Goal: Information Seeking & Learning: Learn about a topic

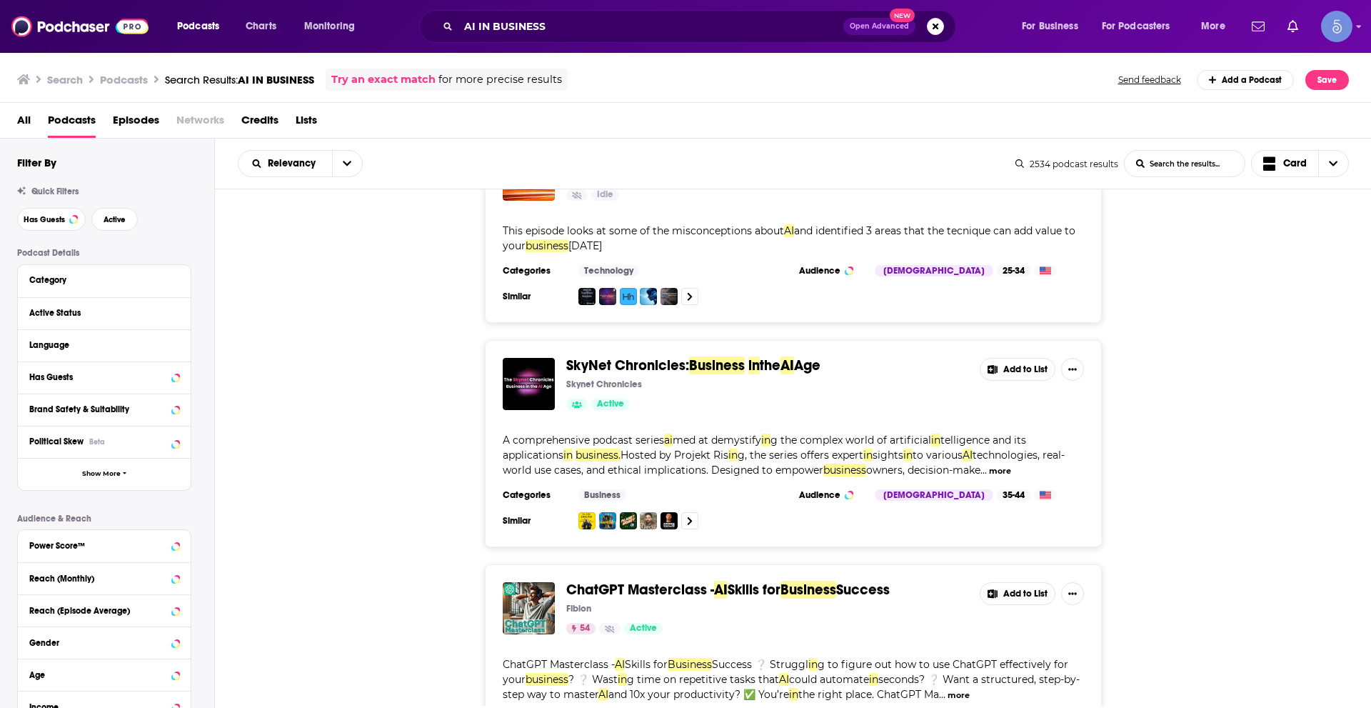
scroll to position [5071, 0]
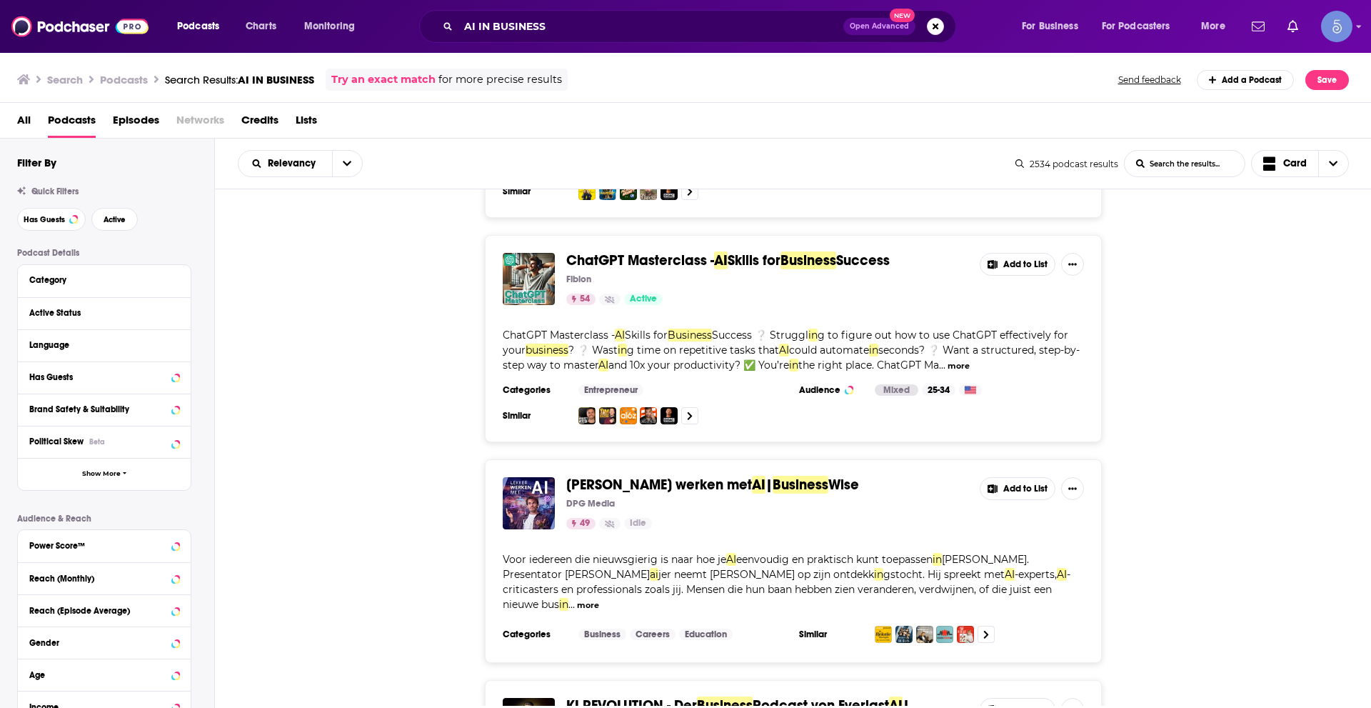
scroll to position [5499, 0]
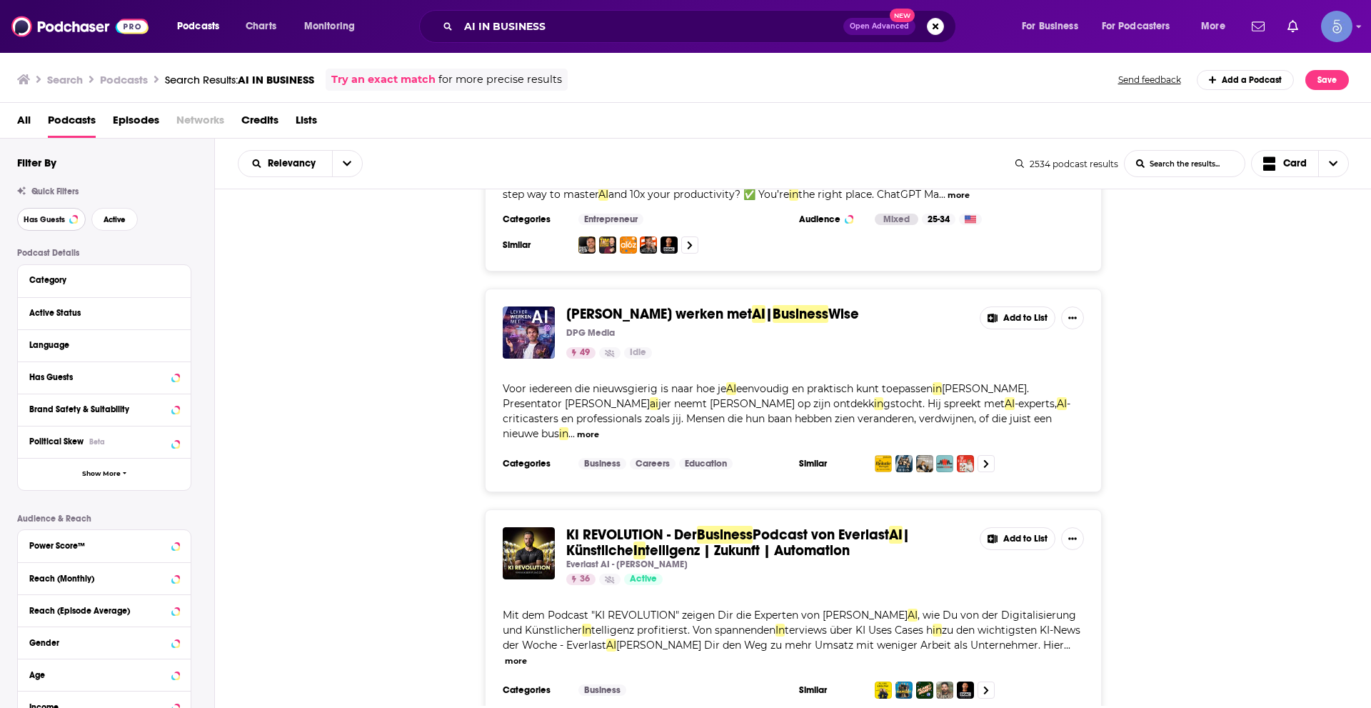
drag, startPoint x: 46, startPoint y: 213, endPoint x: 88, endPoint y: 218, distance: 41.7
click at [47, 213] on button "Has Guests" at bounding box center [51, 219] width 69 height 23
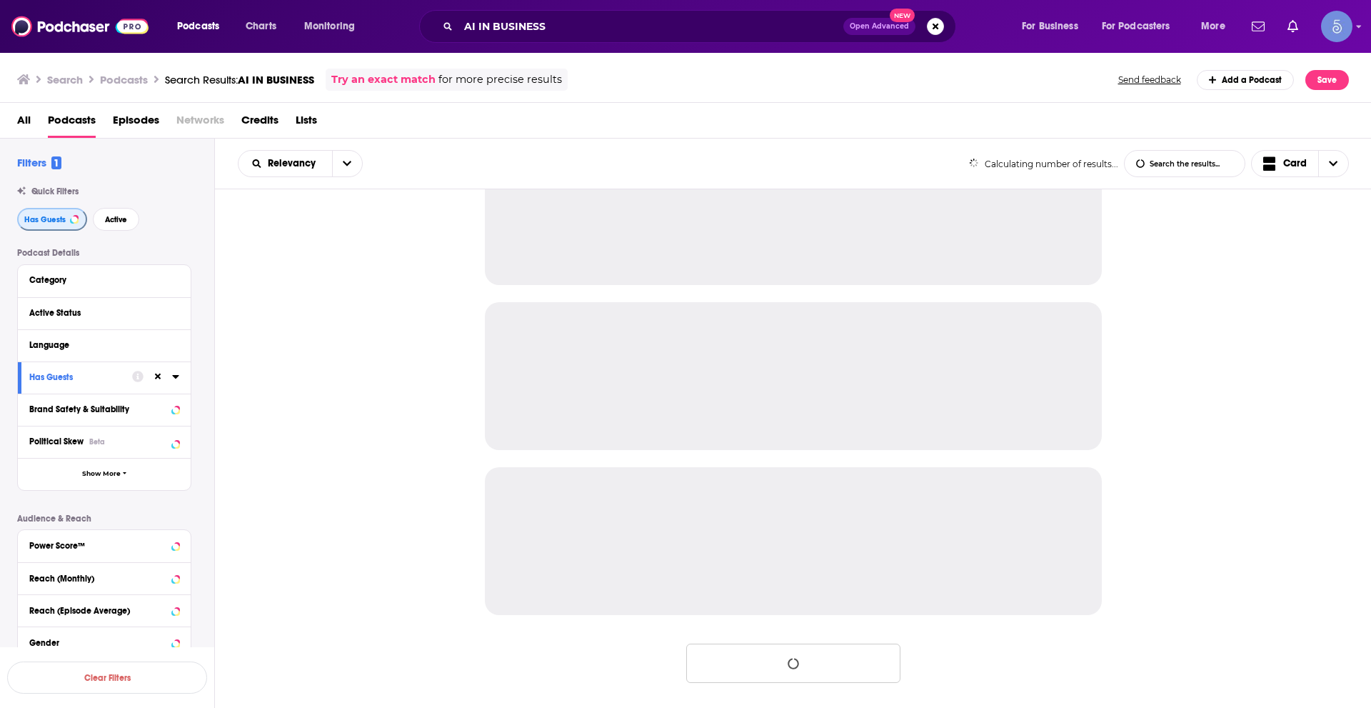
scroll to position [1224, 0]
drag, startPoint x: 122, startPoint y: 218, endPoint x: 146, endPoint y: 251, distance: 40.4
click at [122, 217] on span "Active" at bounding box center [116, 220] width 22 height 8
click at [174, 341] on icon at bounding box center [175, 344] width 7 height 11
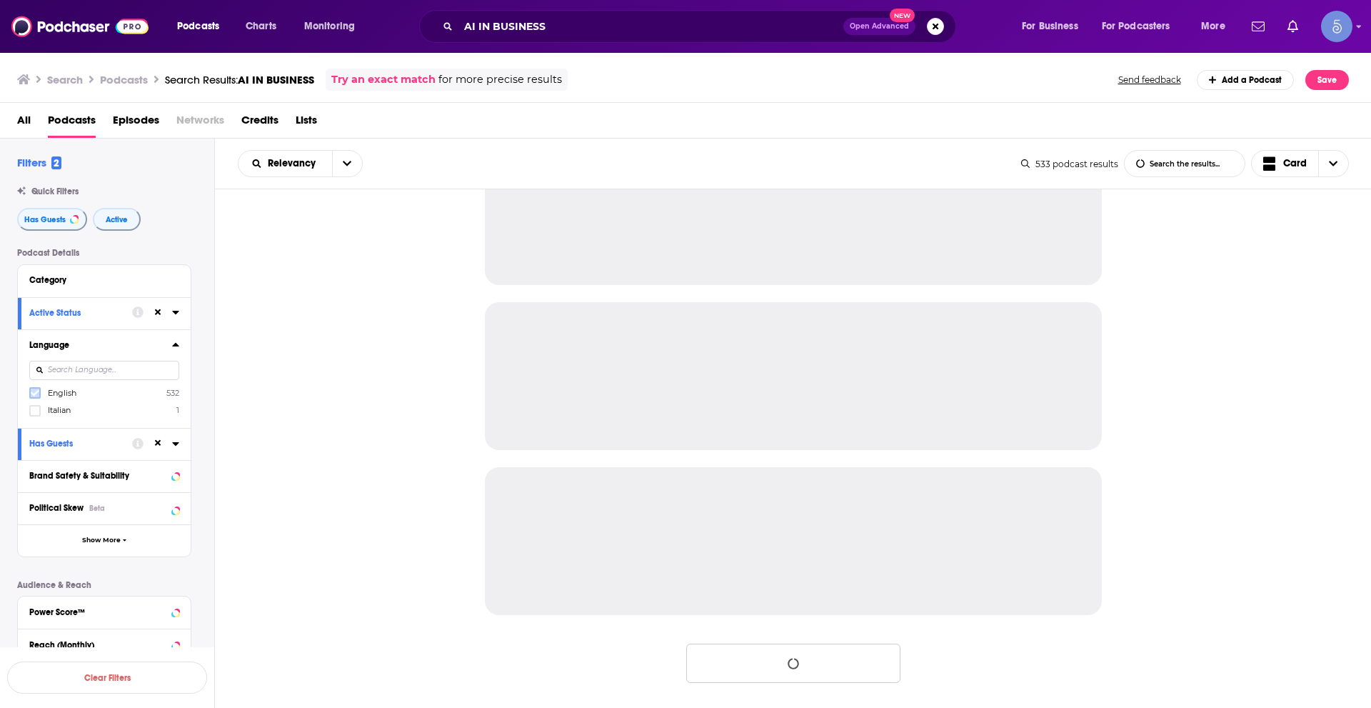
scroll to position [4364, 0]
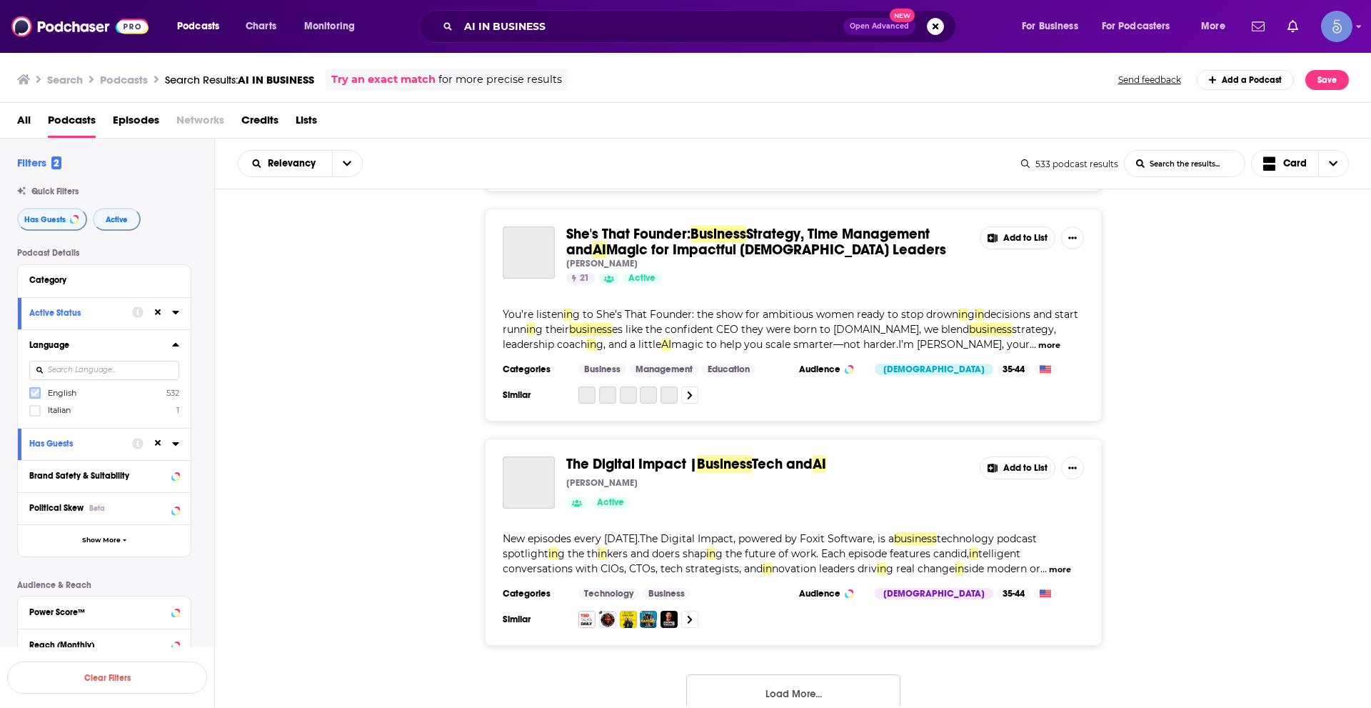
click at [39, 396] on icon at bounding box center [35, 393] width 9 height 9
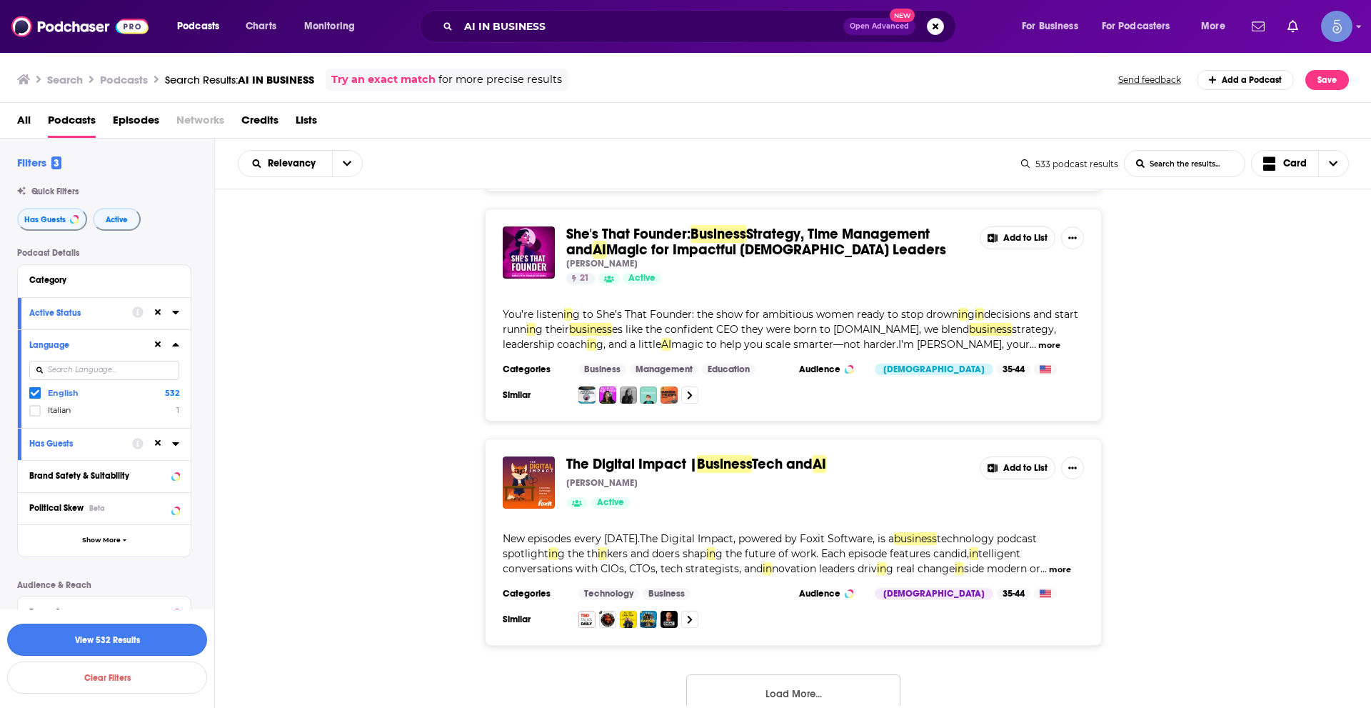
click at [123, 636] on button "View 532 Results" at bounding box center [107, 639] width 200 height 32
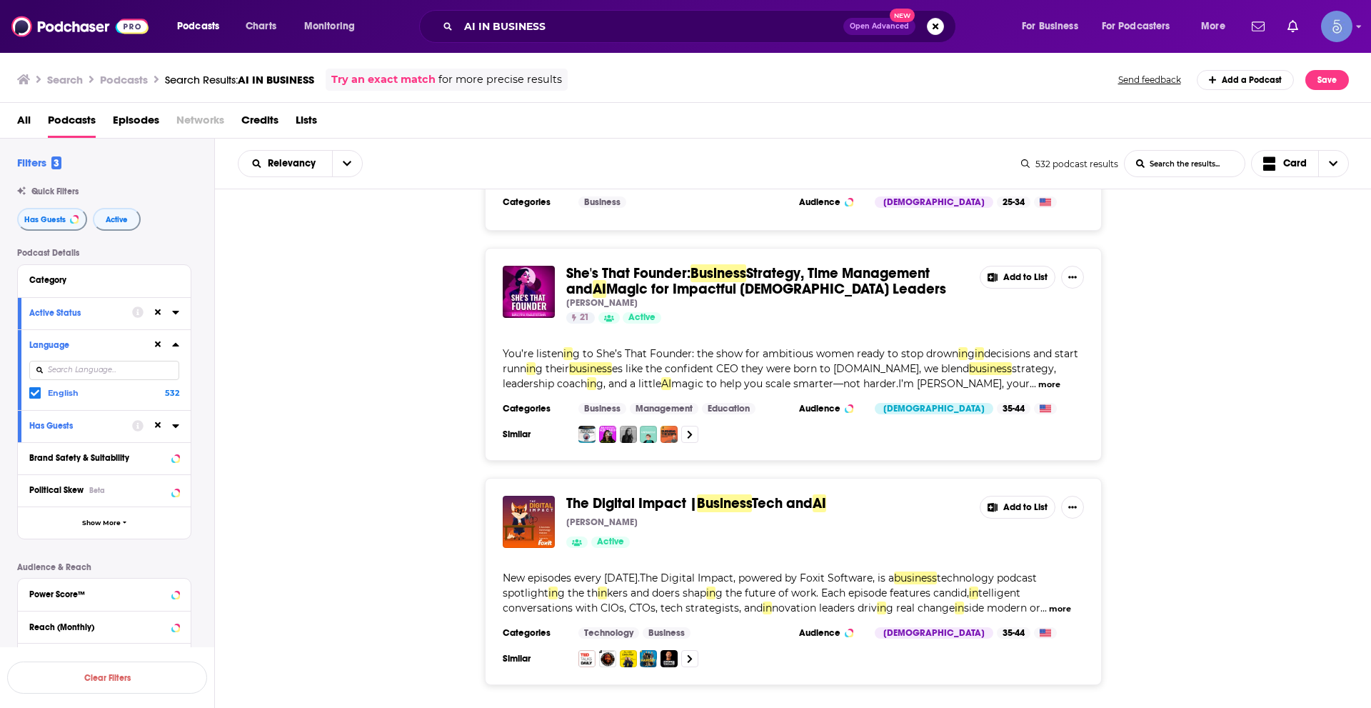
scroll to position [5333, 0]
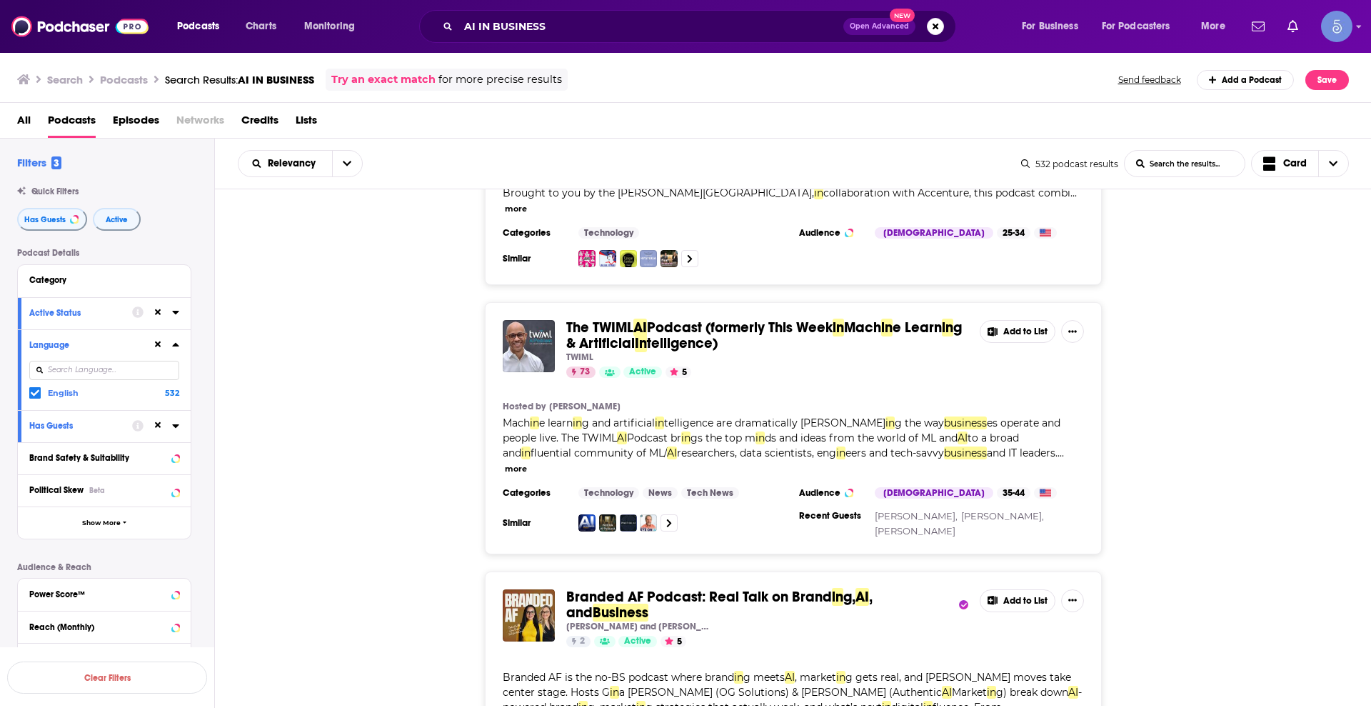
scroll to position [6118, 0]
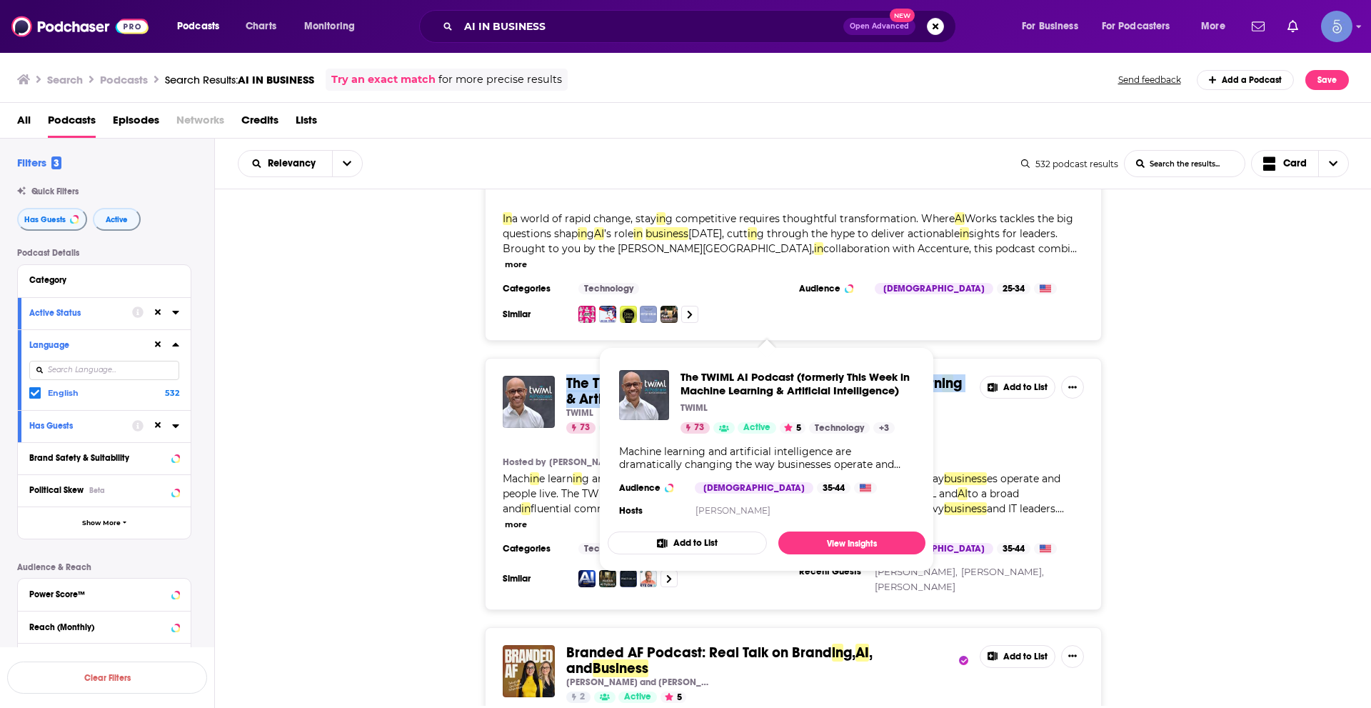
drag, startPoint x: 566, startPoint y: 315, endPoint x: 786, endPoint y: 319, distance: 220.7
click at [786, 376] on div "The TWIML AI Podcast (formerly This Week in Mach in e Learn in g & Artificial I…" at bounding box center [793, 405] width 581 height 58
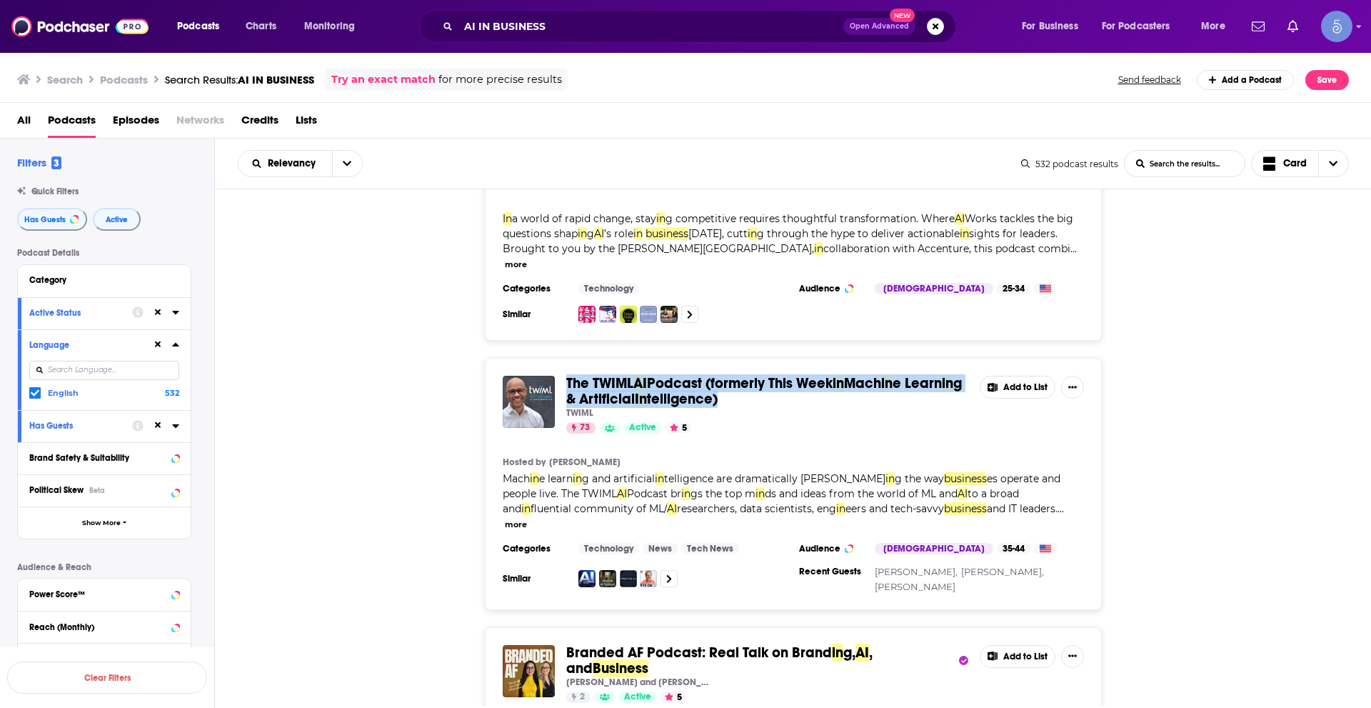
copy span "The TWIML AI Podcast (formerly This Week in Mach in e Learn in g & Artificial I…"
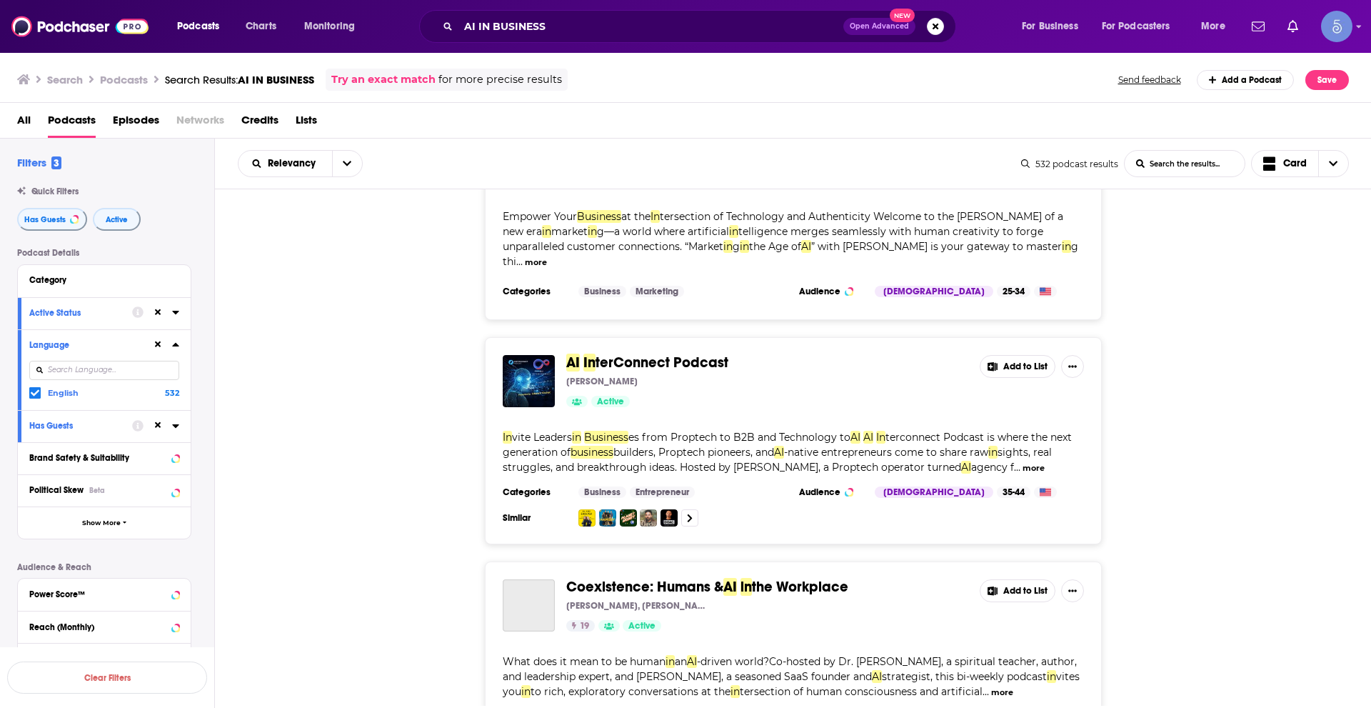
scroll to position [10988, 0]
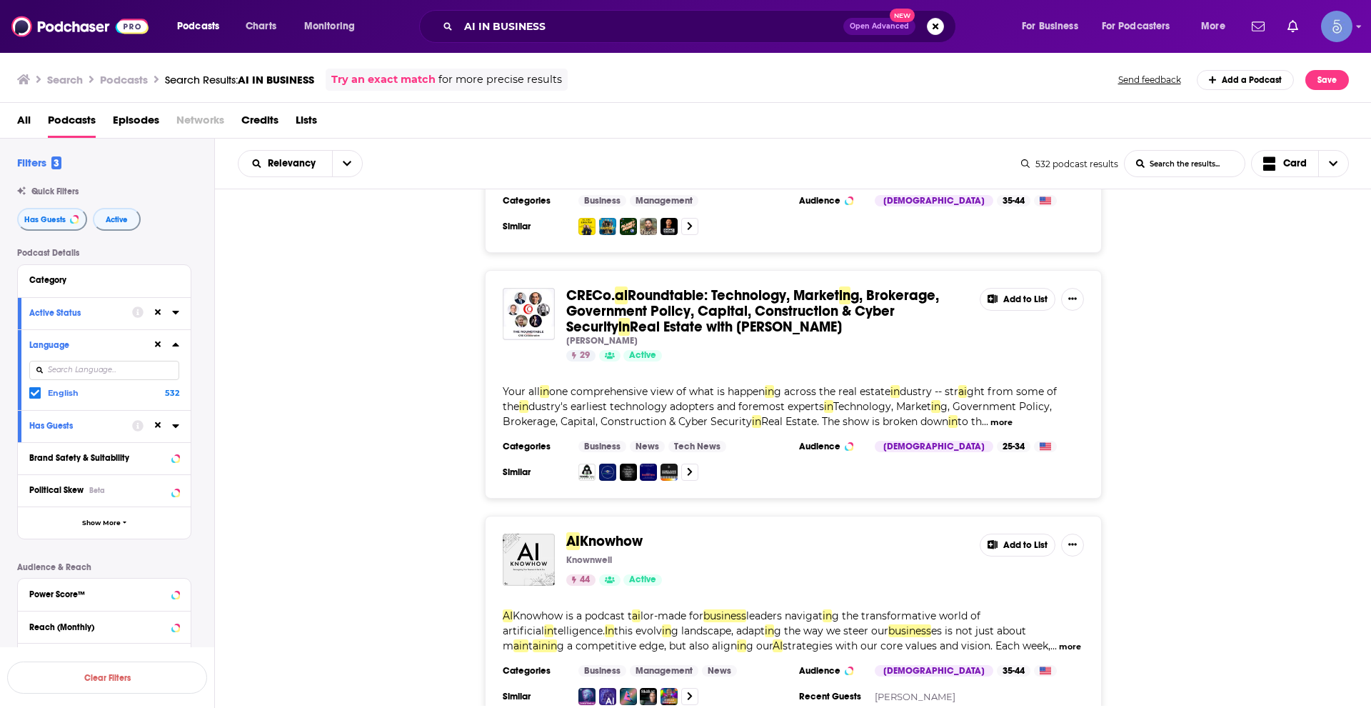
scroll to position [16715, 0]
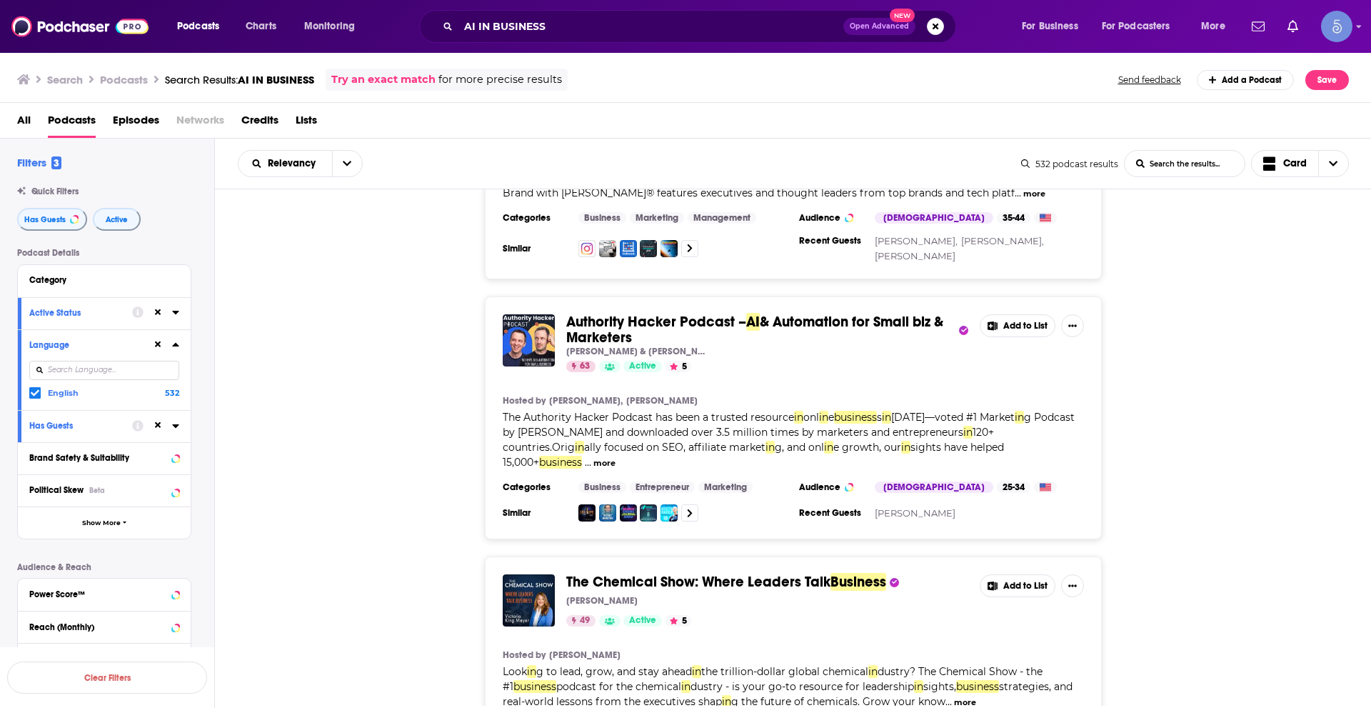
scroll to position [21000, 0]
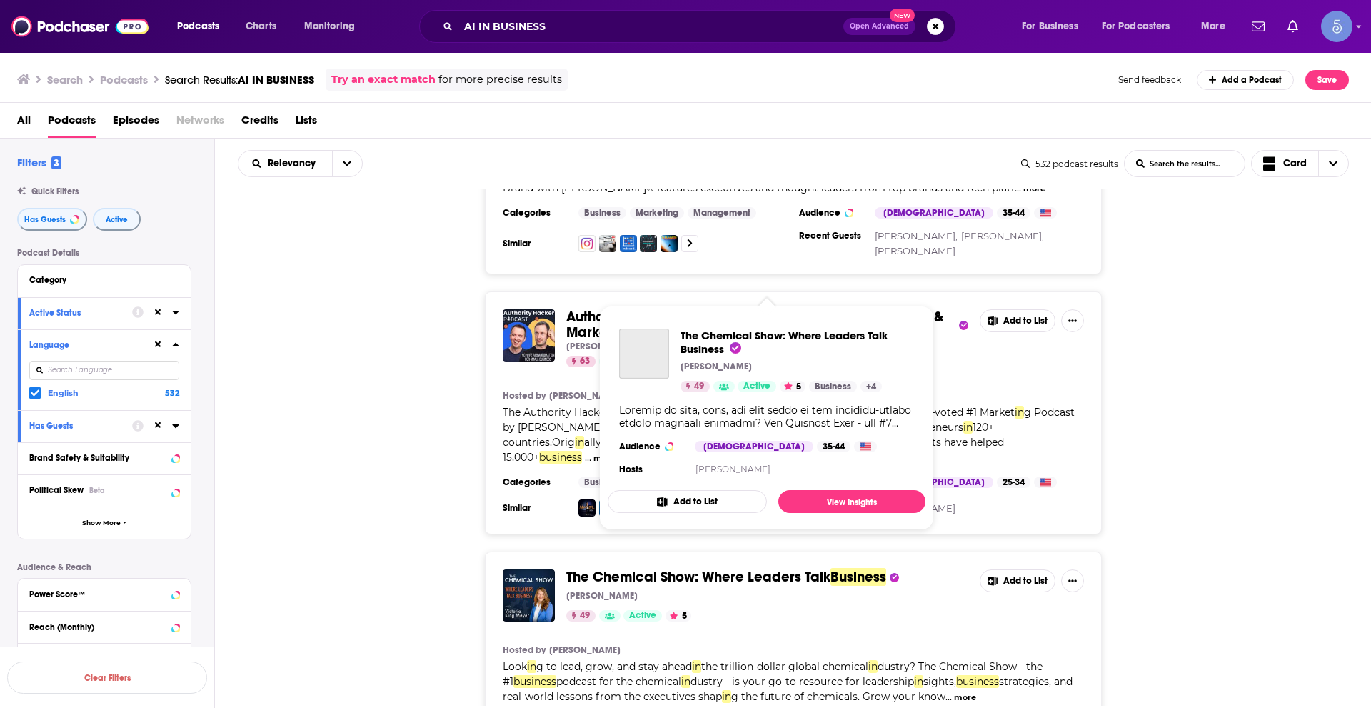
drag, startPoint x: 723, startPoint y: 274, endPoint x: 741, endPoint y: 284, distance: 19.5
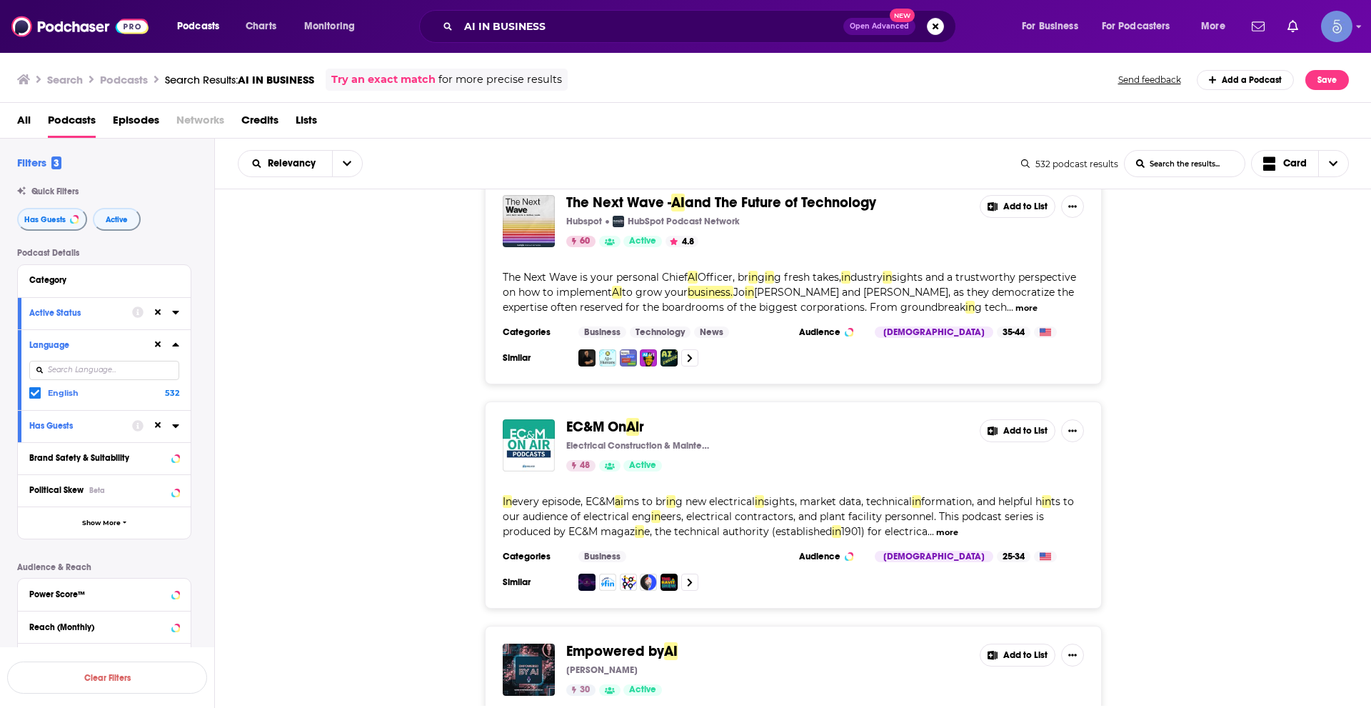
scroll to position [22428, 0]
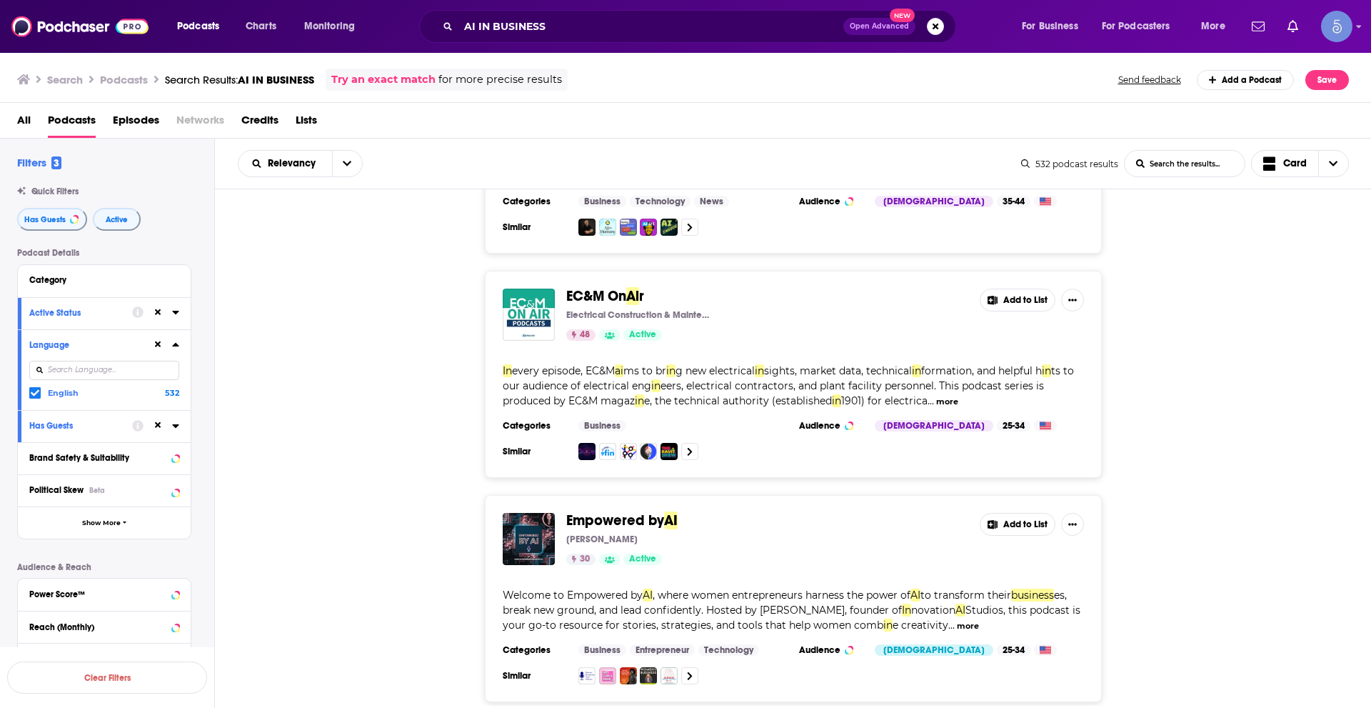
click at [69, 213] on button "Has Guests" at bounding box center [52, 219] width 70 height 23
click at [117, 224] on button "Active" at bounding box center [117, 219] width 48 height 23
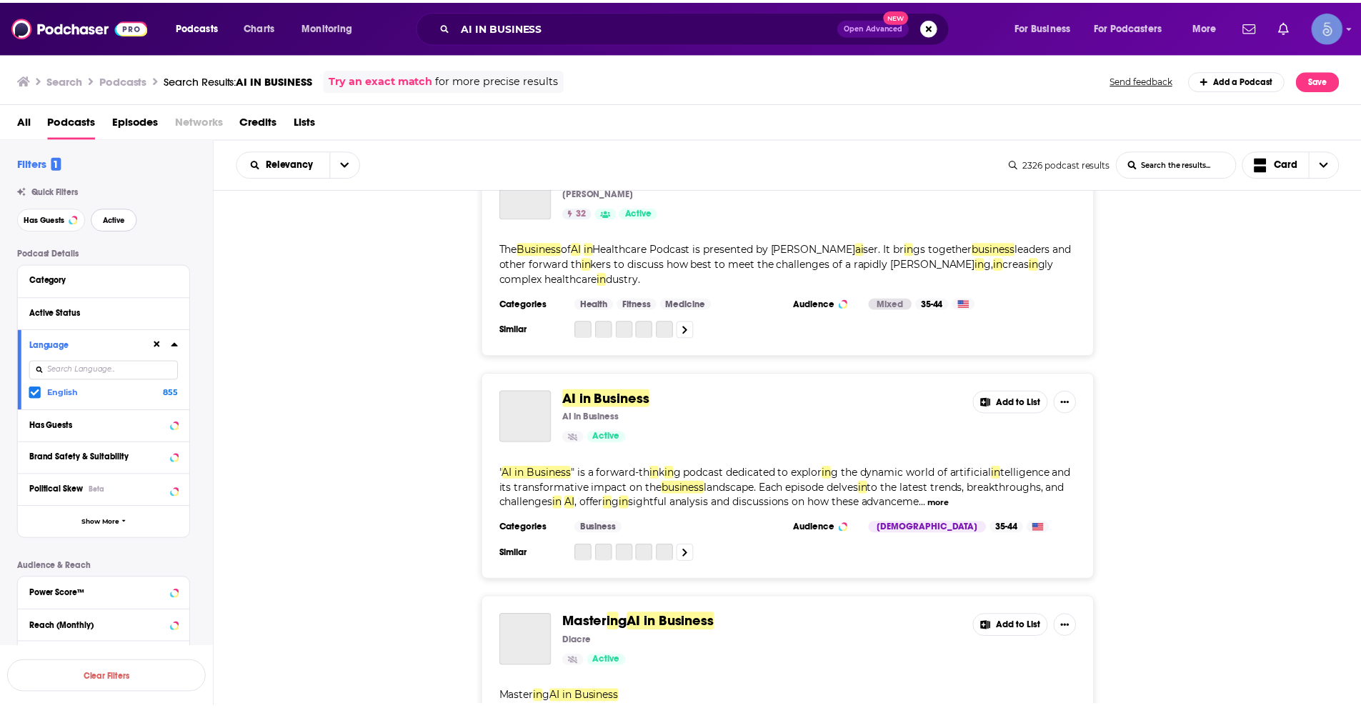
scroll to position [4192, 0]
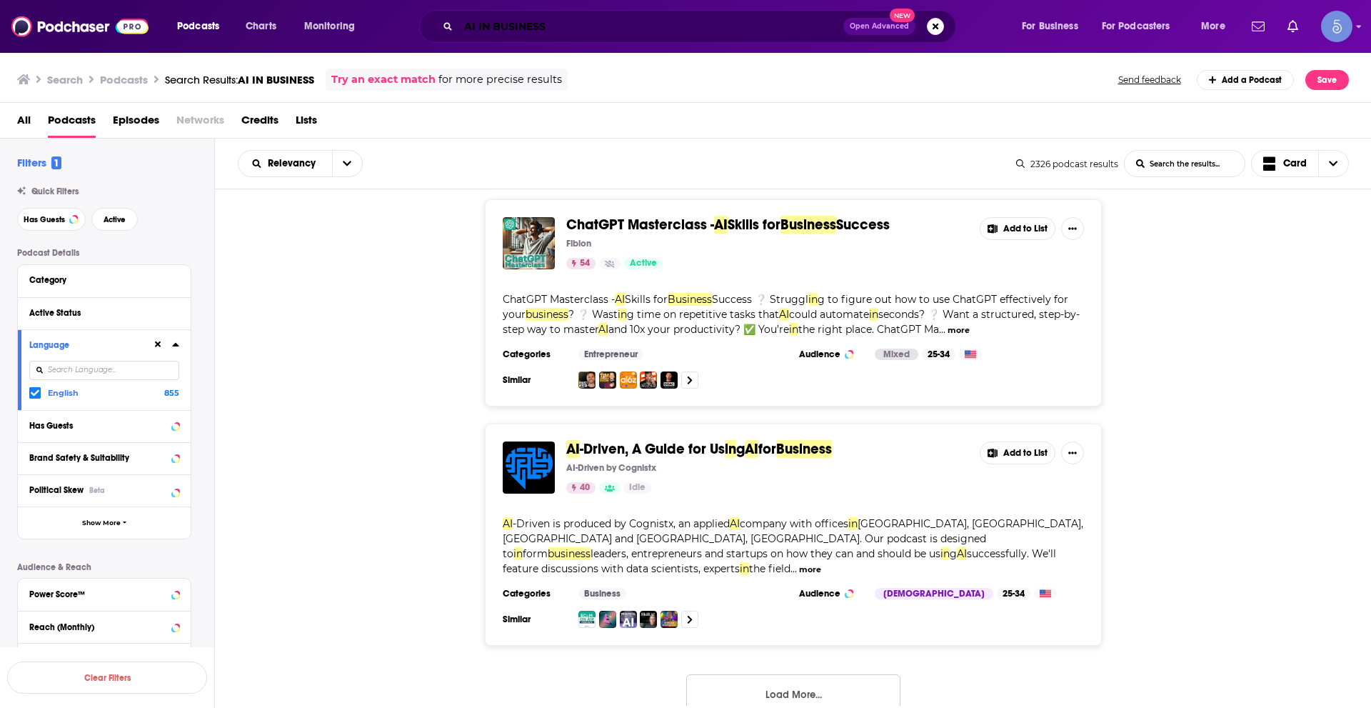
click at [645, 31] on input "AI IN BUSINESS" at bounding box center [651, 26] width 385 height 23
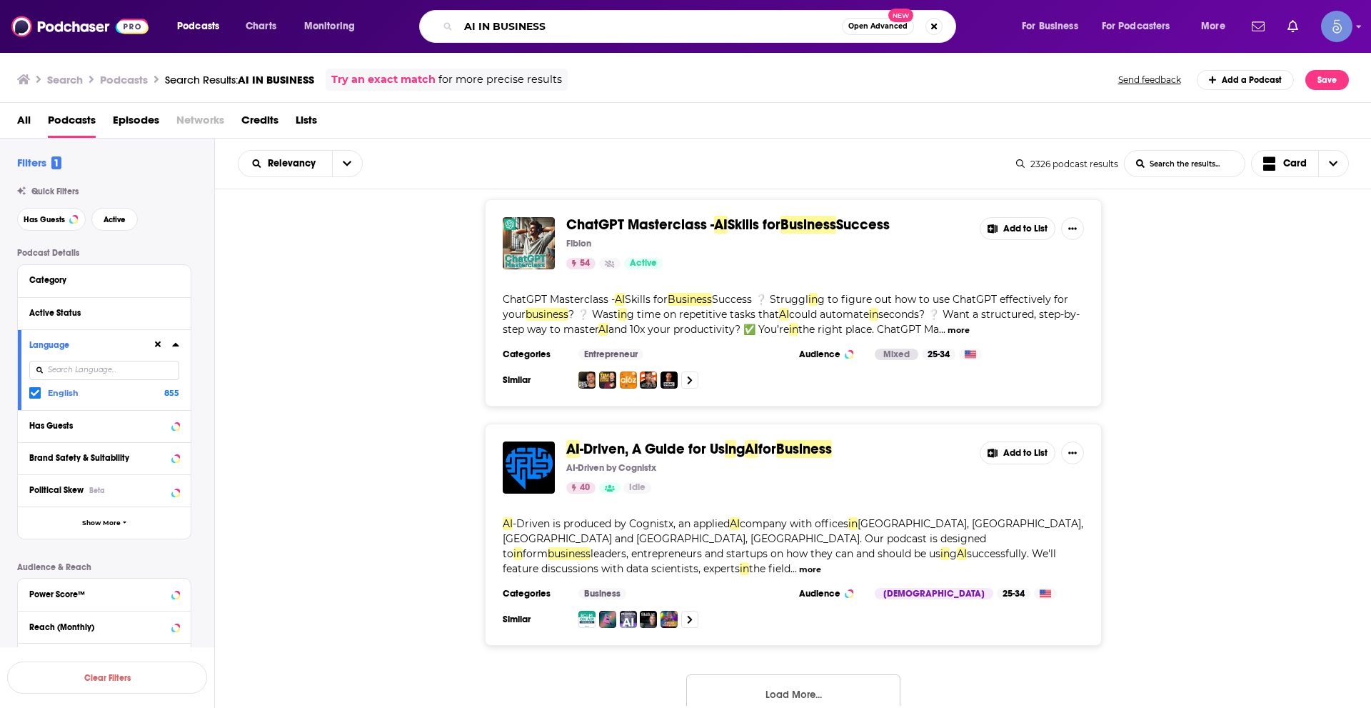
click at [644, 31] on input "AI IN BUSINESS" at bounding box center [651, 26] width 384 height 23
paste input "Future of Selling"
click at [646, 31] on input "AI IN BUSINESSFuture of Selling" at bounding box center [651, 26] width 384 height 23
click at [645, 31] on input "AI IN BUSINESSFuture of Selling" at bounding box center [651, 26] width 384 height 23
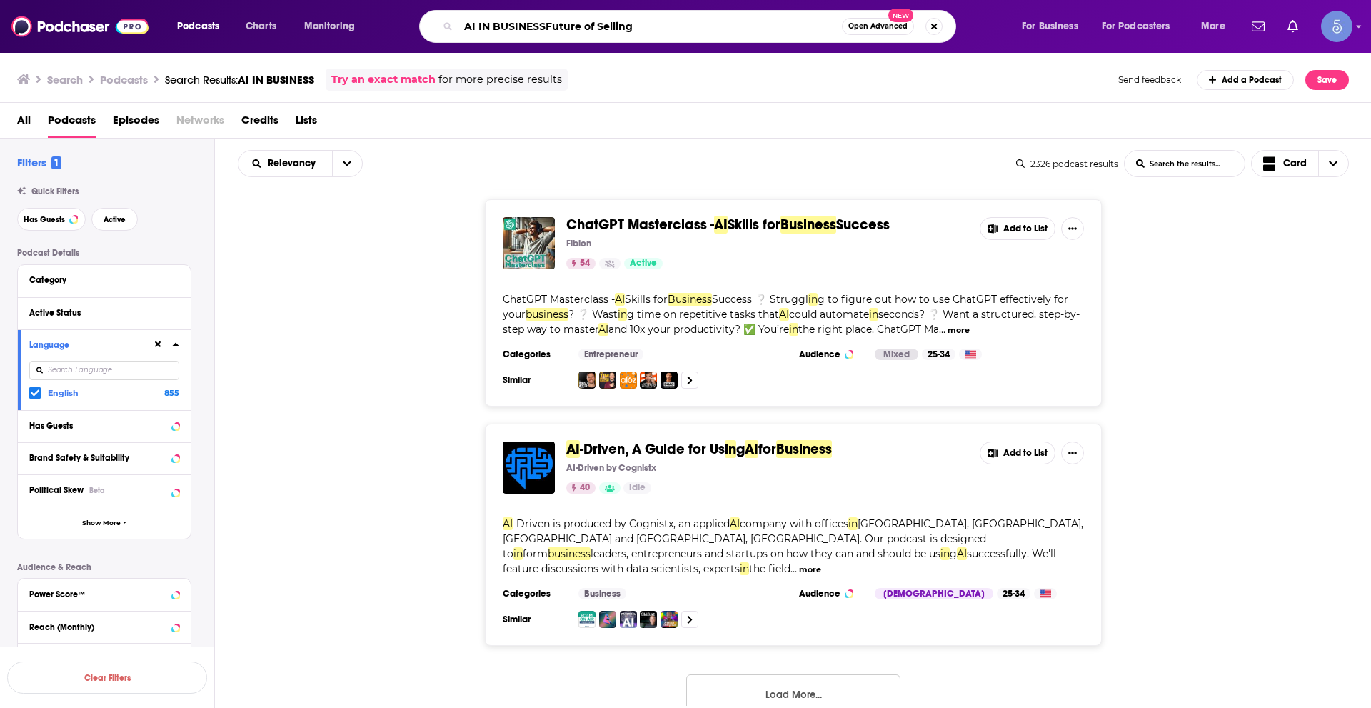
click at [645, 31] on input "AI IN BUSINESSFuture of Selling" at bounding box center [651, 26] width 384 height 23
paste input "Search podcasts, credits, & more..."
type input "Future of Selling"
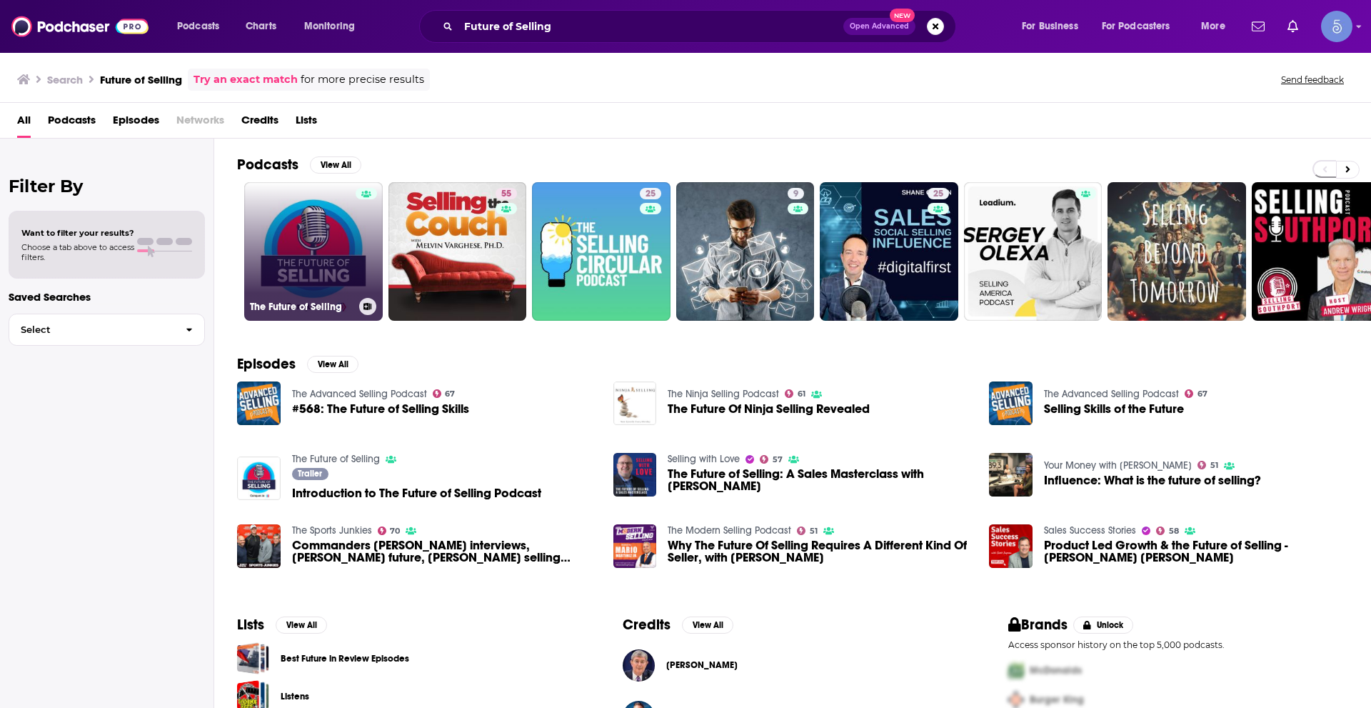
click at [331, 229] on link "The Future of Selling" at bounding box center [313, 251] width 139 height 139
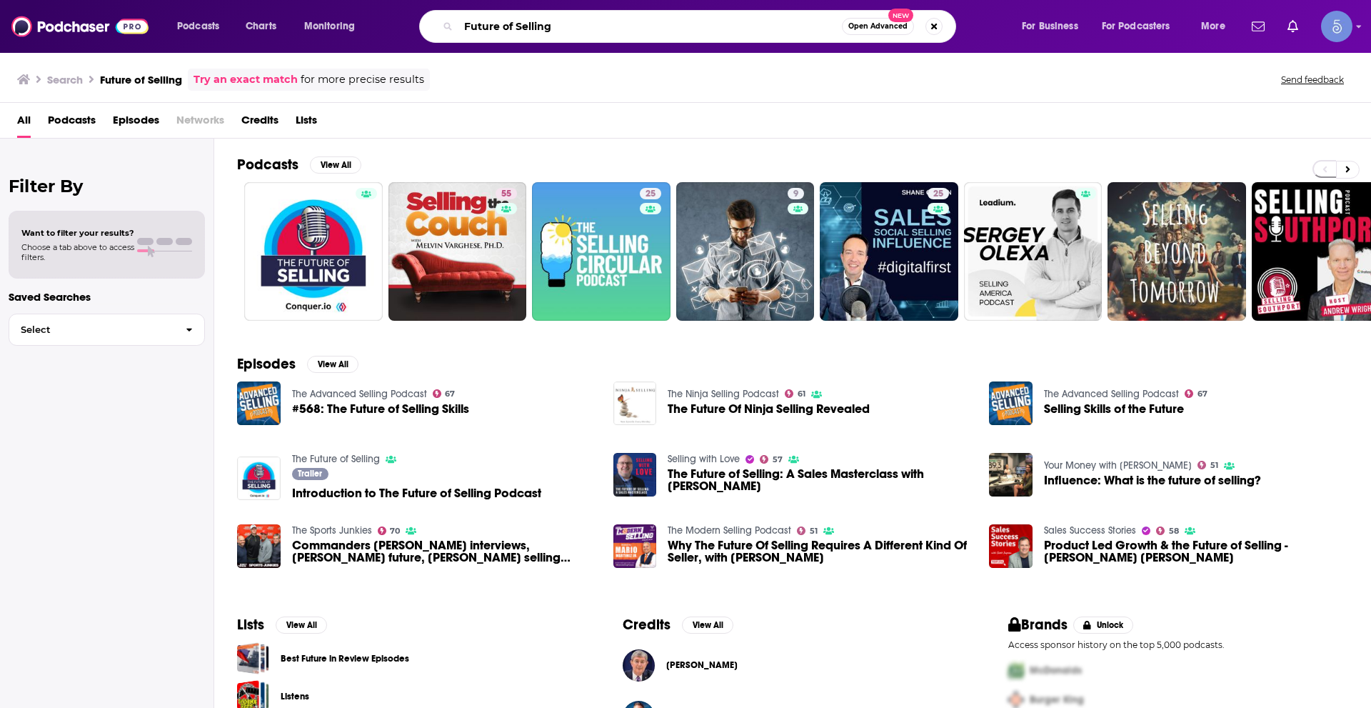
click at [556, 26] on input "Future of Selling" at bounding box center [651, 26] width 384 height 23
click at [555, 26] on input "Future of Selling" at bounding box center [651, 26] width 384 height 23
click at [554, 26] on input "Future of Selling" at bounding box center [651, 26] width 384 height 23
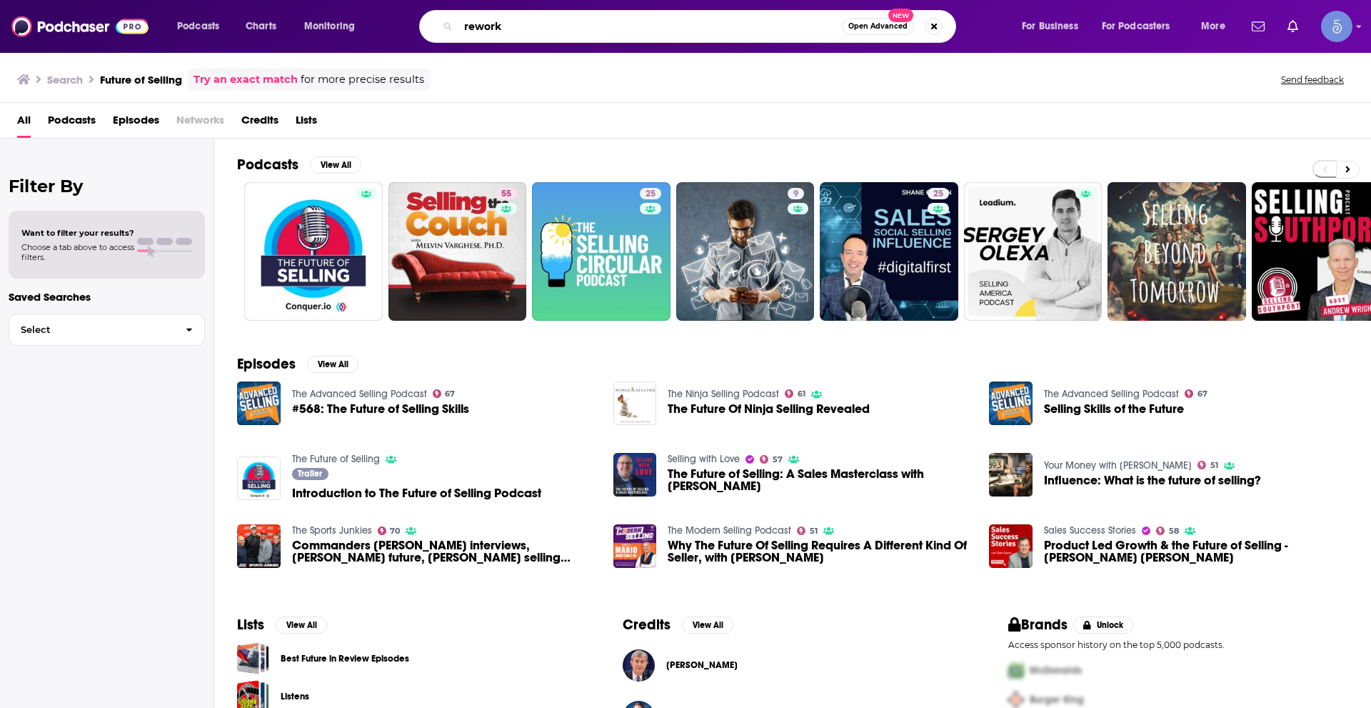
type input "rework"
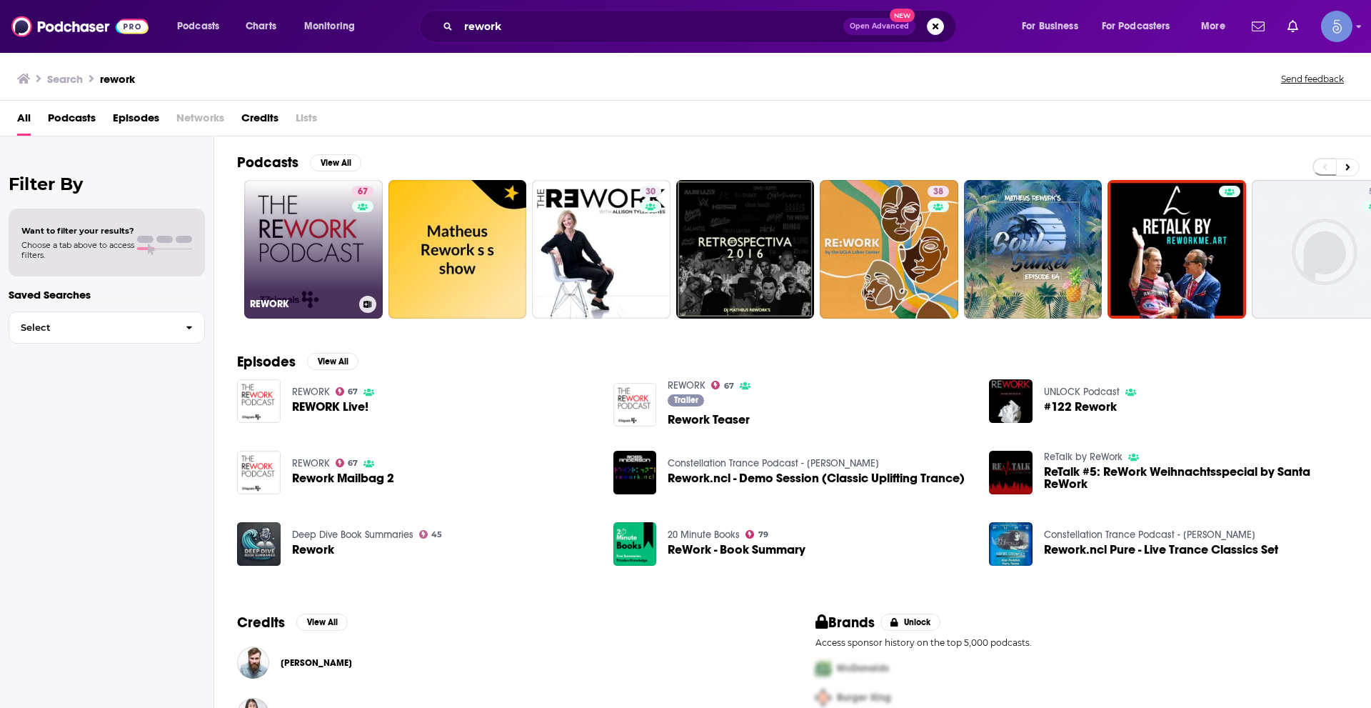
click at [341, 236] on link "67 REWORK" at bounding box center [313, 249] width 139 height 139
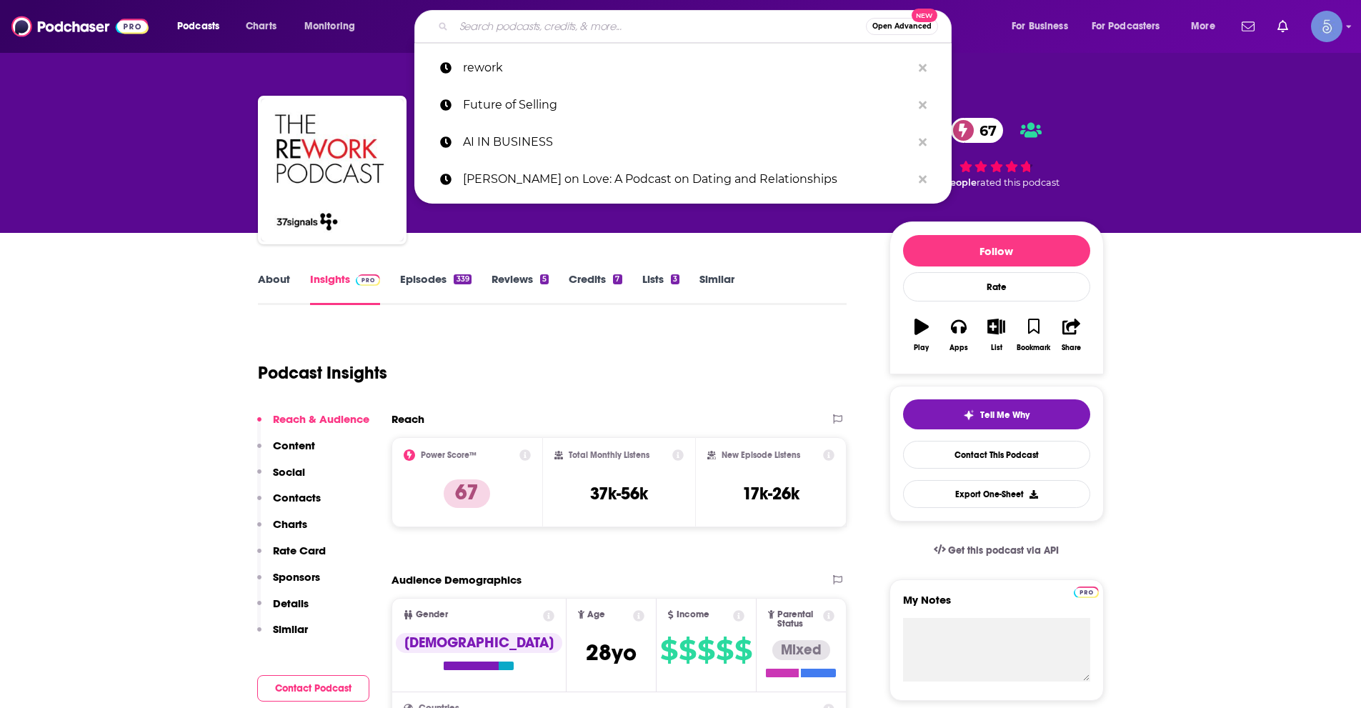
click at [631, 19] on input "Search podcasts, credits, & more..." at bounding box center [660, 26] width 412 height 23
paste input "Leveling Up with Eric Siu"
type input "Leveling Up with Eric Siu"
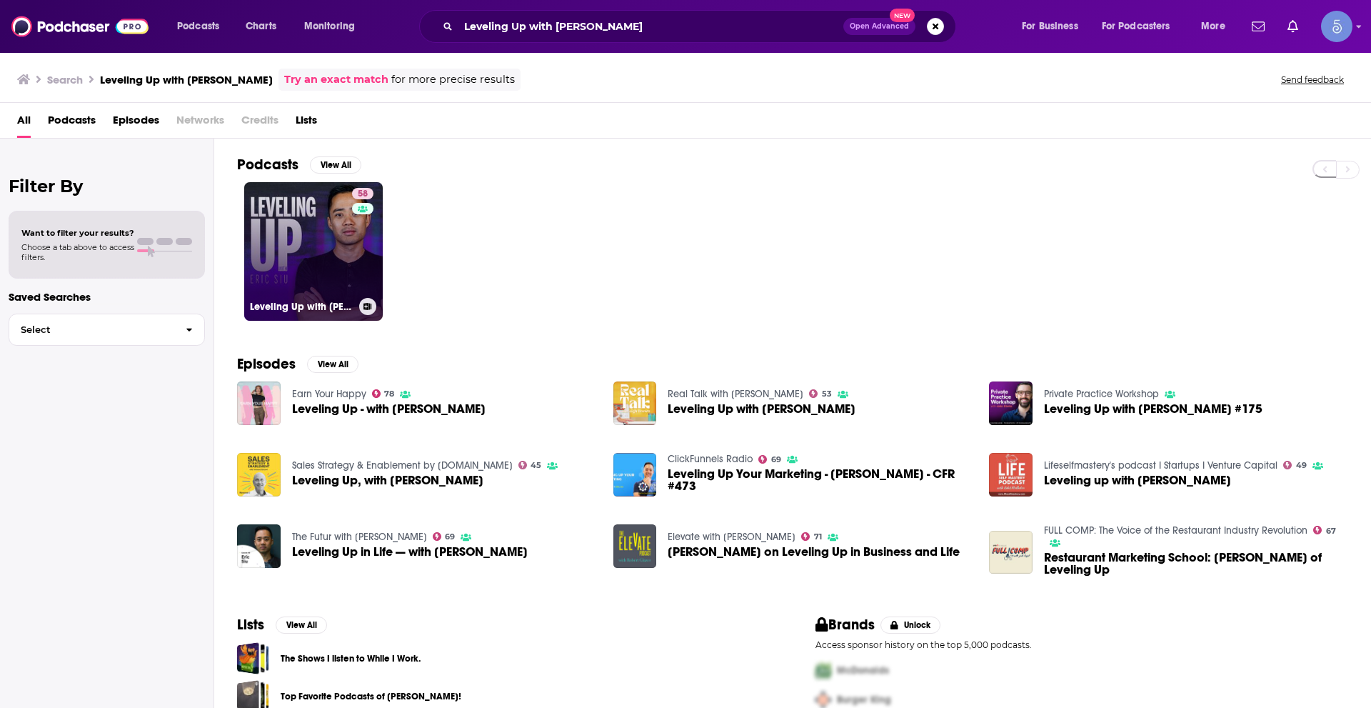
click at [334, 251] on link "58 Leveling Up with Eric Siu" at bounding box center [313, 251] width 139 height 139
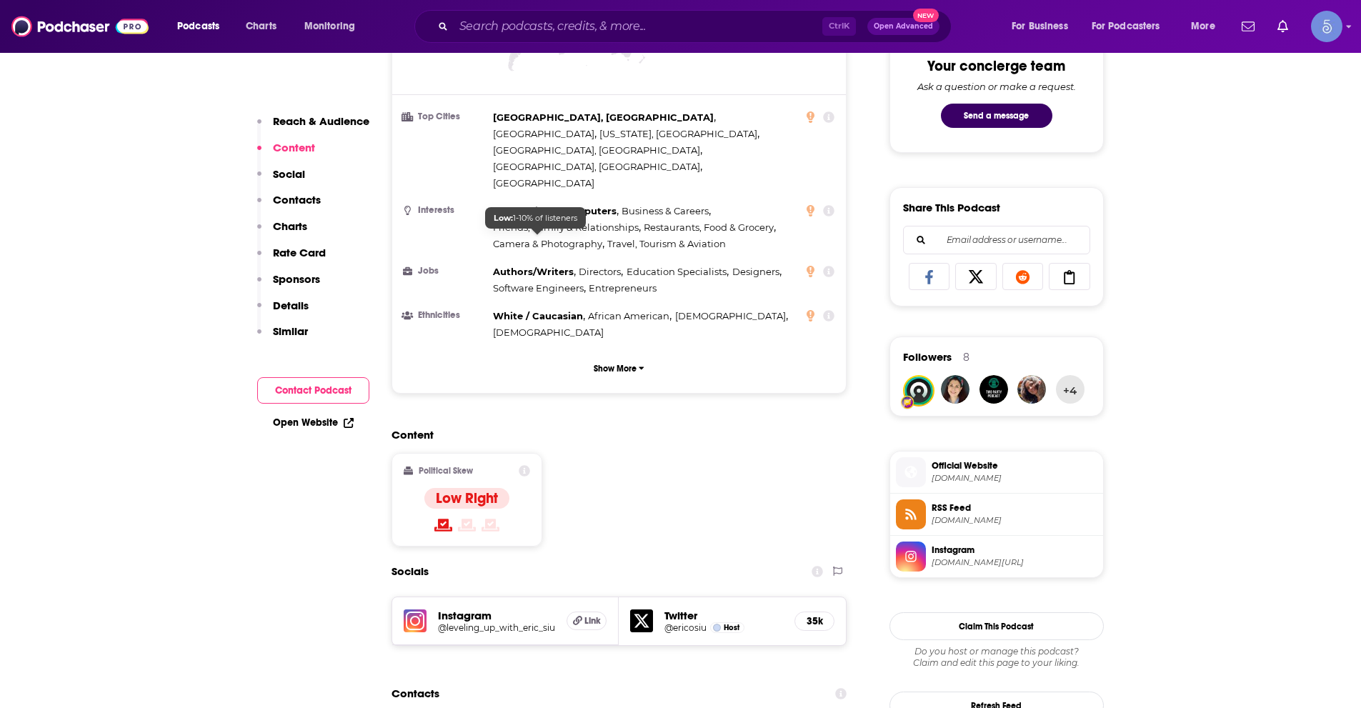
scroll to position [857, 0]
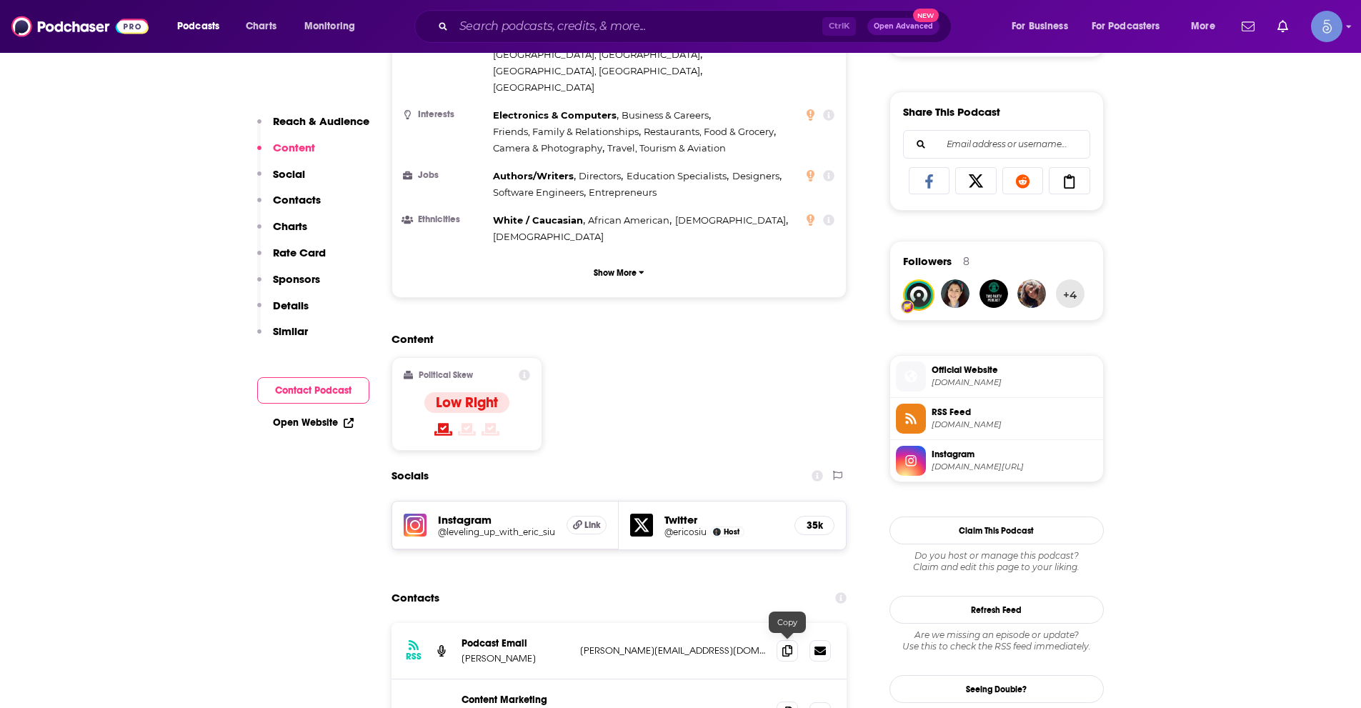
click at [786, 706] on icon at bounding box center [787, 711] width 10 height 11
click at [726, 29] on input "Search podcasts, credits, & more..." at bounding box center [638, 26] width 369 height 23
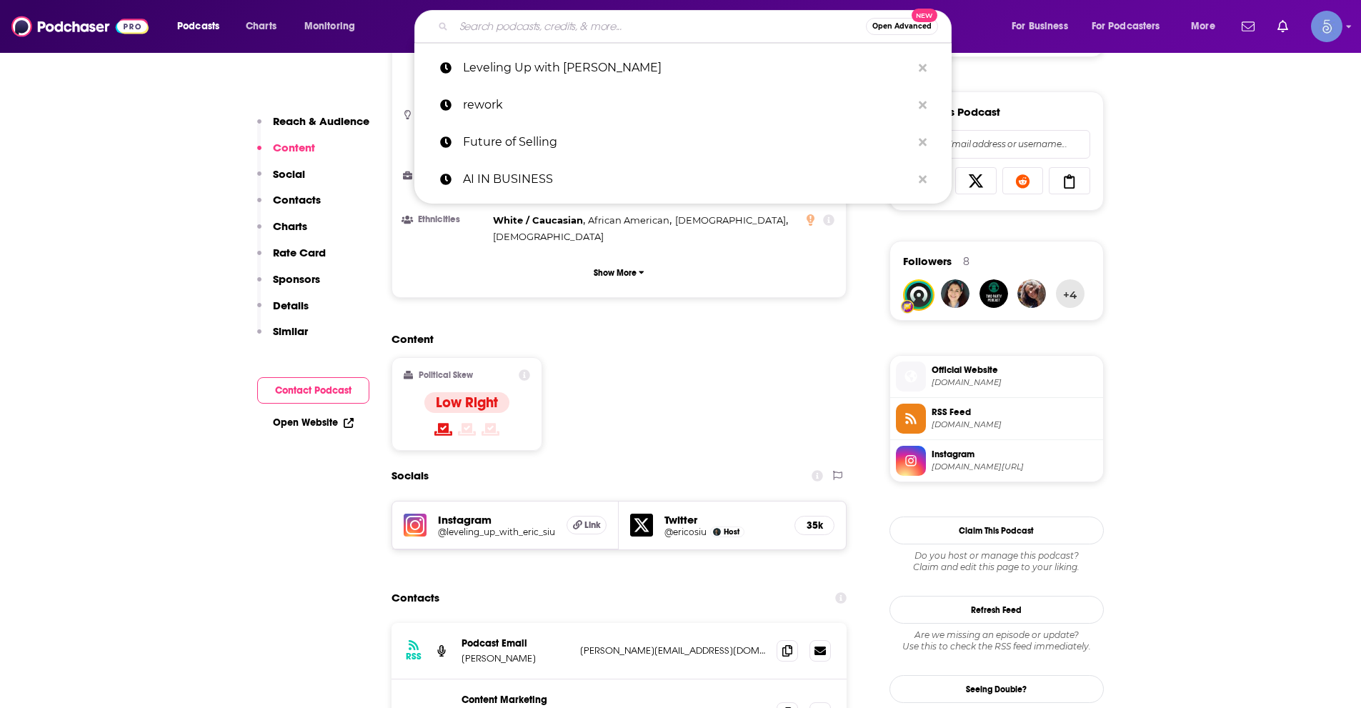
paste input "The B2B Revenue Executive Experience"
type input "The B2B Revenue Executive Experience"
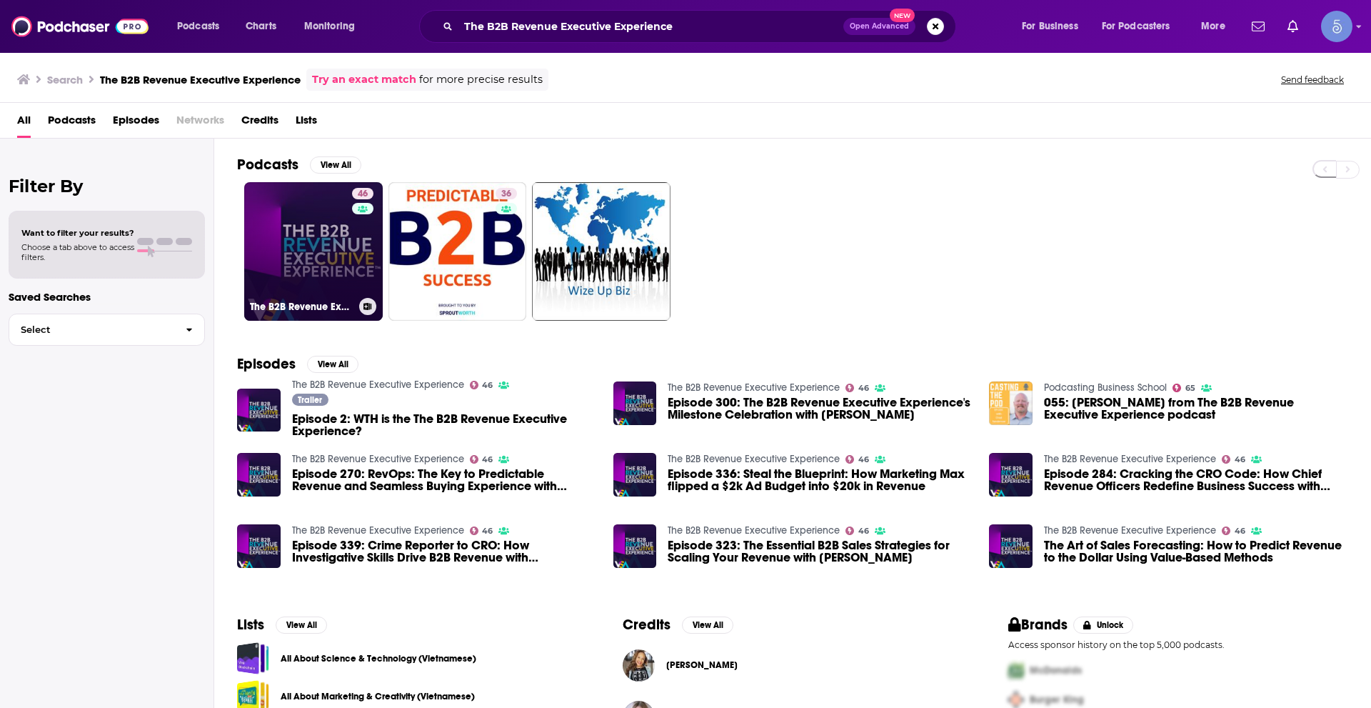
click at [307, 259] on link "46 The B2B Revenue Executive Experience" at bounding box center [313, 251] width 139 height 139
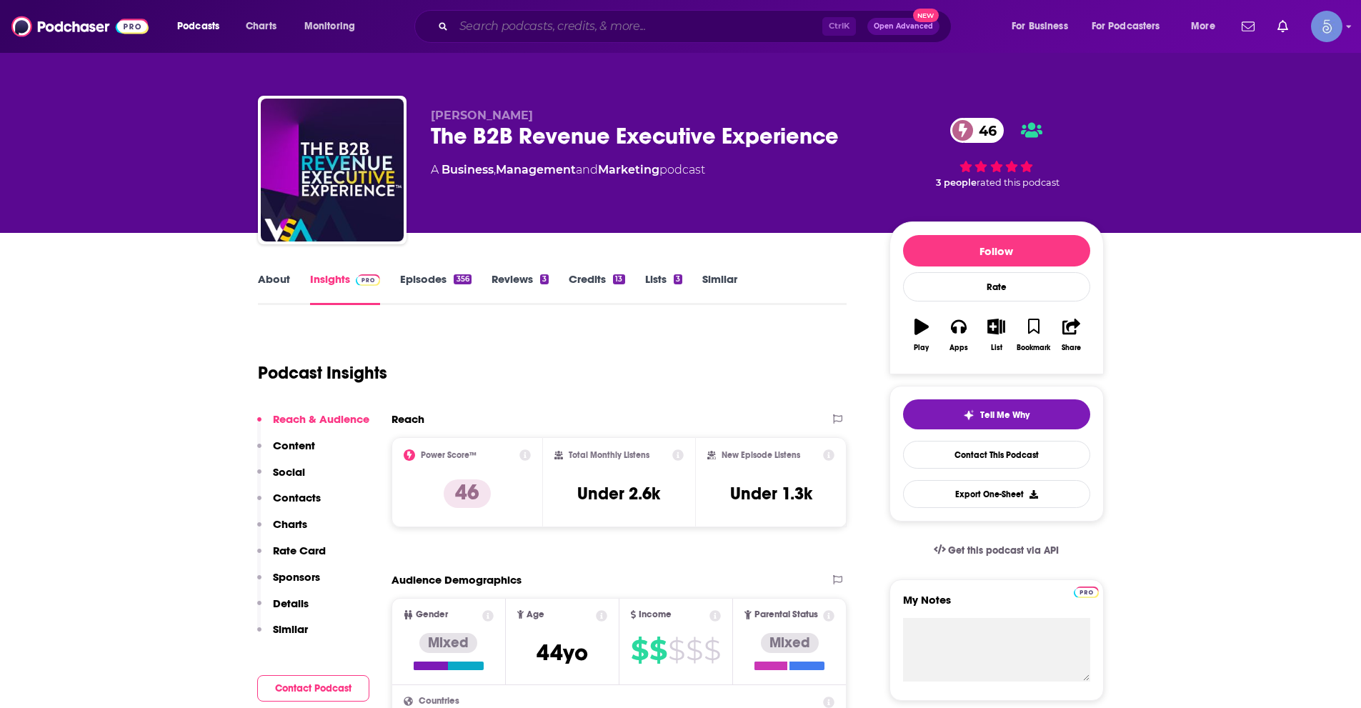
click at [620, 22] on input "Search podcasts, credits, & more..." at bounding box center [638, 26] width 369 height 23
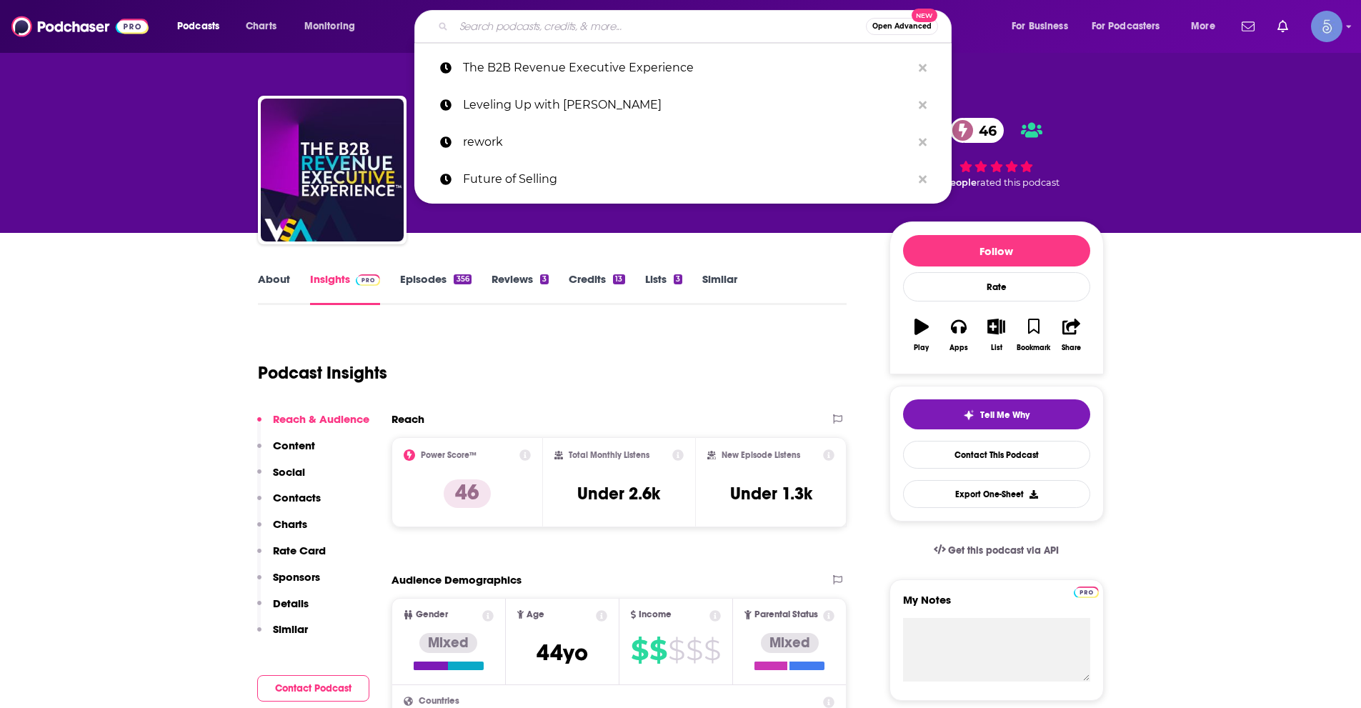
paste input "B2B Marketing with Dave Gerhardt"
type input "B2B Marketing with Dave Gerhardt"
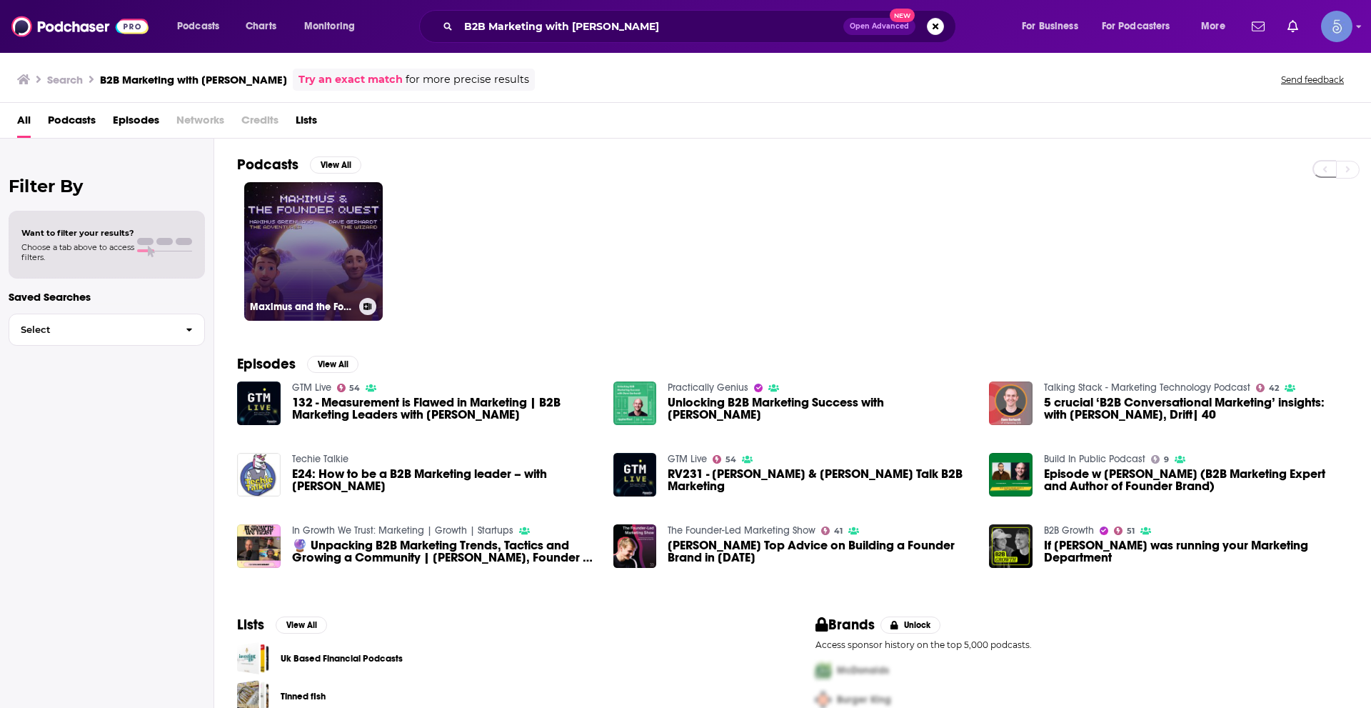
click at [310, 245] on link "Maximus and the Founder Quest" at bounding box center [313, 251] width 139 height 139
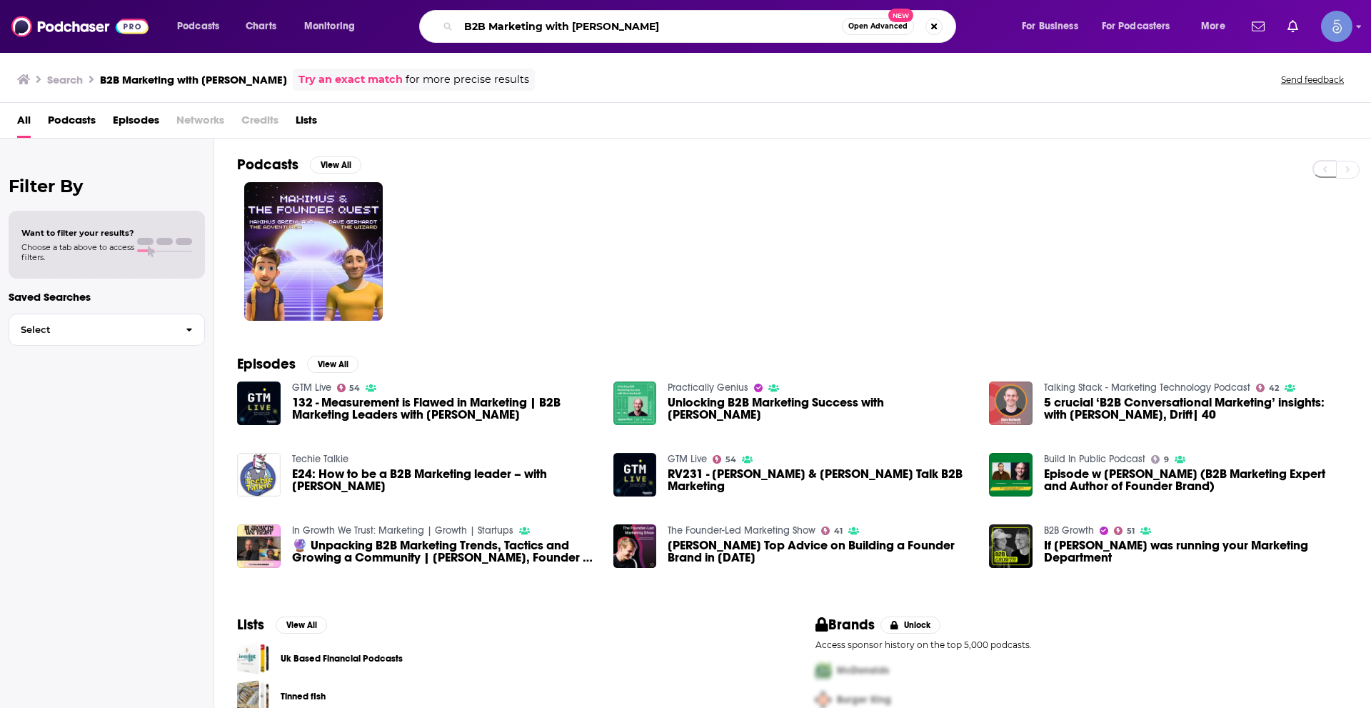
click at [649, 15] on input "B2B Marketing with Dave Gerhardt" at bounding box center [651, 26] width 384 height 23
paste input "The Exit Five CMO Podcas"
type input "The Exit Five CMO Podcas"
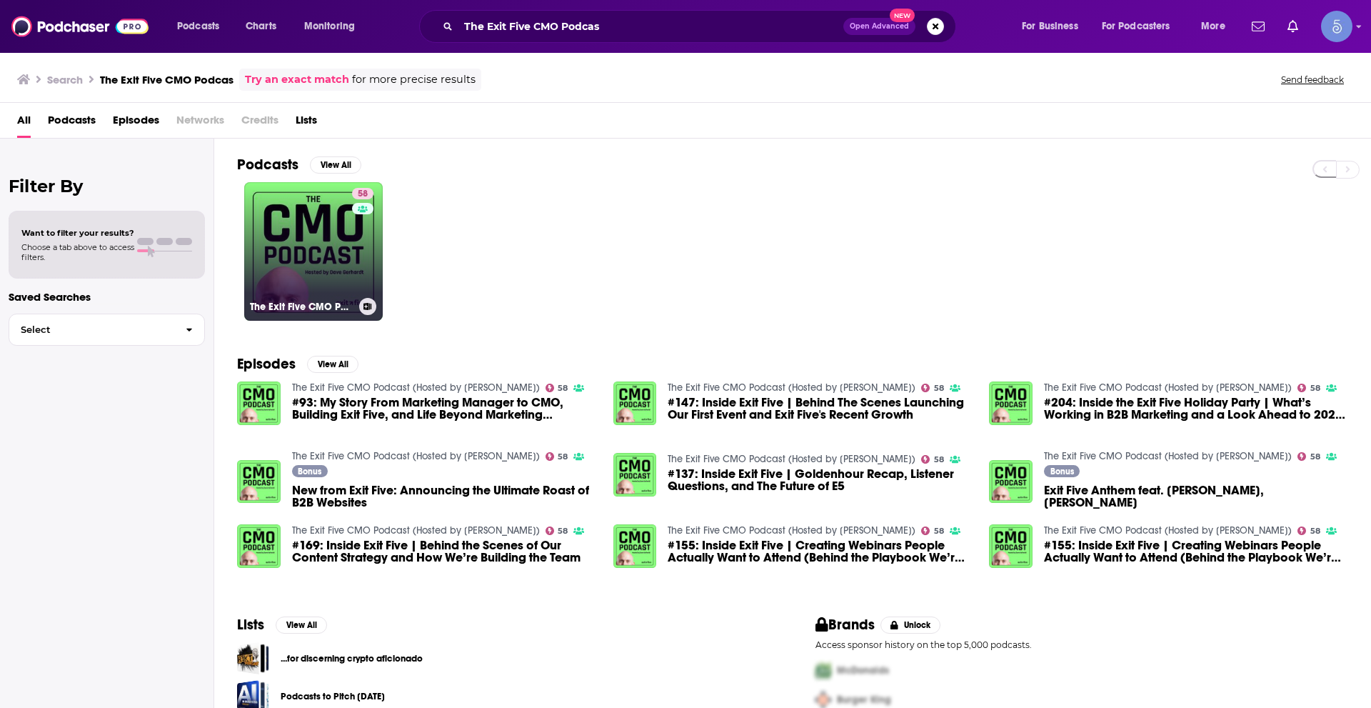
click at [316, 265] on link "58 The Exit Five CMO Podcast (Hosted by Dave Gerhardt)" at bounding box center [313, 251] width 139 height 139
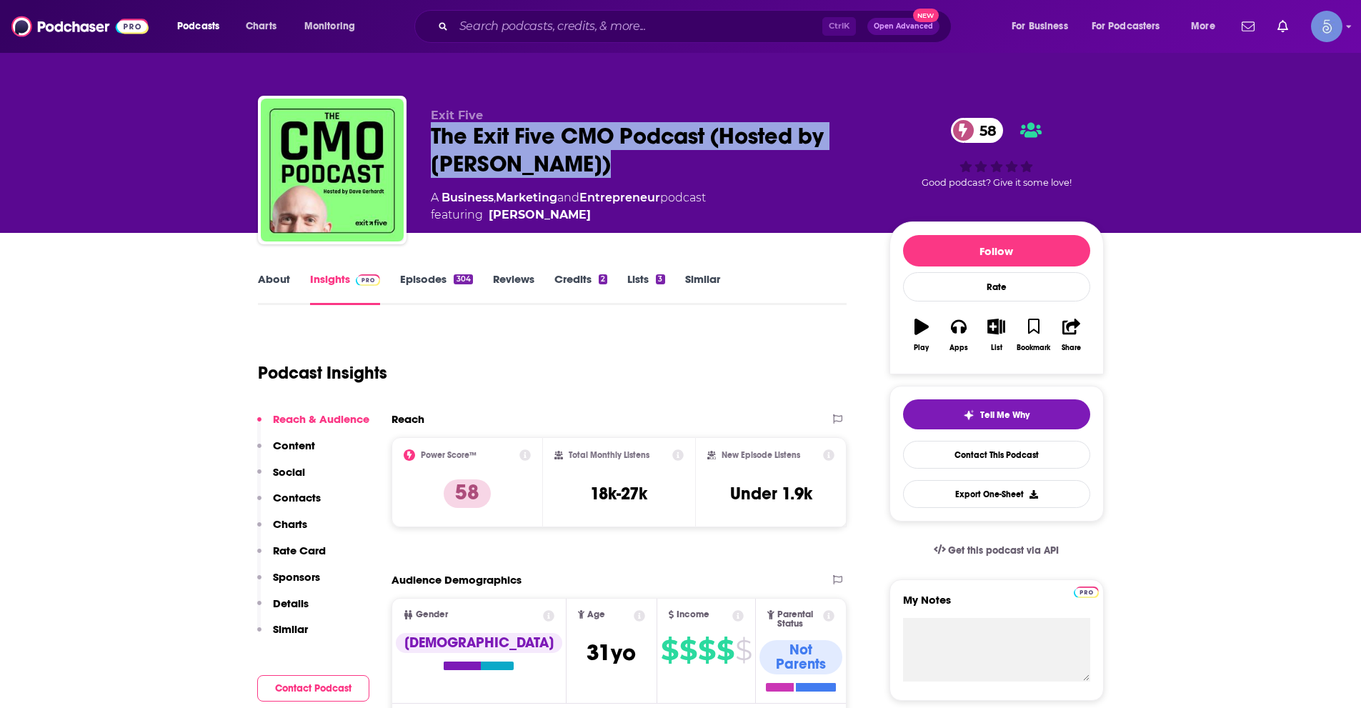
drag, startPoint x: 428, startPoint y: 125, endPoint x: 595, endPoint y: 154, distance: 169.7
click at [595, 154] on div "Exit Five The Exit Five CMO Podcast (Hosted by Dave Gerhardt) 58 A Business , M…" at bounding box center [681, 173] width 846 height 154
copy h2 "The Exit Five CMO Podcast (Hosted by Dave Gerhardt)"
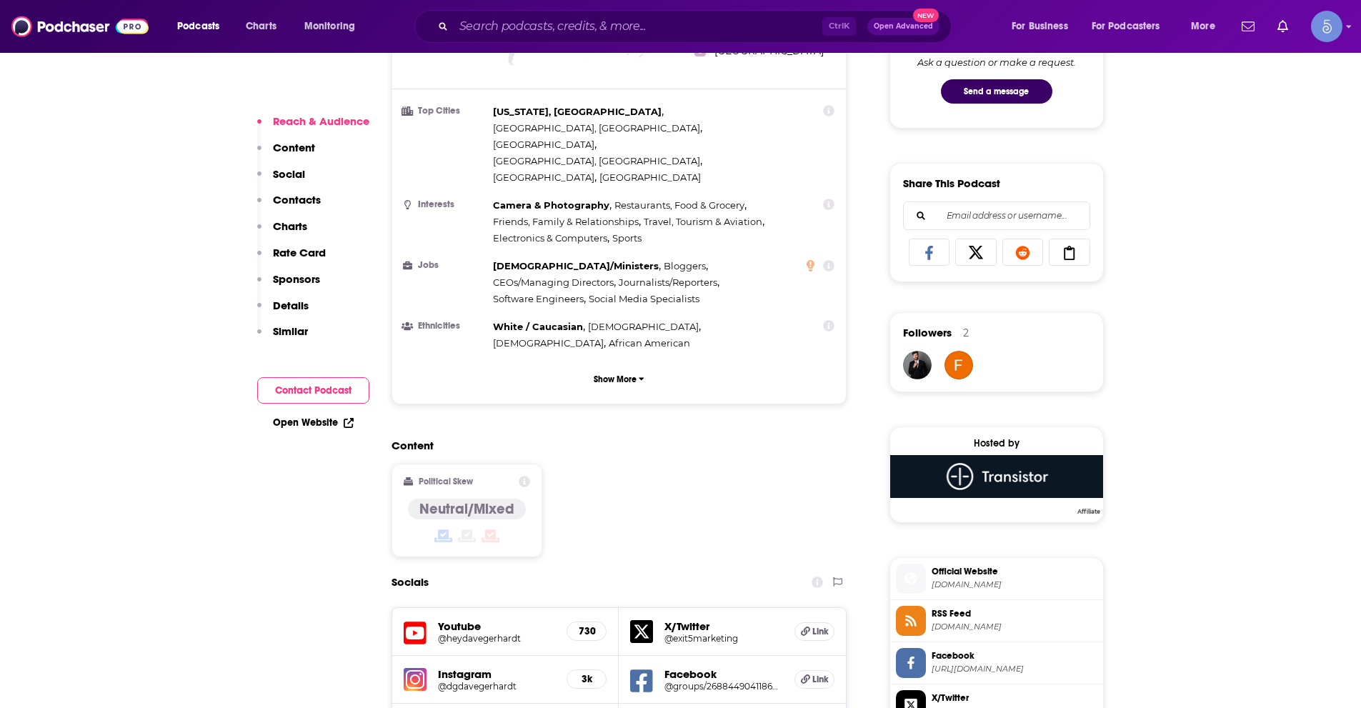
scroll to position [1000, 0]
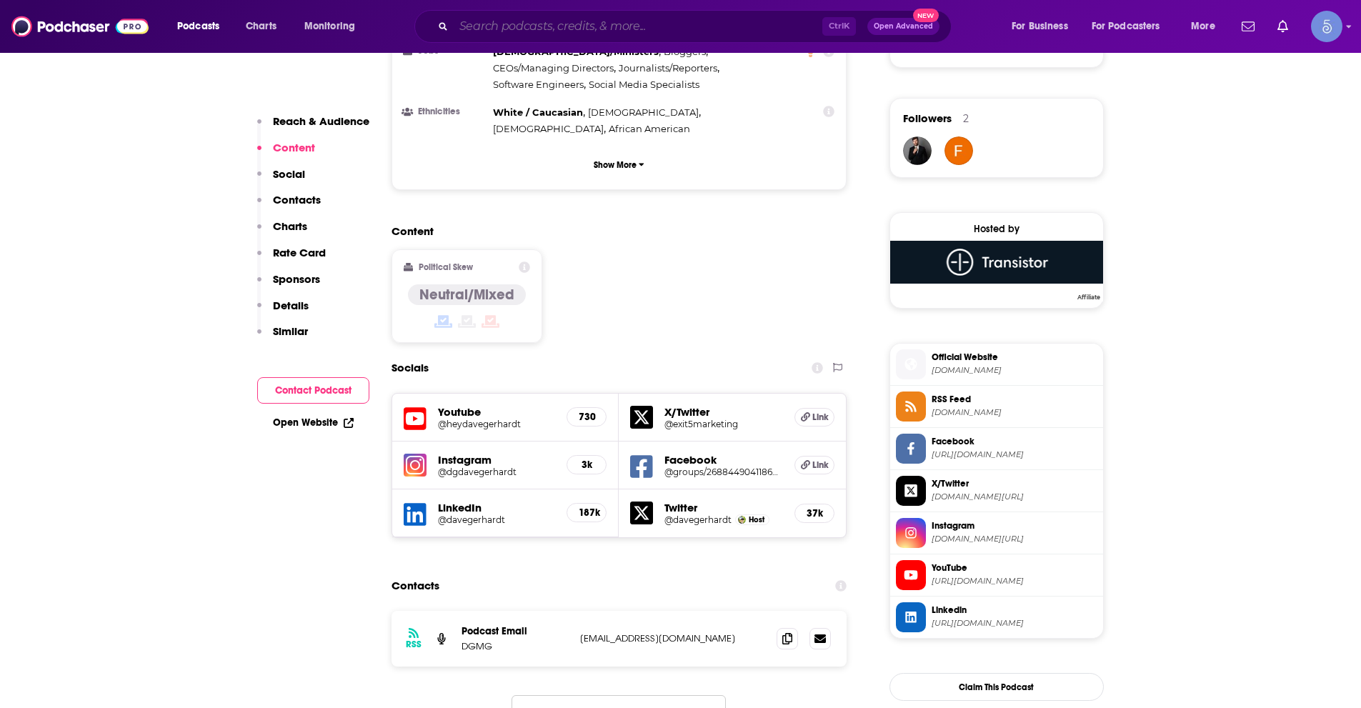
click at [584, 37] on input "Search podcasts, credits, & more..." at bounding box center [638, 26] width 369 height 23
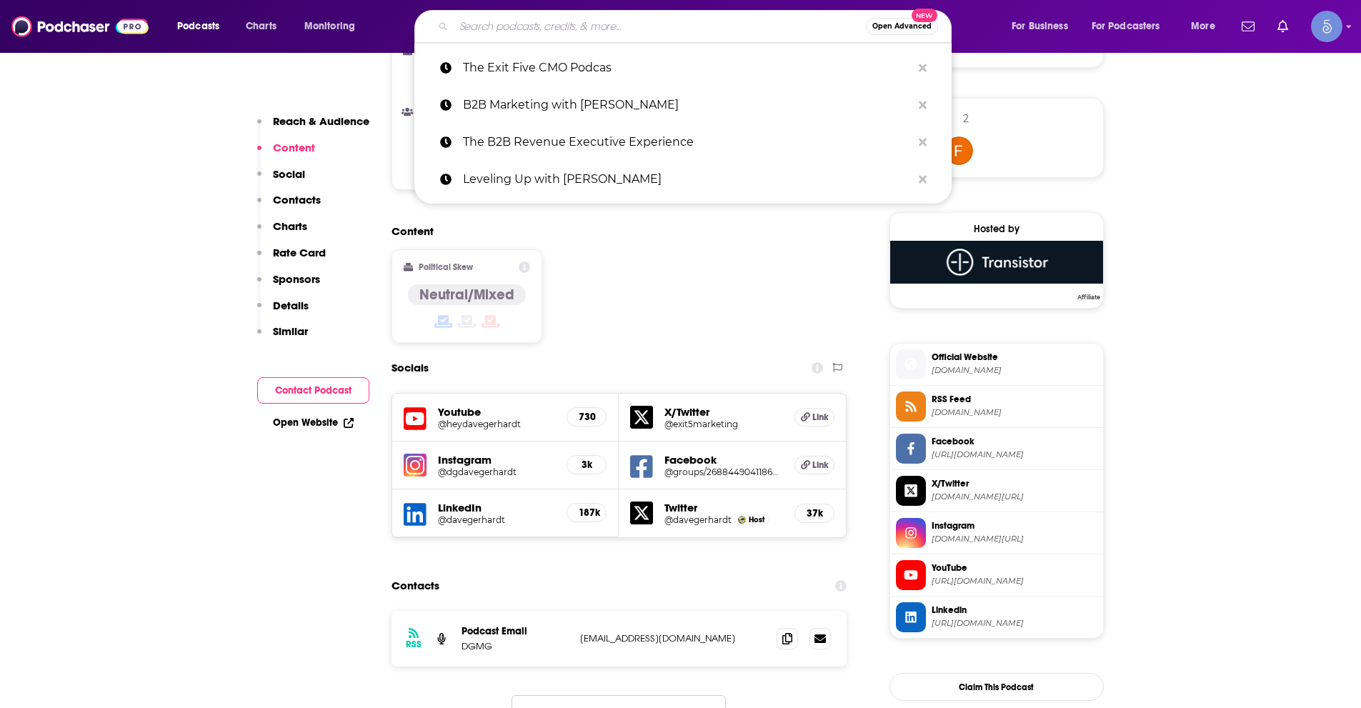
paste input "Make It Happen Mondays - B2B Sales Talk with John Barrows"
type input "Make It Happen Mondays - B2B Sales Talk with John Barrows"
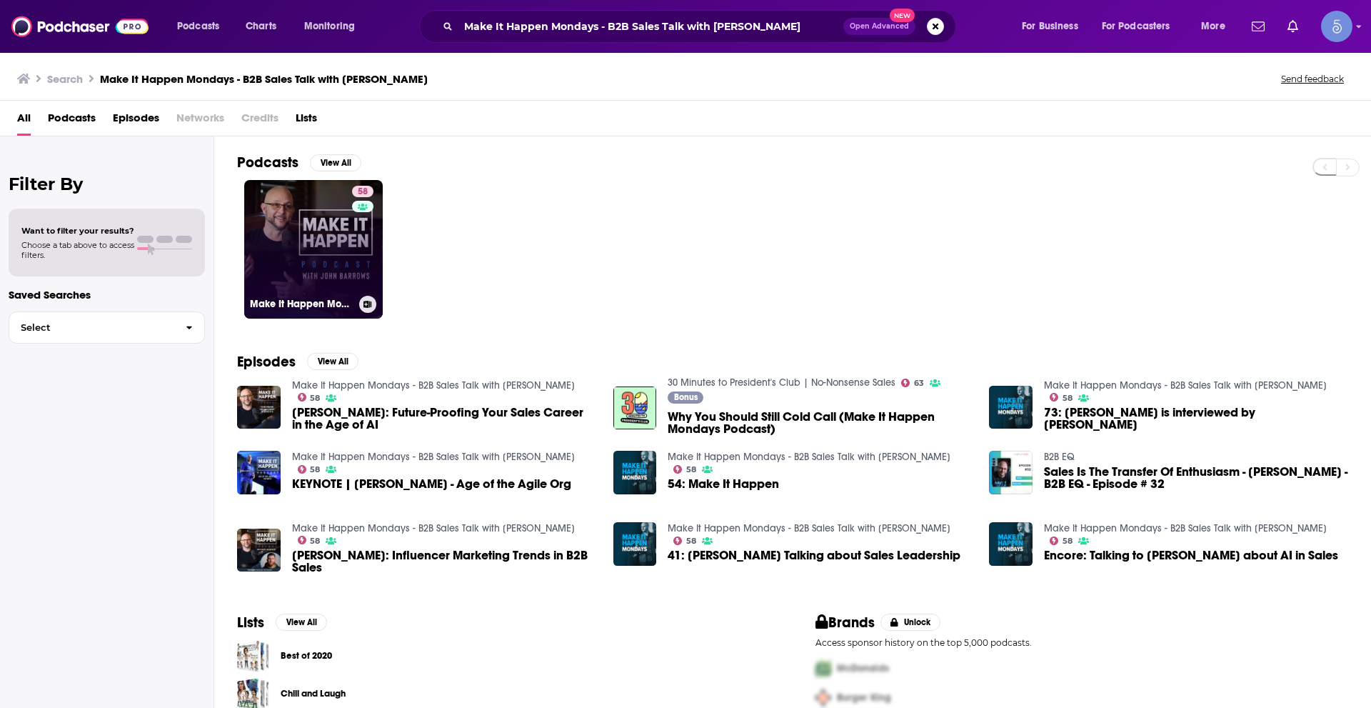
click at [297, 239] on link "58 Make It Happen Mondays - B2B Sales Talk with John Barrows" at bounding box center [313, 249] width 139 height 139
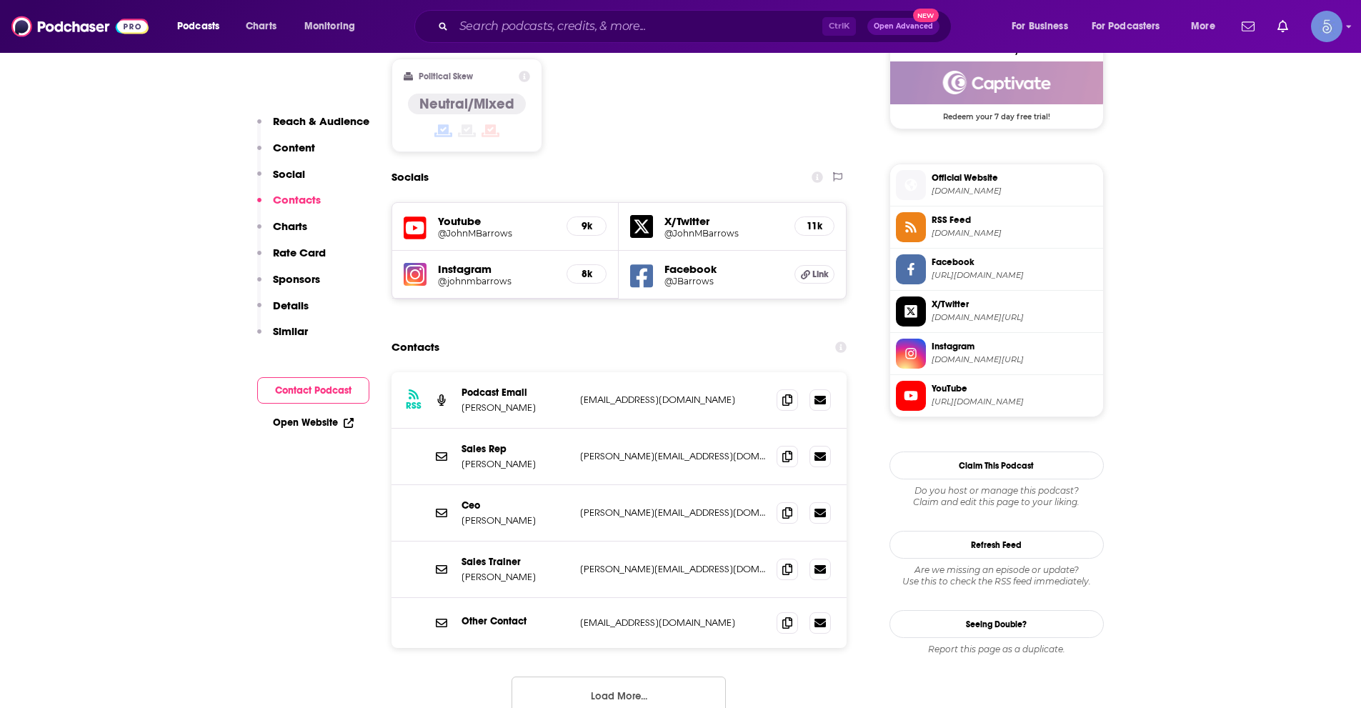
scroll to position [1214, 0]
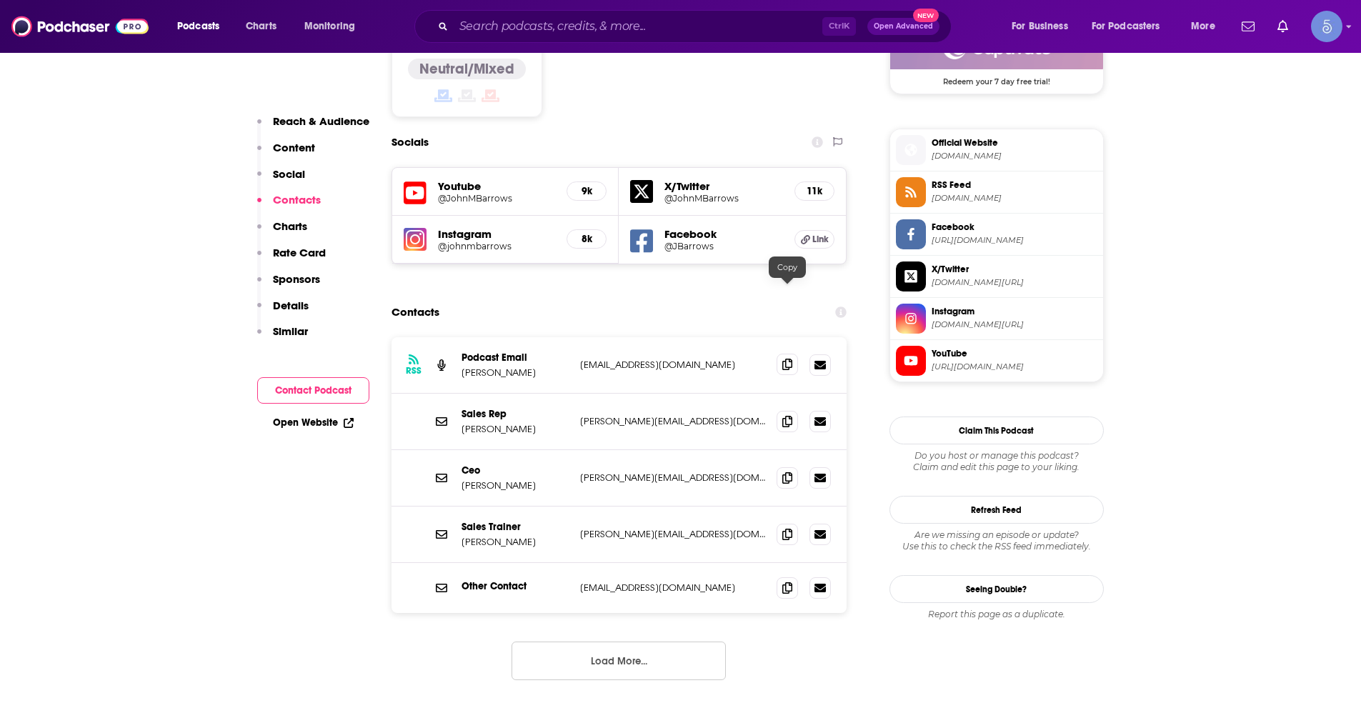
click at [783, 359] on icon at bounding box center [787, 364] width 10 height 11
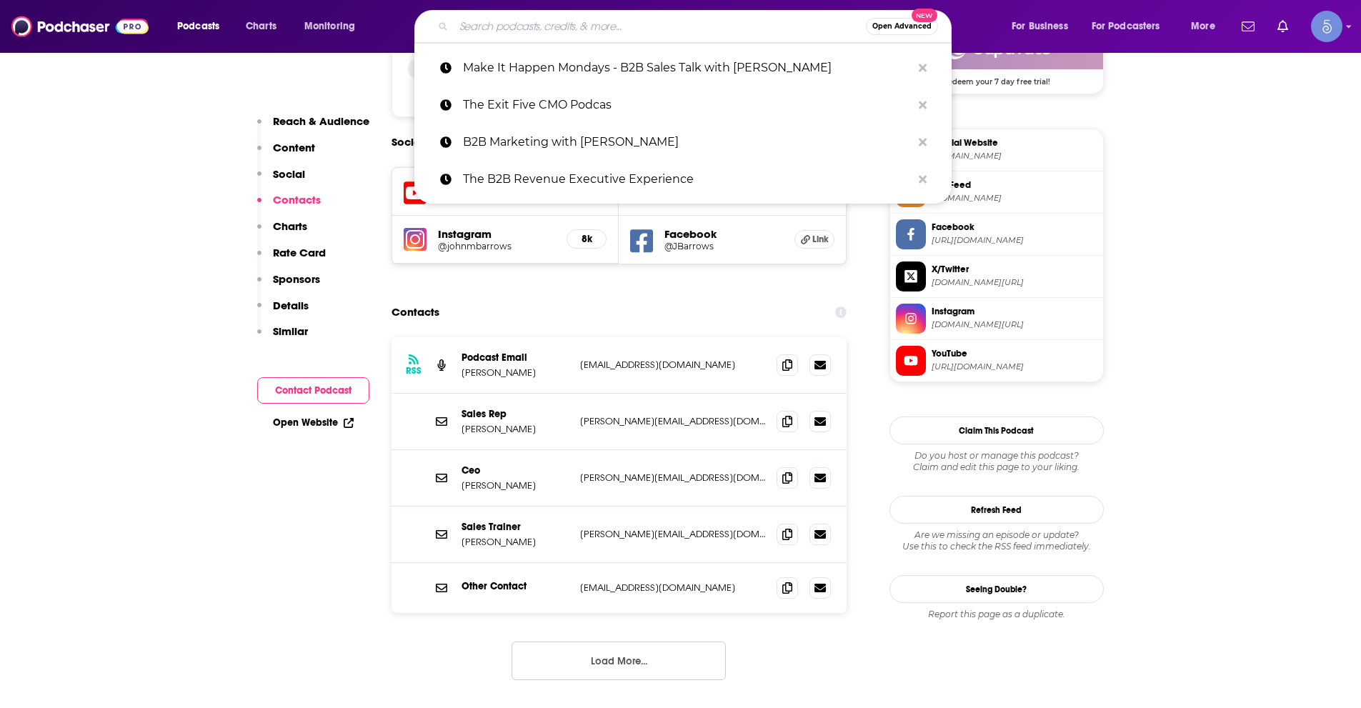
click at [628, 24] on input "Search podcasts, credits, & more..." at bounding box center [660, 26] width 412 height 23
paste input "The Duct Tape Marketing Podcast"
type input "The Duct Tape Marketing Podcast"
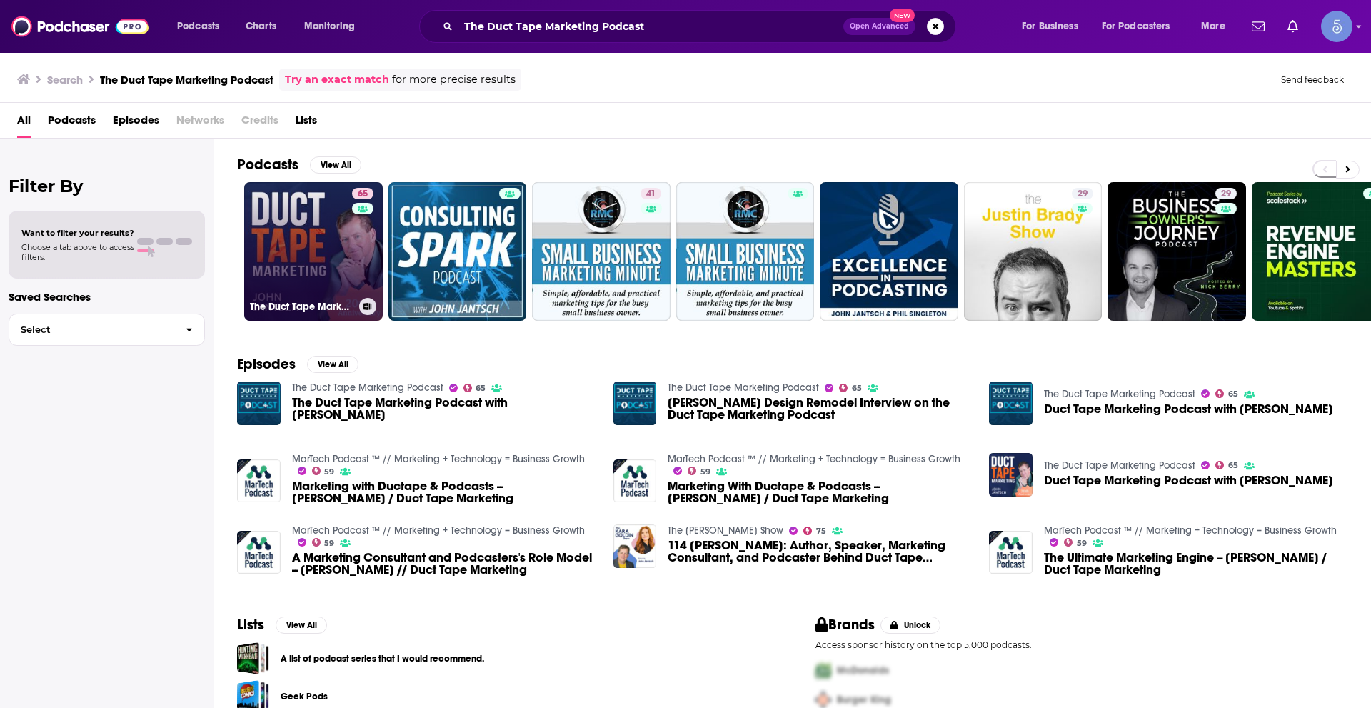
click at [350, 249] on link "65 The Duct Tape Marketing Podcast" at bounding box center [313, 251] width 139 height 139
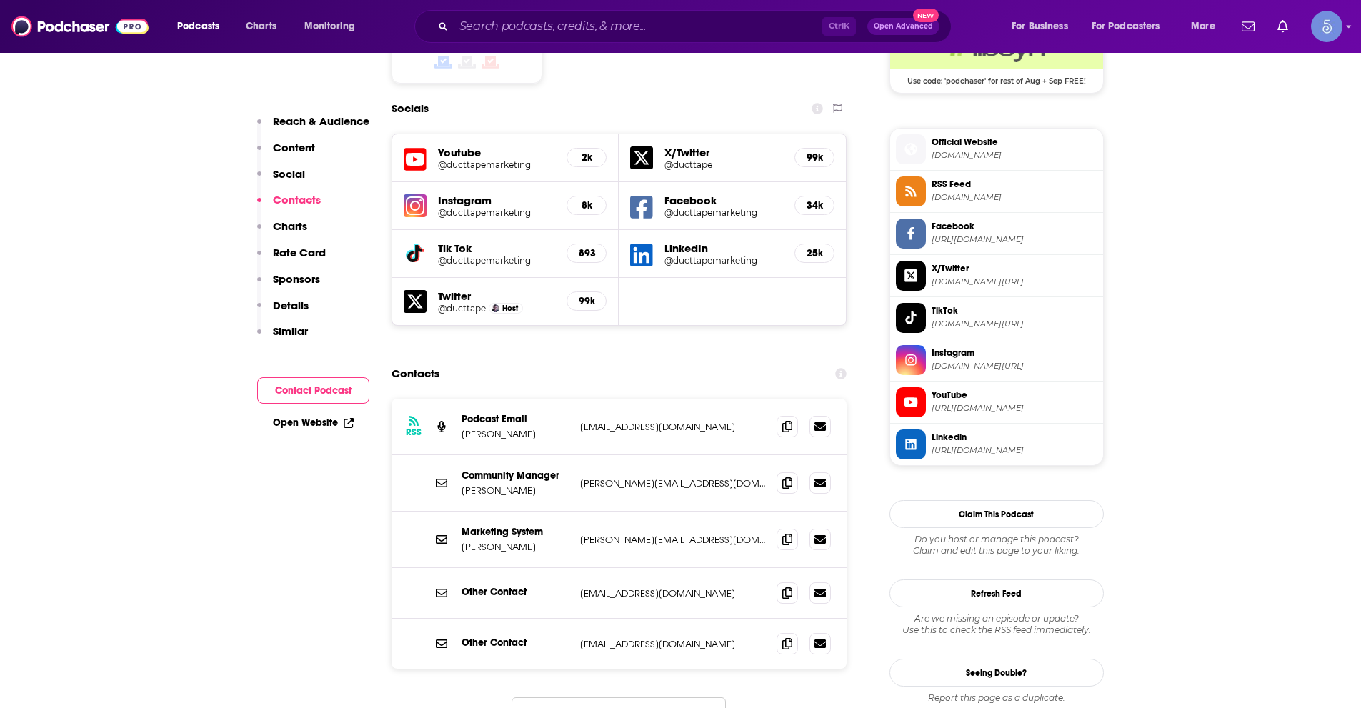
scroll to position [1214, 0]
click at [786, 477] on icon at bounding box center [787, 482] width 10 height 11
click at [706, 31] on input "Search podcasts, credits, & more..." at bounding box center [638, 26] width 369 height 23
paste input "Selling Made Simple And Salesman Podcast"
type input "Selling Made Simple And Salesman Podcast"
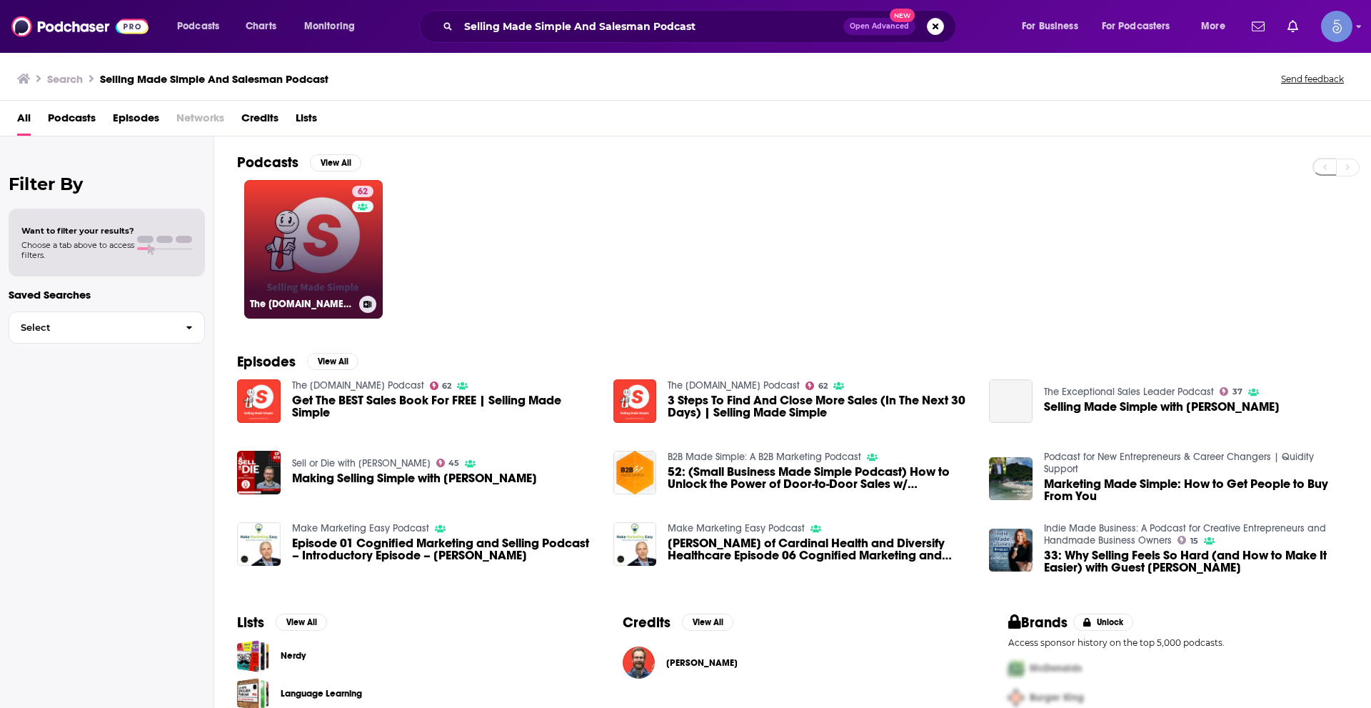
click at [345, 234] on link "62 The Salesman.com Podcast" at bounding box center [313, 249] width 139 height 139
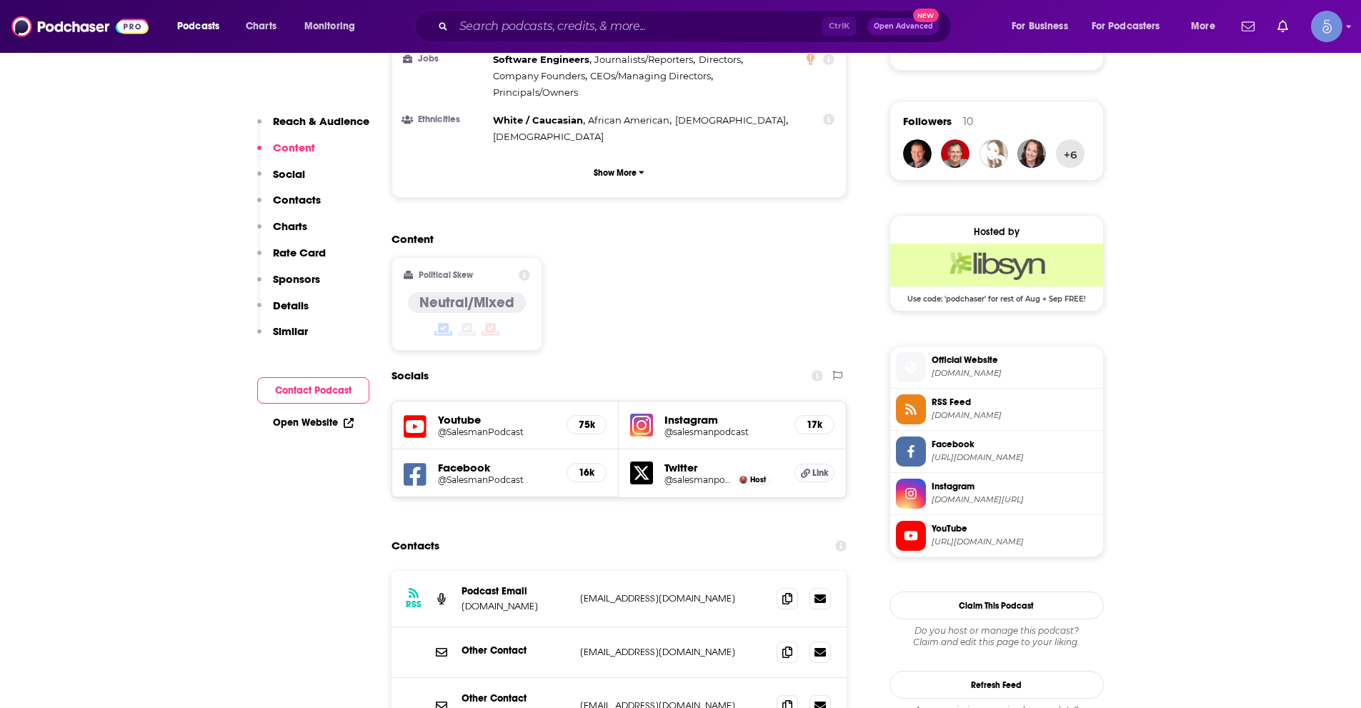
scroll to position [1000, 0]
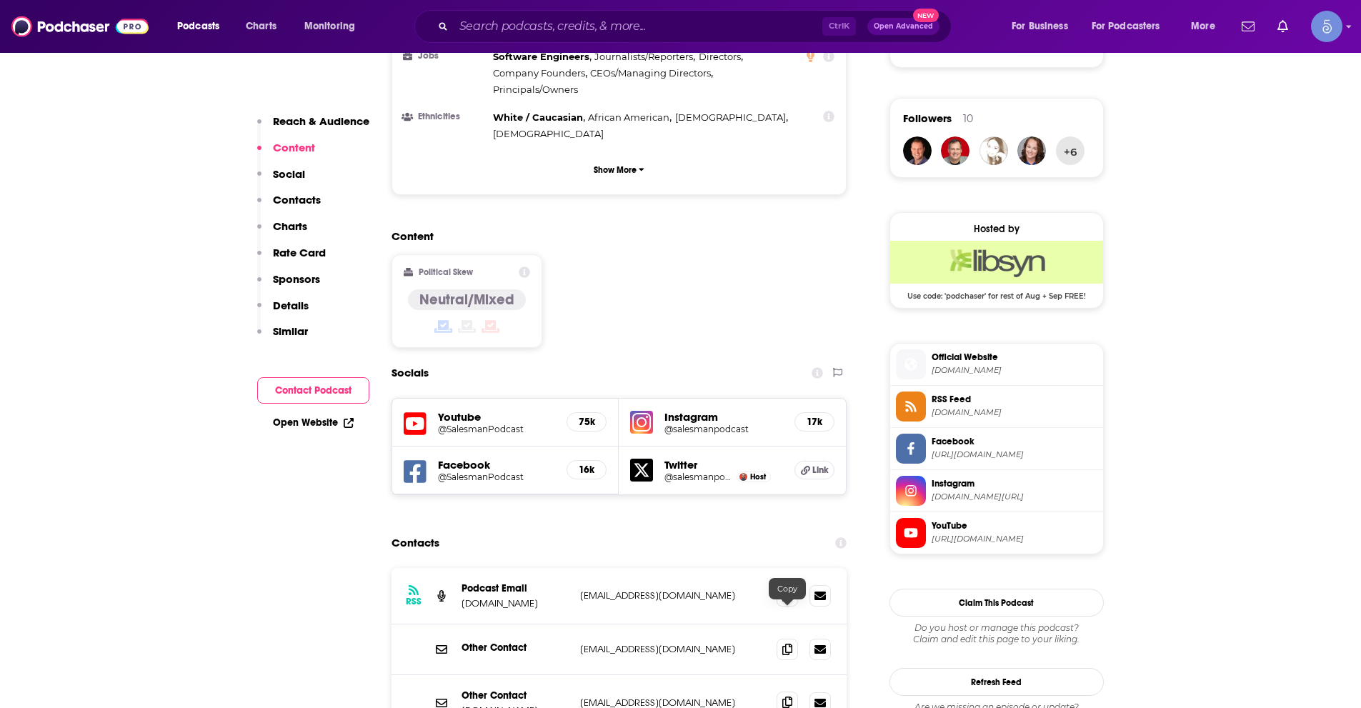
click at [790, 696] on icon at bounding box center [787, 701] width 10 height 11
click at [599, 25] on input "Search podcasts, credits, & more..." at bounding box center [638, 26] width 369 height 23
paste input "Revenue Builders"
type input "Revenue Builders"
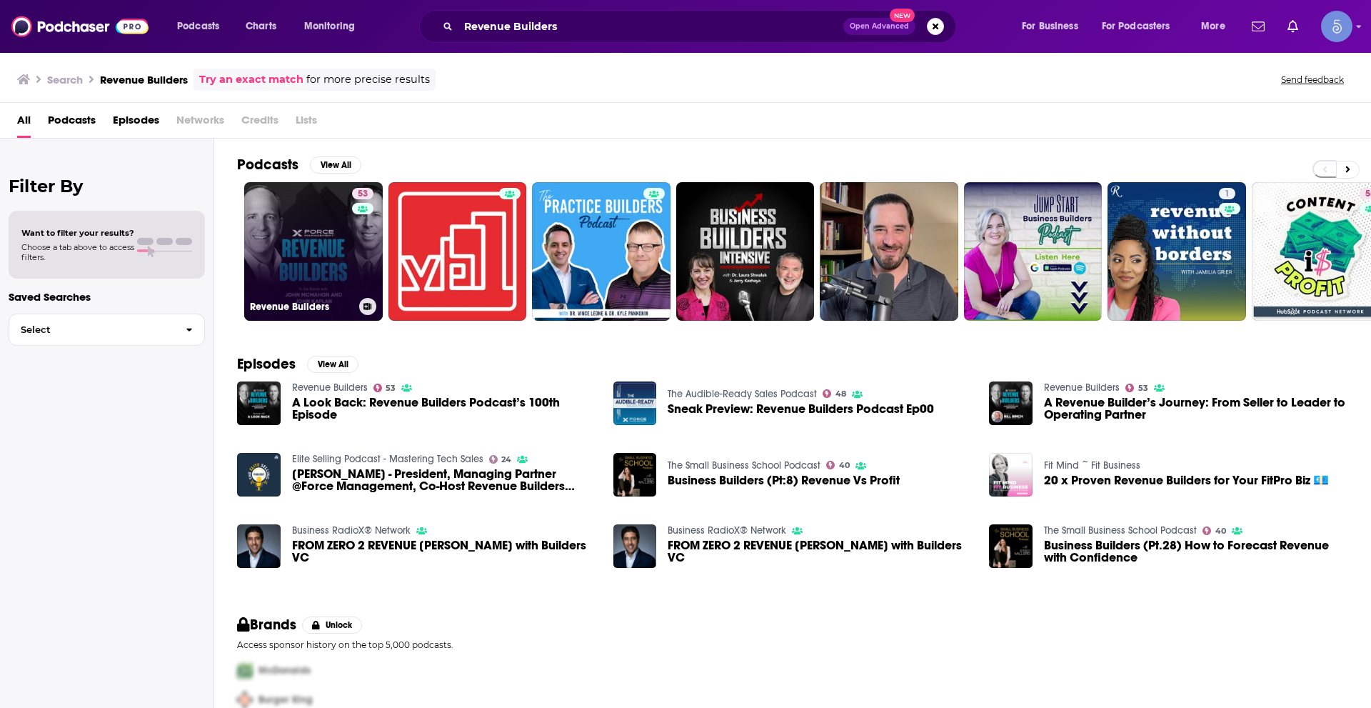
click at [358, 259] on div "53" at bounding box center [364, 243] width 25 height 110
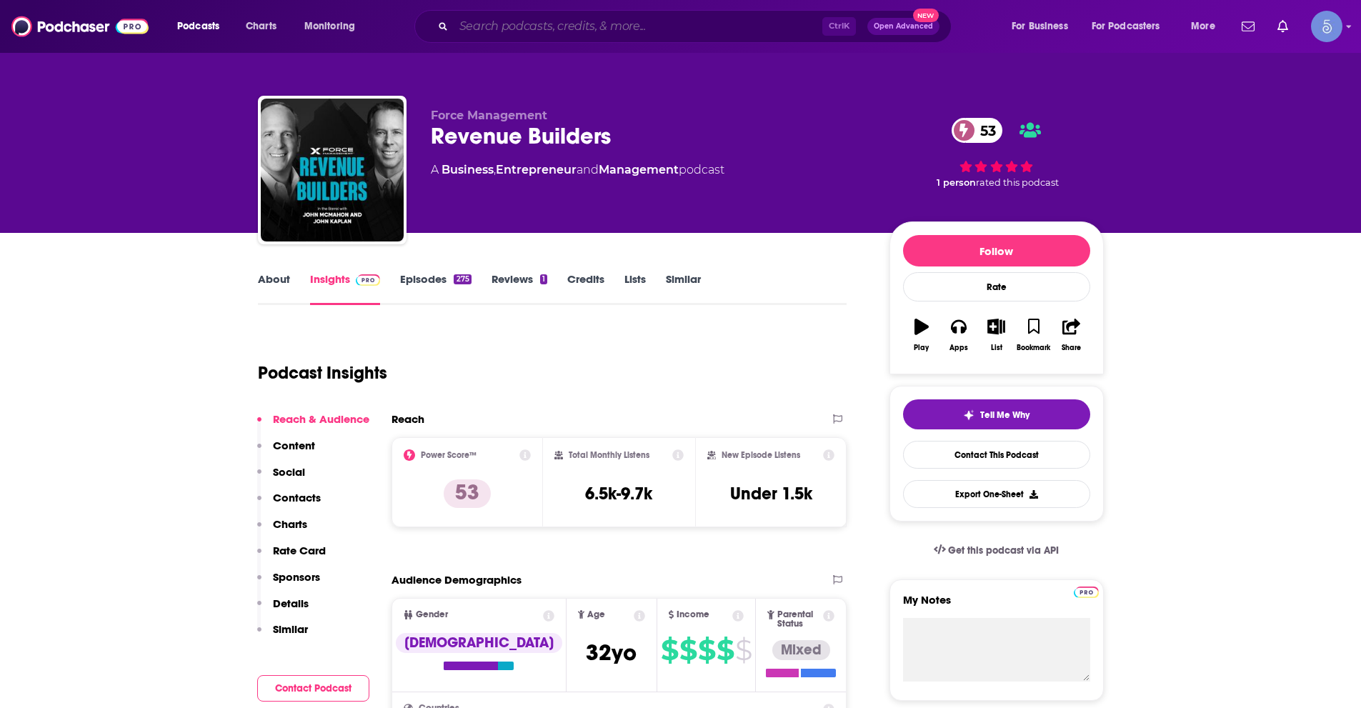
click at [688, 18] on input "Search podcasts, credits, & more..." at bounding box center [638, 26] width 369 height 23
paste input "Product Growth Podcast"
type input "Product Growth Podcast"
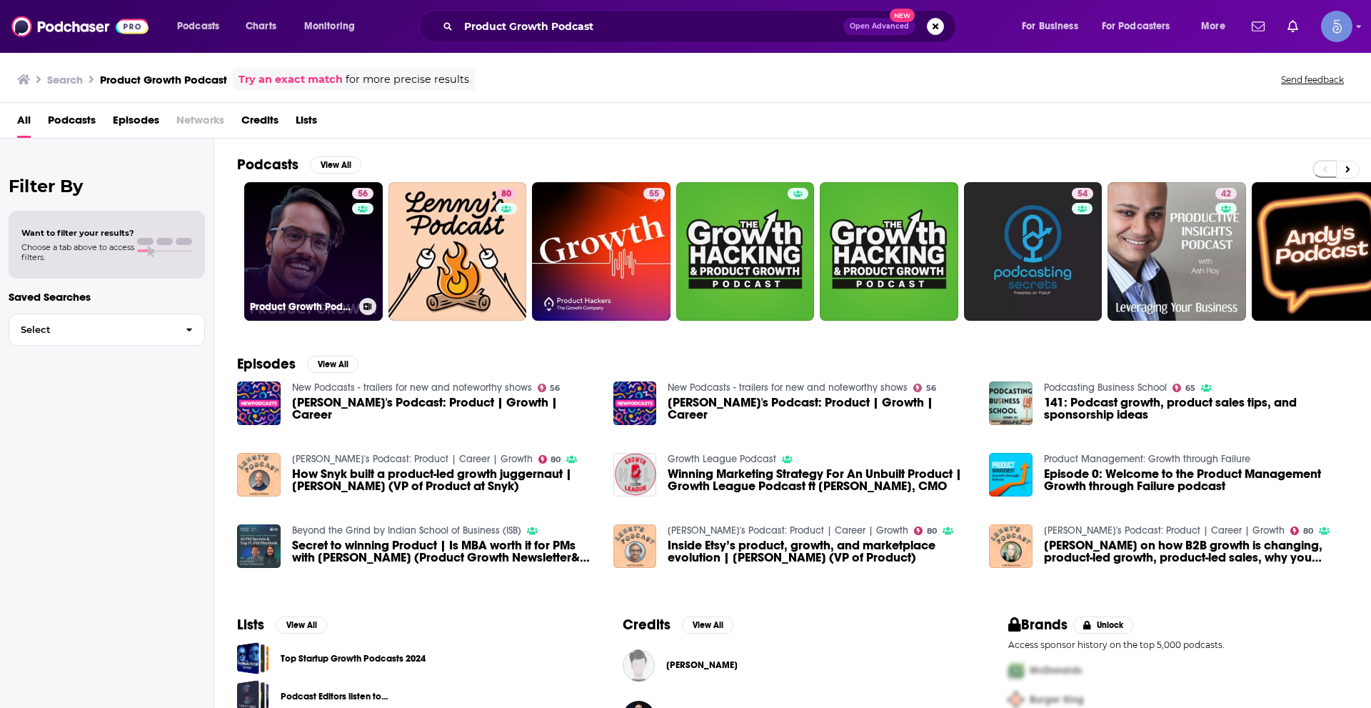
click at [335, 273] on link "56 Product Growth Podcast" at bounding box center [313, 251] width 139 height 139
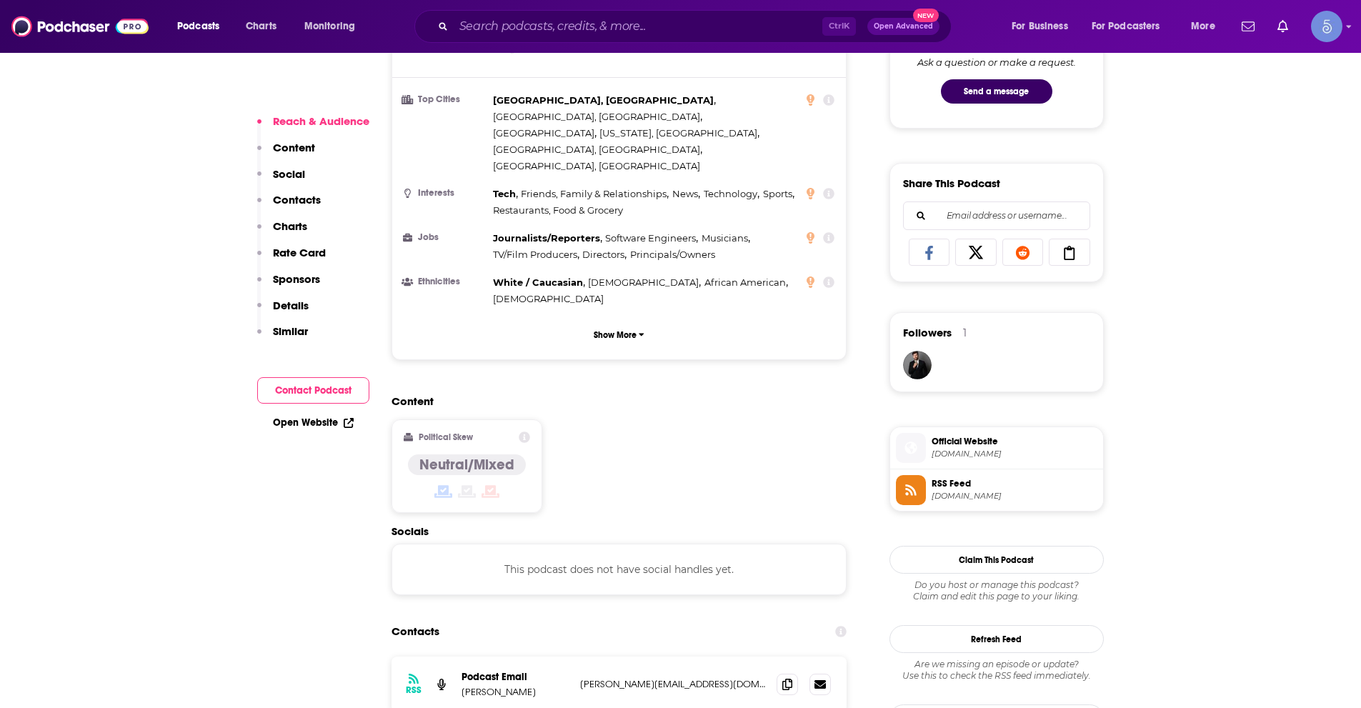
scroll to position [1000, 0]
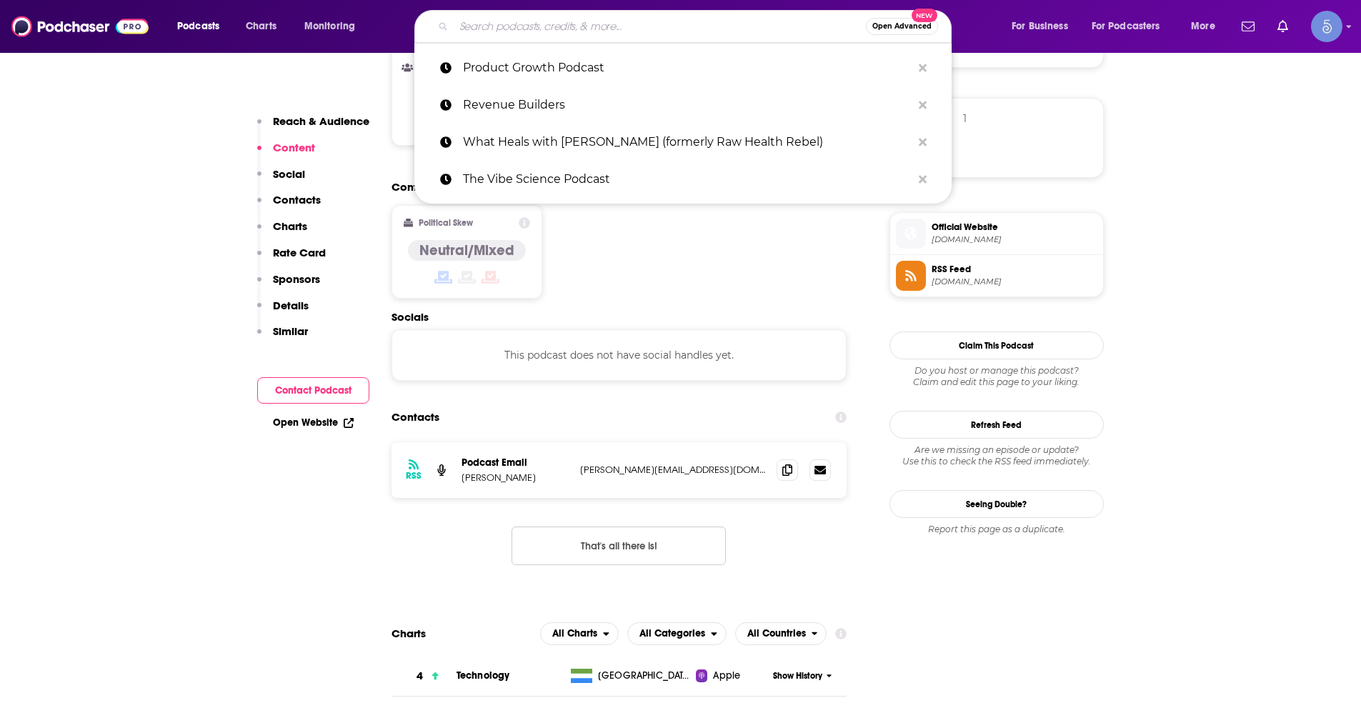
click at [542, 33] on input "Search podcasts, credits, & more..." at bounding box center [660, 26] width 412 height 23
paste input "Marketing Beyond with Alan B. Hart"
type input "Marketing Beyond with Alan B. Hart"
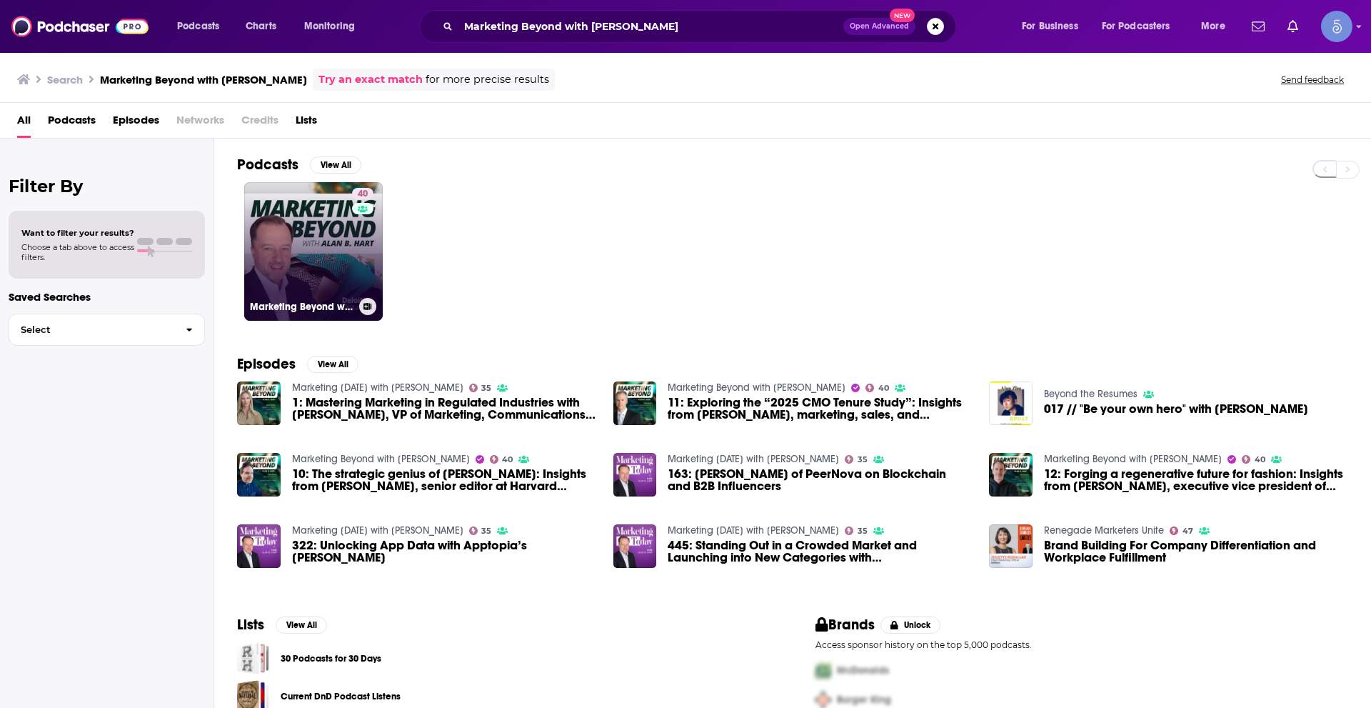
click at [331, 253] on link "40 Marketing Beyond with Alan B. Hart" at bounding box center [313, 251] width 139 height 139
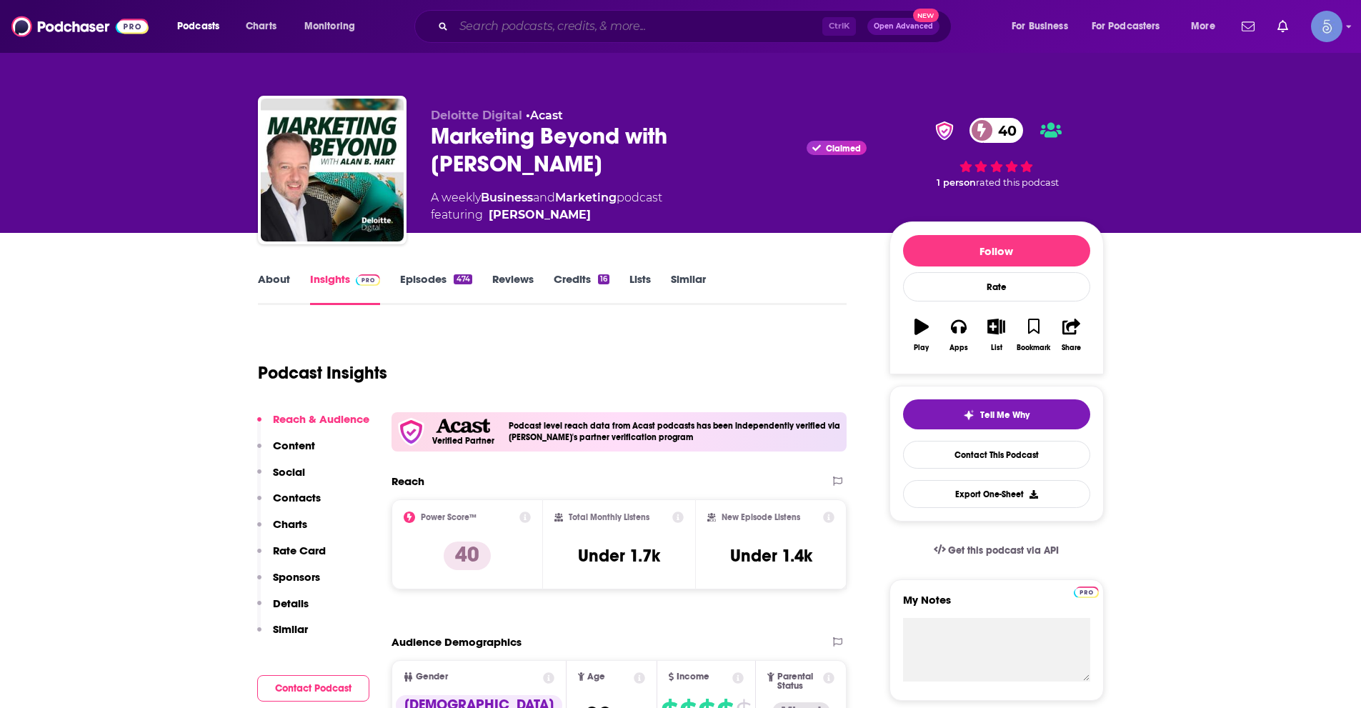
click at [565, 19] on input "Search podcasts, credits, & more..." at bounding box center [638, 26] width 369 height 23
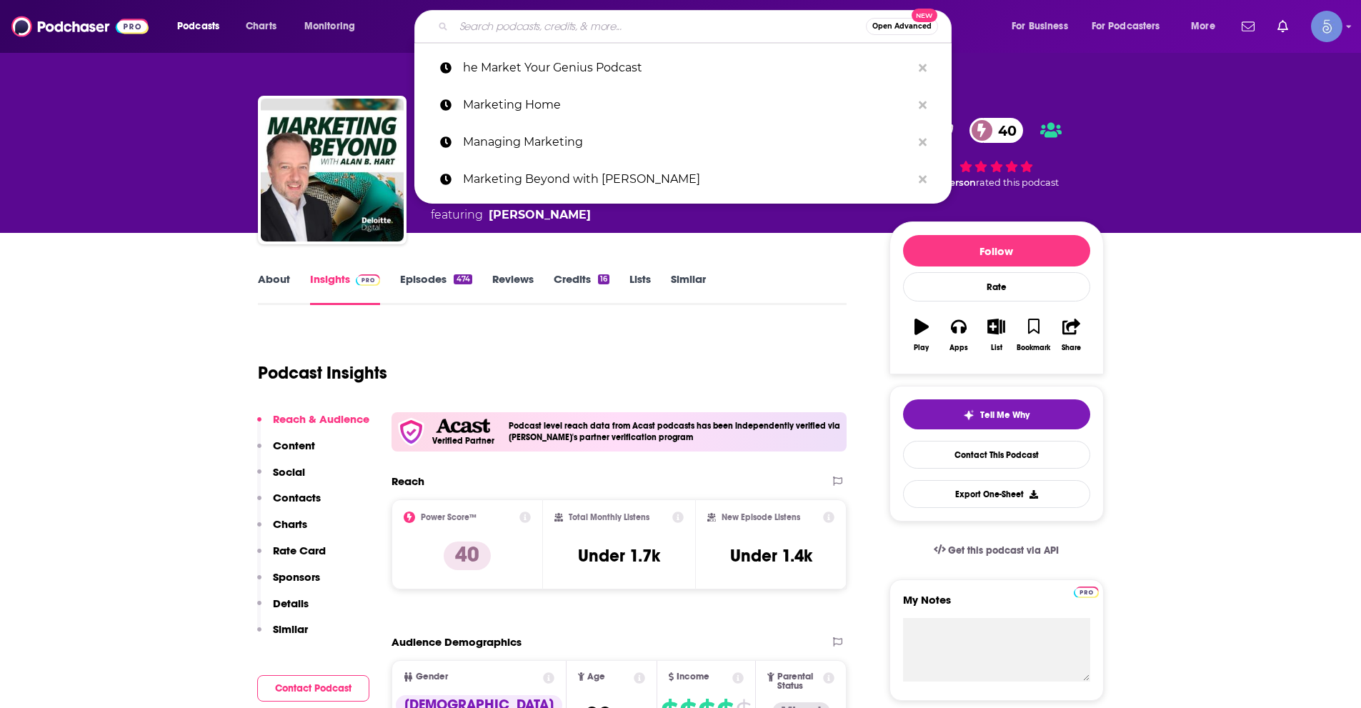
paste input "On Strategy Showcase"
type input "On Strategy Showcase"
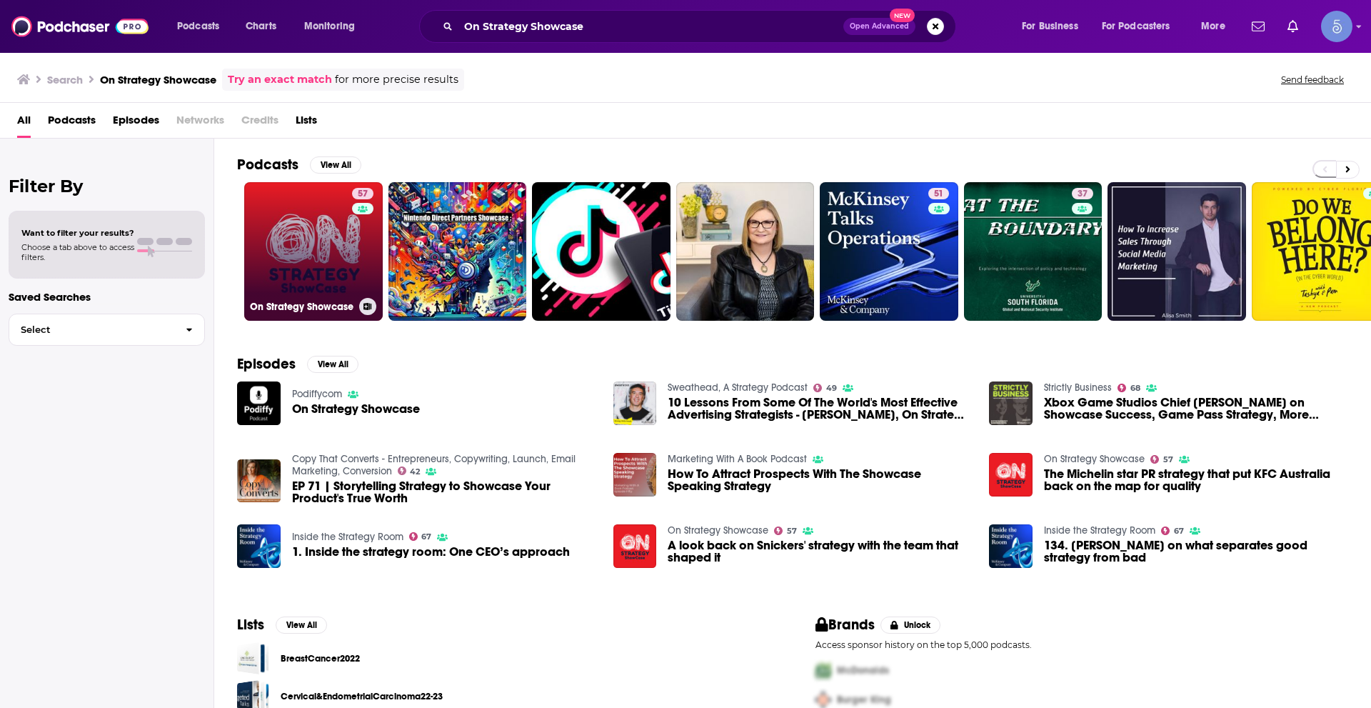
click at [309, 229] on link "57 On Strategy Showcase" at bounding box center [313, 251] width 139 height 139
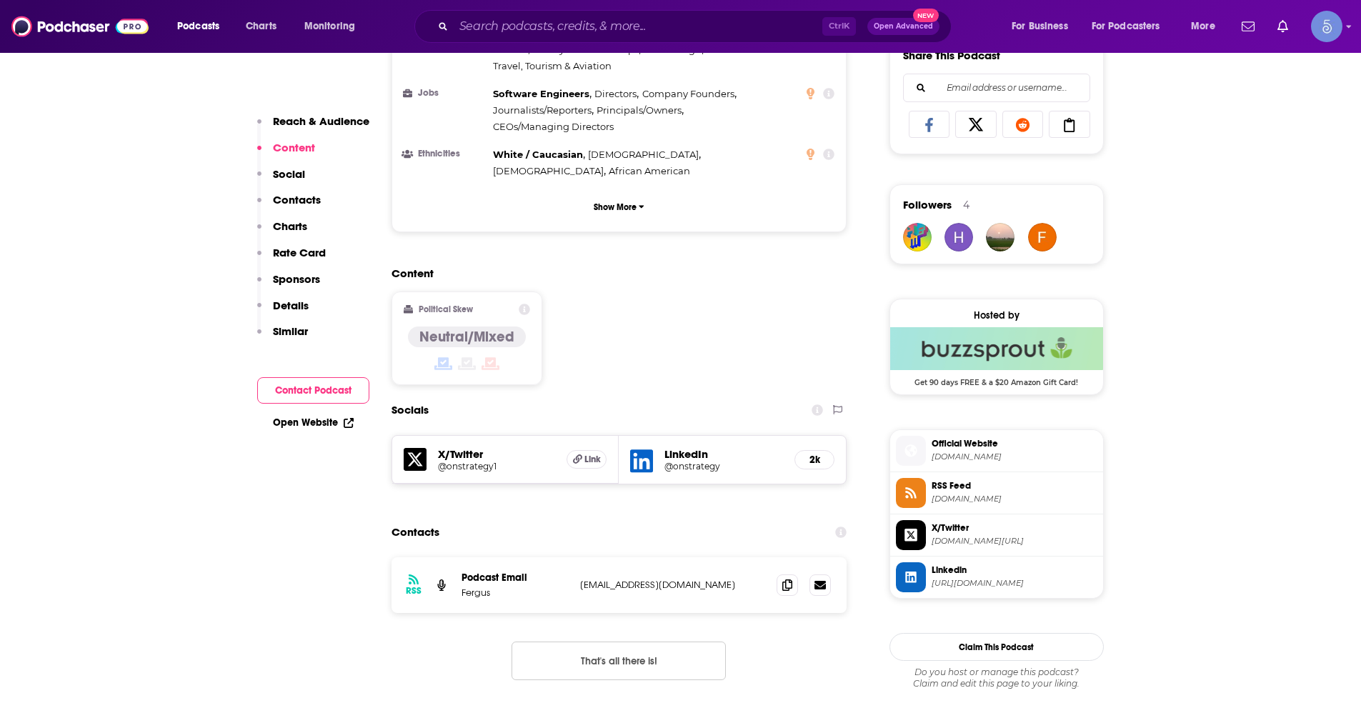
scroll to position [928, 0]
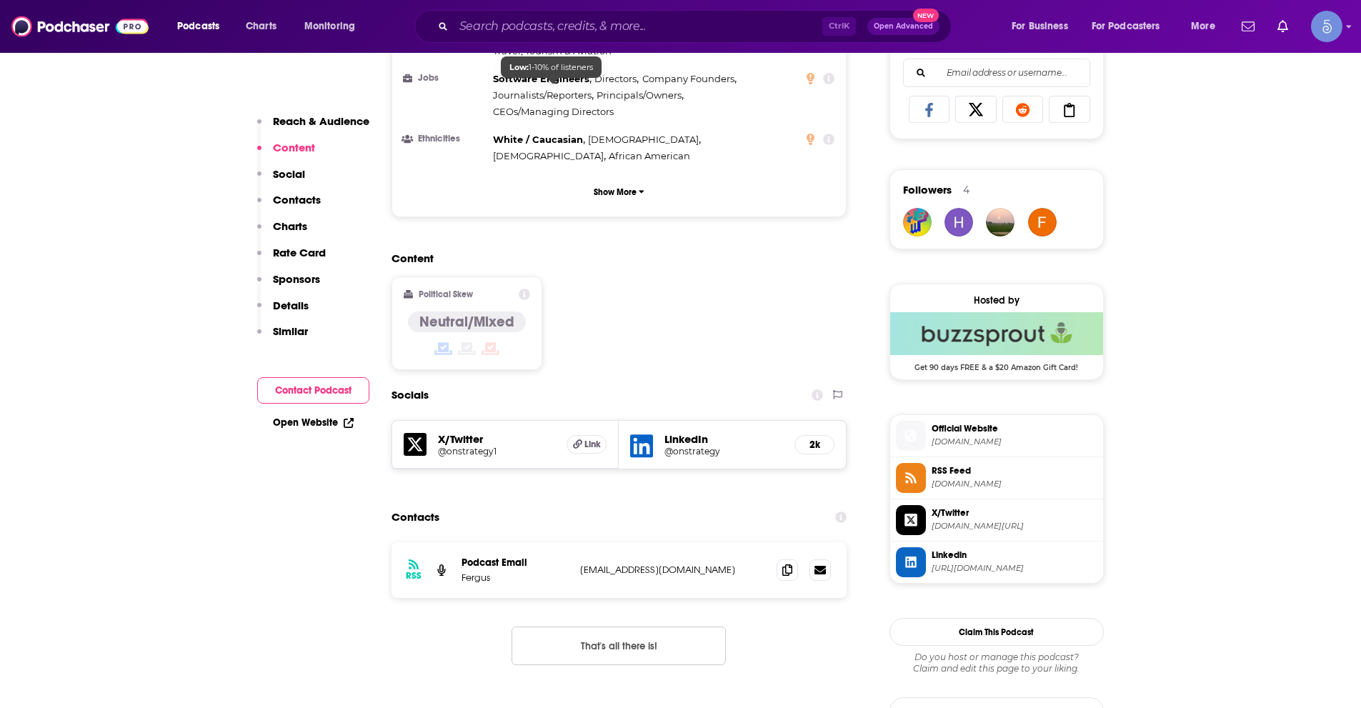
click at [548, 43] on div "Podcasts Charts Monitoring Ctrl K Open Advanced New For Business For Podcasters…" at bounding box center [680, 26] width 1361 height 53
click at [546, 29] on input "Search podcasts, credits, & more..." at bounding box center [638, 26] width 369 height 23
paste input "The Product Podcast"
type input "The Product Podcast"
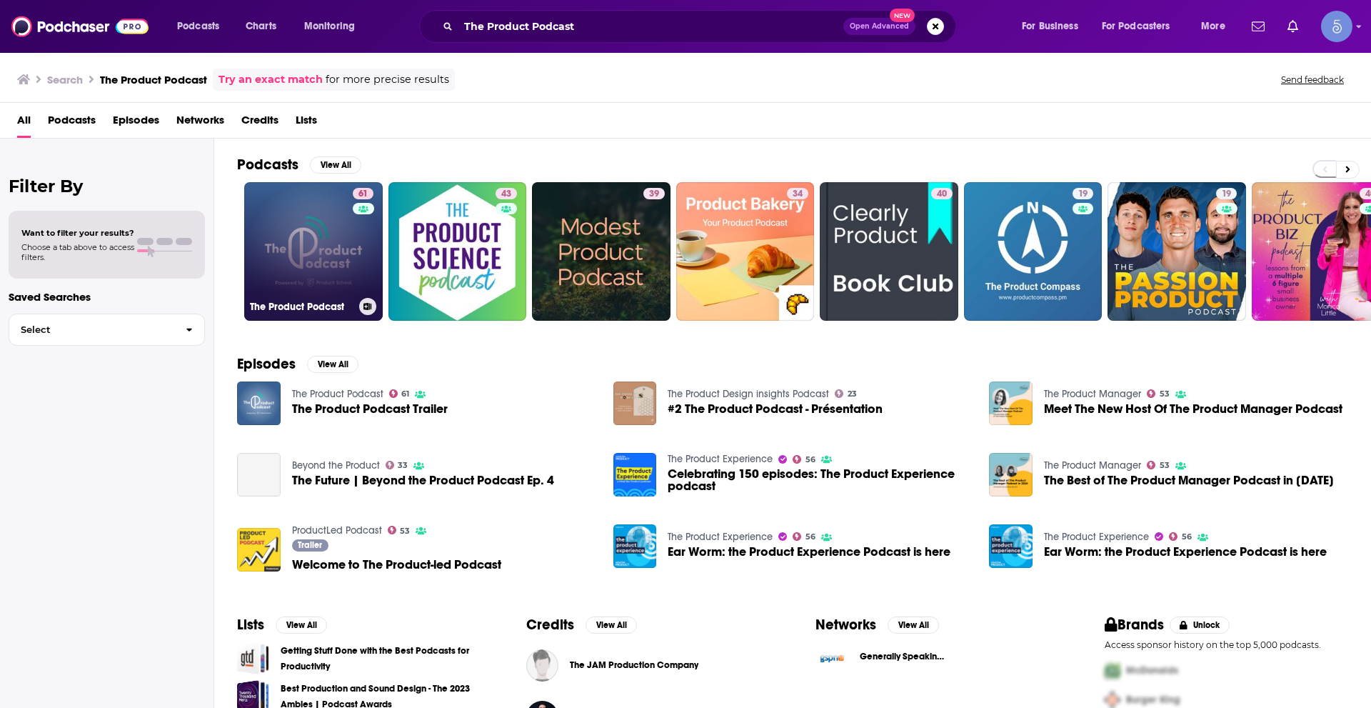
click at [332, 264] on link "61 The Product Podcast" at bounding box center [313, 251] width 139 height 139
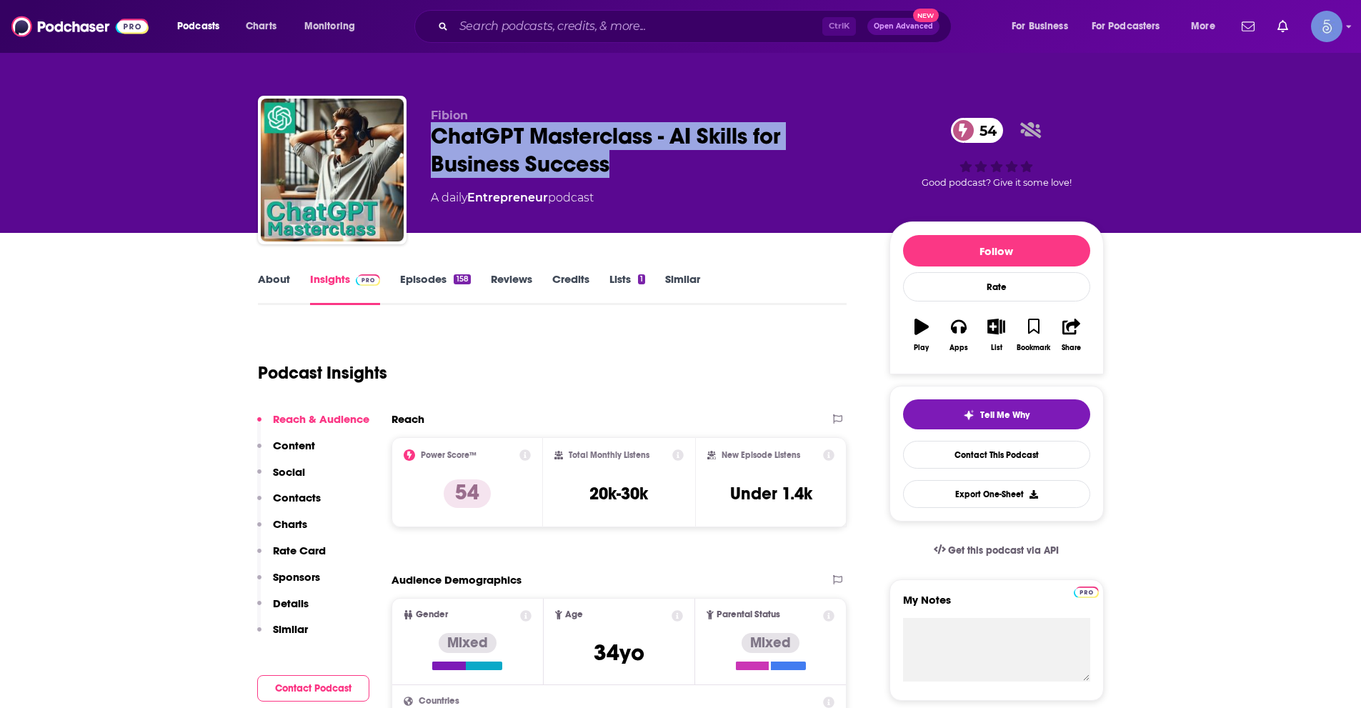
drag, startPoint x: 434, startPoint y: 128, endPoint x: 609, endPoint y: 169, distance: 180.3
click at [609, 169] on div "ChatGPT Masterclass - AI Skills for Business Success 54" at bounding box center [649, 150] width 436 height 56
copy h2 "ChatGPT Masterclass - AI Skills for Business Success"
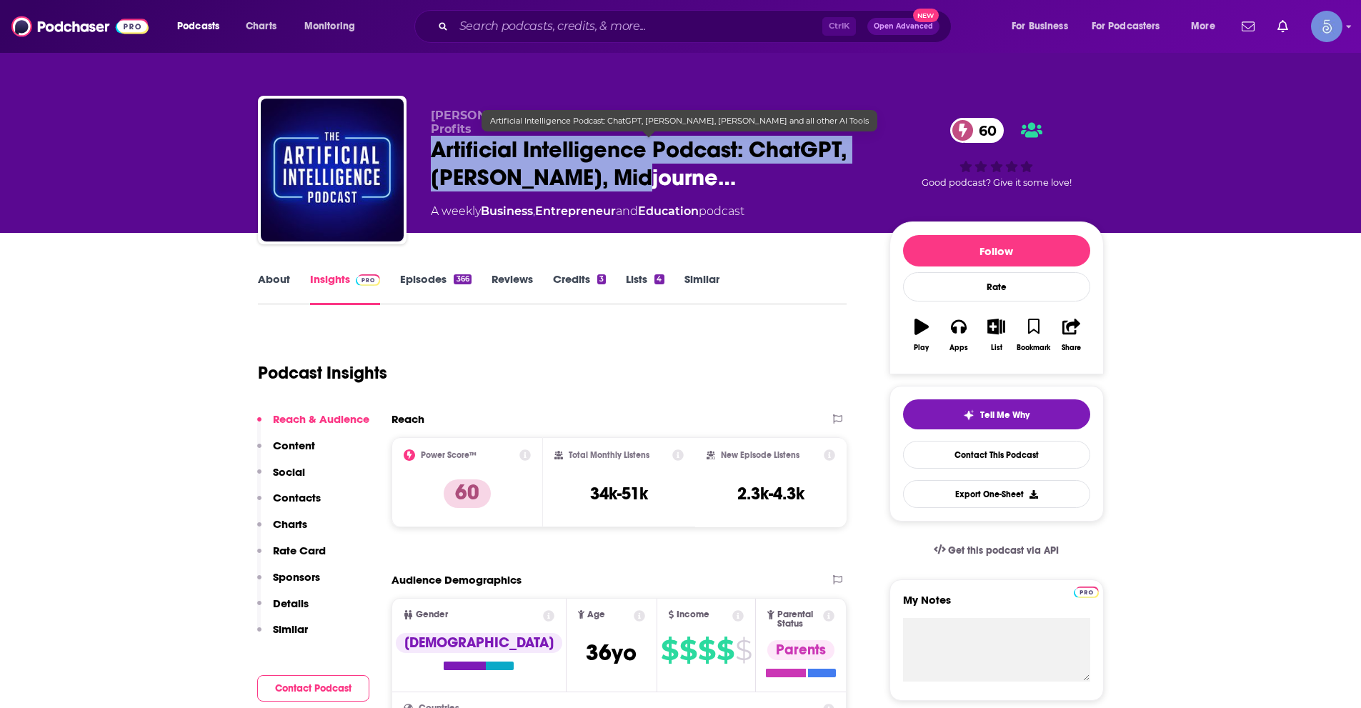
drag, startPoint x: 430, startPoint y: 141, endPoint x: 664, endPoint y: 180, distance: 237.4
click at [664, 180] on span "Artificial Intelligence Podcast: ChatGPT, Claude, Midjourne…" at bounding box center [649, 164] width 436 height 56
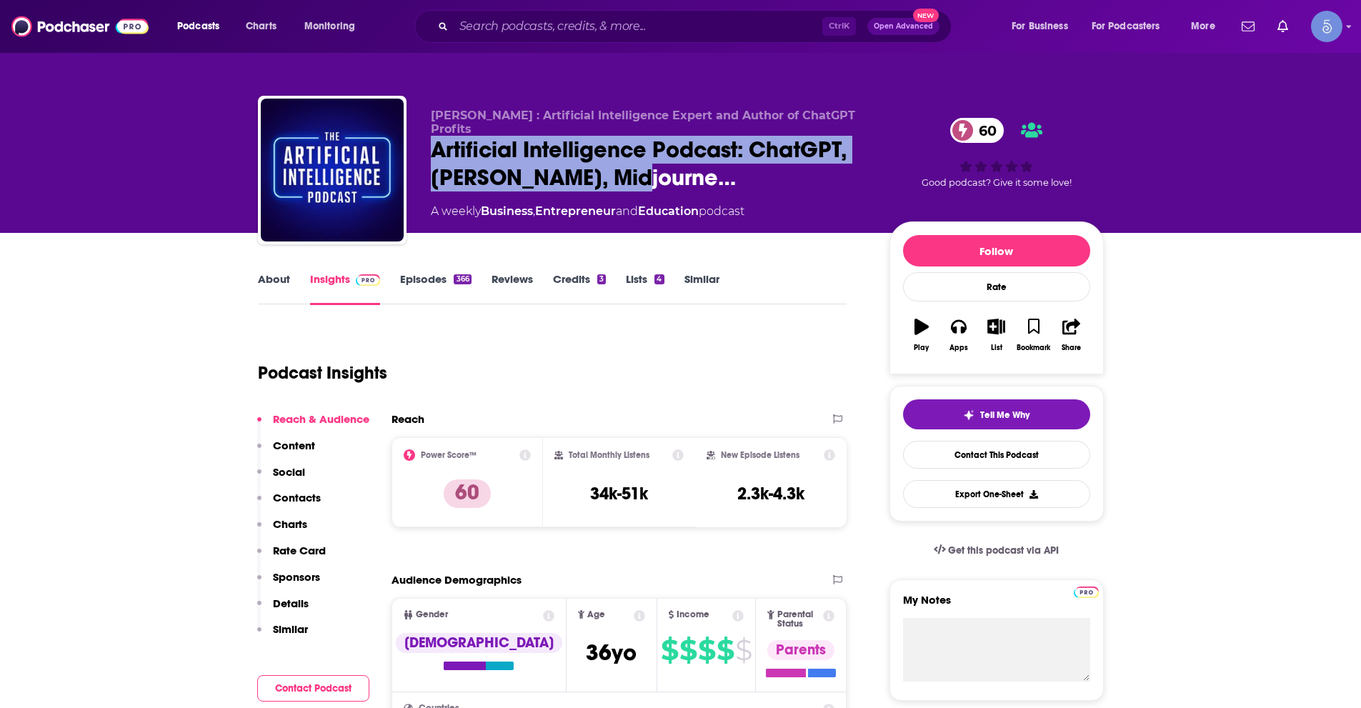
copy h2 "Artificial Intelligence Podcast: ChatGPT, Claude, Midjourne…"
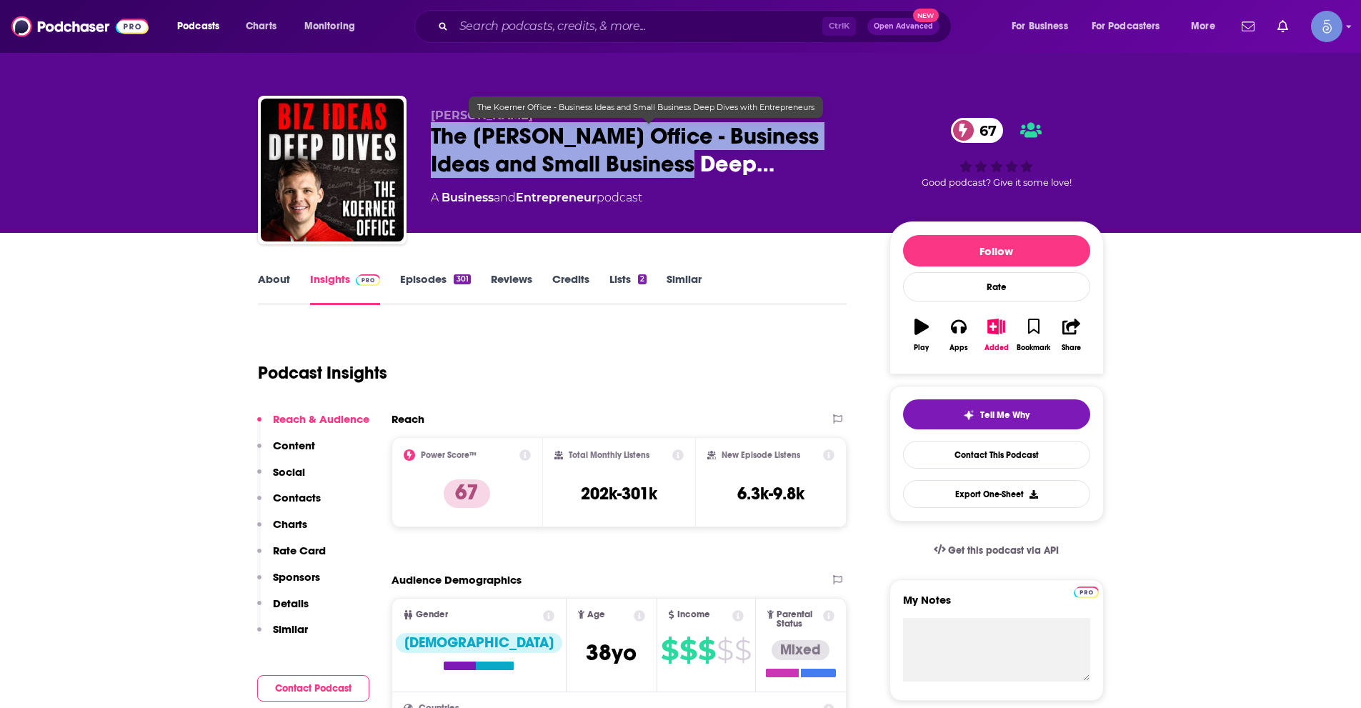
drag, startPoint x: 429, startPoint y: 132, endPoint x: 686, endPoint y: 159, distance: 259.2
click at [686, 159] on div "Chris Koerner The Koerner Office - Business Ideas and Small Business Deep… 67 A…" at bounding box center [681, 173] width 846 height 154
copy h2 "The Koerner Office - Business Ideas and Small Business Deep…"
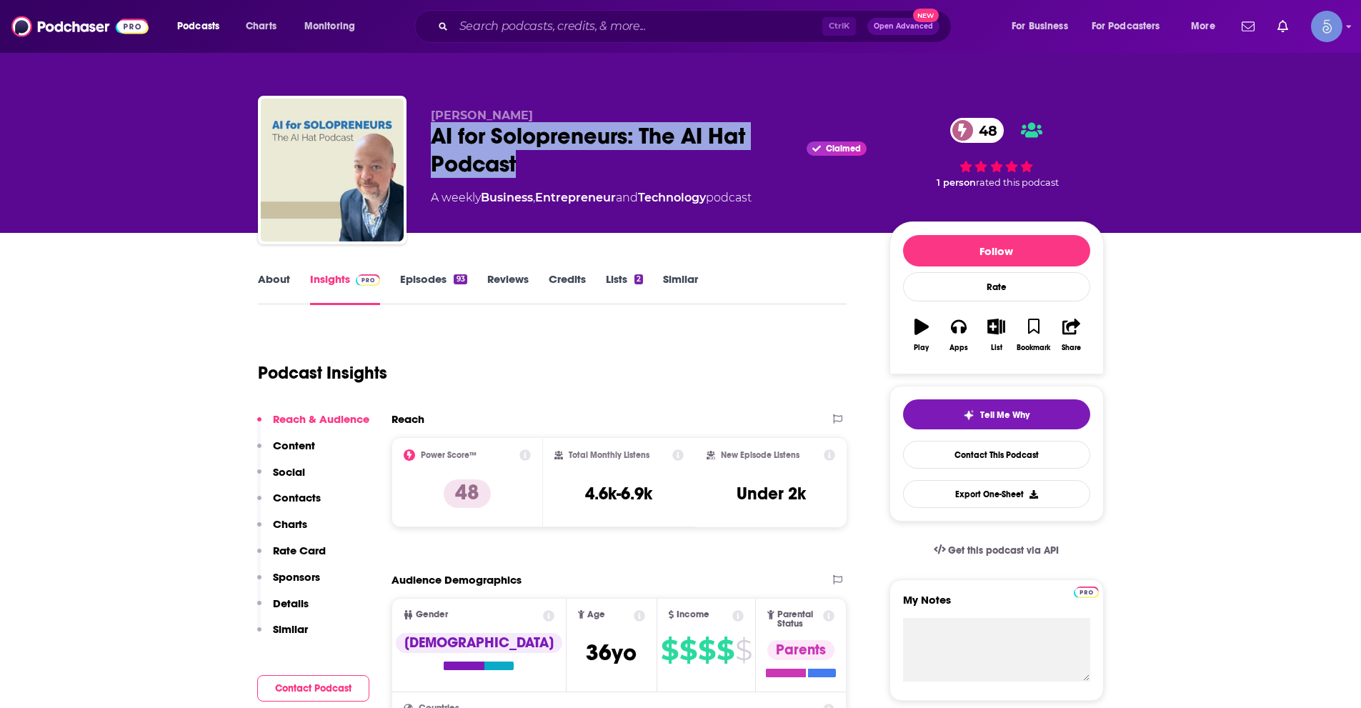
drag, startPoint x: 434, startPoint y: 136, endPoint x: 566, endPoint y: 162, distance: 134.7
click at [566, 162] on div "AI for Solopreneurs: The AI Hat Podcast Claimed 48" at bounding box center [649, 150] width 436 height 56
copy h2 "AI for Solopreneurs: The AI Hat Podcast"
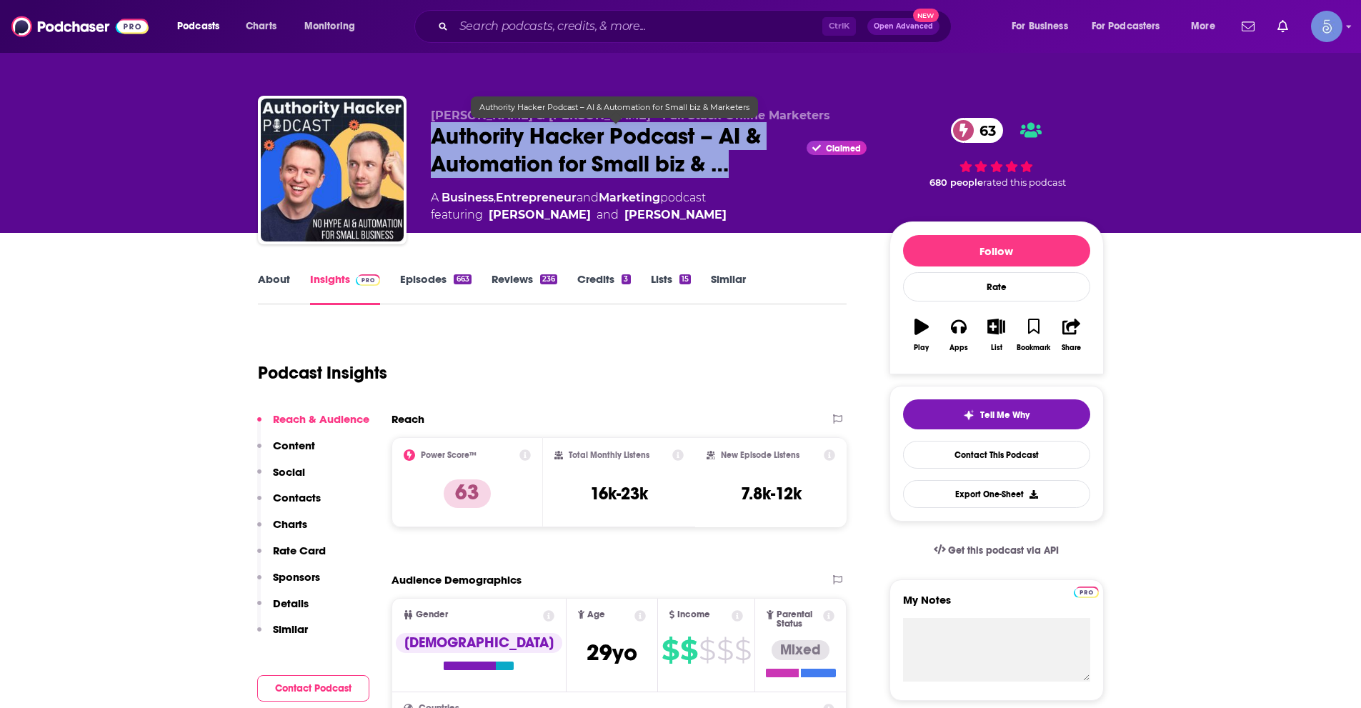
drag, startPoint x: 428, startPoint y: 139, endPoint x: 768, endPoint y: 158, distance: 340.5
click at [768, 158] on div "[PERSON_NAME] & [PERSON_NAME] - Full Stack Online Marketers Authority Hacker Po…" at bounding box center [681, 173] width 846 height 154
copy h2 "Authority Hacker Podcast – AI & Automation for Small biz & …"
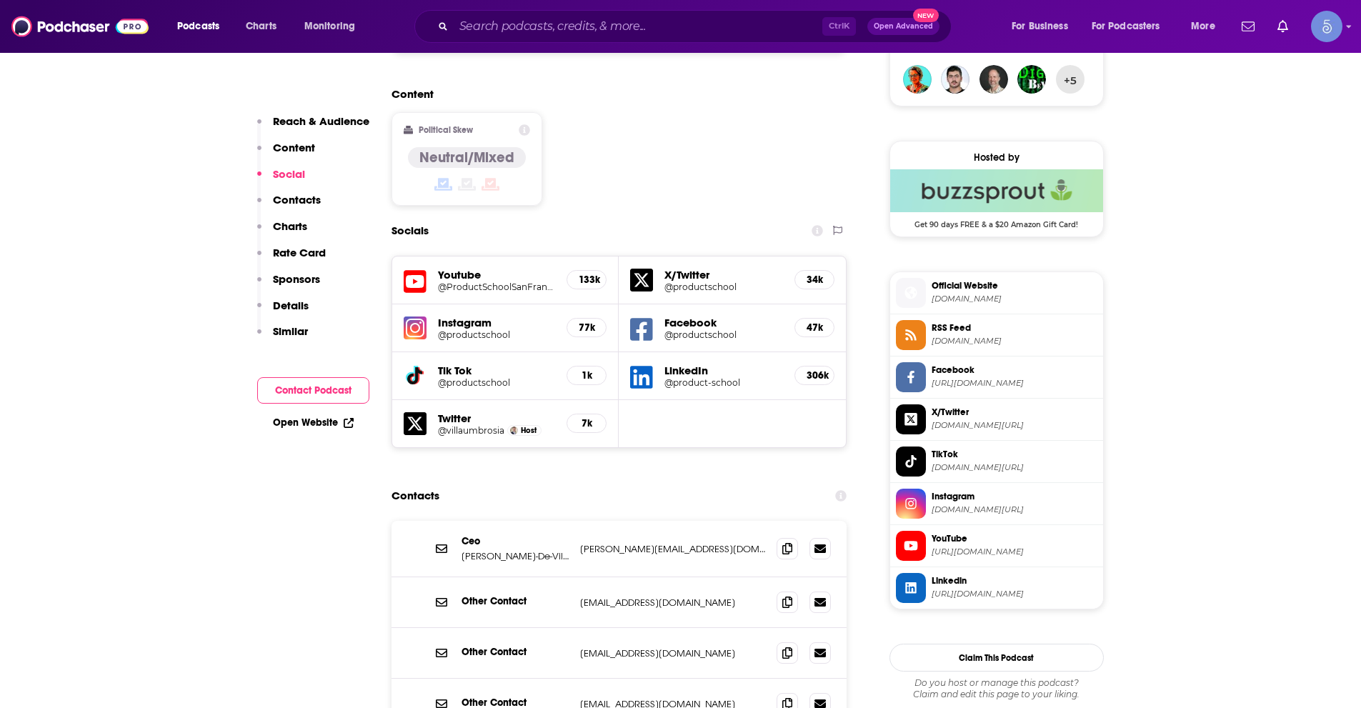
scroll to position [1214, 0]
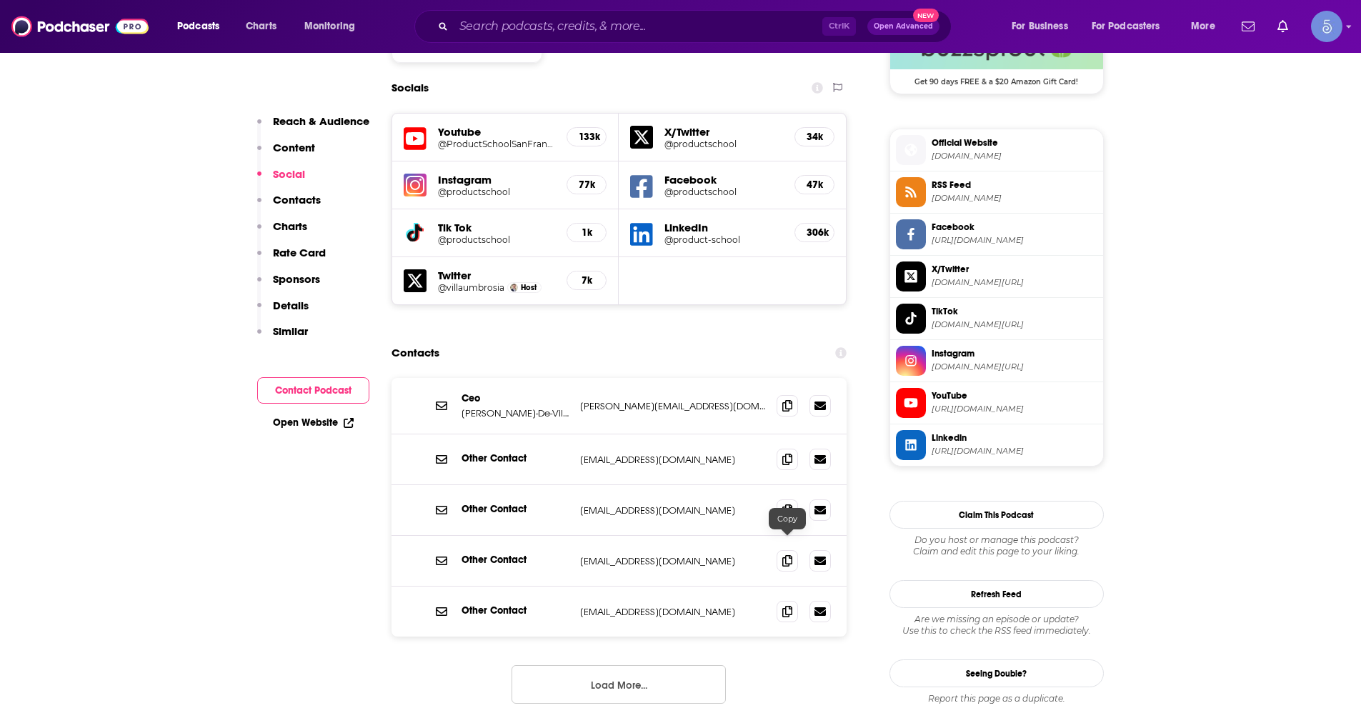
drag, startPoint x: 781, startPoint y: 548, endPoint x: 928, endPoint y: 543, distance: 146.5
click at [781, 601] on span at bounding box center [786, 611] width 21 height 21
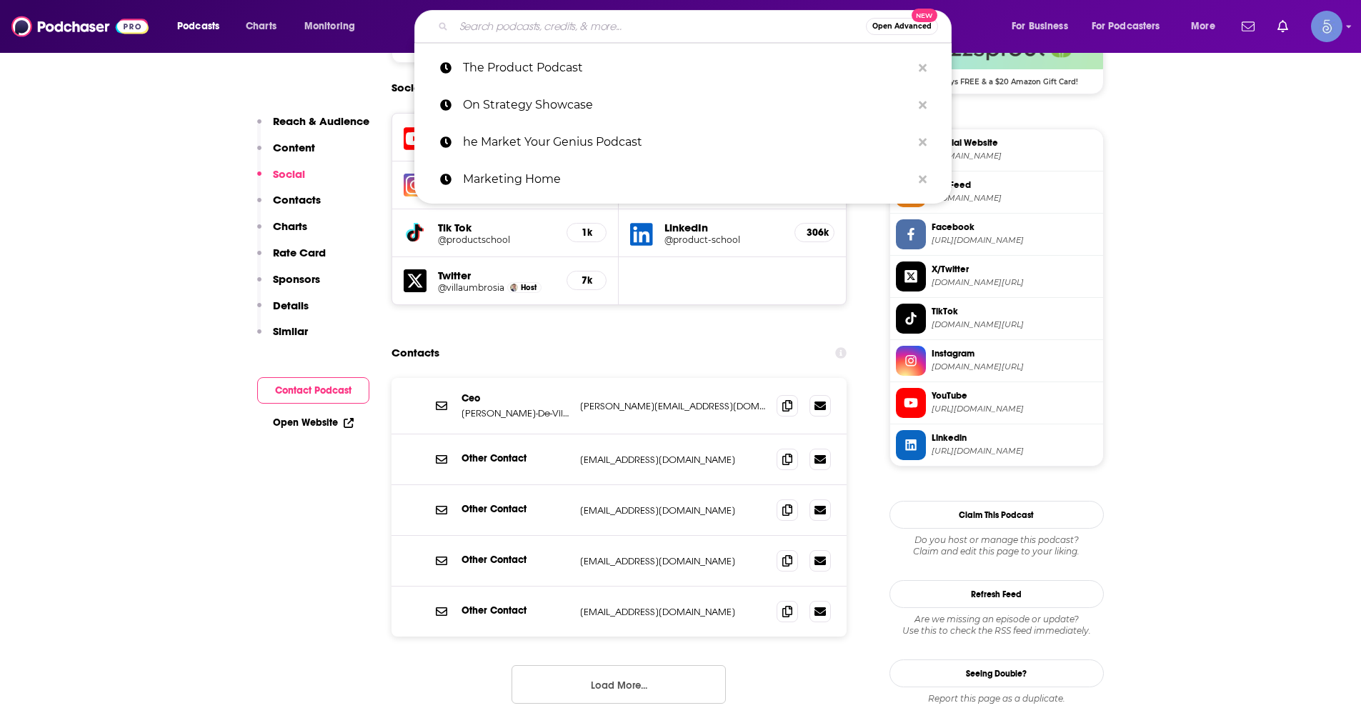
click at [548, 26] on input "Search podcasts, credits, & more..." at bounding box center [660, 26] width 412 height 23
paste input "The Agile Brand with [PERSON_NAME]"
type input "The Agile Brand with [PERSON_NAME]"
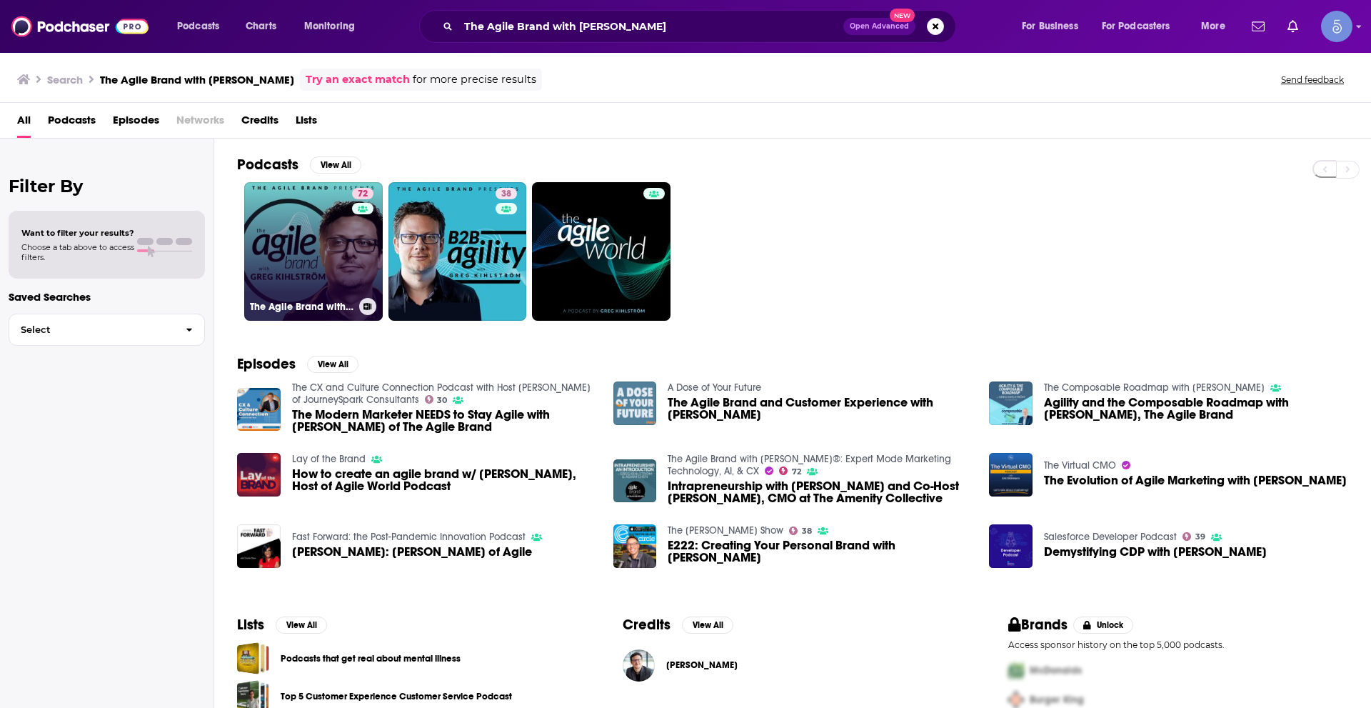
click at [286, 276] on link "72 The Agile Brand with [PERSON_NAME]®: Expert Mode Marketing Technology, AI, &…" at bounding box center [313, 251] width 139 height 139
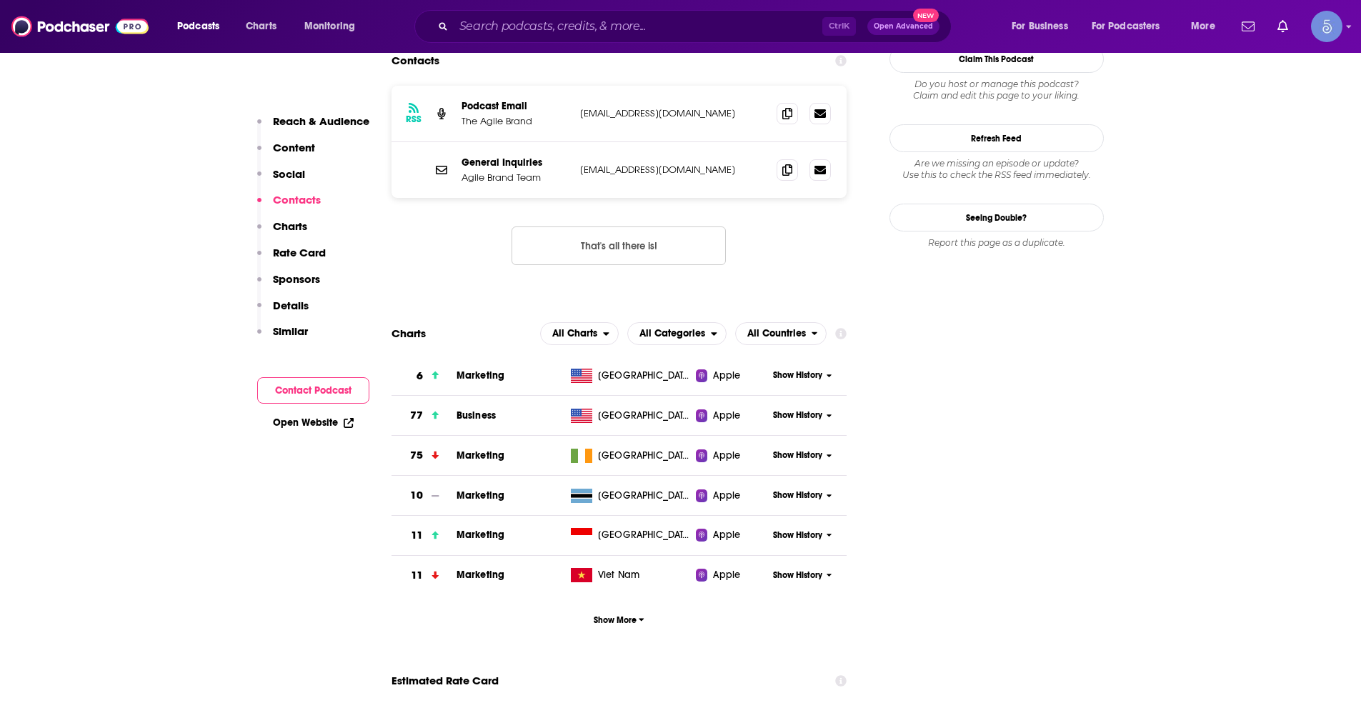
scroll to position [1214, 0]
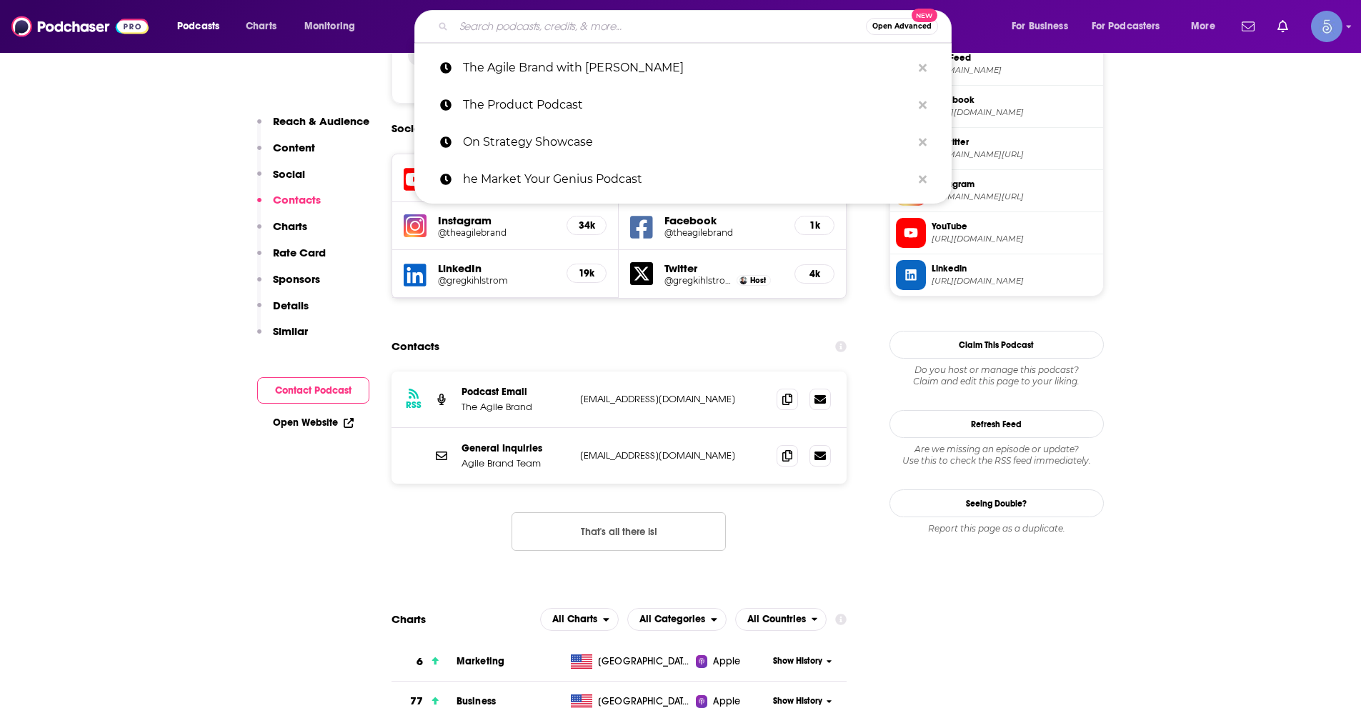
click at [636, 24] on input "Search podcasts, credits, & more..." at bounding box center [660, 26] width 412 height 23
paste input "Do This, NOT That: Marketing Tips with [PERSON_NAME] l Presented By [PERSON_NAM…"
type input "Do This, NOT That: Marketing Tips with [PERSON_NAME] l Presented By [PERSON_NAM…"
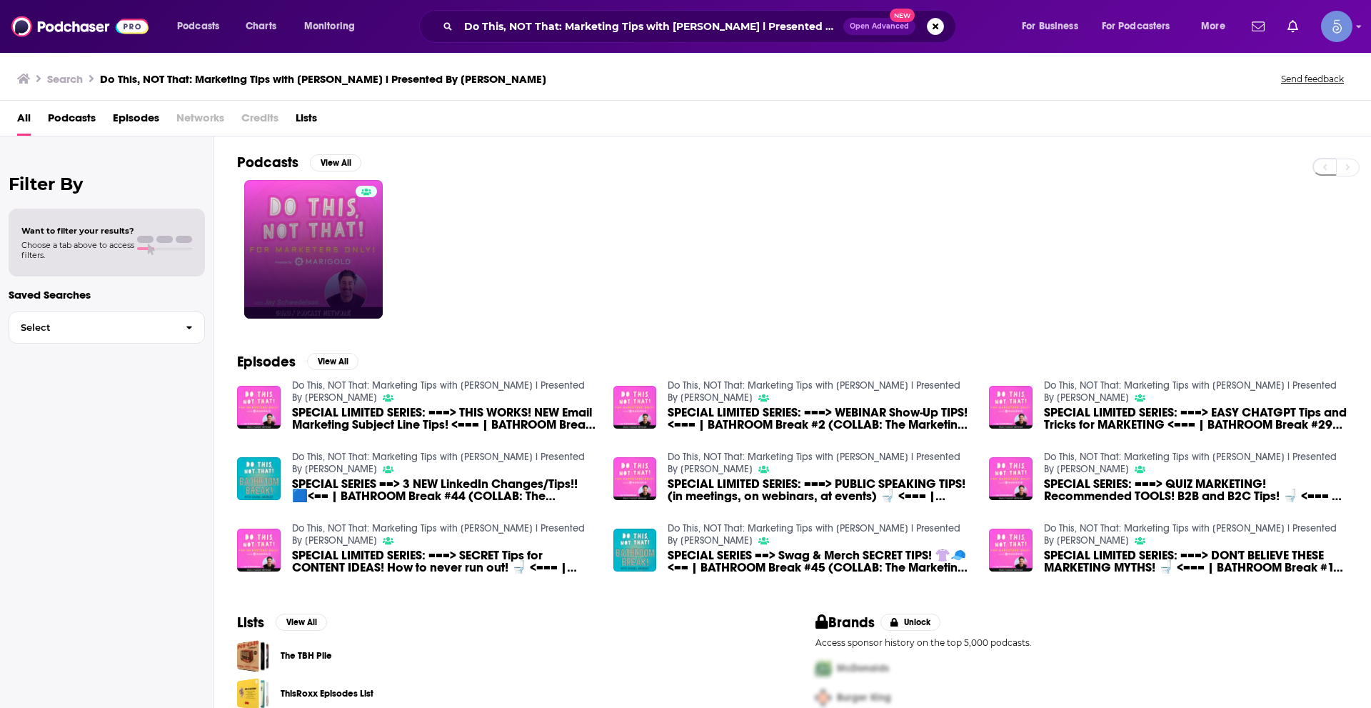
click at [331, 220] on link at bounding box center [313, 249] width 139 height 139
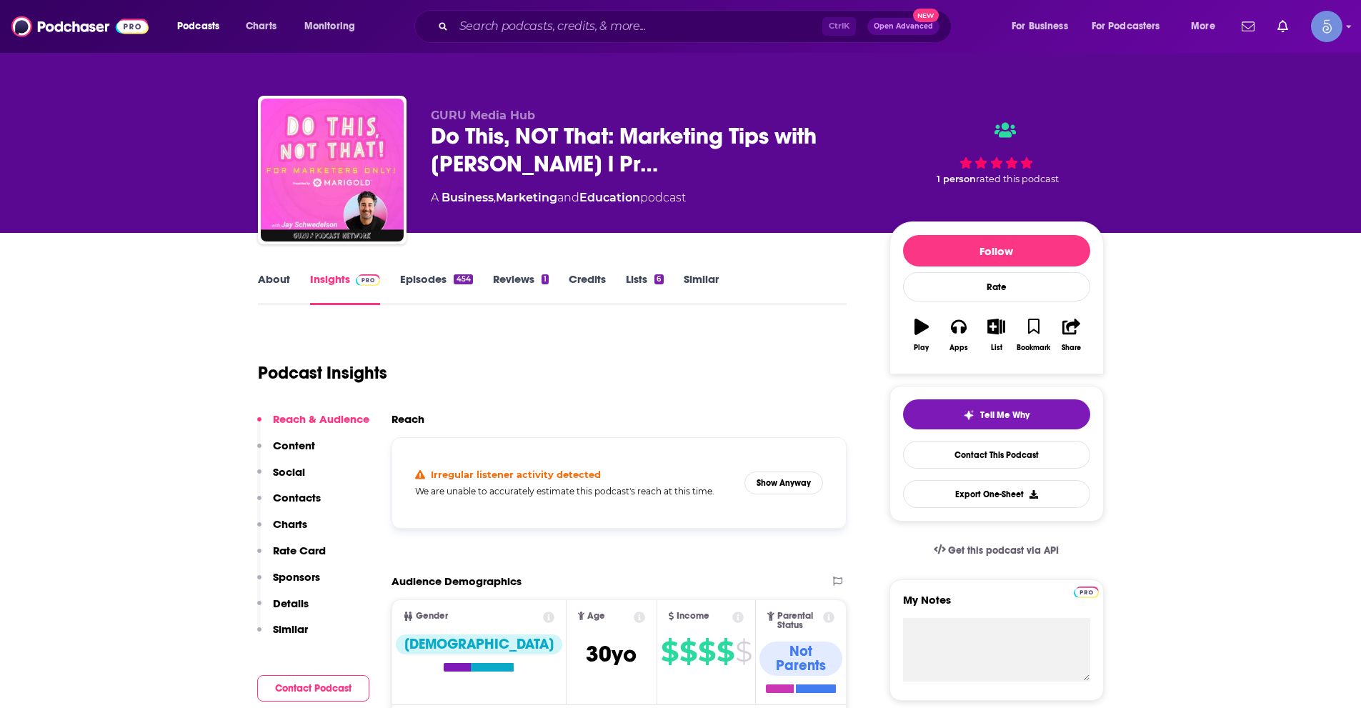
click at [778, 469] on div "Irregular listener activity detected We are unable to accurately estimate this …" at bounding box center [619, 482] width 431 height 67
click at [786, 482] on button "Show Anyway" at bounding box center [783, 482] width 79 height 23
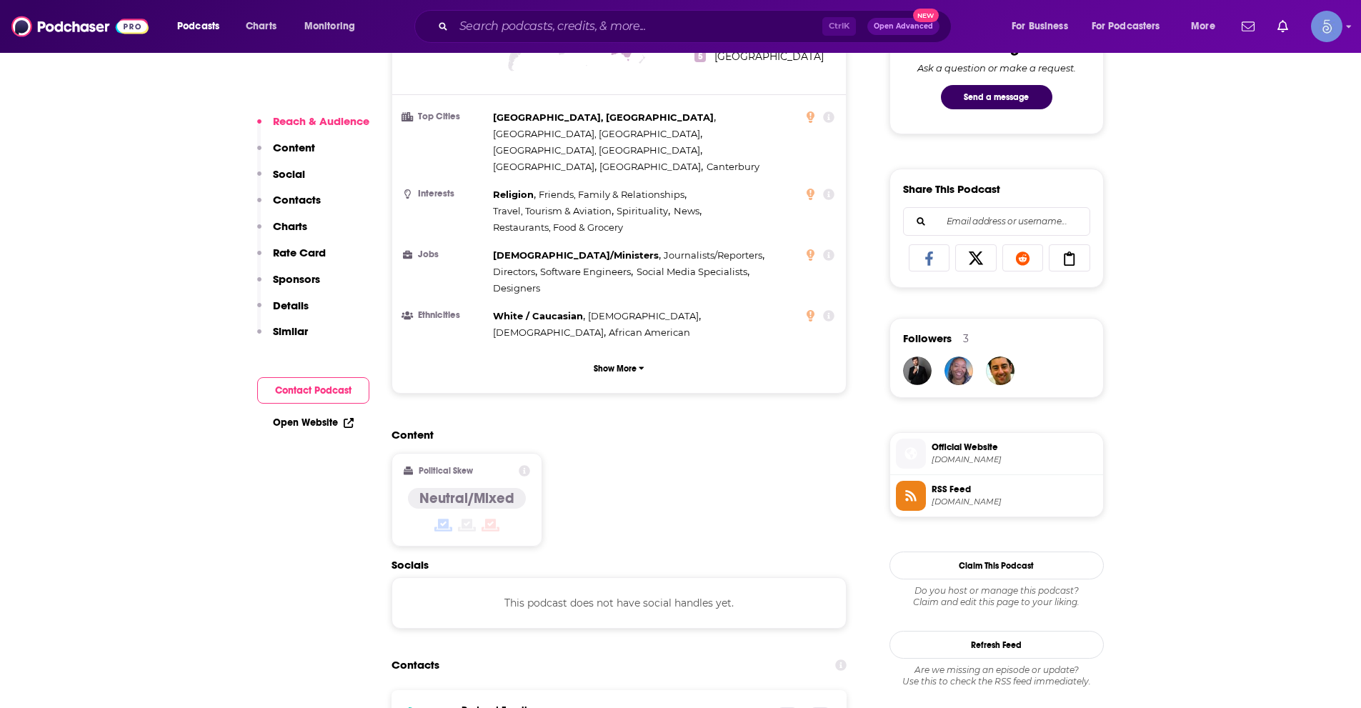
scroll to position [857, 0]
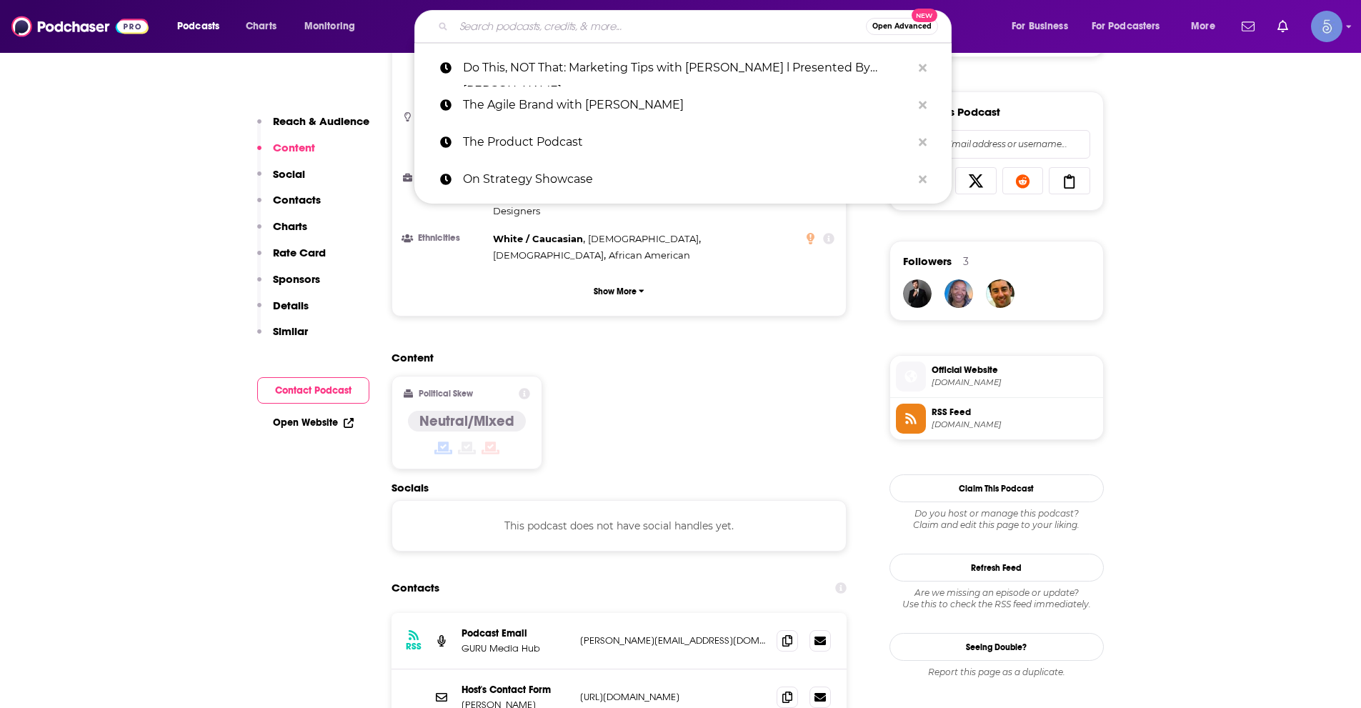
click at [533, 27] on input "Search podcasts, credits, & more..." at bounding box center [660, 26] width 412 height 23
paste input "The CMO Podcast"
type input "The CMO Podcast"
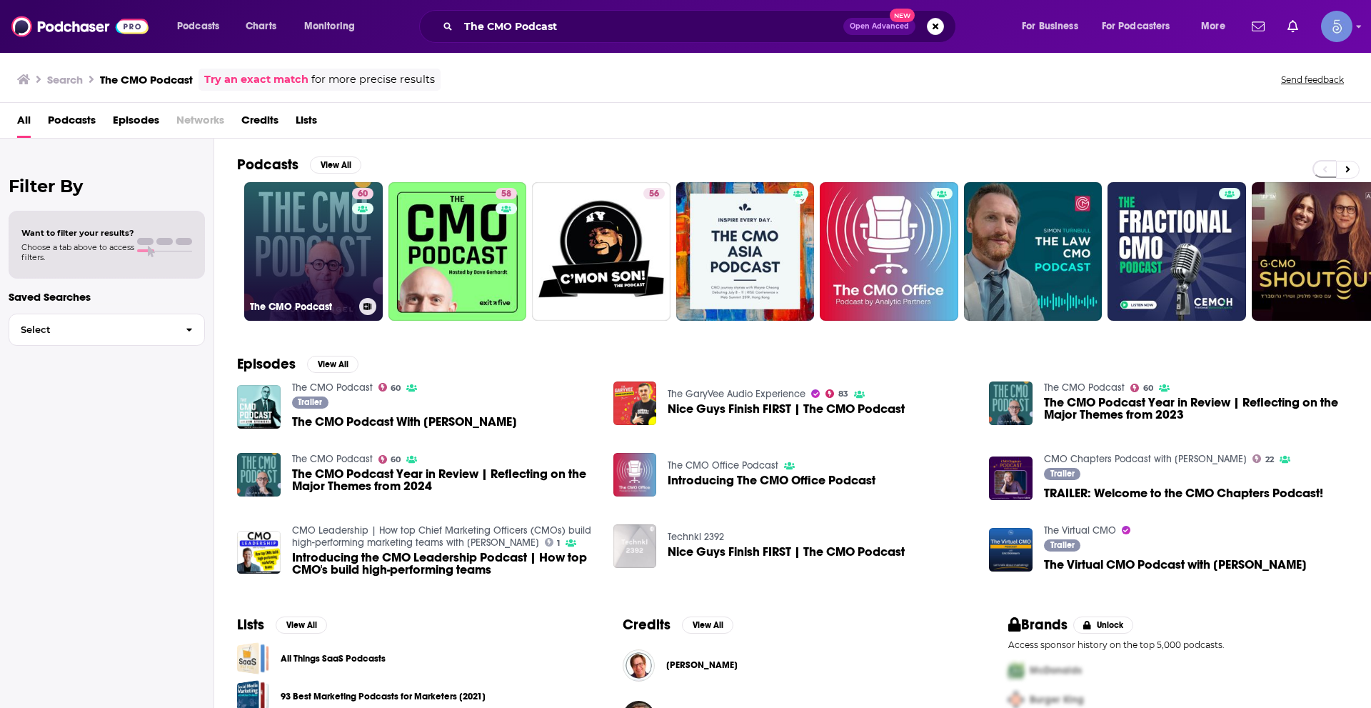
click at [311, 264] on link "60 The CMO Podcast" at bounding box center [313, 251] width 139 height 139
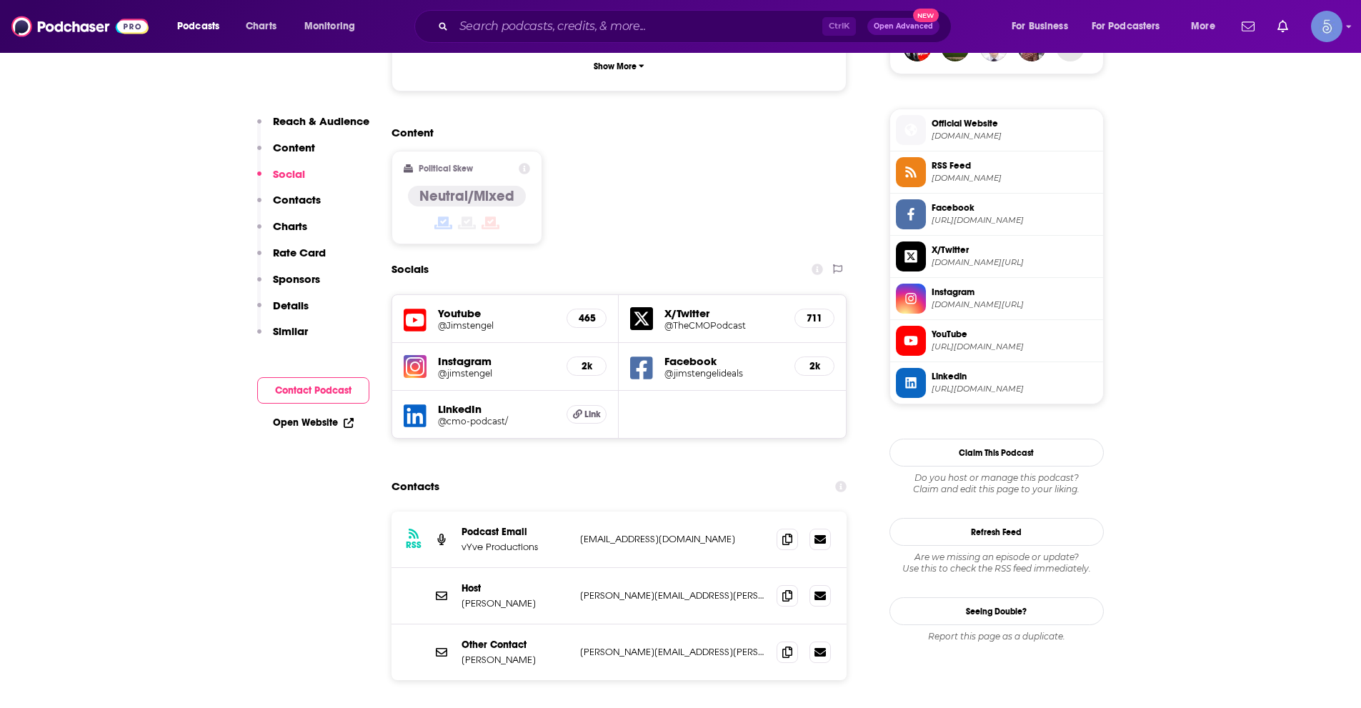
scroll to position [1143, 0]
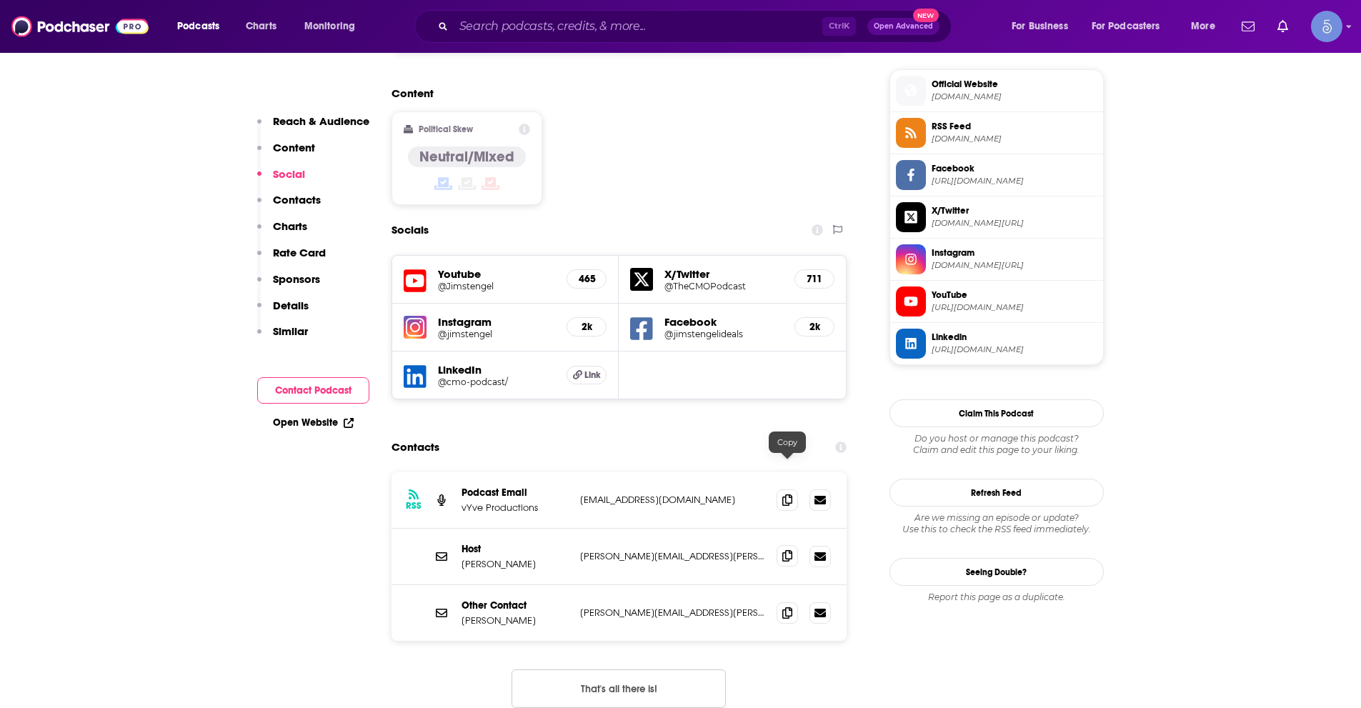
click at [787, 545] on span at bounding box center [786, 555] width 21 height 21
click at [618, 21] on input "Search podcasts, credits, & more..." at bounding box center [638, 26] width 369 height 23
paste input "Sweathead, A Strategy Podcast"
type input "Sweathead, A Strategy Podcast"
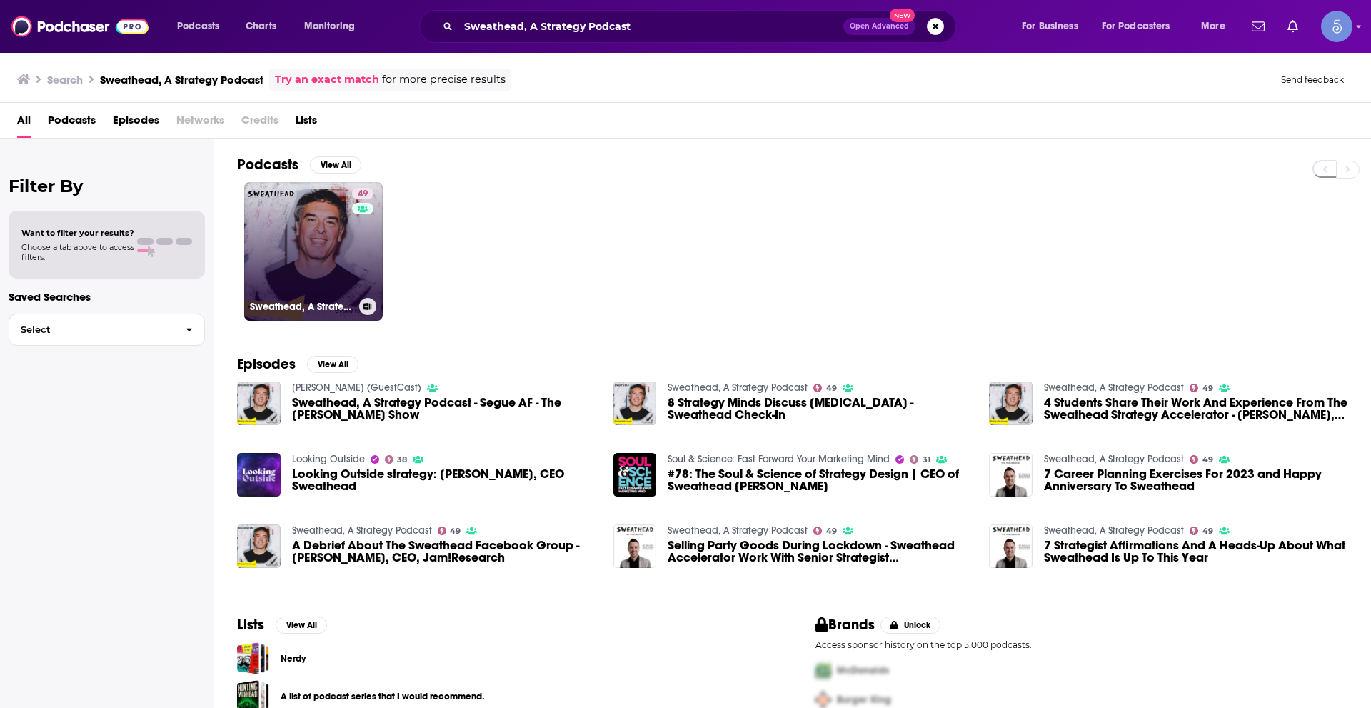
click at [325, 276] on link "49 Sweathead, A Strategy Podcast" at bounding box center [313, 251] width 139 height 139
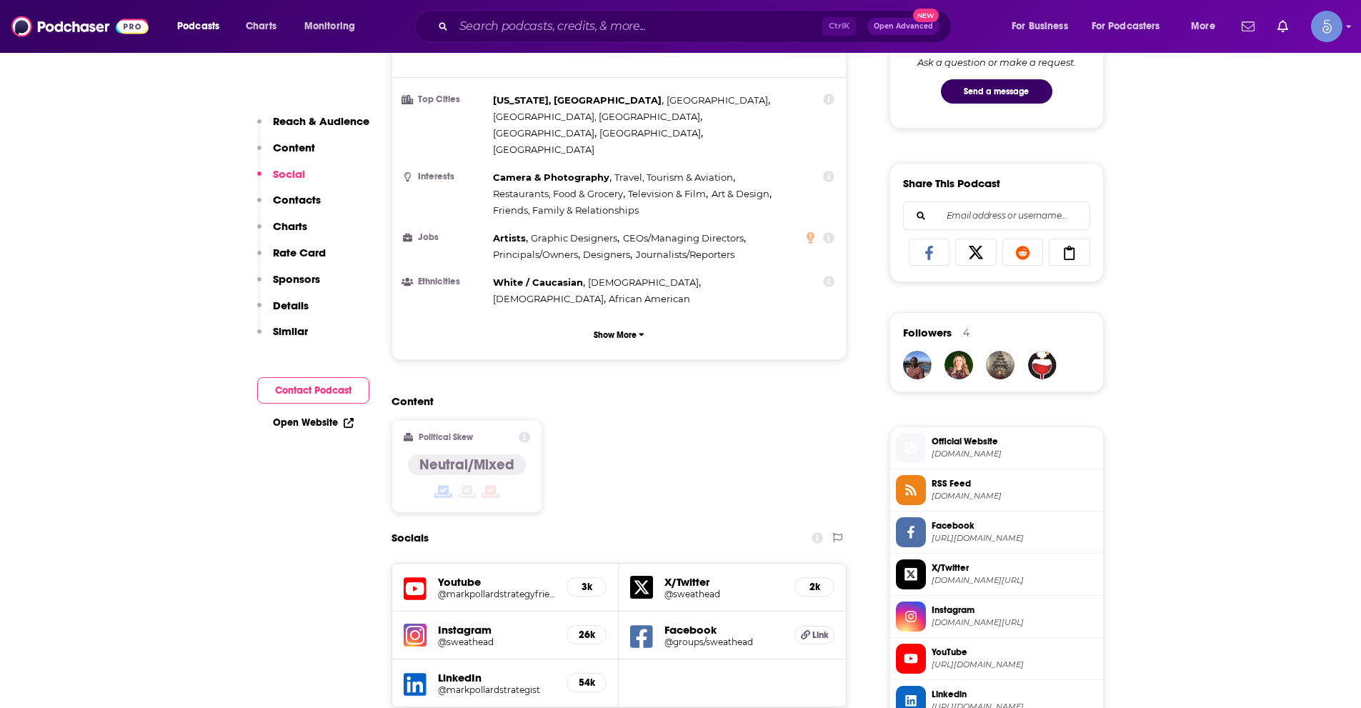
scroll to position [1143, 0]
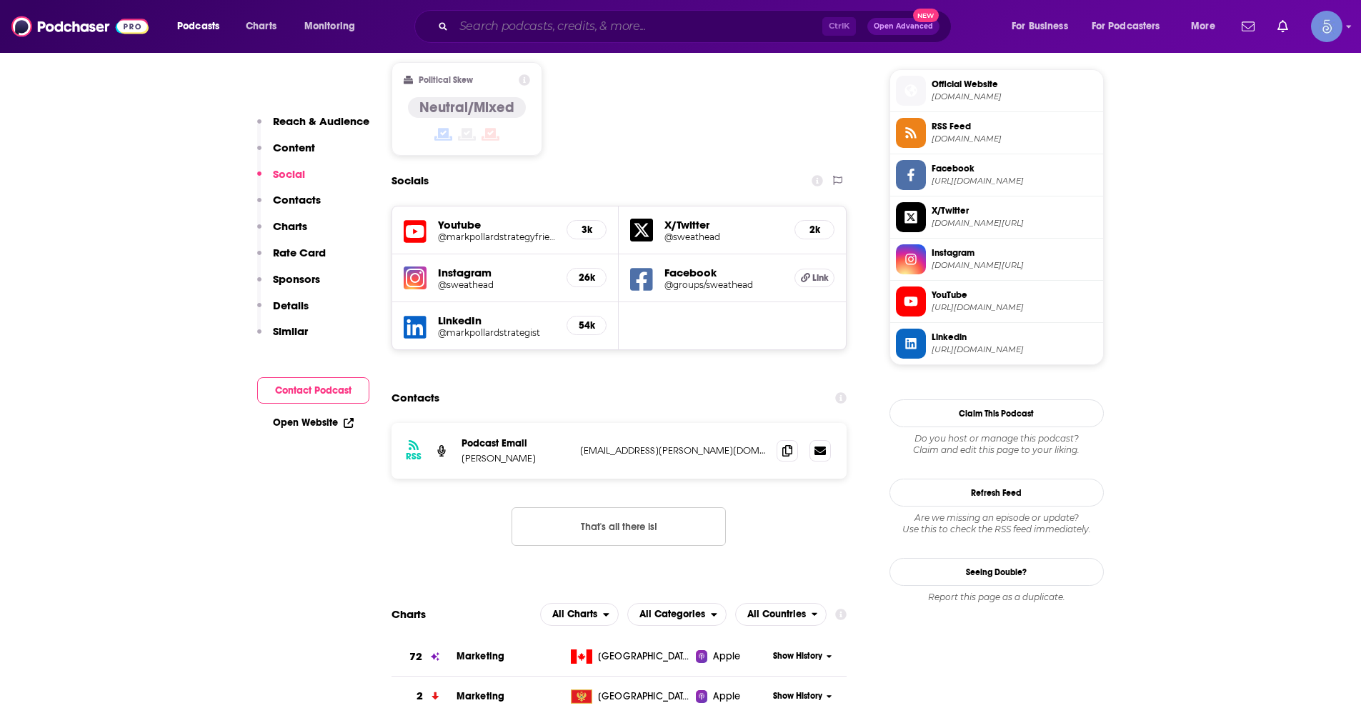
click at [555, 24] on input "Search podcasts, credits, & more..." at bounding box center [638, 26] width 369 height 23
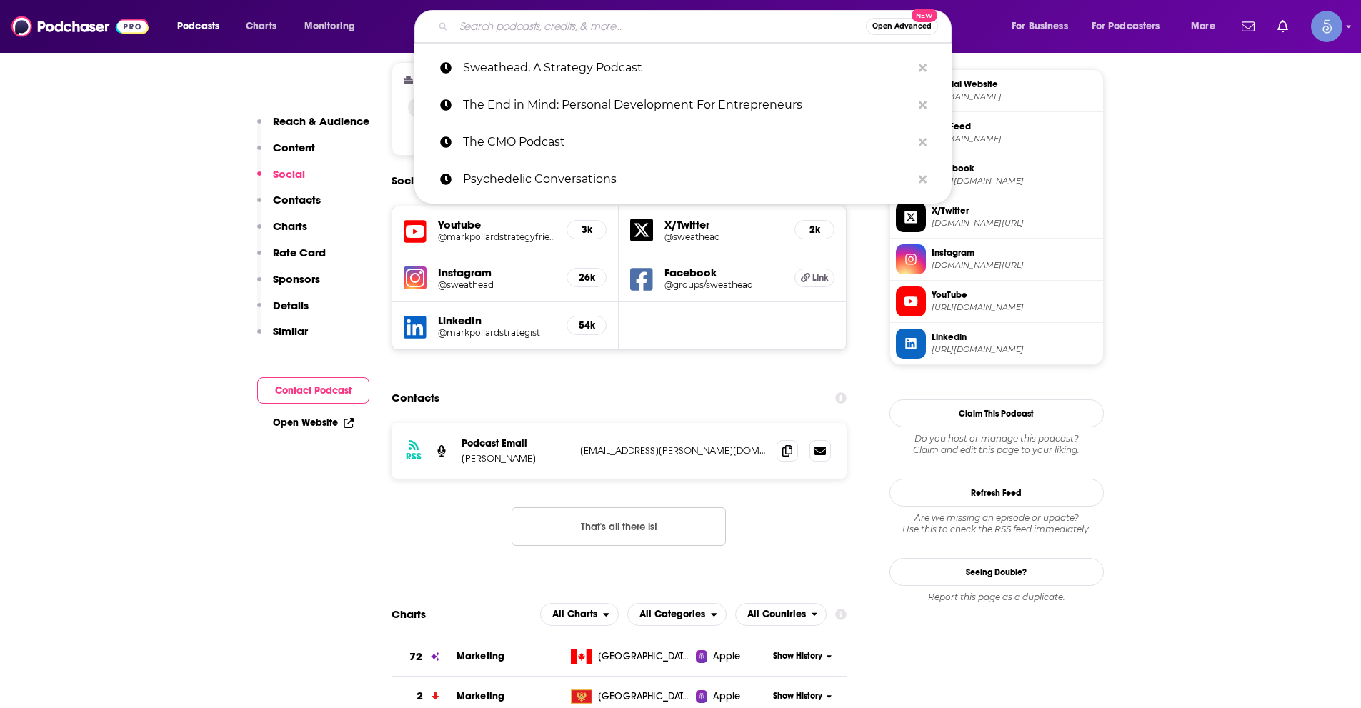
paste input "The [PERSON_NAME] Show"
type input "The [PERSON_NAME] Show"
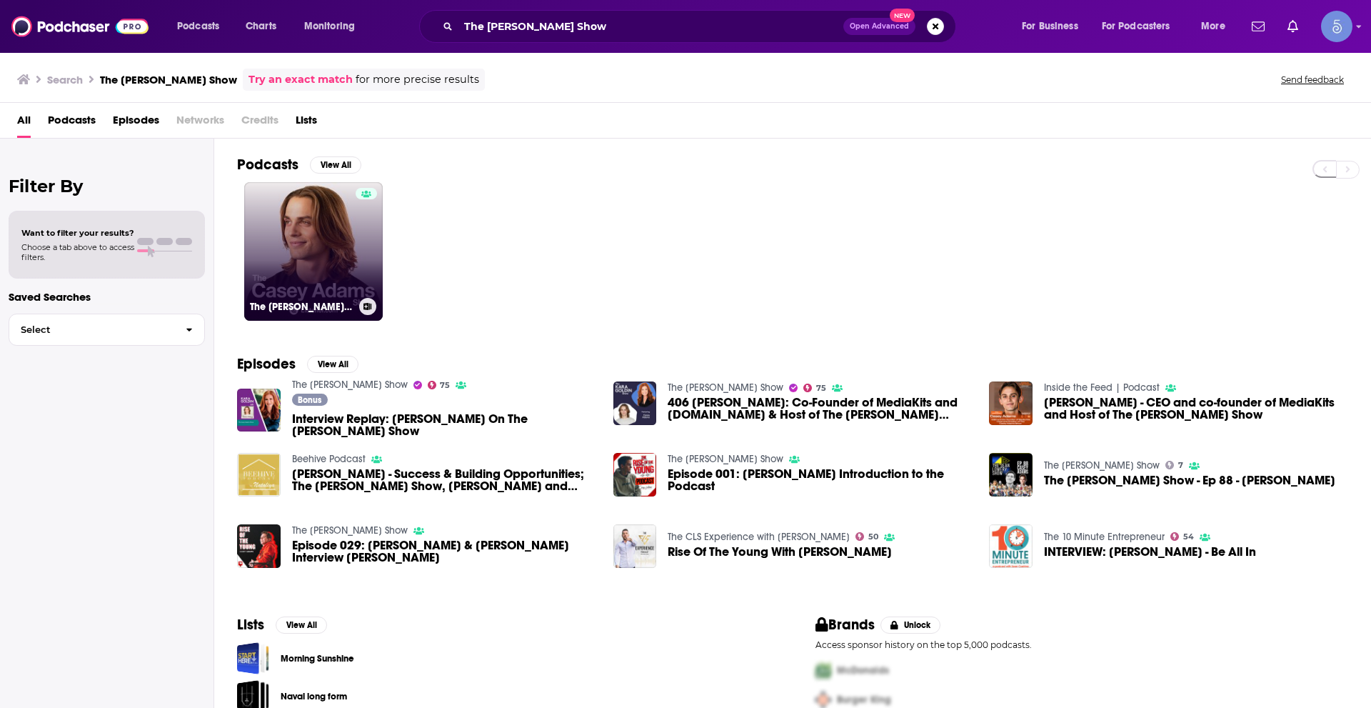
click at [341, 234] on link "The [PERSON_NAME] Show" at bounding box center [313, 251] width 139 height 139
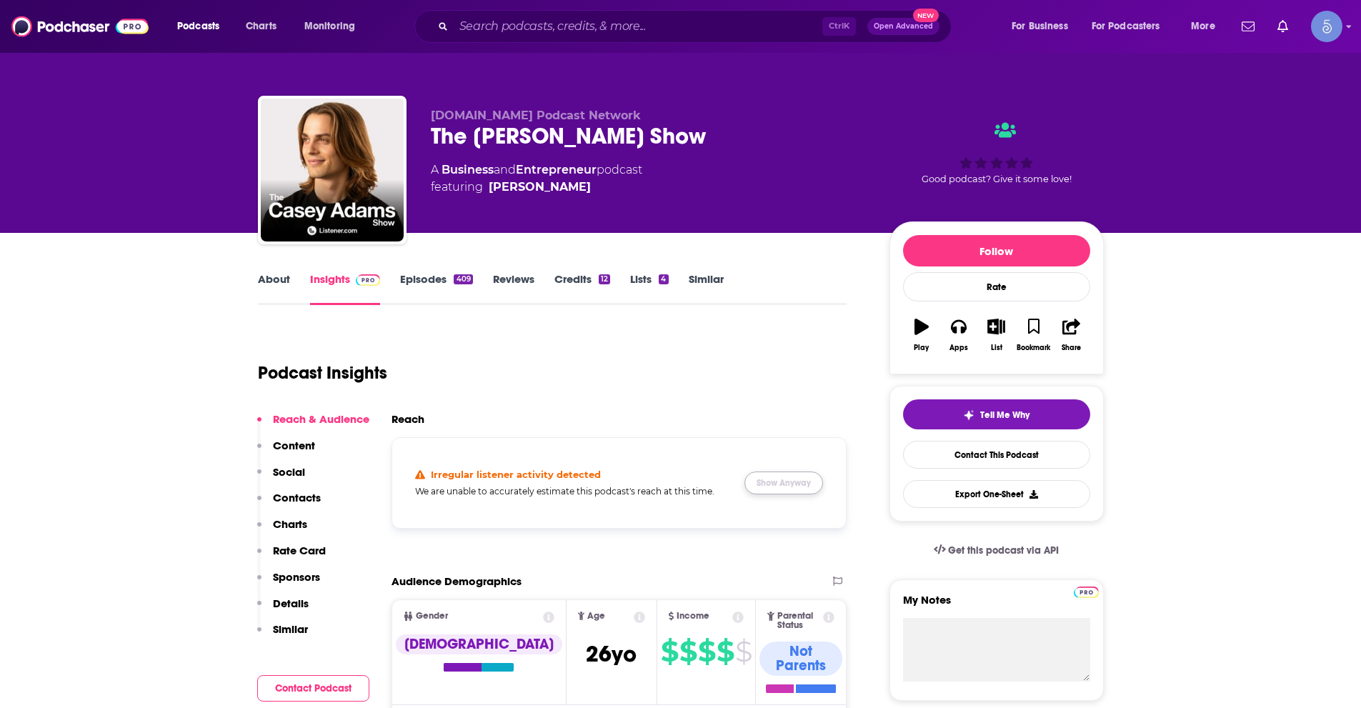
click at [784, 486] on button "Show Anyway" at bounding box center [783, 482] width 79 height 23
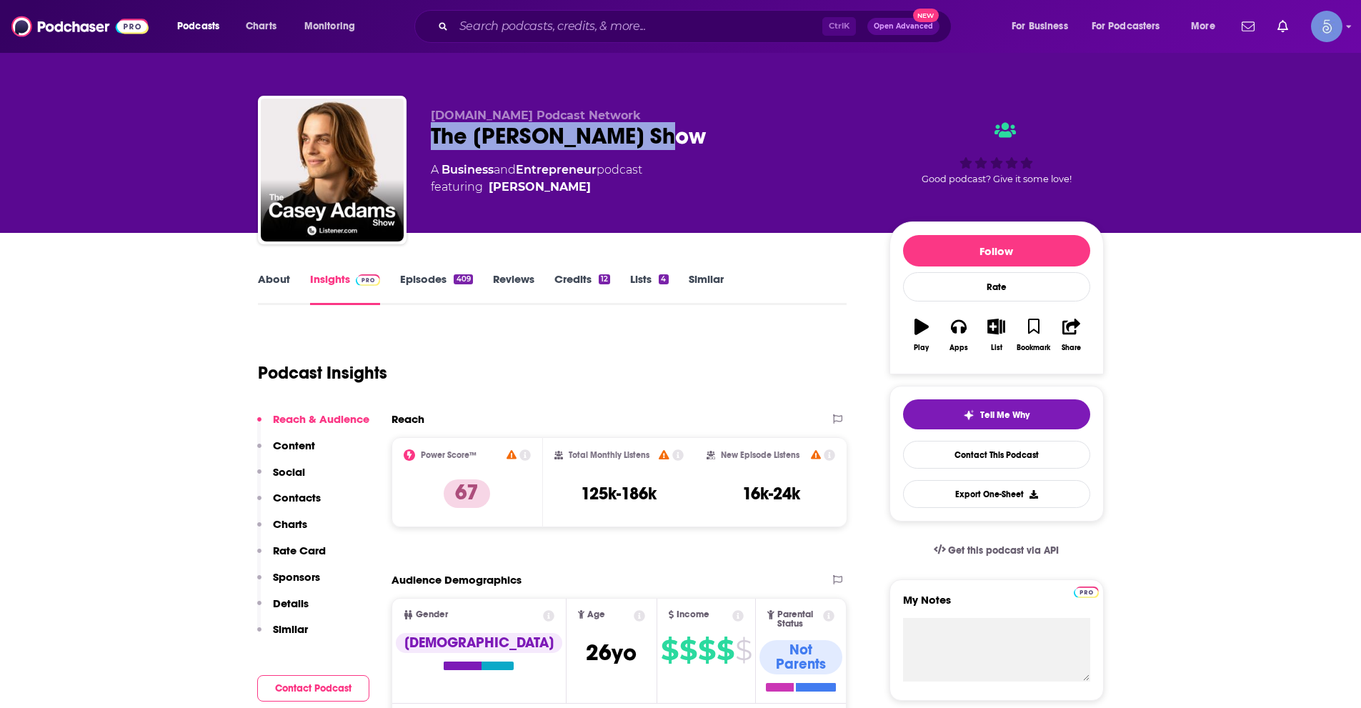
drag, startPoint x: 429, startPoint y: 137, endPoint x: 743, endPoint y: 135, distance: 315.0
click at [723, 137] on div "[DOMAIN_NAME] Podcast Network The [PERSON_NAME] Show A Business and Entrepreneu…" at bounding box center [681, 173] width 846 height 154
copy h2 "The [PERSON_NAME] Show"
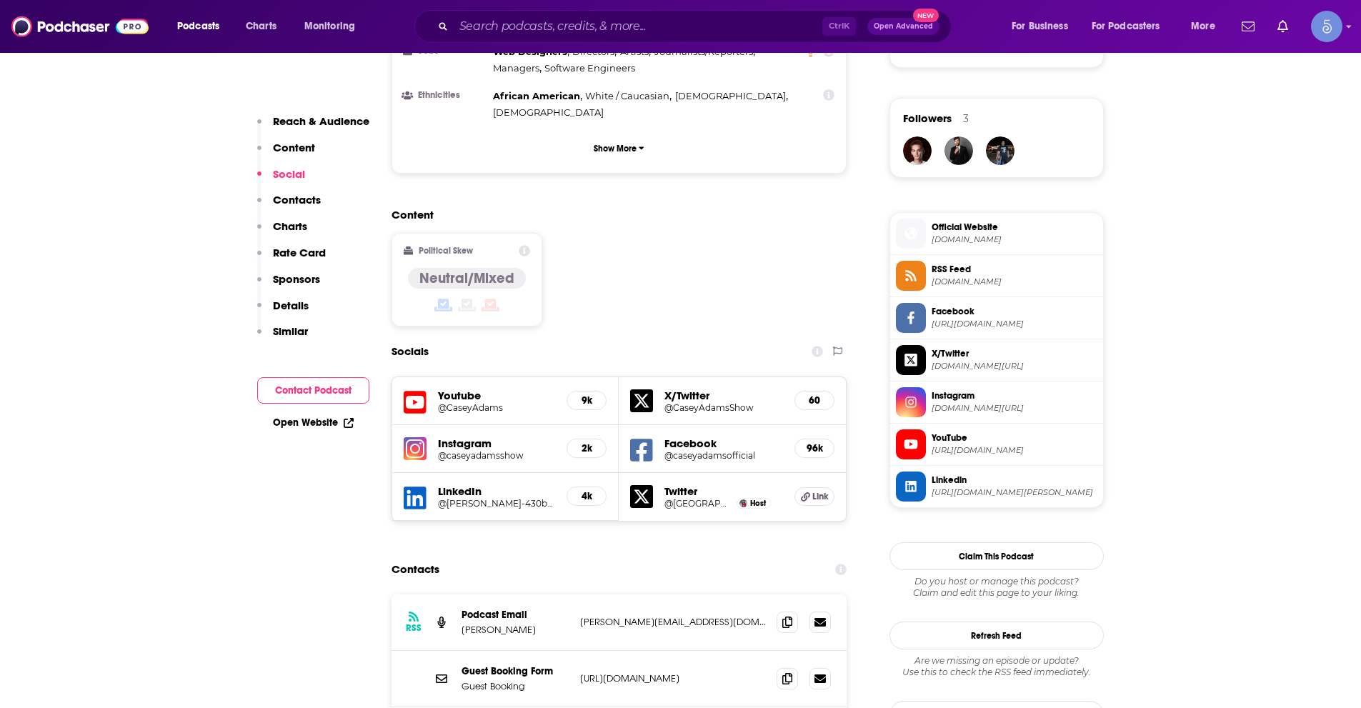
scroll to position [1143, 0]
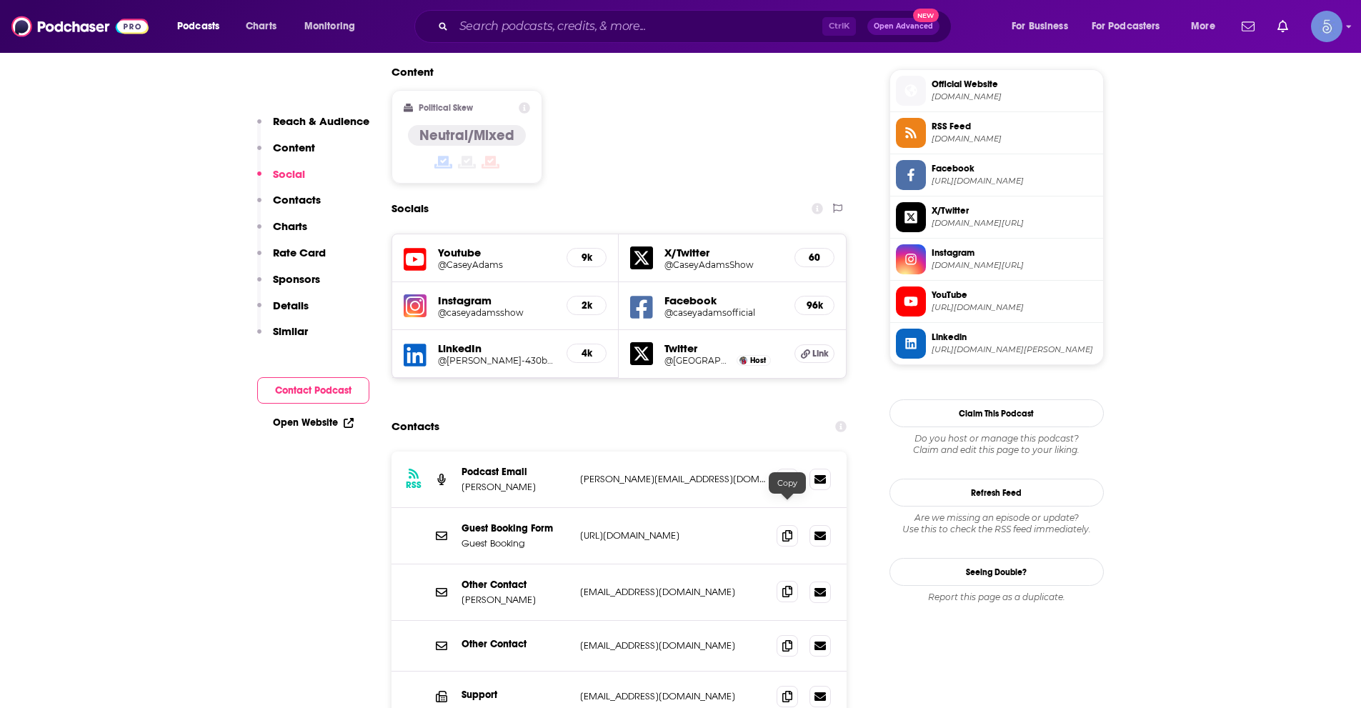
click at [777, 581] on span at bounding box center [786, 591] width 21 height 21
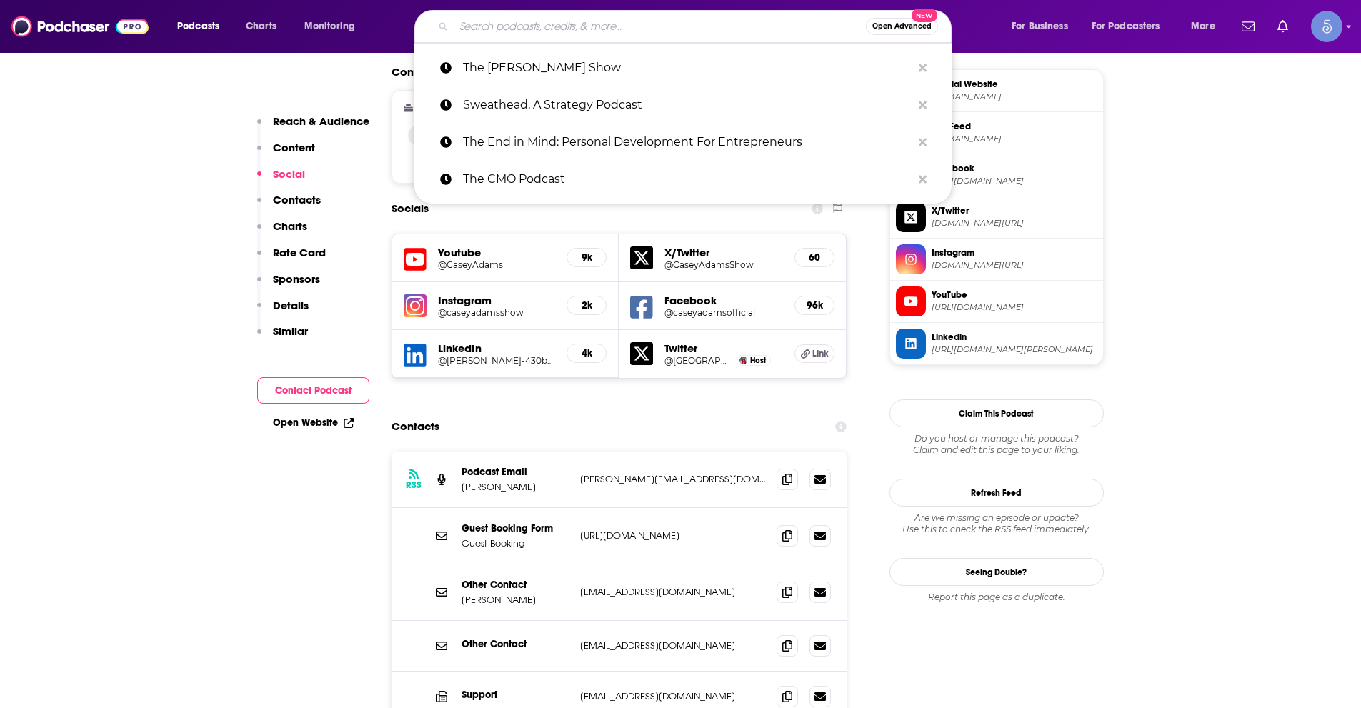
click at [571, 34] on input "Search podcasts, credits, & more..." at bounding box center [660, 26] width 412 height 23
paste input "Brainfluence"
type input "Brainfluence"
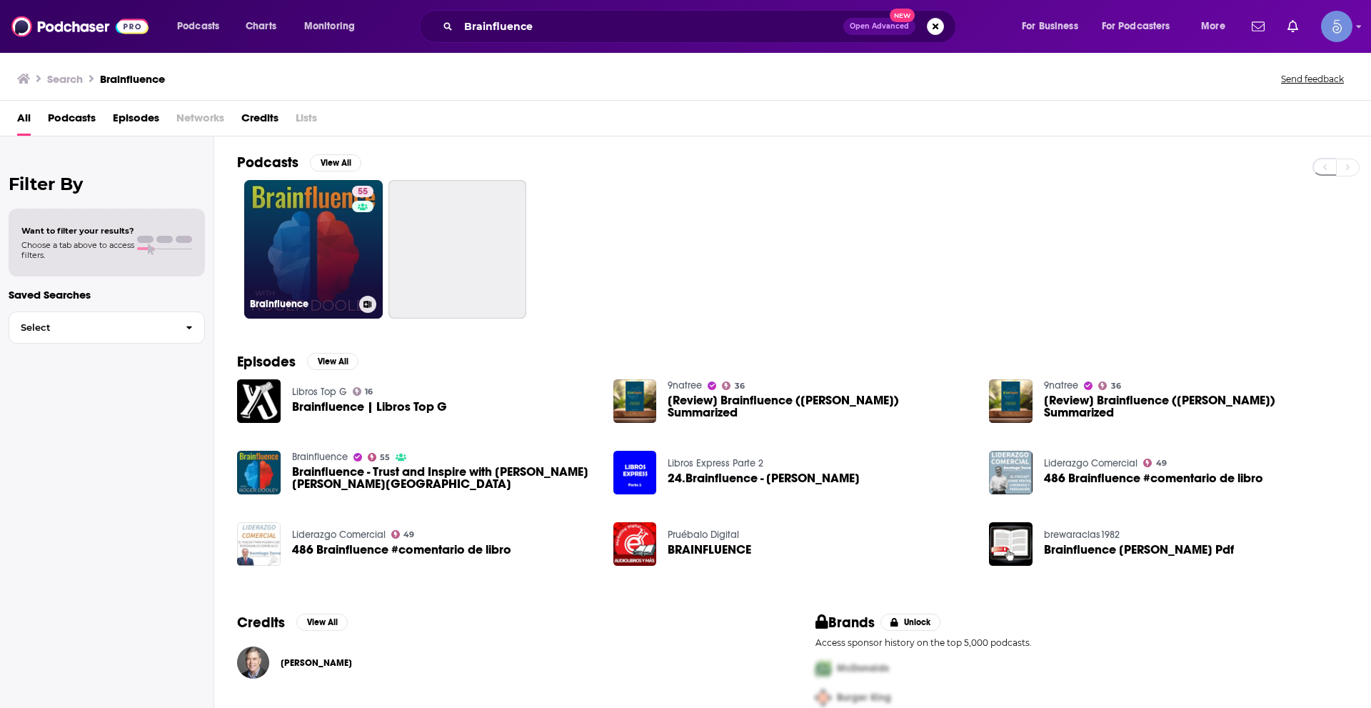
click at [309, 230] on link "55 Brainfluence" at bounding box center [313, 249] width 139 height 139
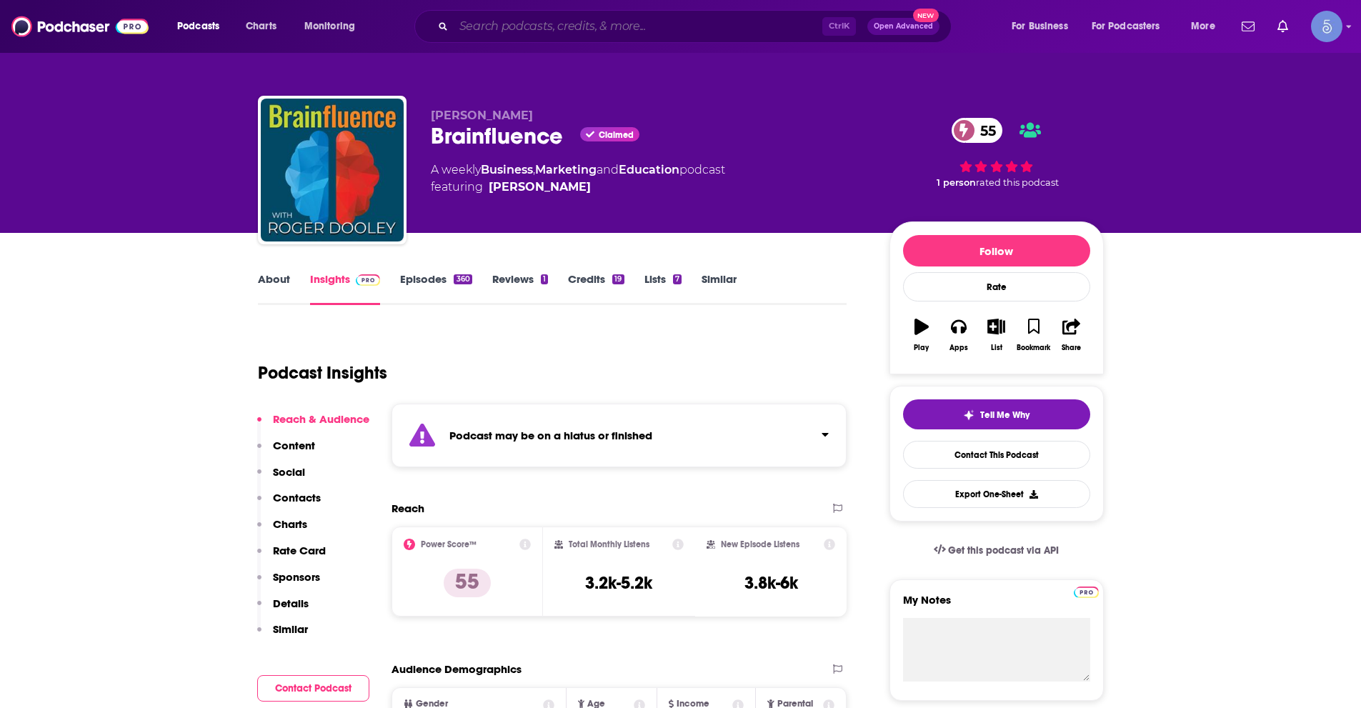
click at [556, 34] on input "Search podcasts, credits, & more..." at bounding box center [638, 26] width 369 height 23
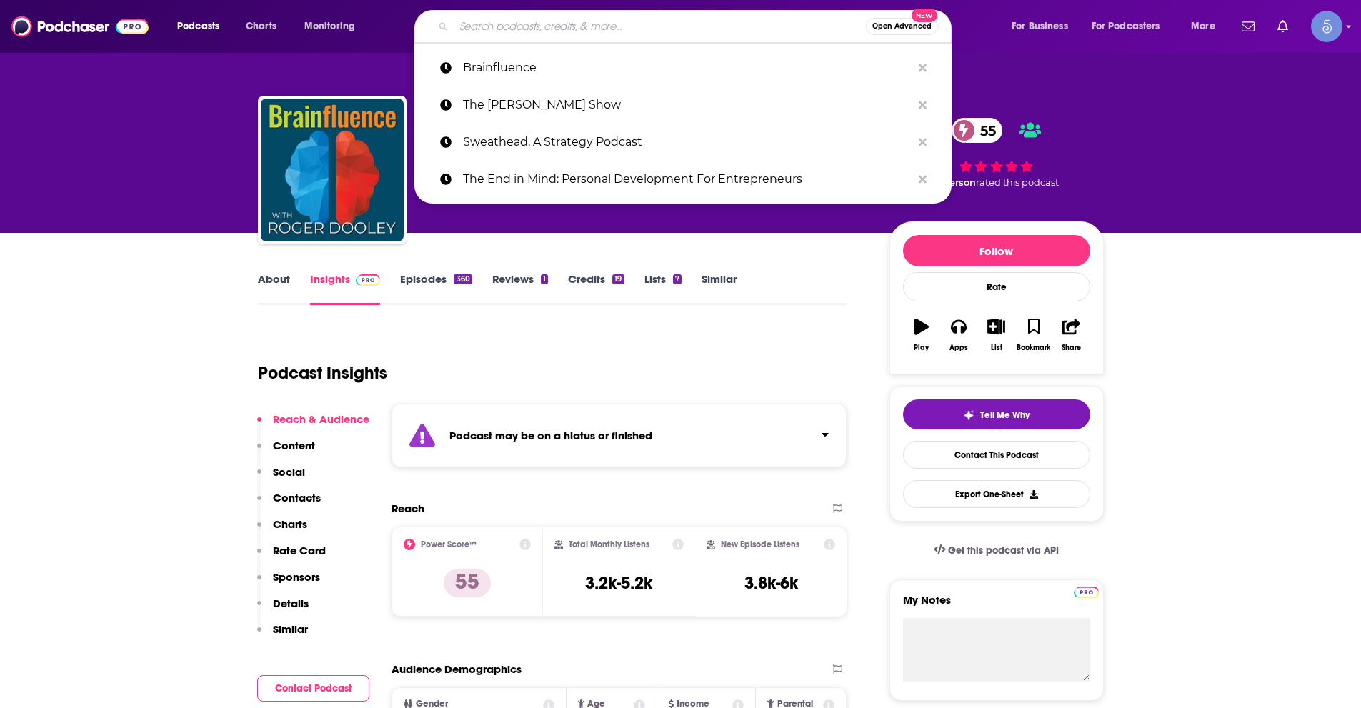
paste input "Marketing Over Coffee Marketing Podcast"
type input "Marketing Over Coffee Marketing Podcast"
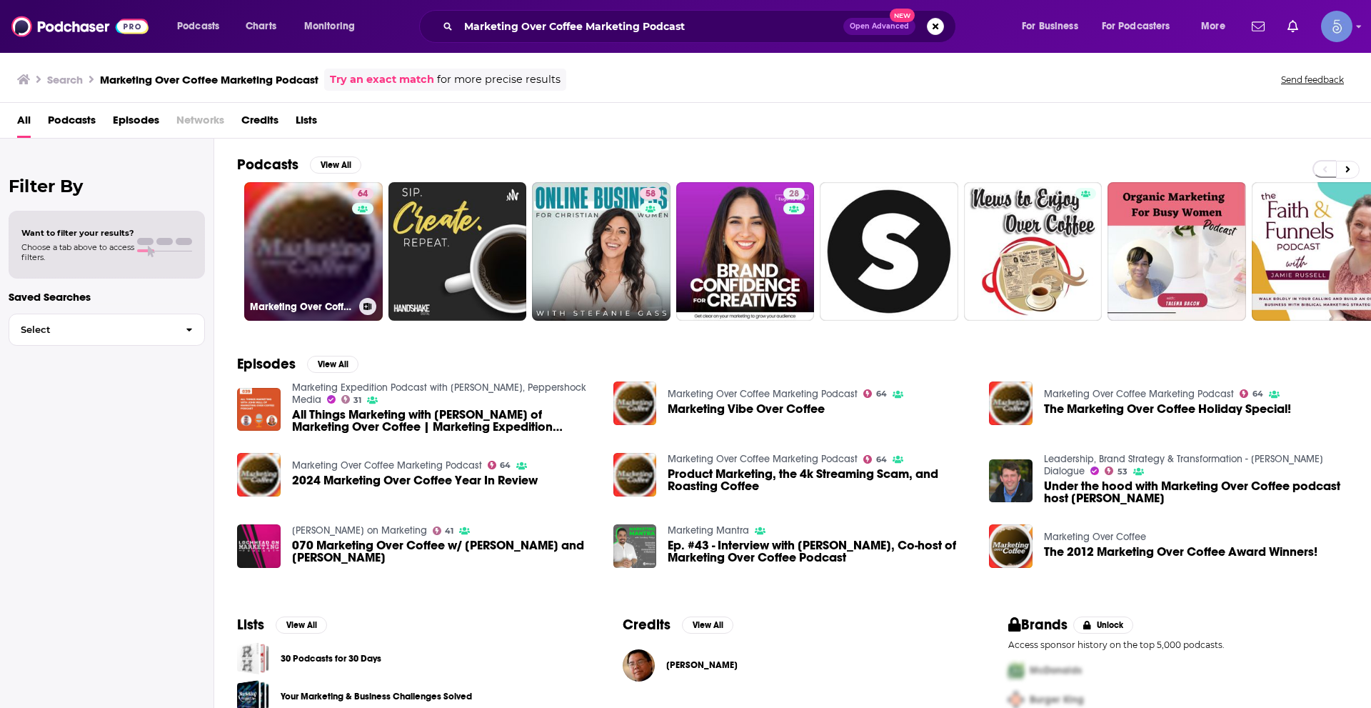
click at [297, 246] on link "64 Marketing Over Coffee Marketing Podcast" at bounding box center [313, 251] width 139 height 139
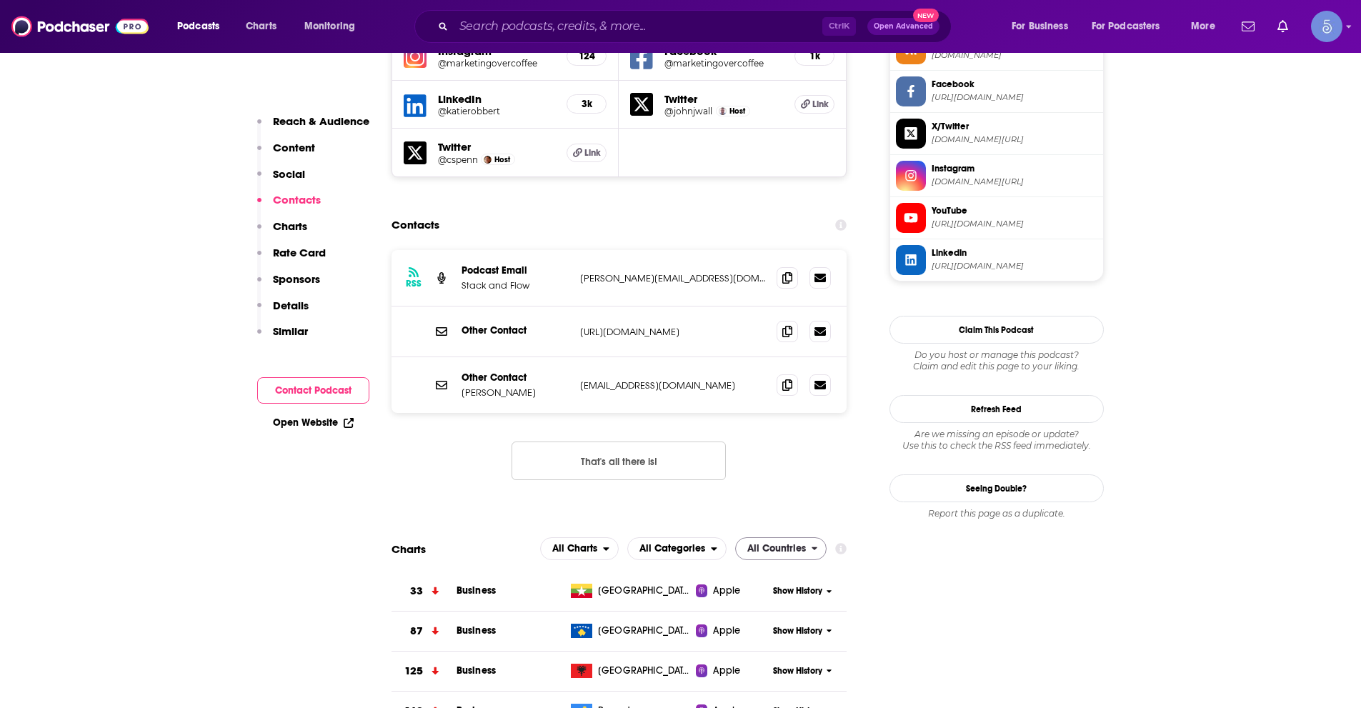
scroll to position [1071, 0]
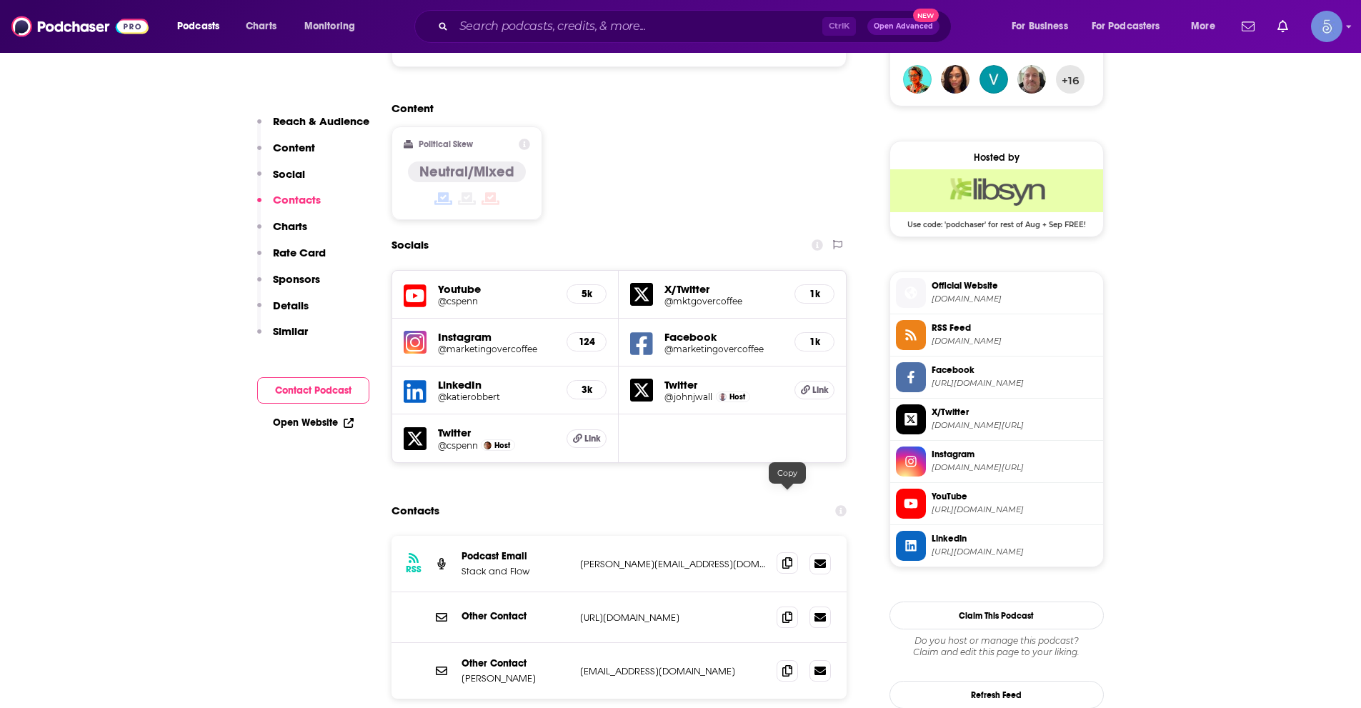
click at [778, 552] on span at bounding box center [786, 562] width 21 height 21
click at [744, 25] on input "Search podcasts, credits, & more..." at bounding box center [638, 26] width 369 height 23
paste input "Reimagining the Future"
type input "Reimagining the Future"
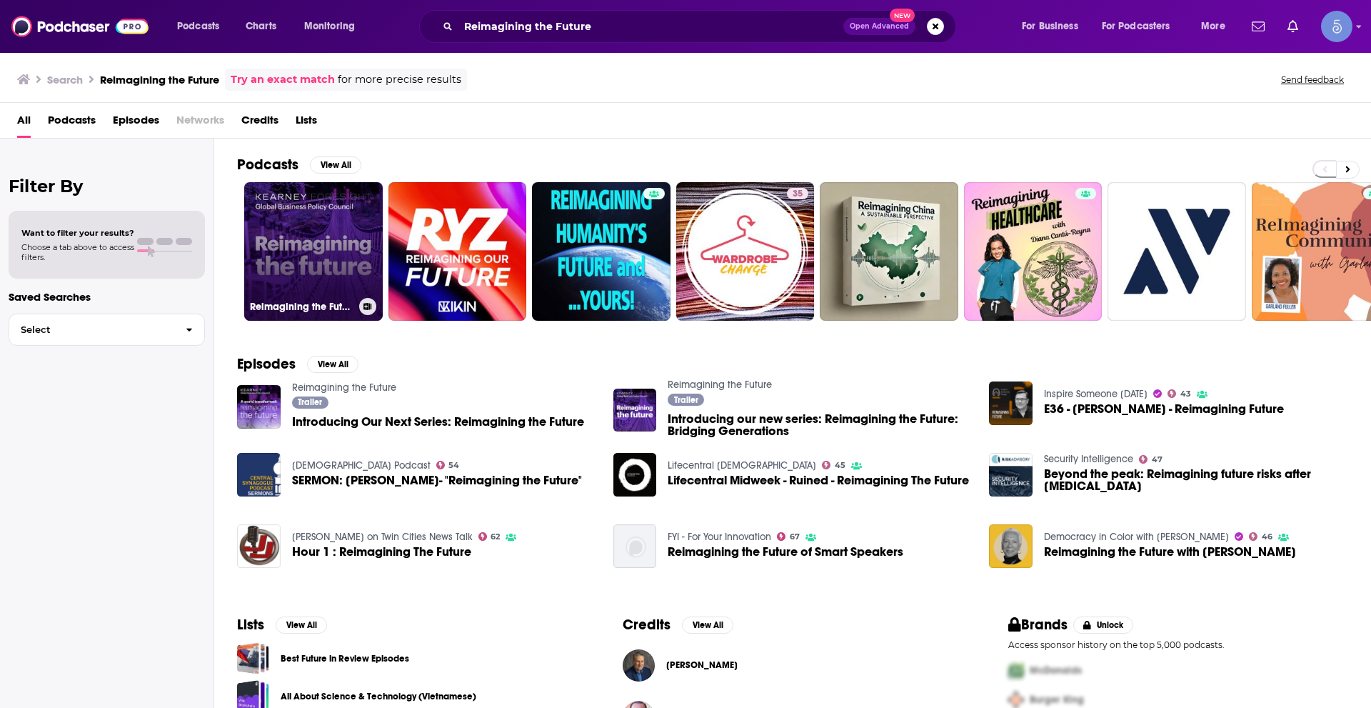
click at [346, 241] on link "Reimagining the Future" at bounding box center [313, 251] width 139 height 139
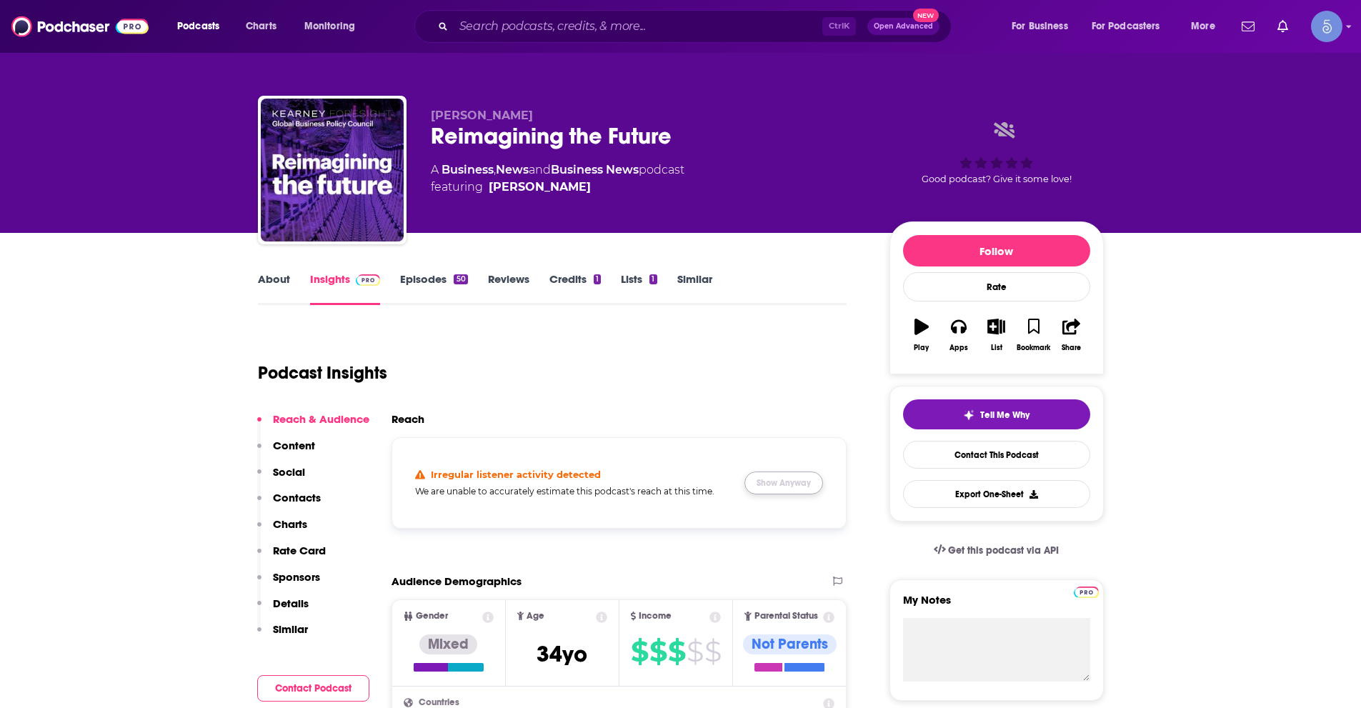
click at [801, 480] on button "Show Anyway" at bounding box center [783, 482] width 79 height 23
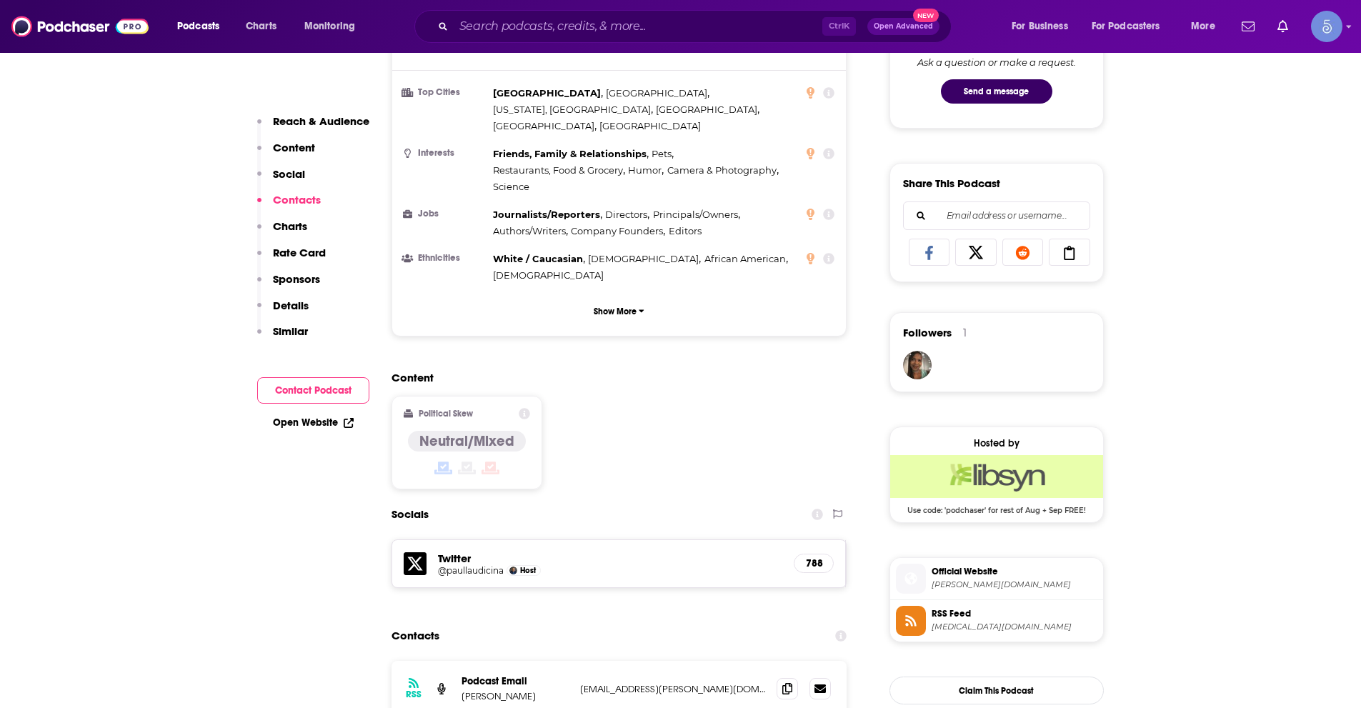
scroll to position [1143, 0]
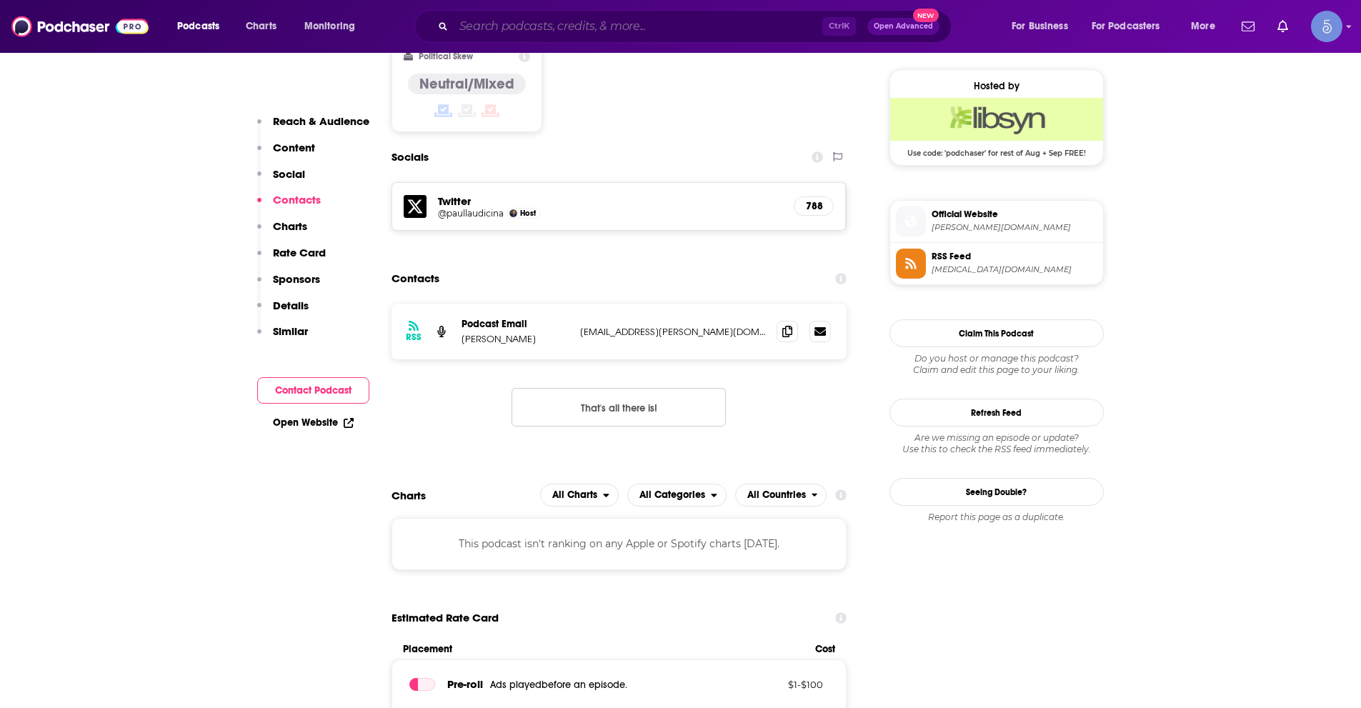
click at [646, 34] on input "Search podcasts, credits, & more..." at bounding box center [638, 26] width 369 height 23
paste input "RISE Podcast"
type input "RISE Podcast"
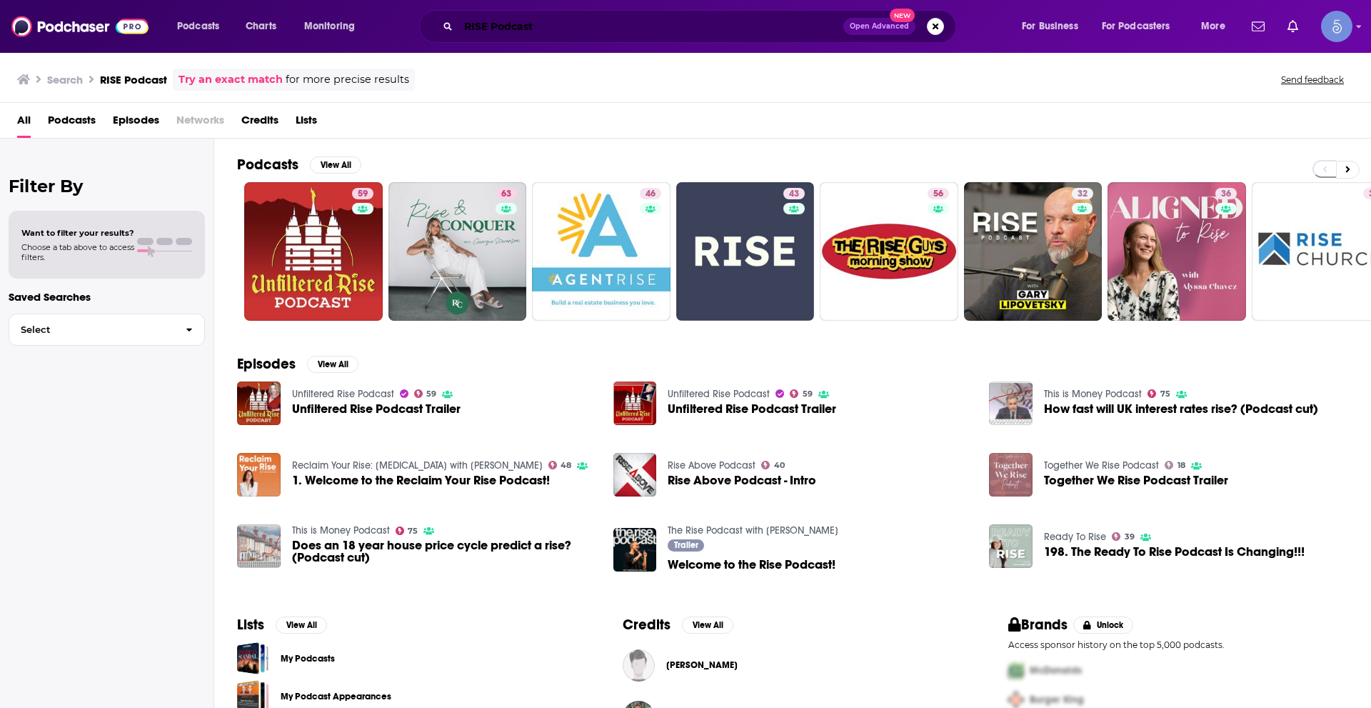
click at [612, 19] on input "RISE Podcast" at bounding box center [651, 26] width 385 height 23
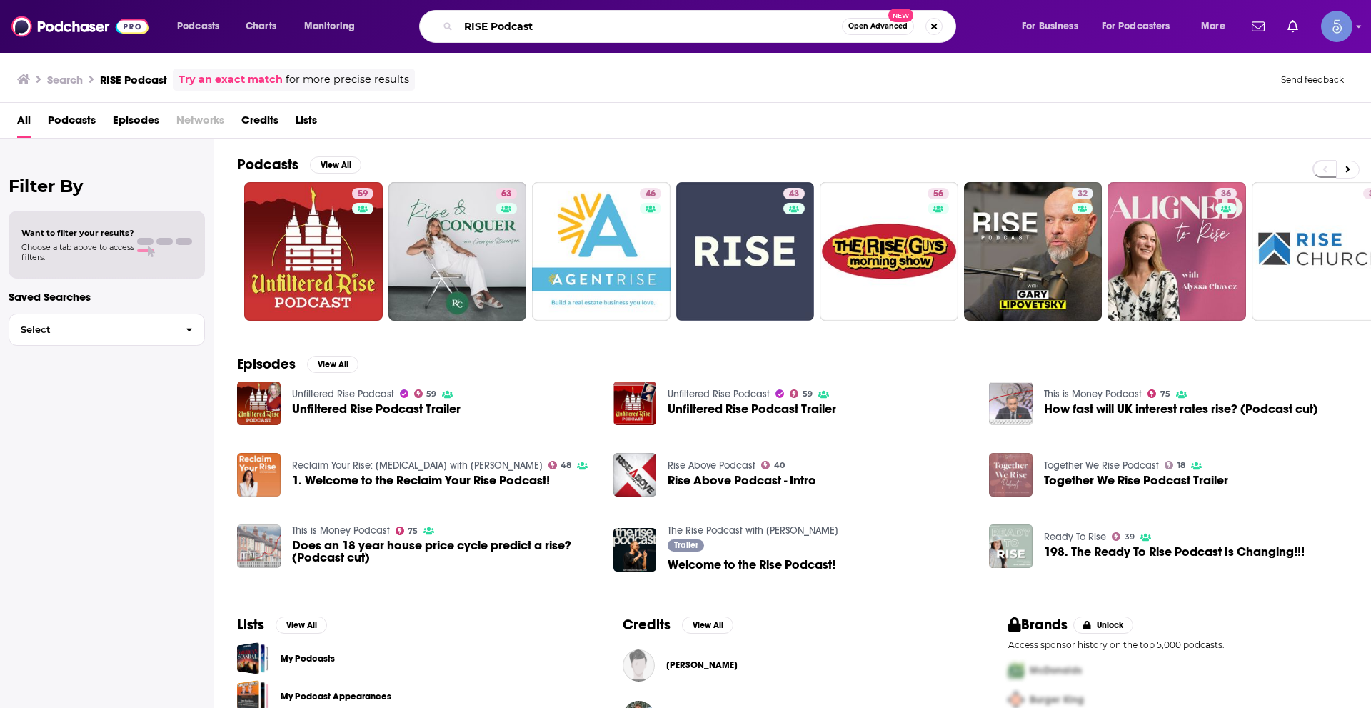
click at [612, 19] on input "RISE Podcast" at bounding box center [651, 26] width 384 height 23
paste input "Secret Leaders with [PERSON_NAME] & [PERSON_NAME]"
type input "Secret Leaders with [PERSON_NAME] & [PERSON_NAME]"
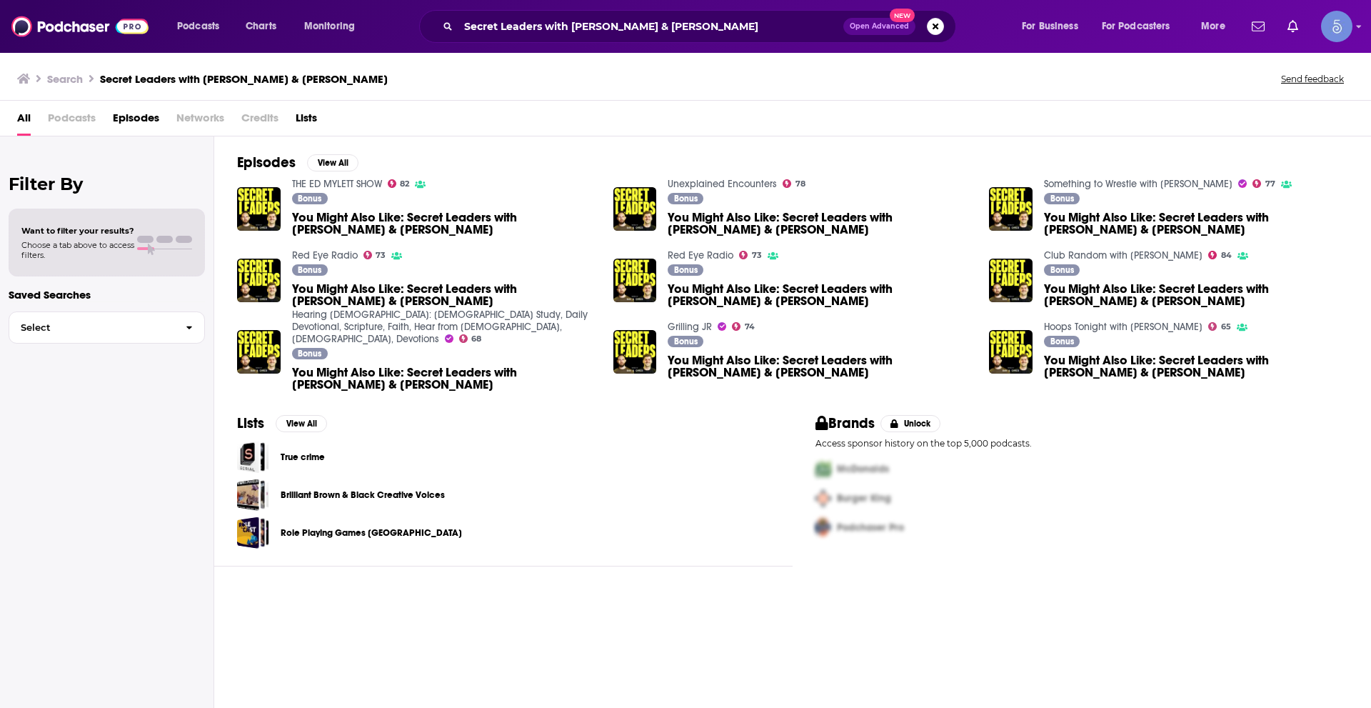
click at [378, 226] on span "You Might Also Like: Secret Leaders with [PERSON_NAME] & [PERSON_NAME]" at bounding box center [444, 223] width 304 height 24
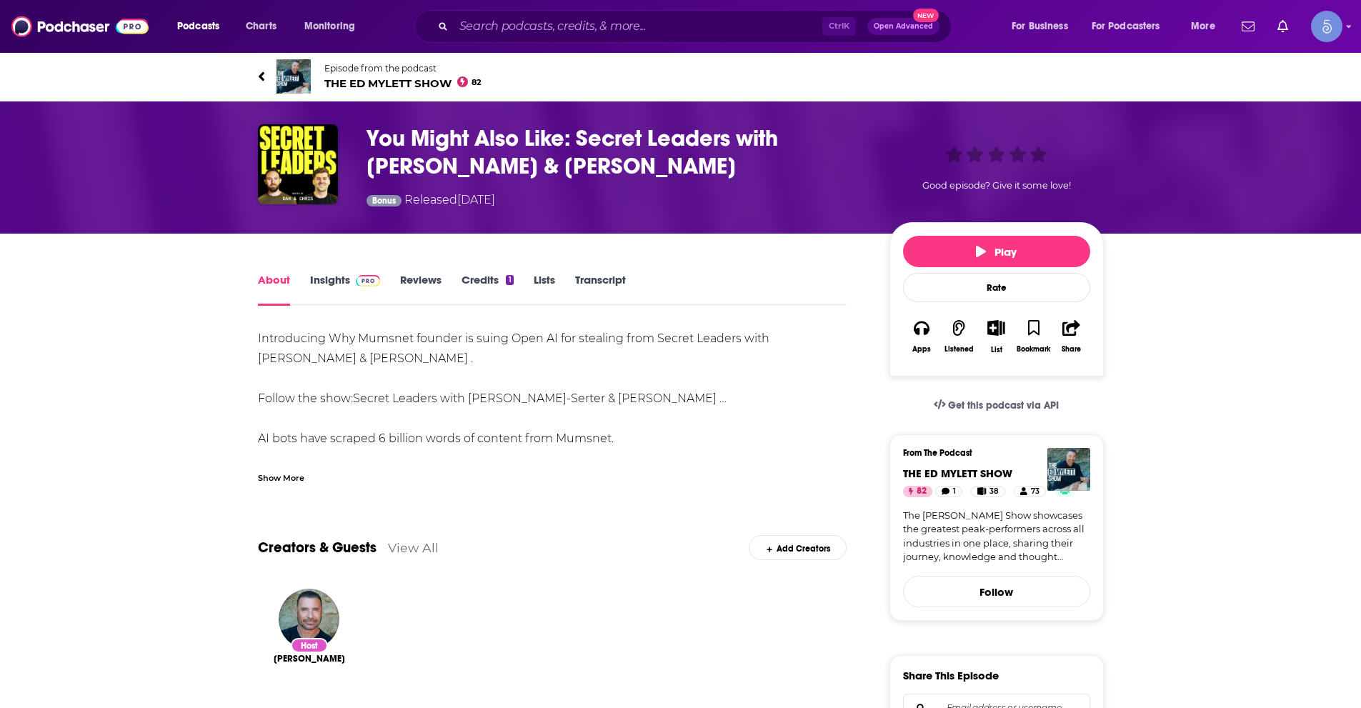
click at [368, 82] on span "THE [PERSON_NAME] SHOW 82" at bounding box center [403, 83] width 158 height 14
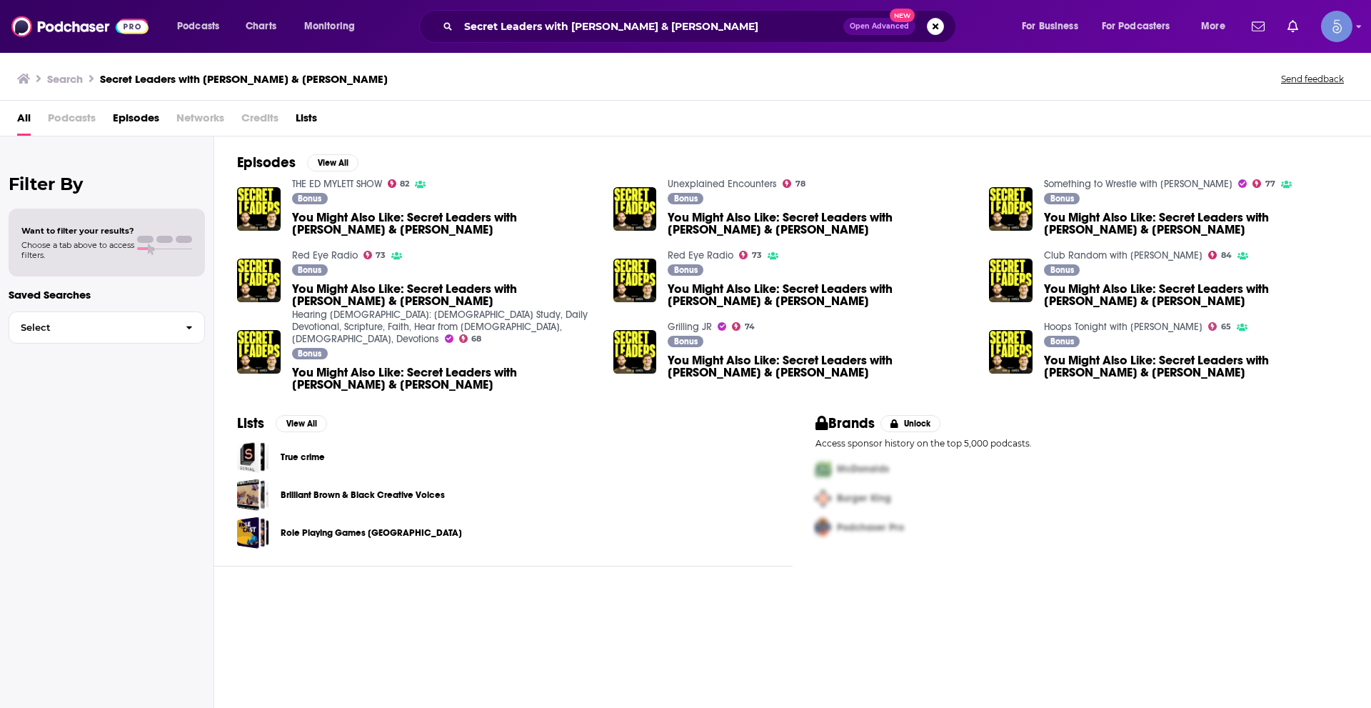
click at [341, 366] on span "You Might Also Like: Secret Leaders with [PERSON_NAME] & [PERSON_NAME]" at bounding box center [444, 378] width 304 height 24
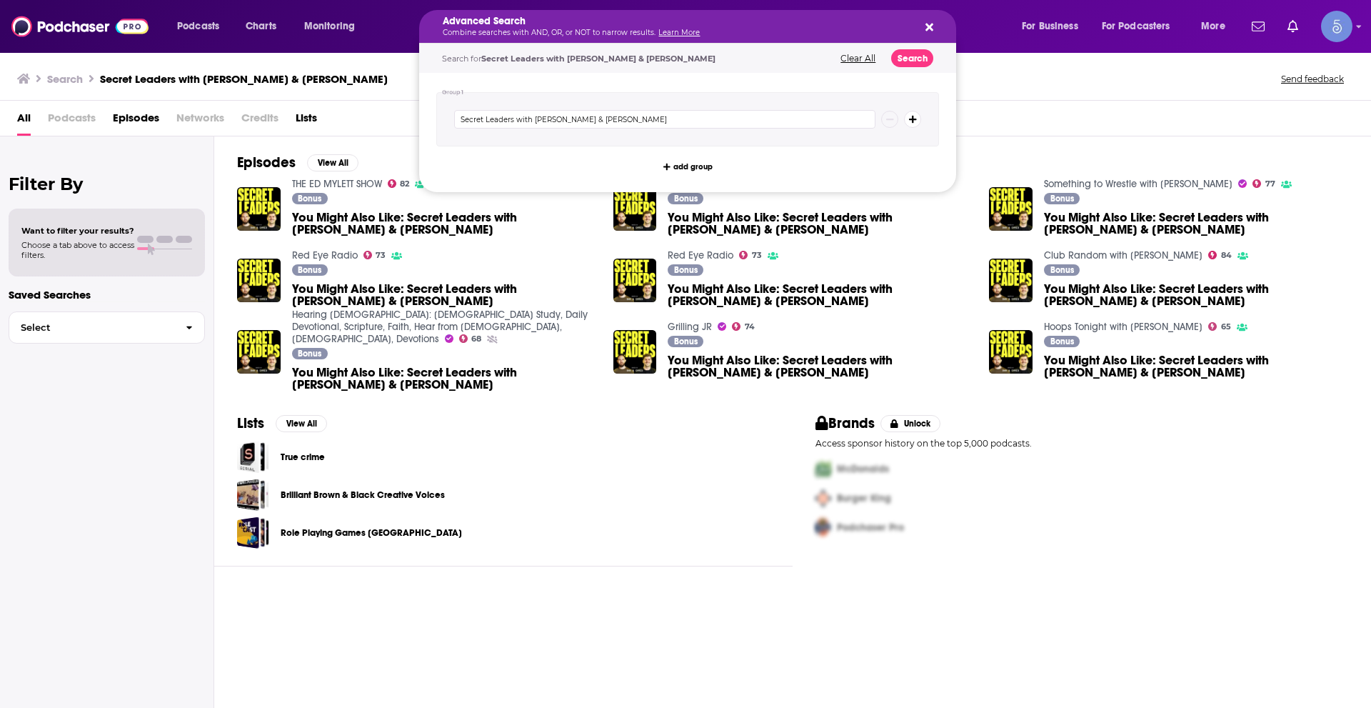
drag, startPoint x: 793, startPoint y: 18, endPoint x: 675, endPoint y: 1, distance: 119.1
click at [923, 20] on div "Advanced Search Combine searches with AND, OR, or NOT to narrow results. Learn …" at bounding box center [687, 26] width 537 height 33
click at [863, 61] on button "Clear All" at bounding box center [858, 59] width 44 height 10
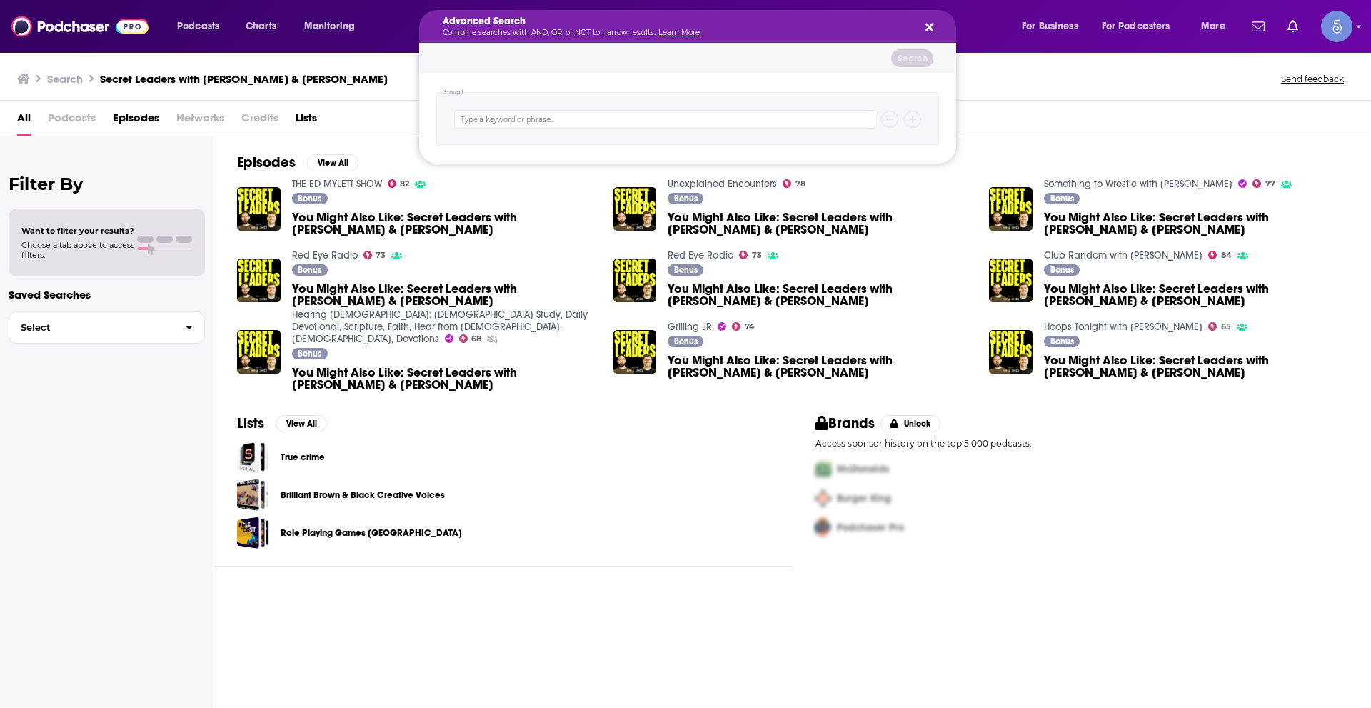
click at [936, 25] on div "Advanced Search Combine searches with AND, OR, or NOT to narrow results. Learn …" at bounding box center [687, 26] width 537 height 33
click at [923, 24] on button "Search podcasts, credits, & more..." at bounding box center [926, 26] width 11 height 11
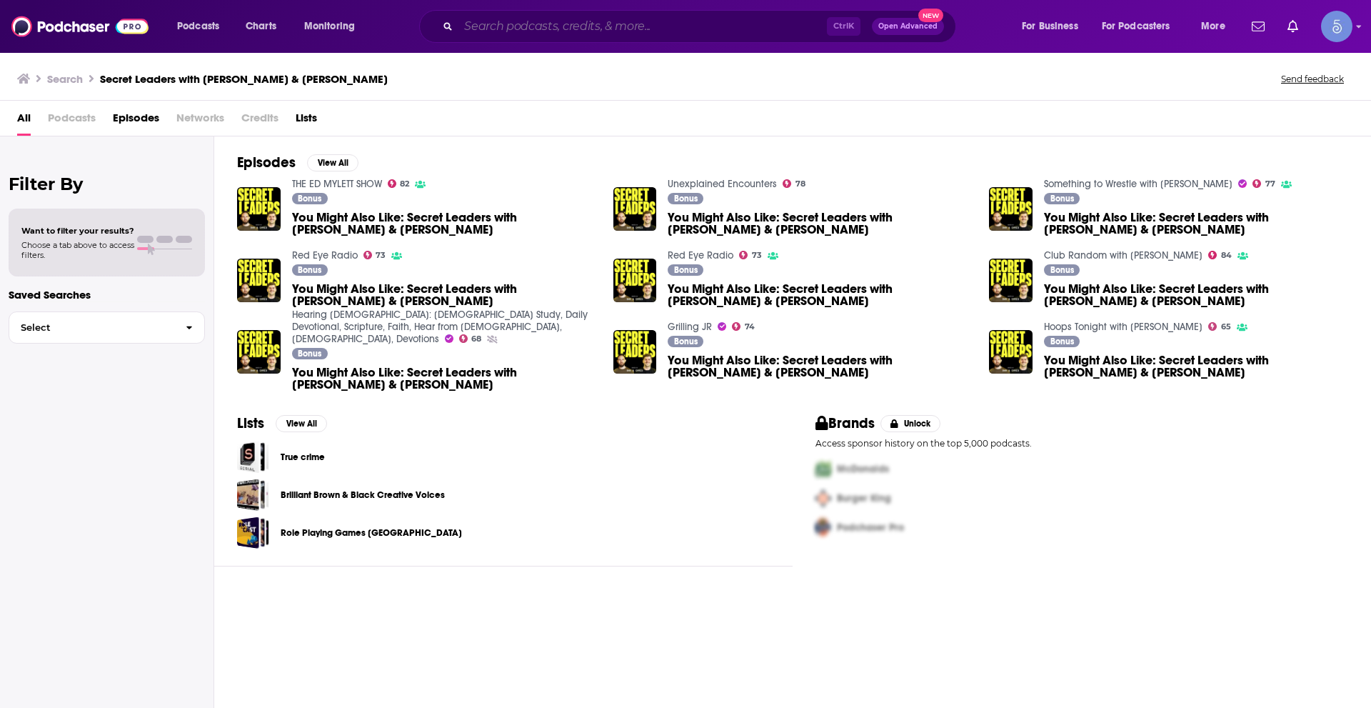
click at [606, 29] on input "Search podcasts, credits, & more..." at bounding box center [643, 26] width 369 height 23
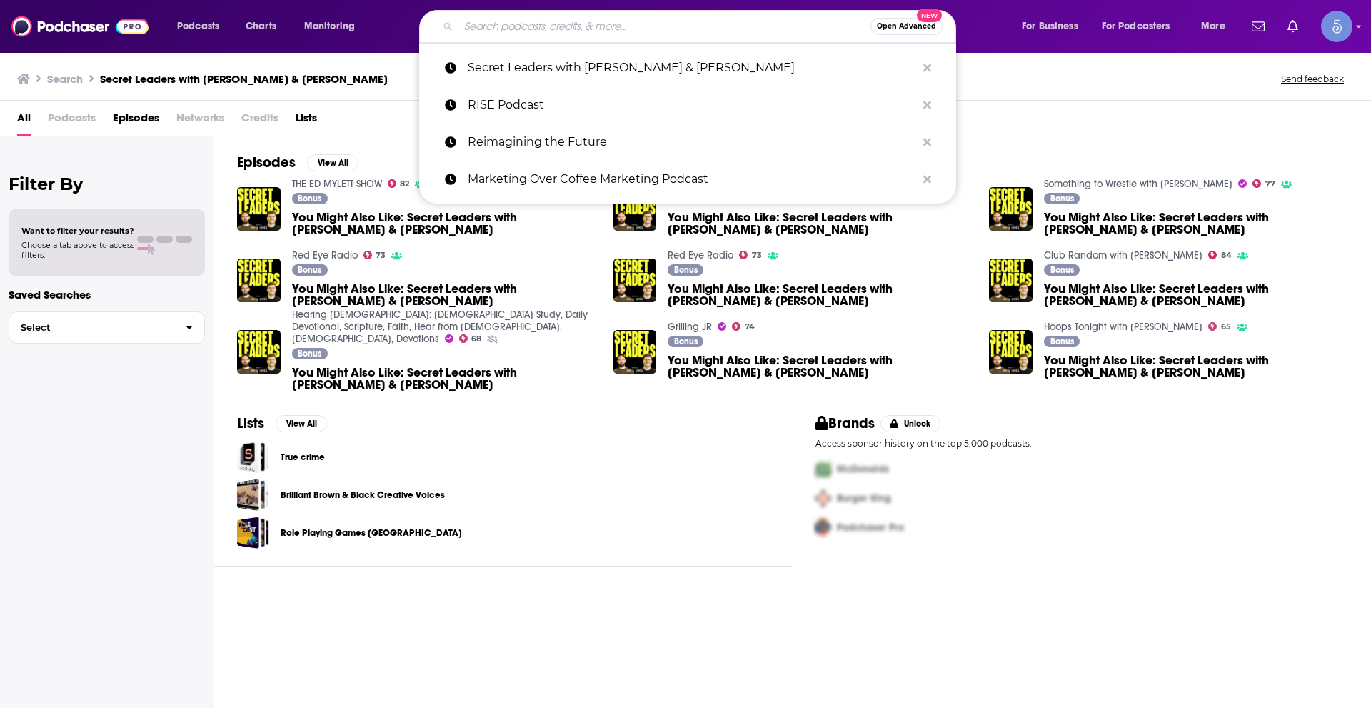
paste input "Secret Leaders with [PERSON_NAME] & [PERSON_NAME]"
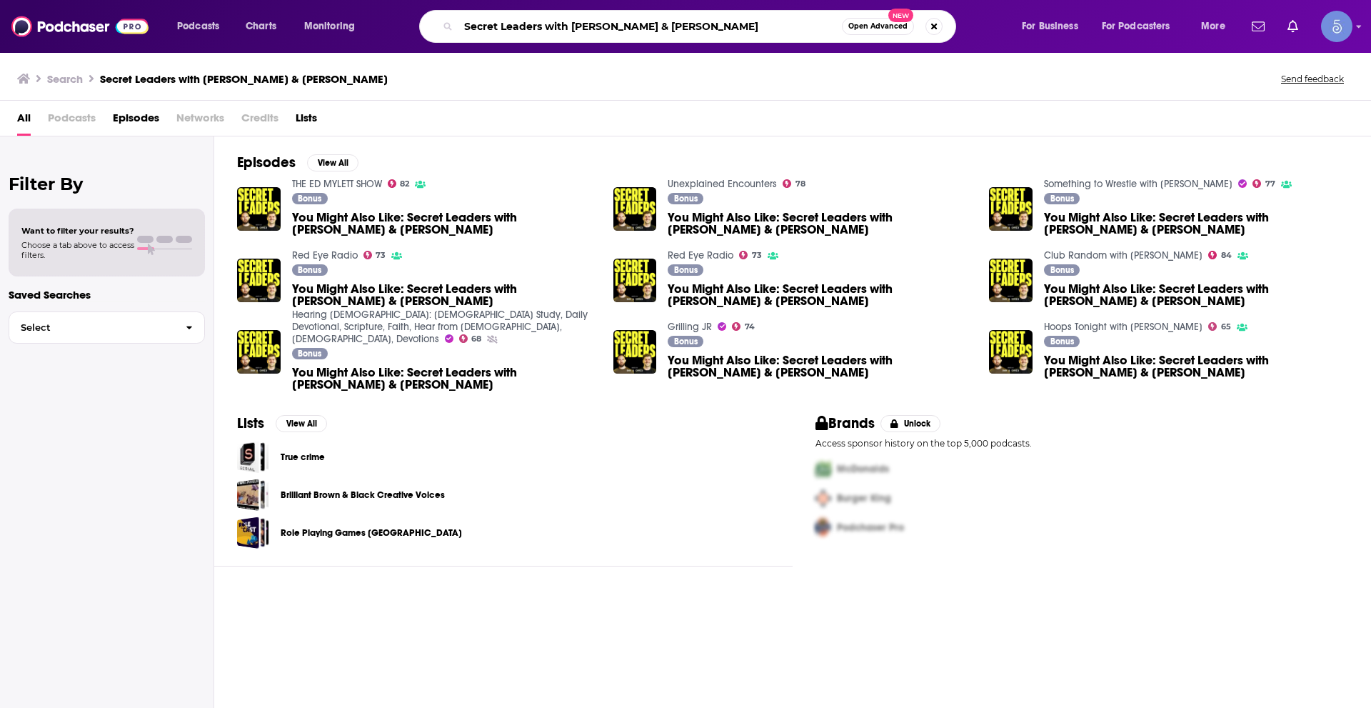
drag, startPoint x: 781, startPoint y: 22, endPoint x: 544, endPoint y: 8, distance: 237.5
click at [544, 8] on div "Podcasts Charts Monitoring Secret Leaders with [PERSON_NAME] & [PERSON_NAME] Op…" at bounding box center [685, 26] width 1371 height 53
type input "Secret Leaders"
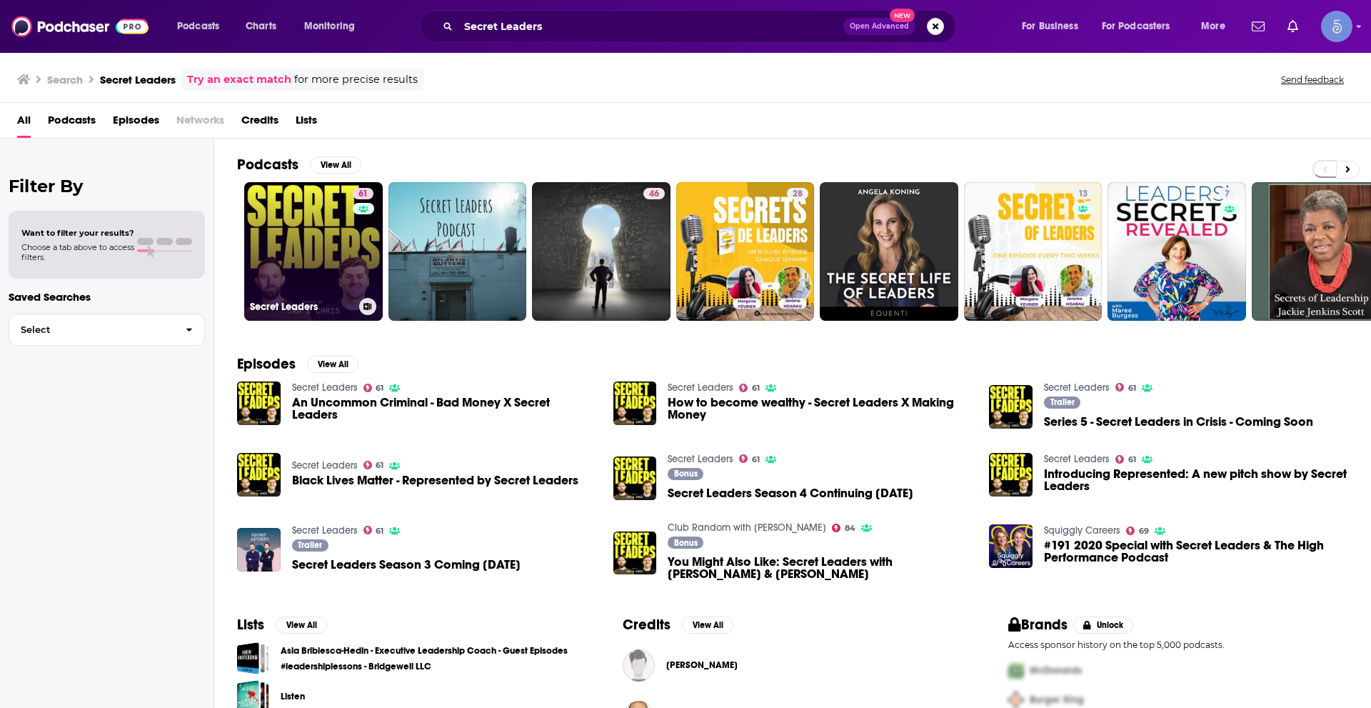
click at [280, 273] on link "61 Secret Leaders" at bounding box center [313, 251] width 139 height 139
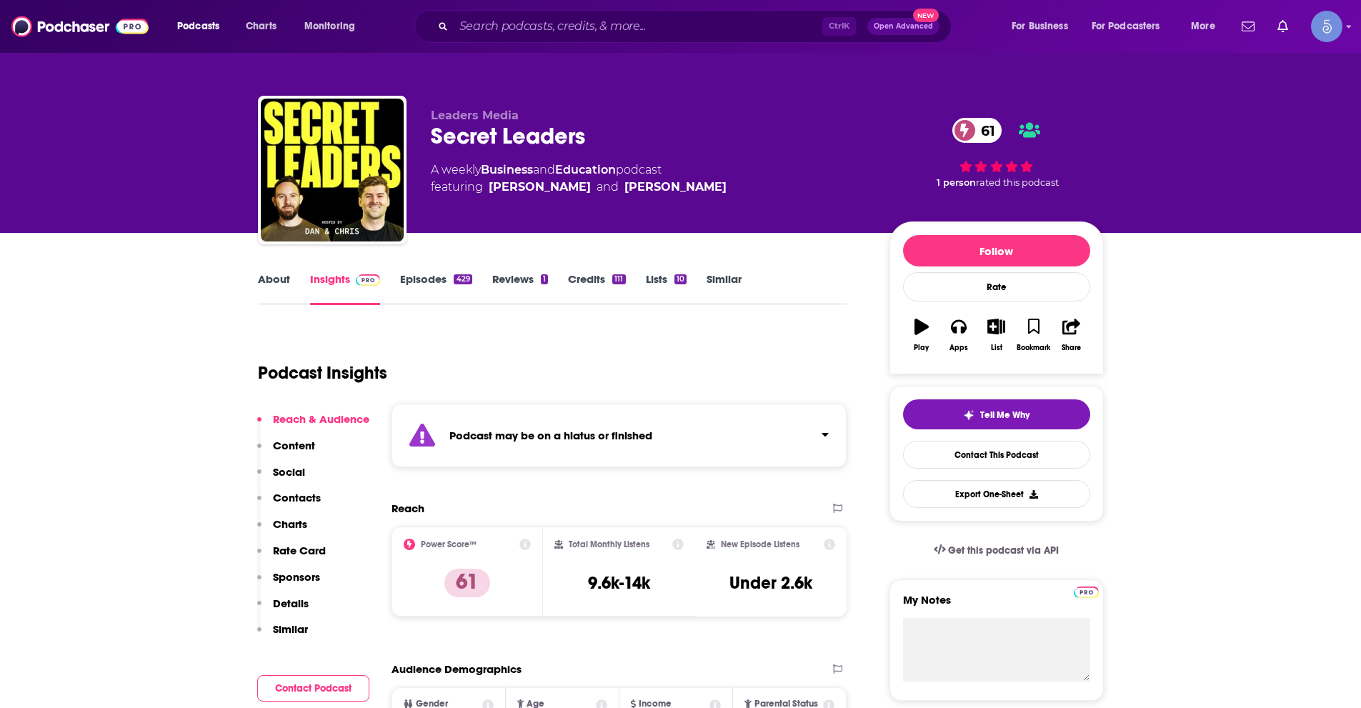
scroll to position [286, 0]
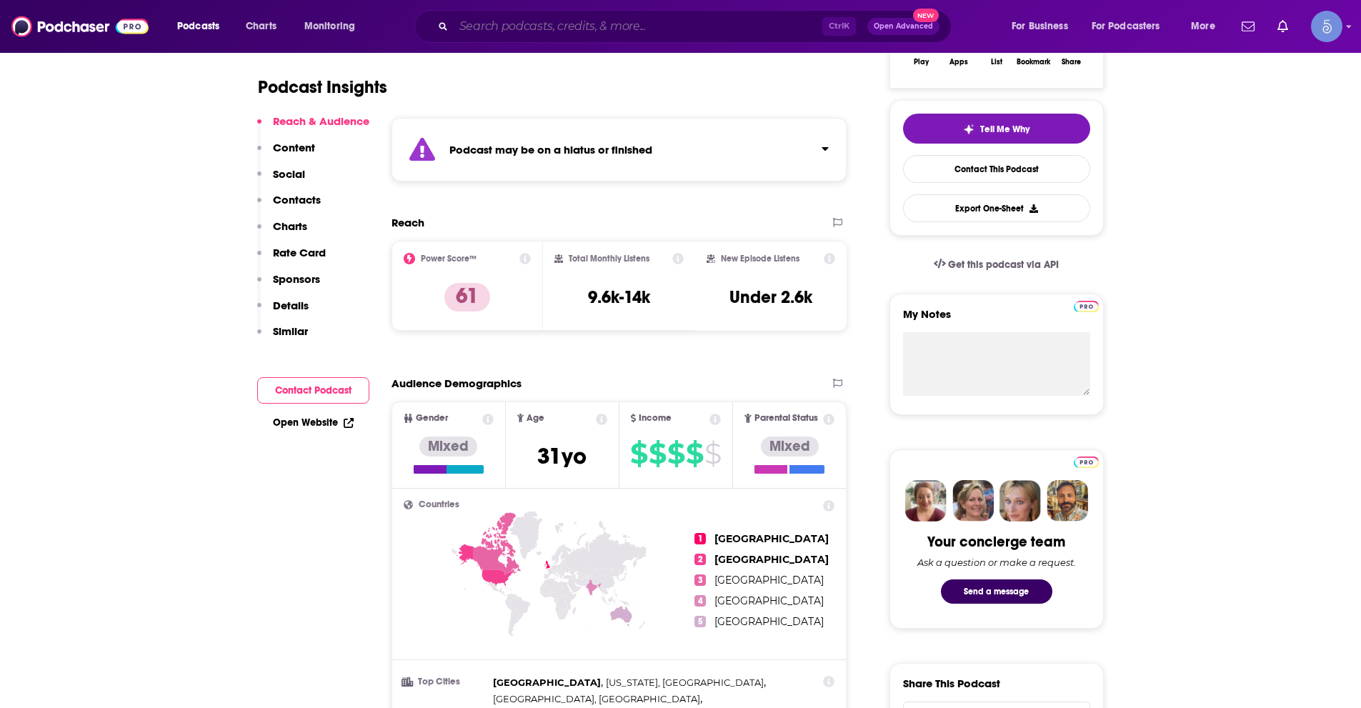
click at [591, 29] on input "Search podcasts, credits, & more..." at bounding box center [638, 26] width 369 height 23
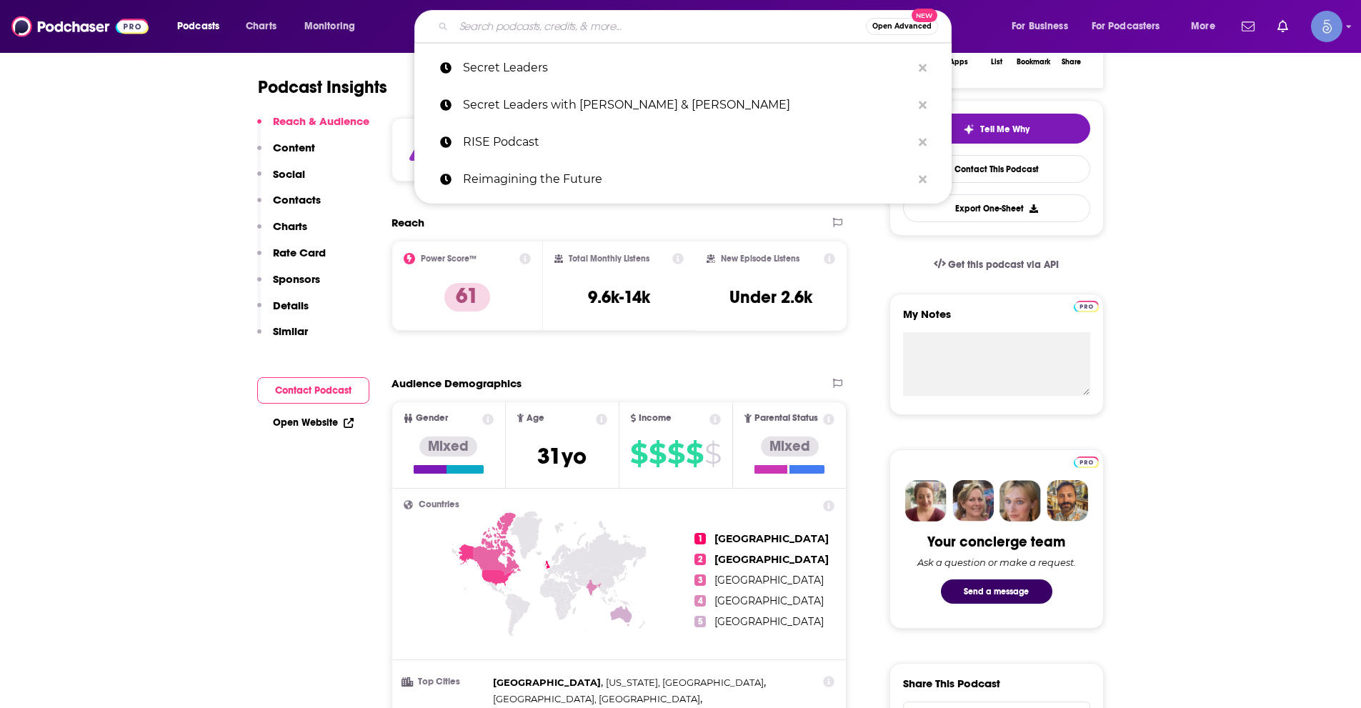
paste input "MLM Nation - Network Marketing's Untold Secrets"
type input "MLM Nation - Network Marketing's Untold Secrets"
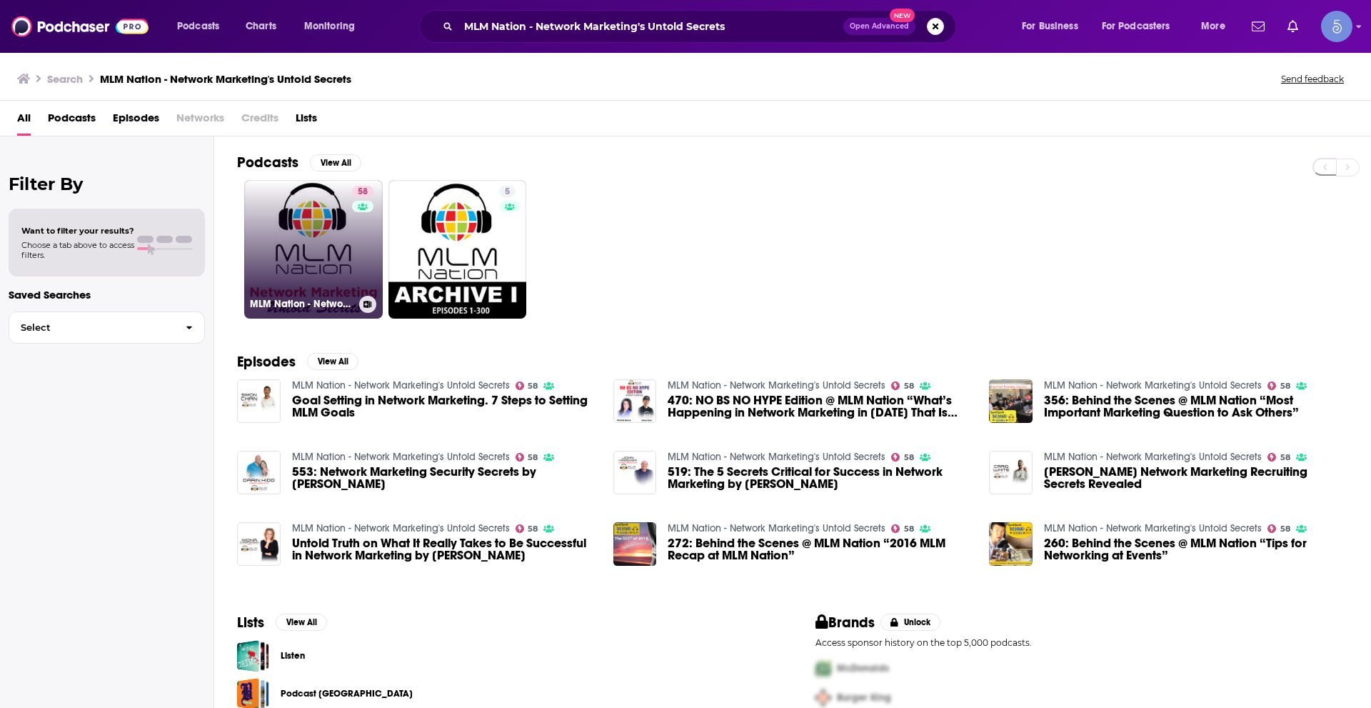
click at [303, 233] on link "58 MLM Nation - Network Marketing's Untold Secrets" at bounding box center [313, 249] width 139 height 139
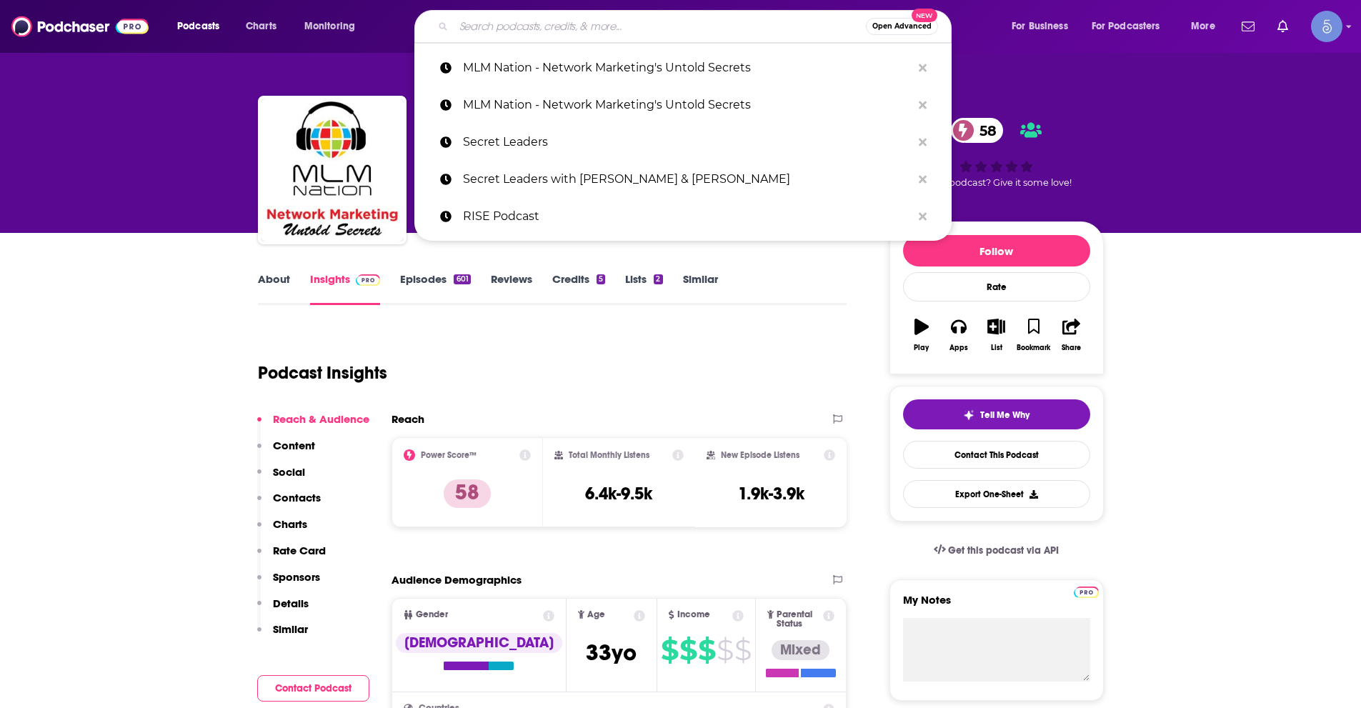
click at [745, 26] on input "Search podcasts, credits, & more..." at bounding box center [660, 26] width 412 height 23
paste input "Mind The Business: Small Business Success Stories"
type input "Mind The Business: Small Business Success Stories"
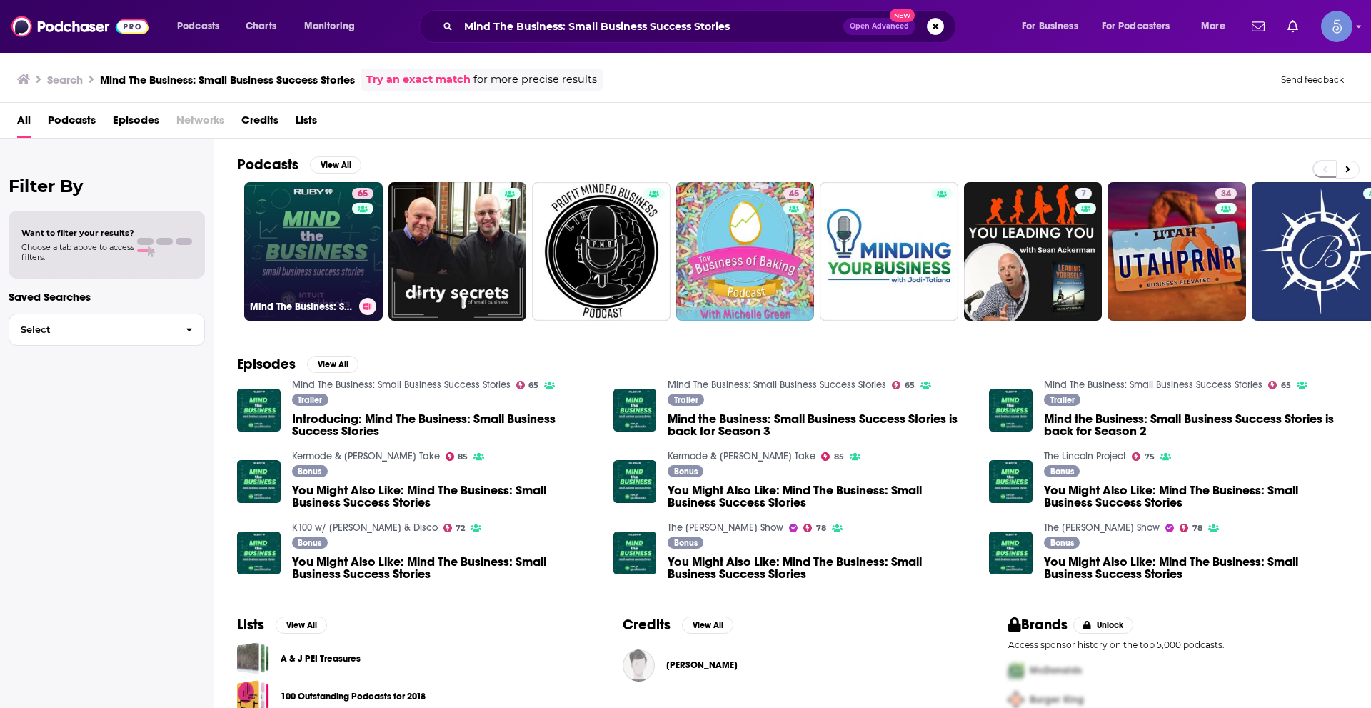
click at [327, 267] on link "65 Mind The Business: Small Business Success Stories" at bounding box center [313, 251] width 139 height 139
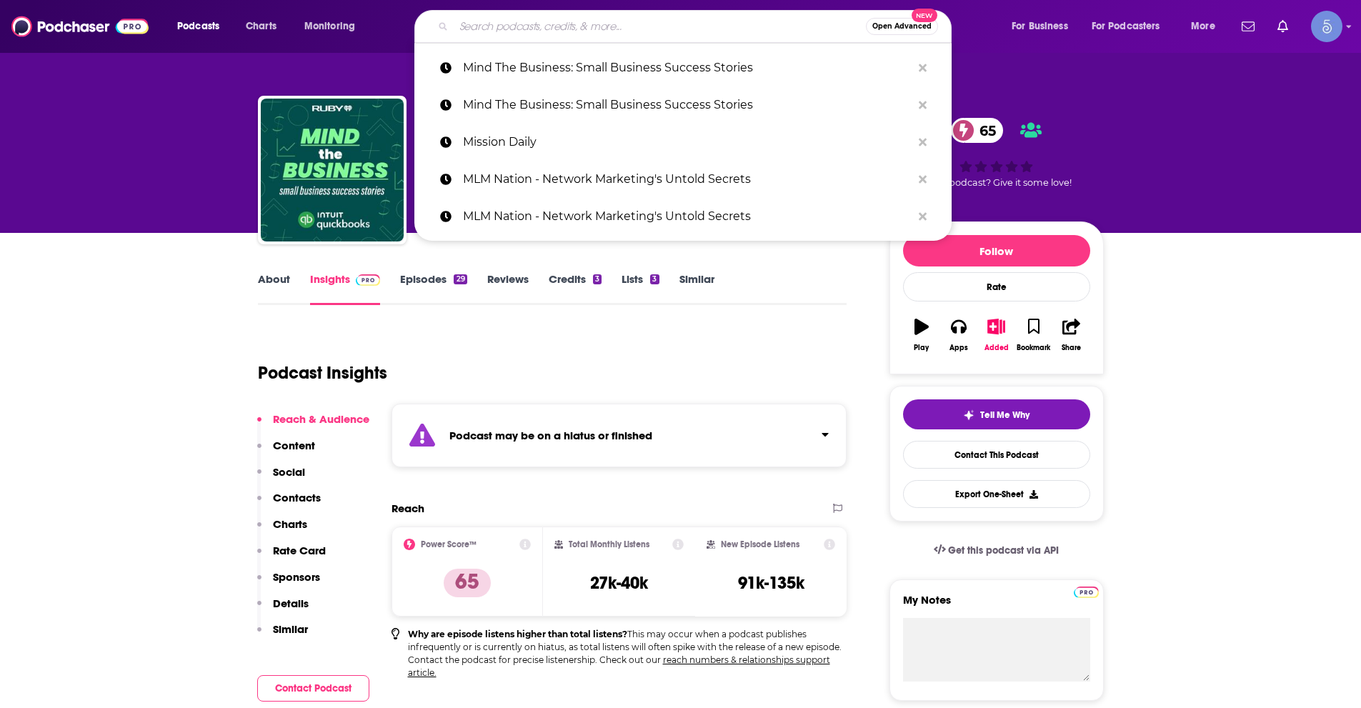
click at [713, 34] on input "Search podcasts, credits, & more..." at bounding box center [660, 26] width 412 height 23
paste input "The [PERSON_NAME] Show"
type input "The [PERSON_NAME] Show"
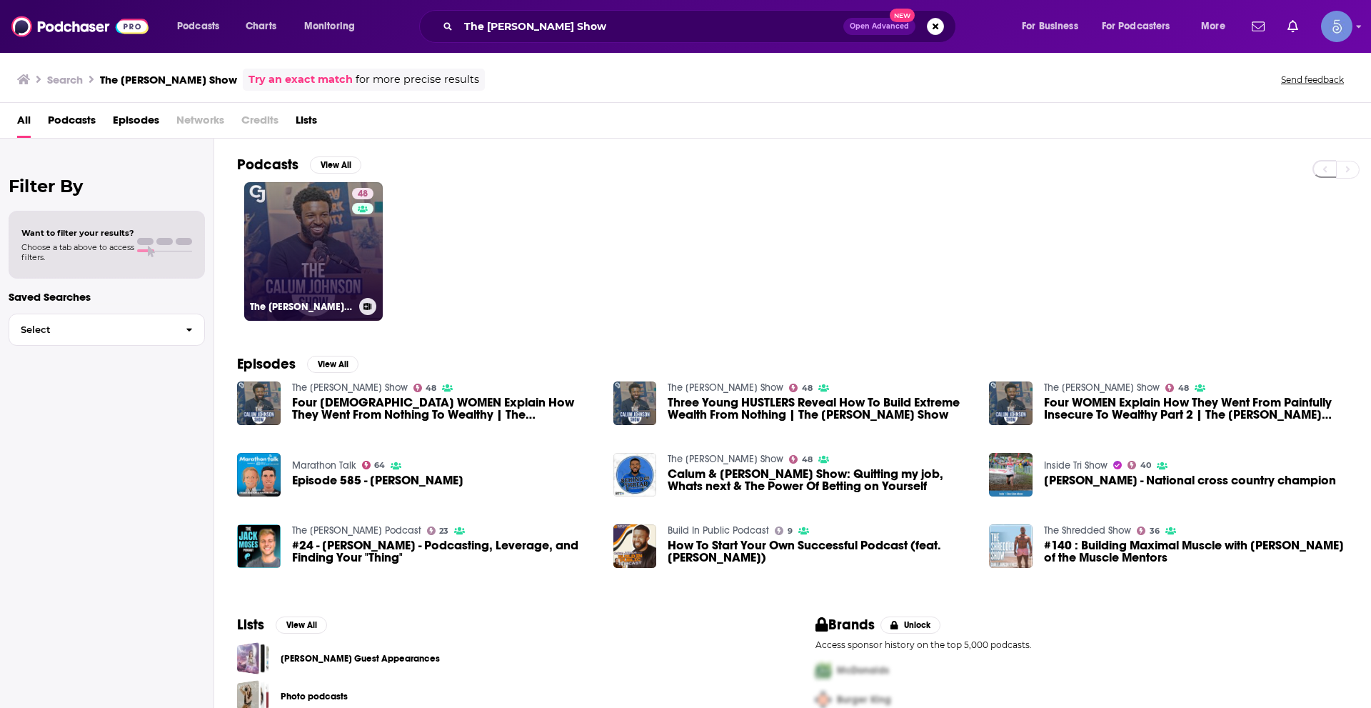
click at [364, 257] on div "48" at bounding box center [364, 243] width 25 height 110
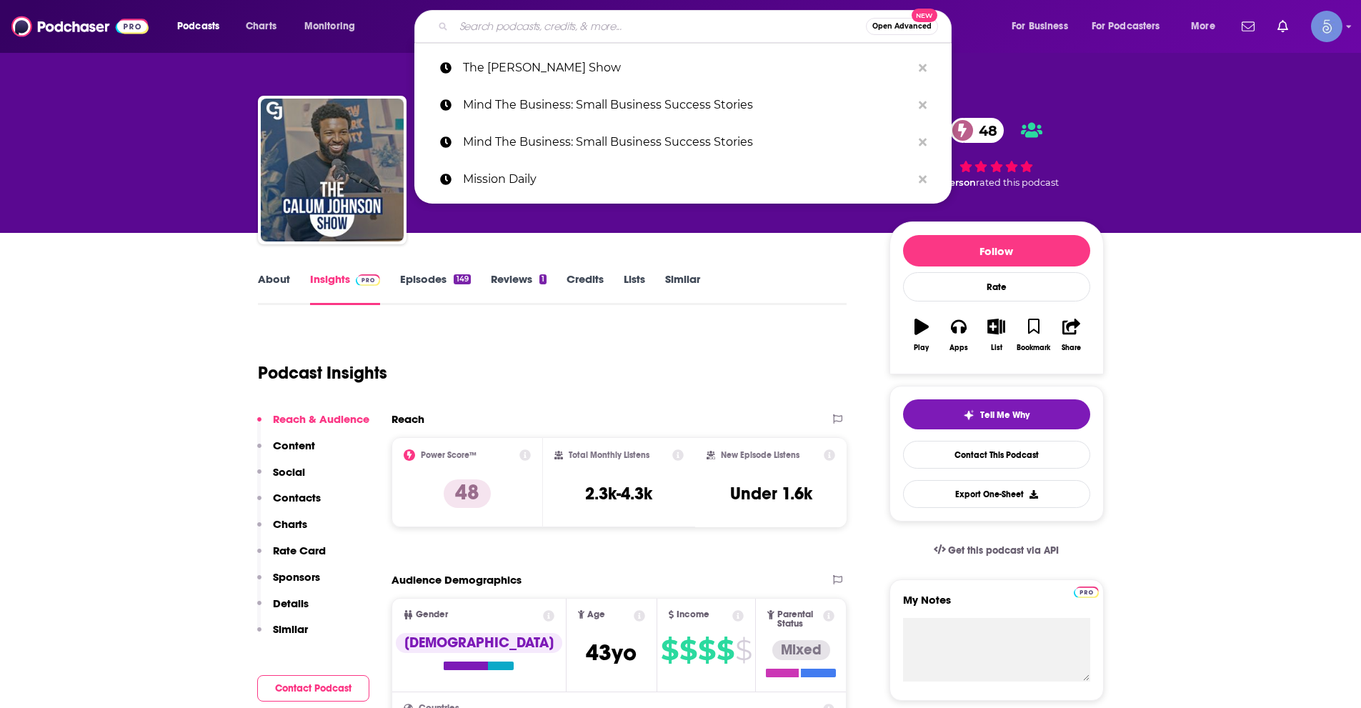
click at [530, 34] on input "Search podcasts, credits, & more..." at bounding box center [660, 26] width 412 height 23
paste input "Maxwell Leadership Podcast"
type input "Maxwell Leadership Podcast"
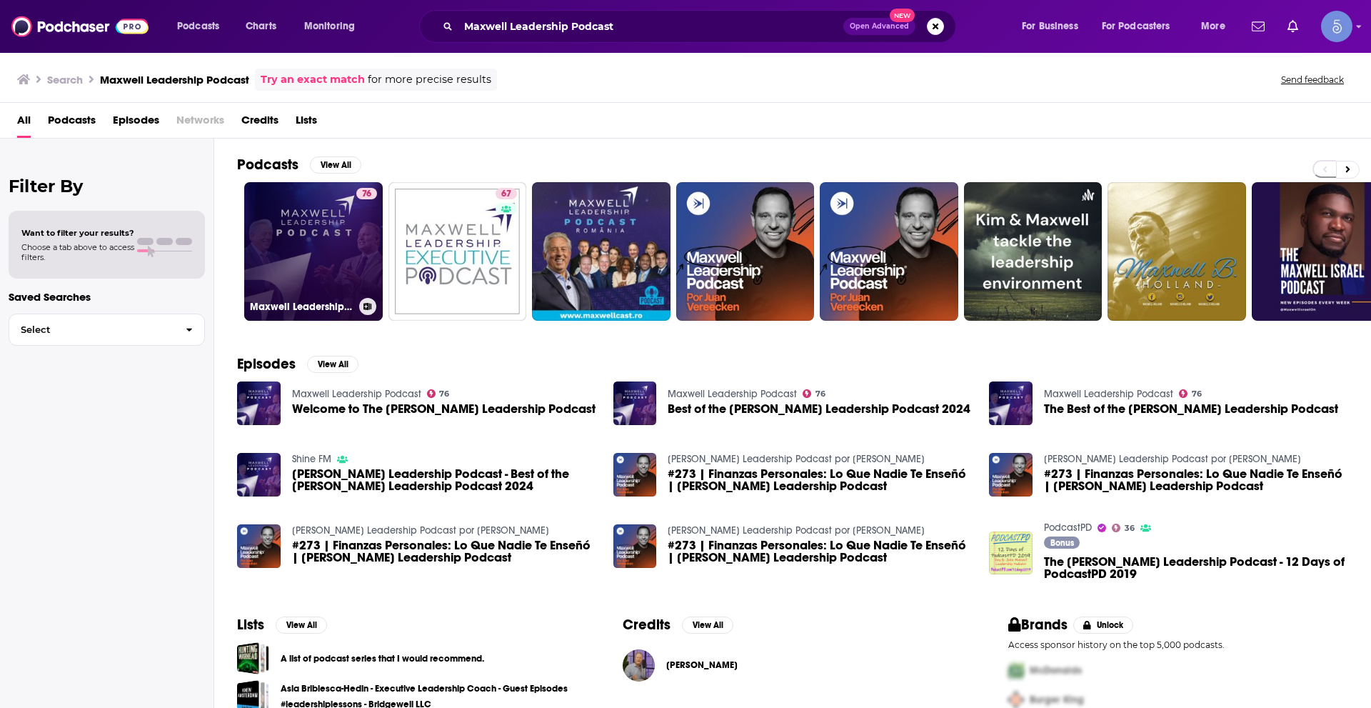
click at [302, 268] on link "76 [PERSON_NAME] Leadership Podcast" at bounding box center [313, 251] width 139 height 139
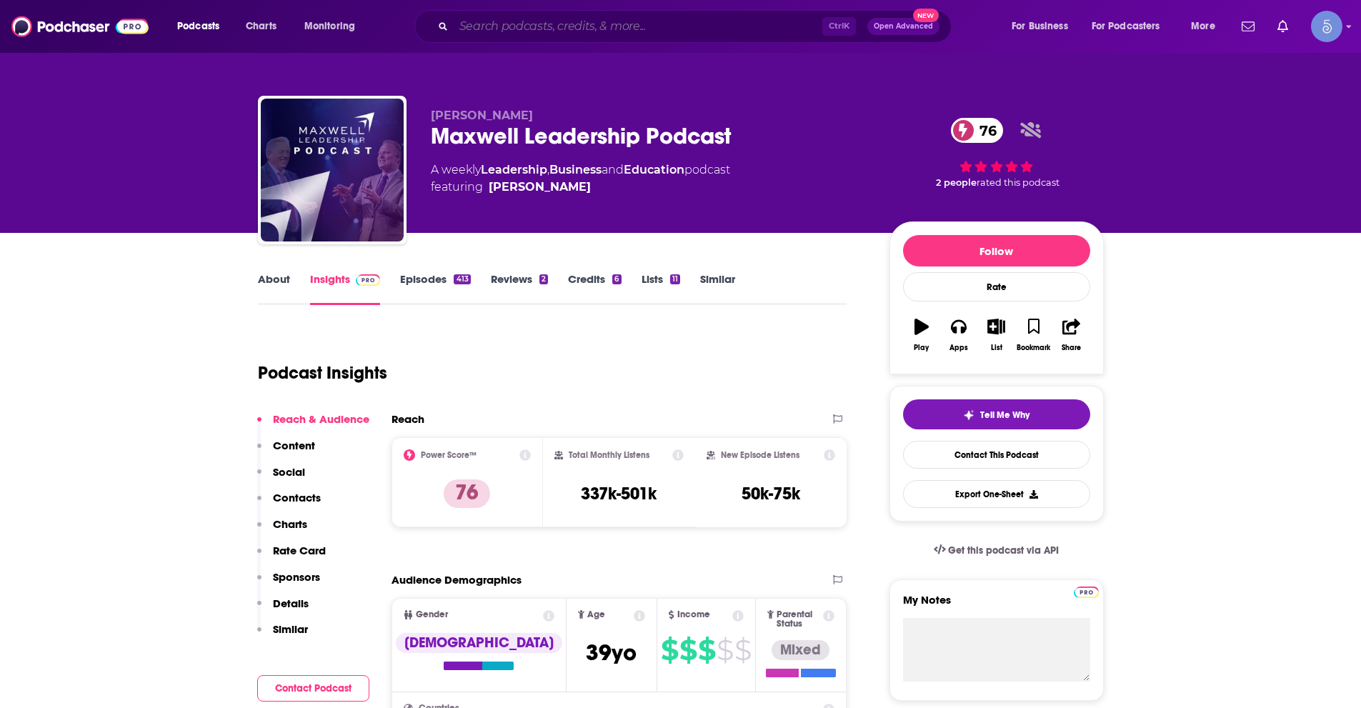
click at [565, 21] on input "Search podcasts, credits, & more..." at bounding box center [638, 26] width 369 height 23
paste input "The Global Leadership Podcast"
type input "The Global Leadership Podcast"
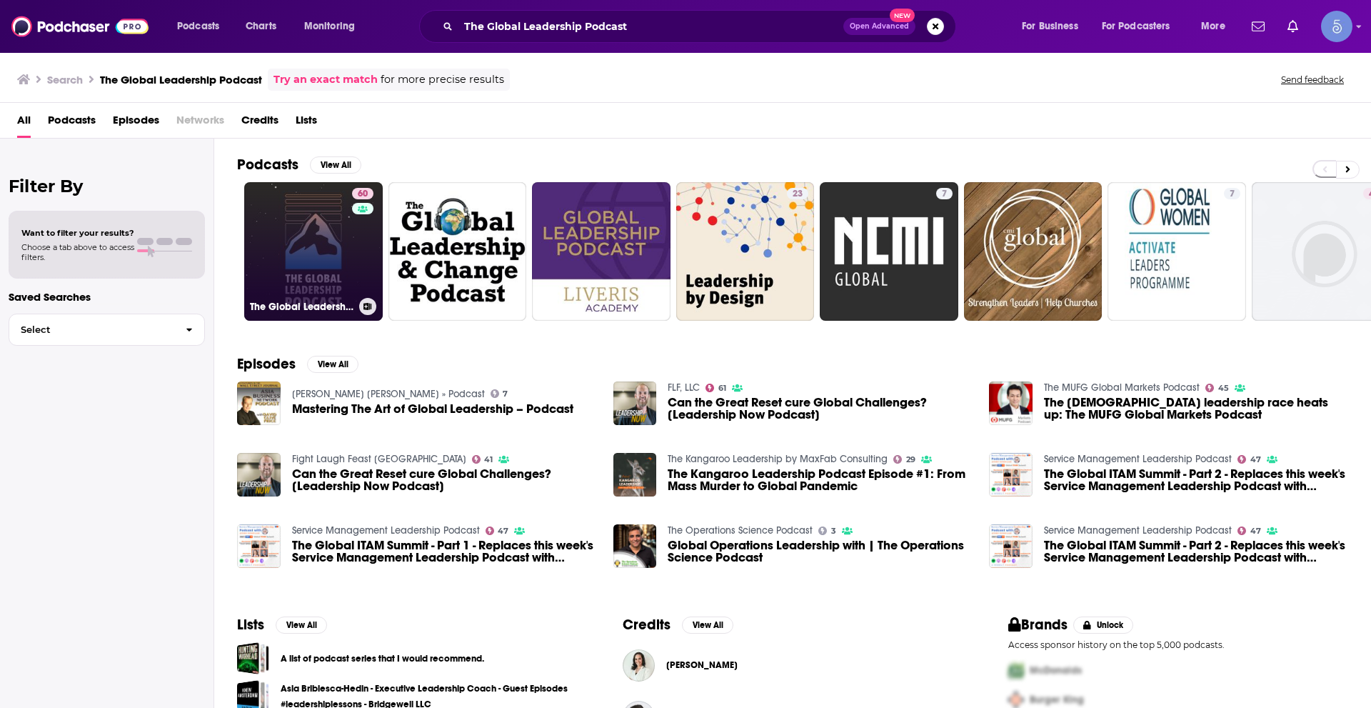
click at [291, 228] on link "60 The Global Leadership Podcast" at bounding box center [313, 251] width 139 height 139
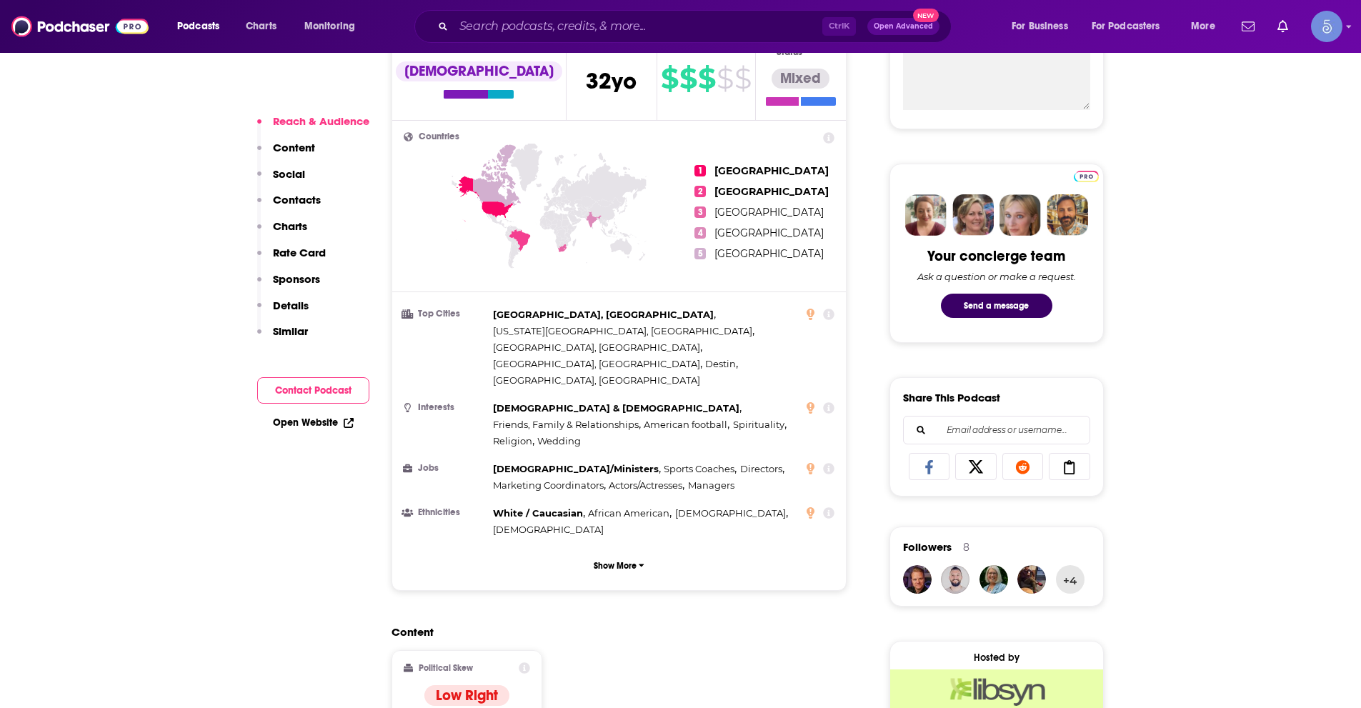
scroll to position [857, 0]
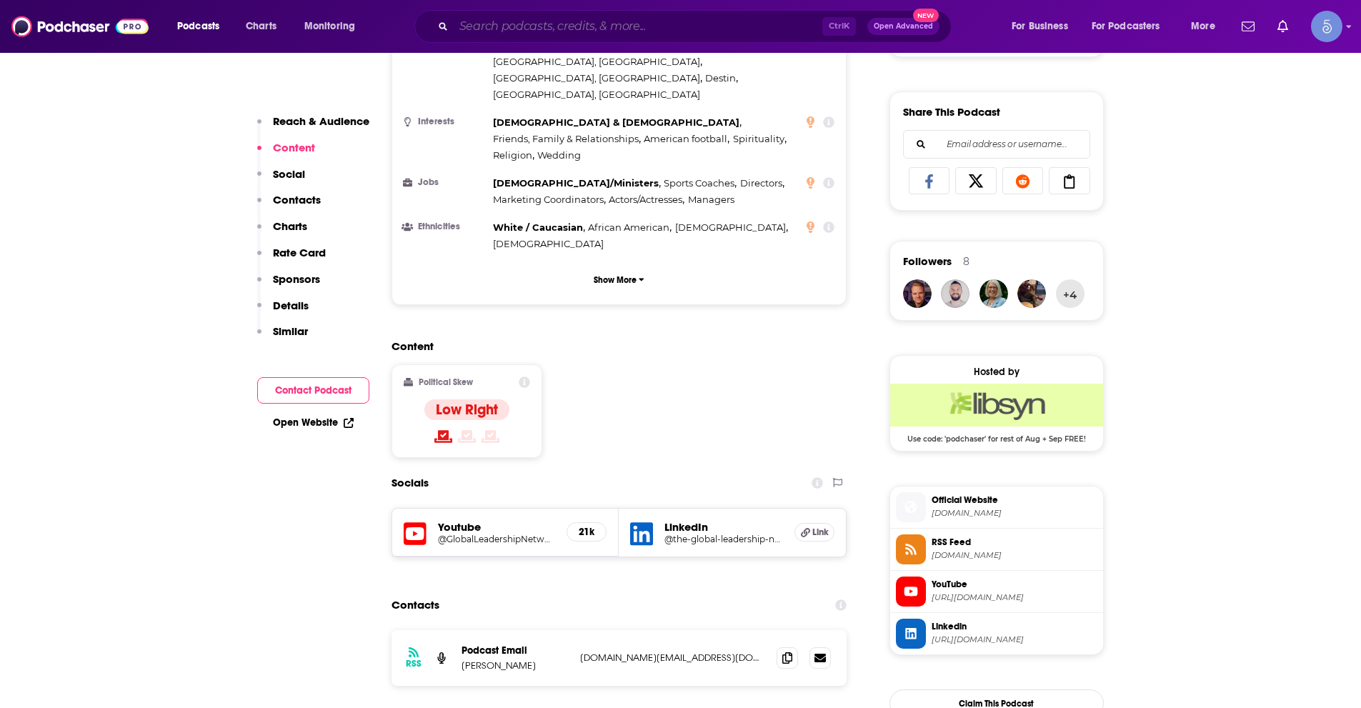
click at [793, 21] on input "Search podcasts, credits, & more..." at bounding box center [638, 26] width 369 height 23
paste input "The Remarkable Leadership Podcast"
type input "The Remarkable Leadership Podcast"
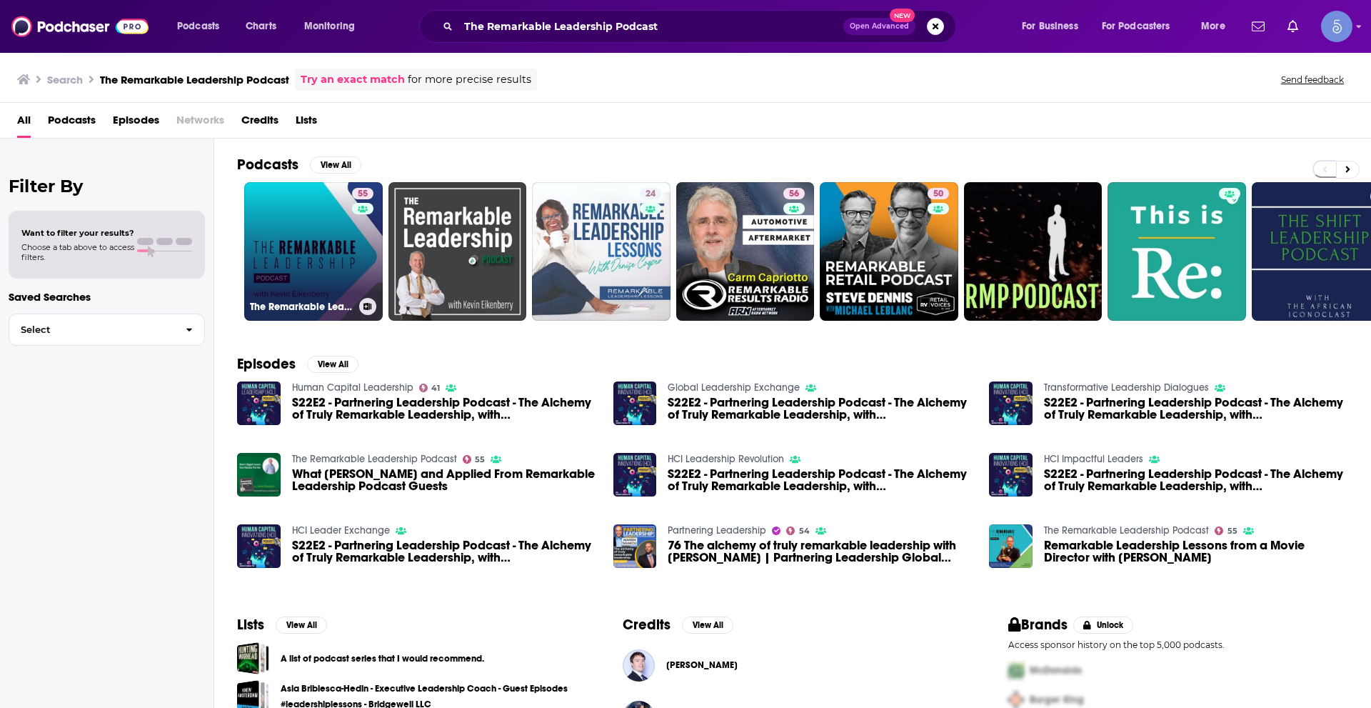
click at [289, 263] on link "55 The Remarkable Leadership Podcast" at bounding box center [313, 251] width 139 height 139
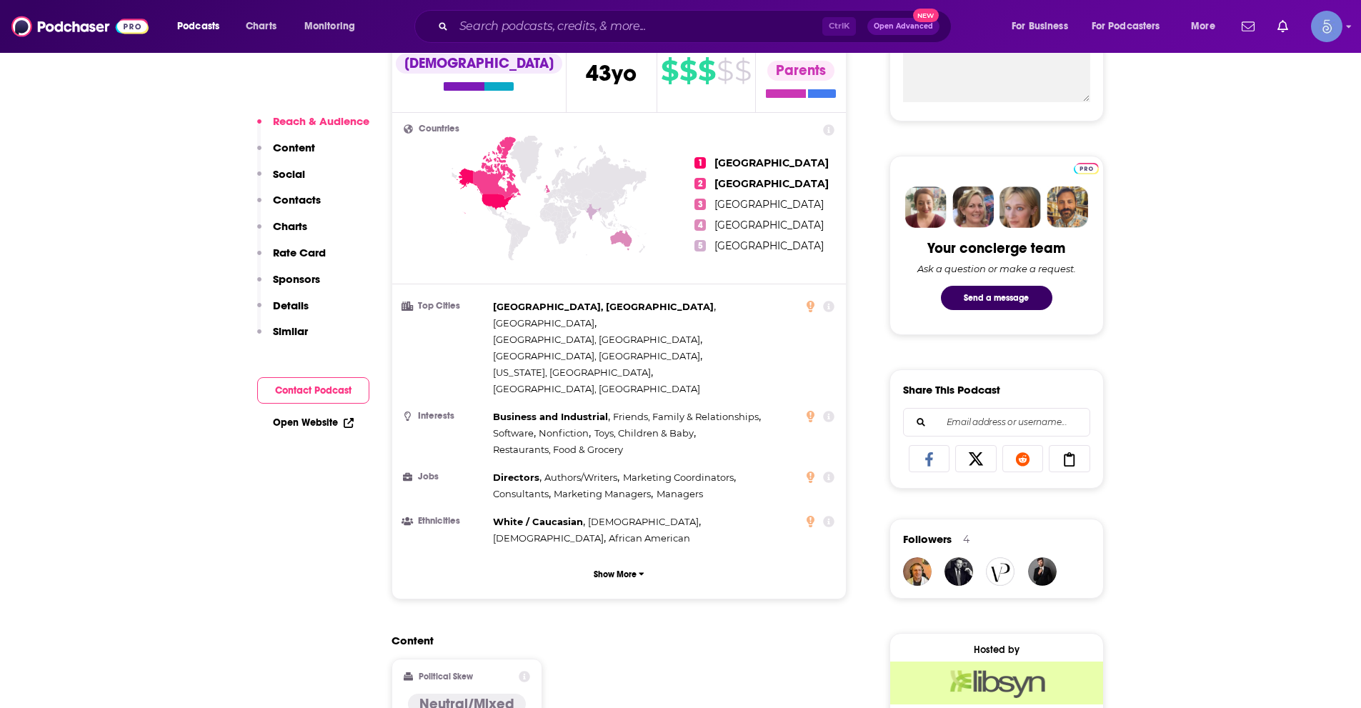
scroll to position [857, 0]
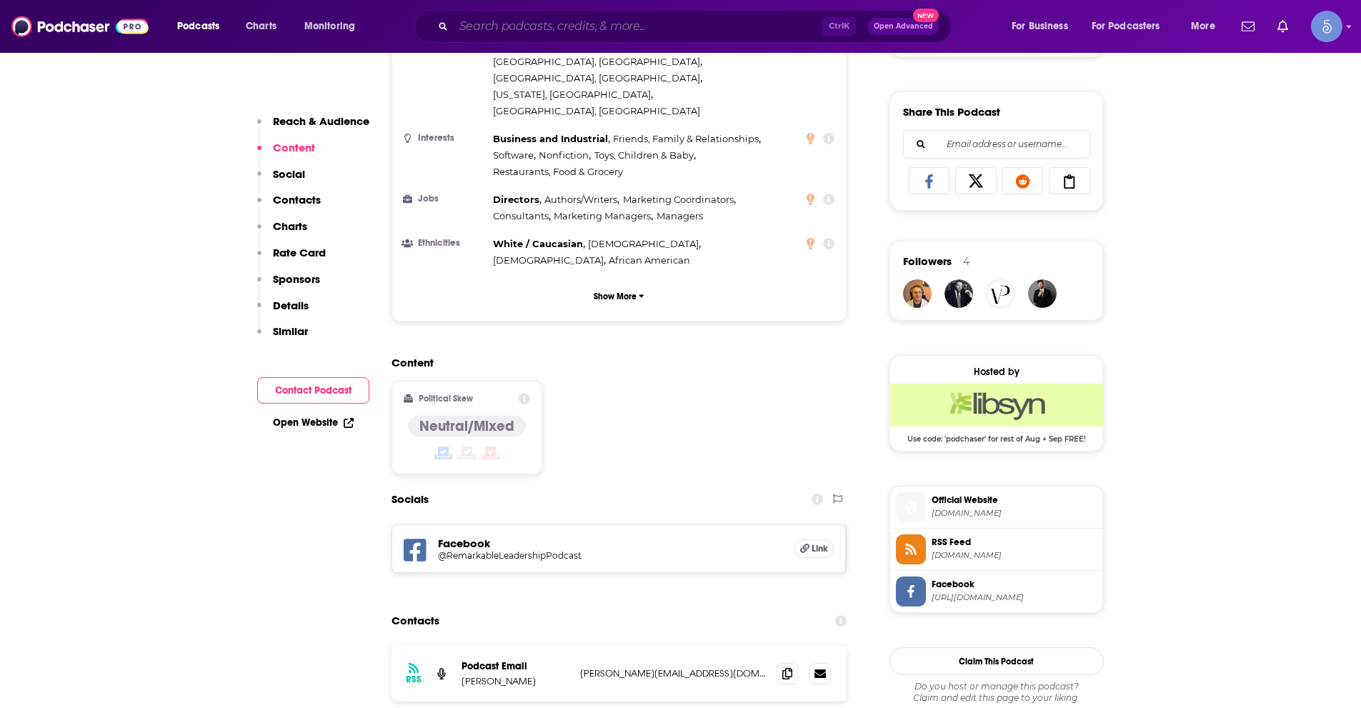
click at [666, 29] on input "Search podcasts, credits, & more..." at bounding box center [638, 26] width 369 height 23
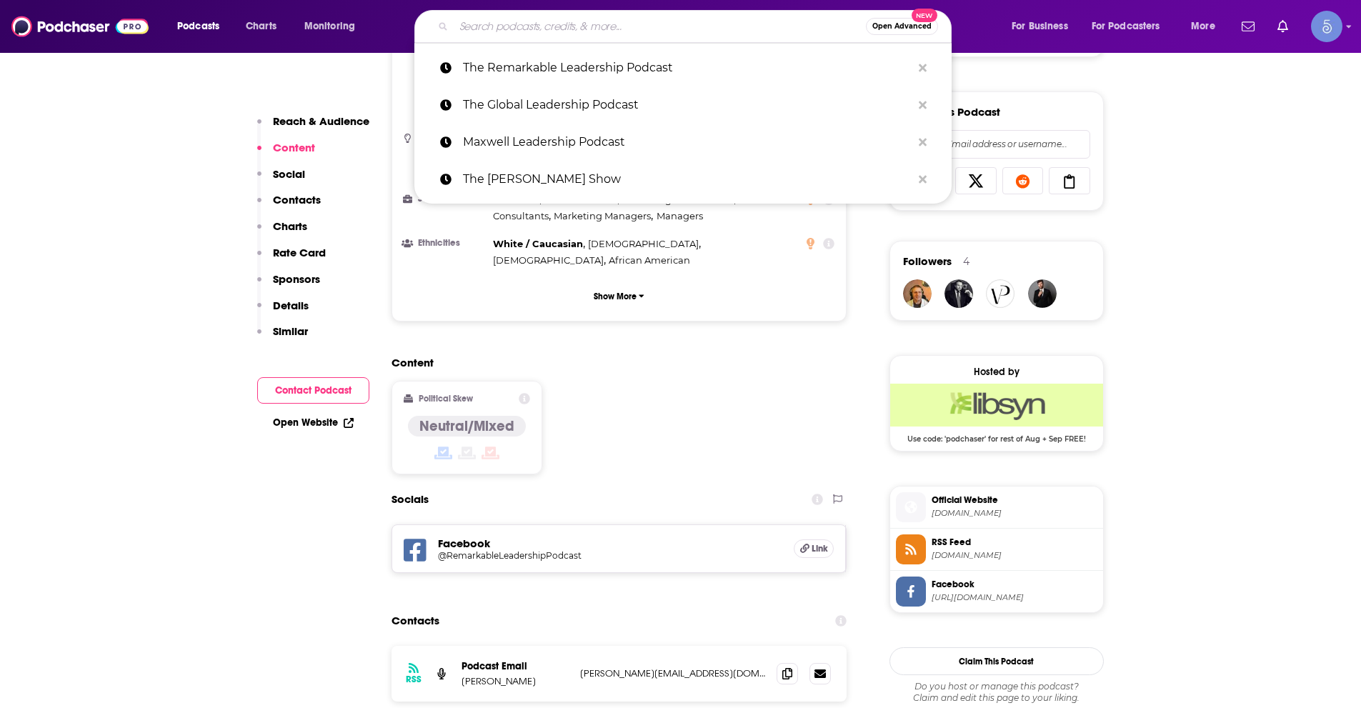
paste input "Leadership Next"
type input "Leadership Next"
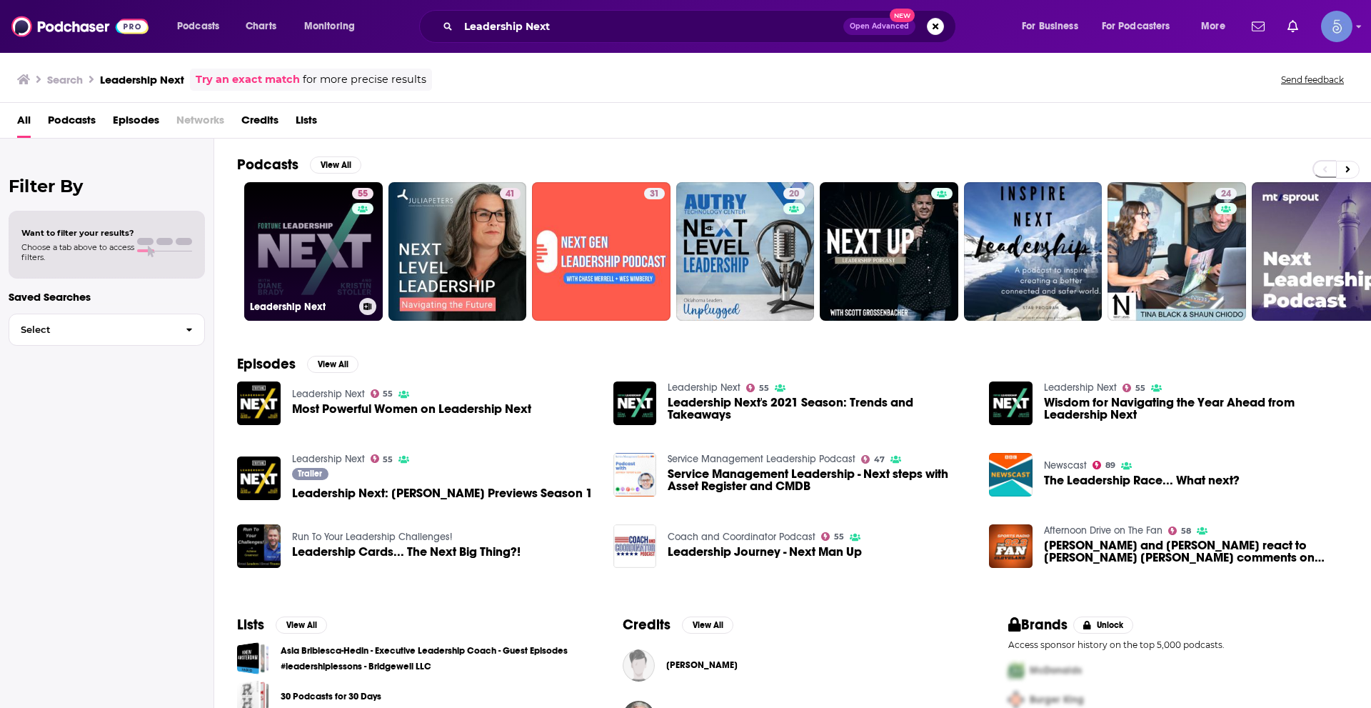
click at [341, 257] on link "55 Leadership Next" at bounding box center [313, 251] width 139 height 139
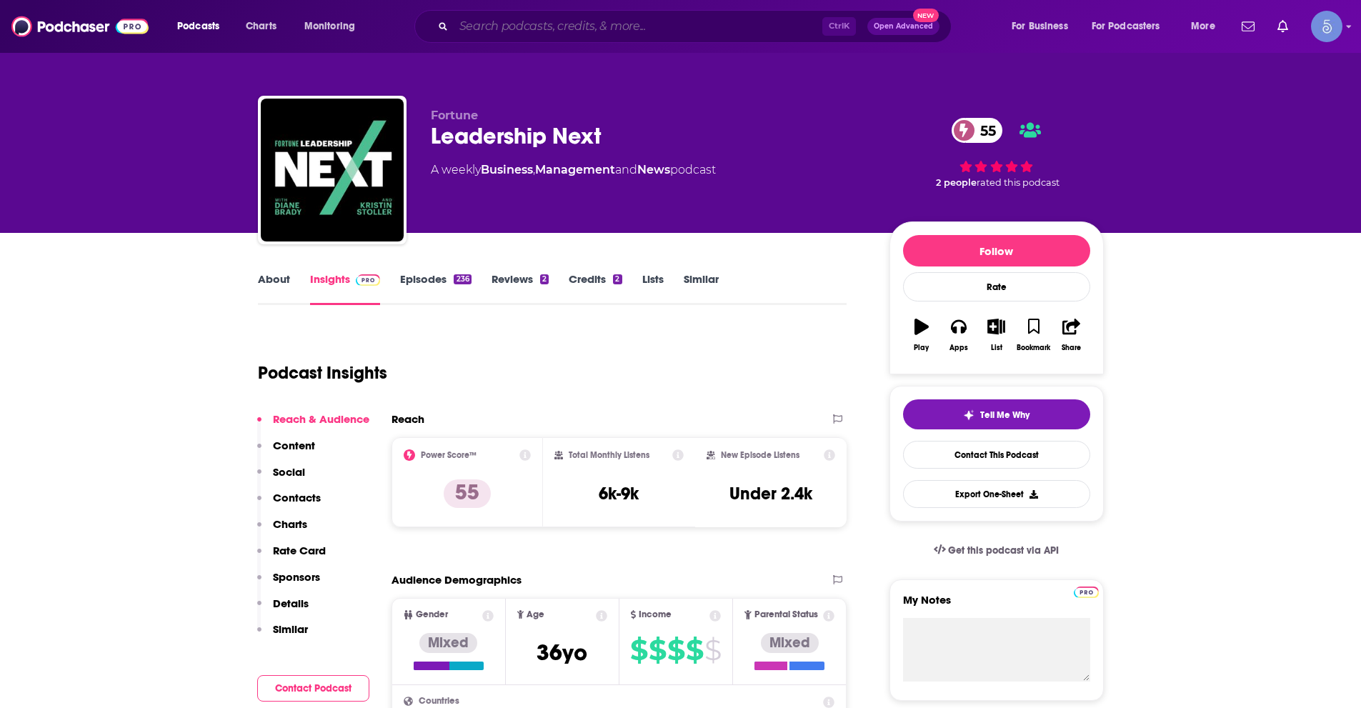
click at [501, 35] on input "Search podcasts, credits, & more..." at bounding box center [638, 26] width 369 height 23
paste input "The Digital Marketing Podcast"
type input "The Digital Marketing Podcast"
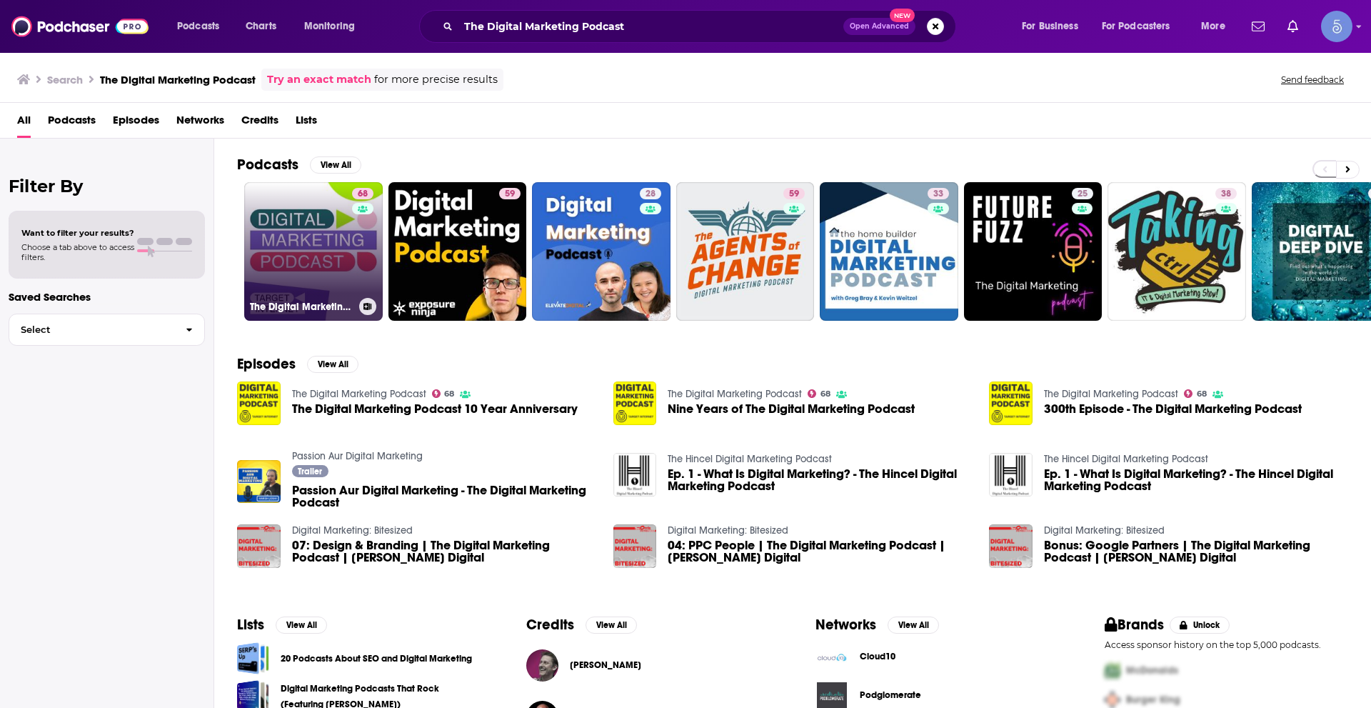
click at [301, 257] on link "68 The Digital Marketing Podcast" at bounding box center [313, 251] width 139 height 139
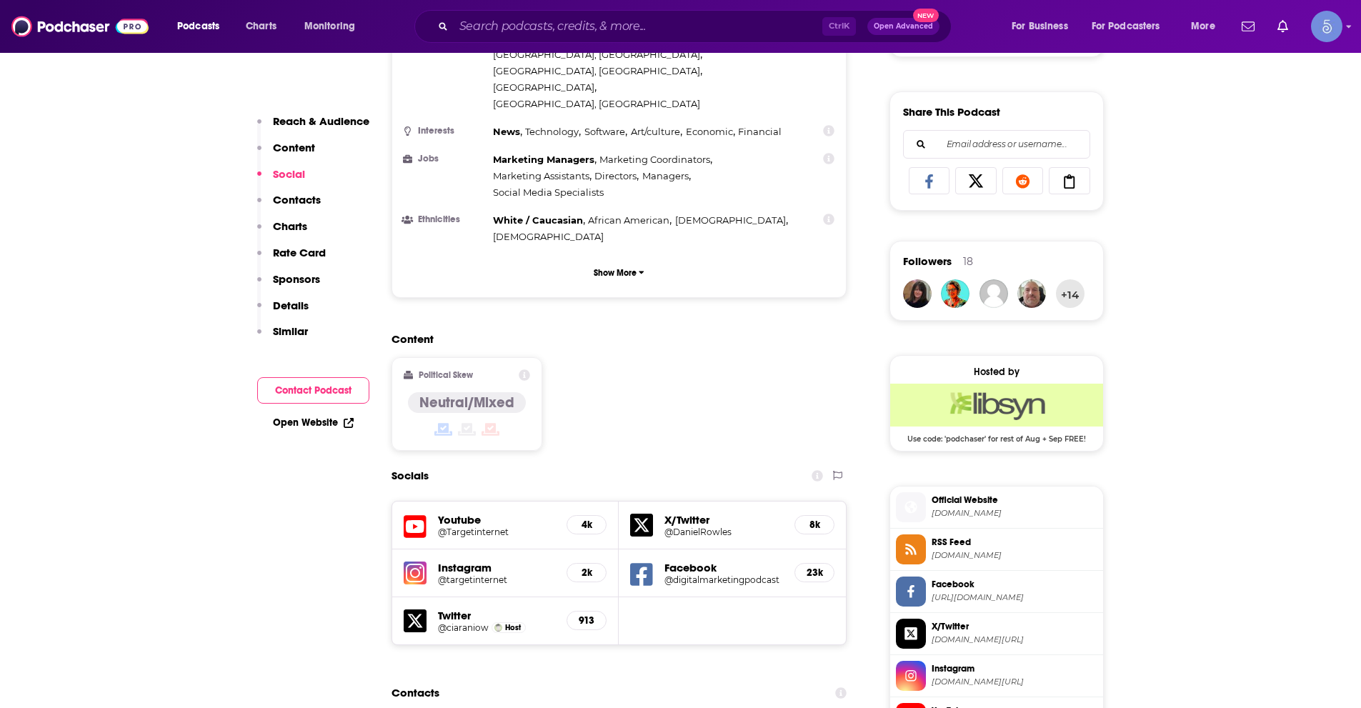
scroll to position [1143, 0]
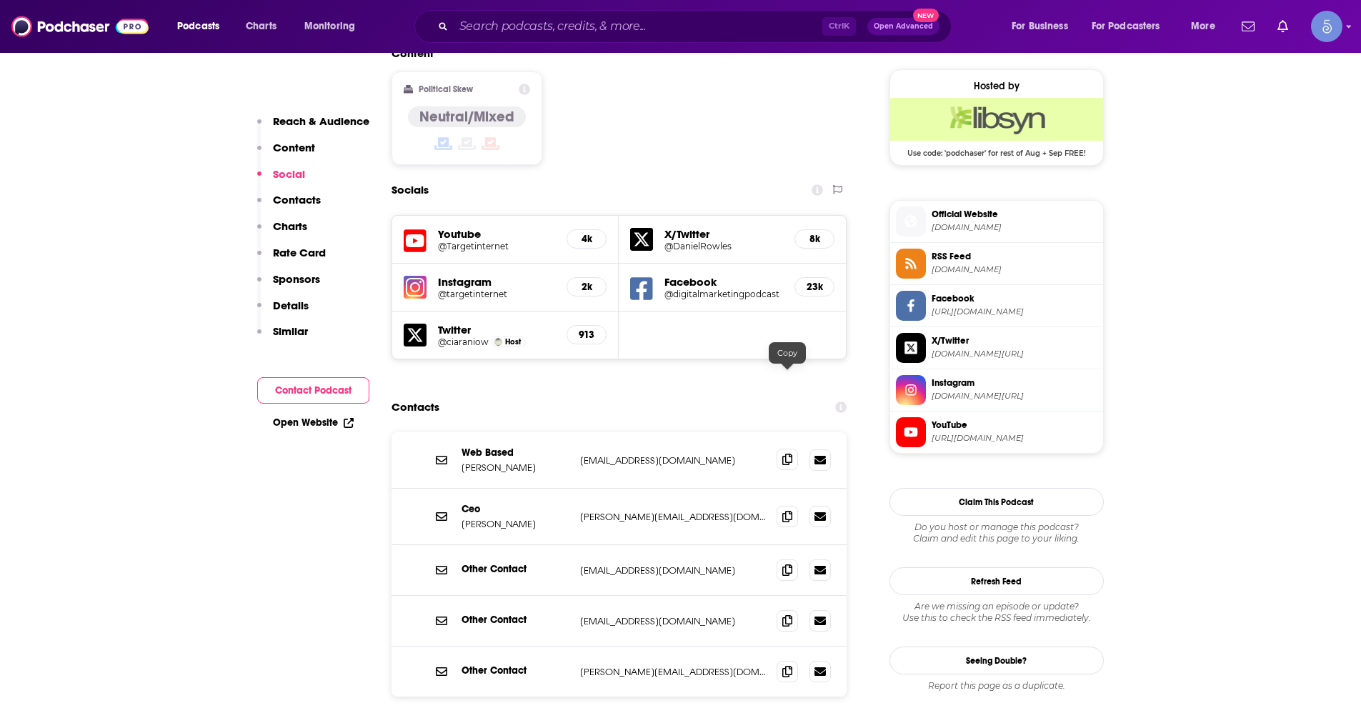
click at [788, 454] on icon at bounding box center [787, 459] width 10 height 11
click at [578, 17] on input "Search podcasts, credits, & more..." at bounding box center [638, 26] width 369 height 23
paste input "This Old Marketing - Content Marketing News with [PERSON_NAME] and [PERSON_NAME]"
type input "This Old Marketing - Content Marketing News with [PERSON_NAME] and [PERSON_NAME]"
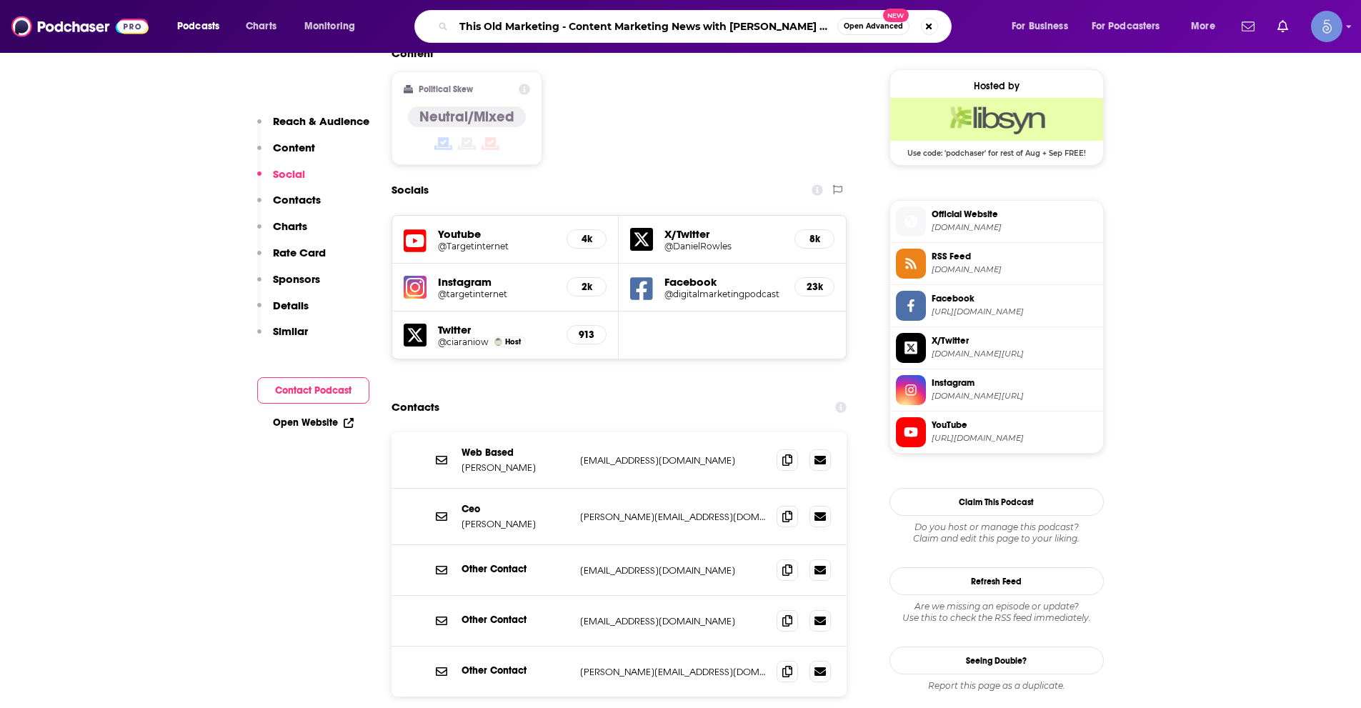
scroll to position [0, 43]
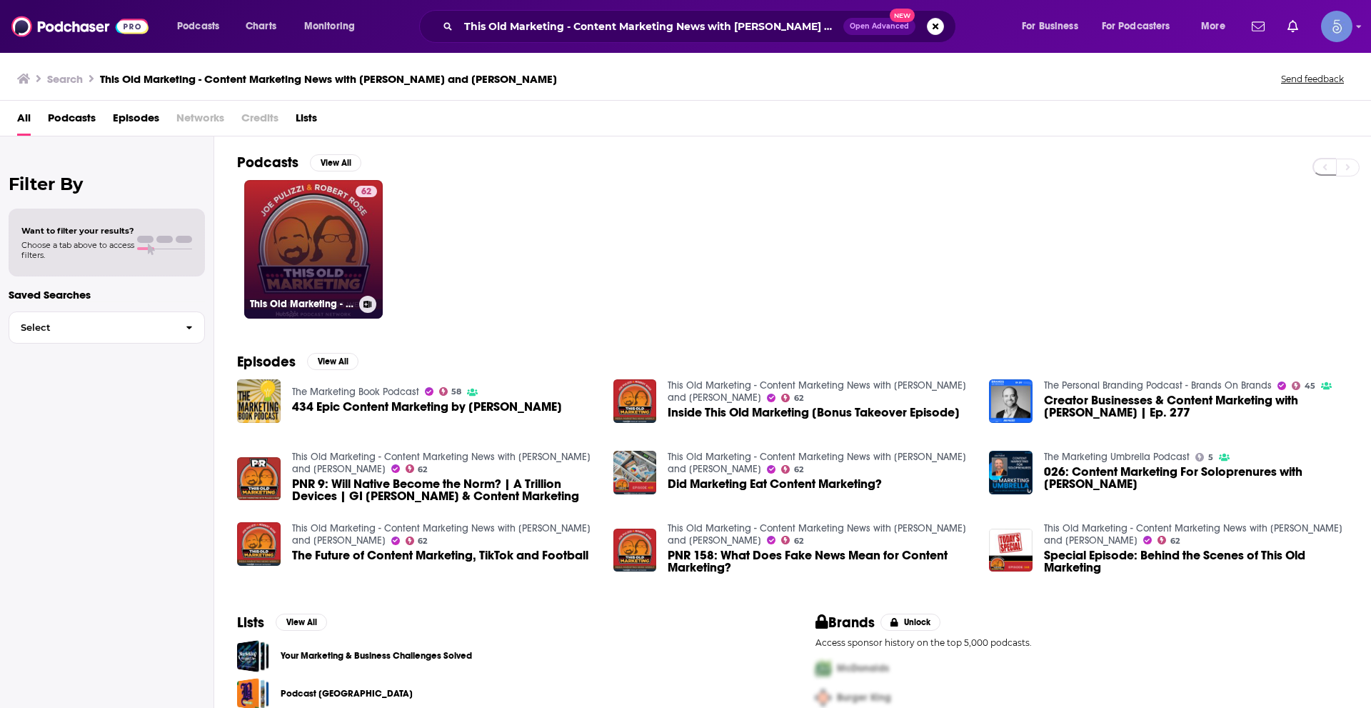
click at [369, 244] on div "62" at bounding box center [366, 241] width 21 height 110
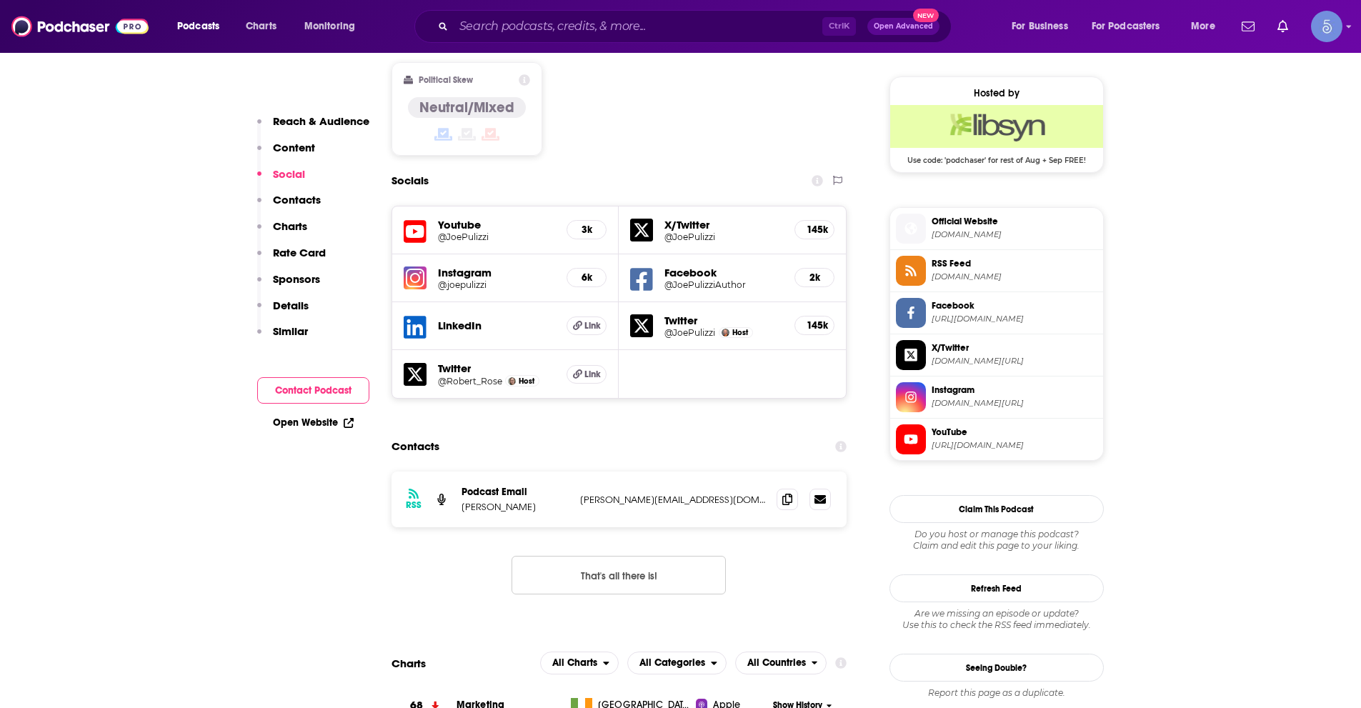
scroll to position [1143, 0]
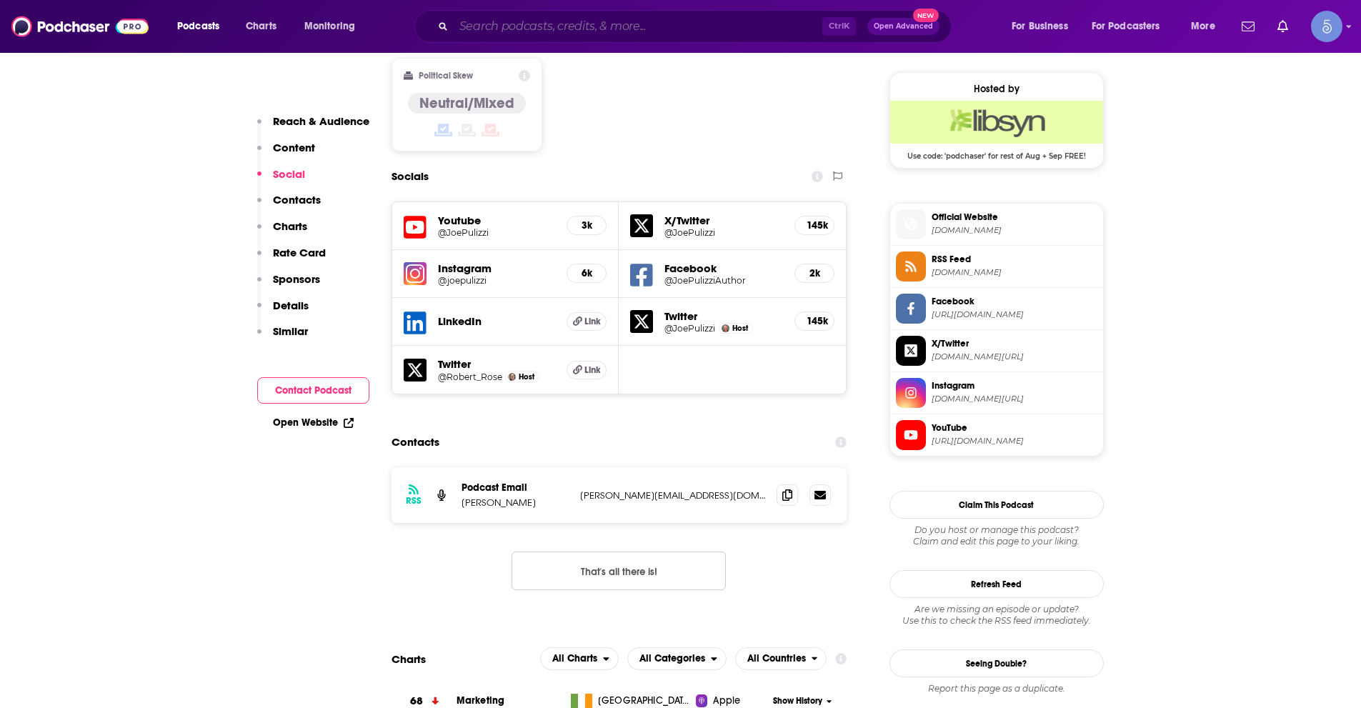
click at [537, 24] on input "Search podcasts, credits, & more..." at bounding box center [638, 26] width 369 height 23
paste input "The Influence Factor by The Influencer Marketing Factory"
type input "The Influence Factor by The Influencer Marketing Factory"
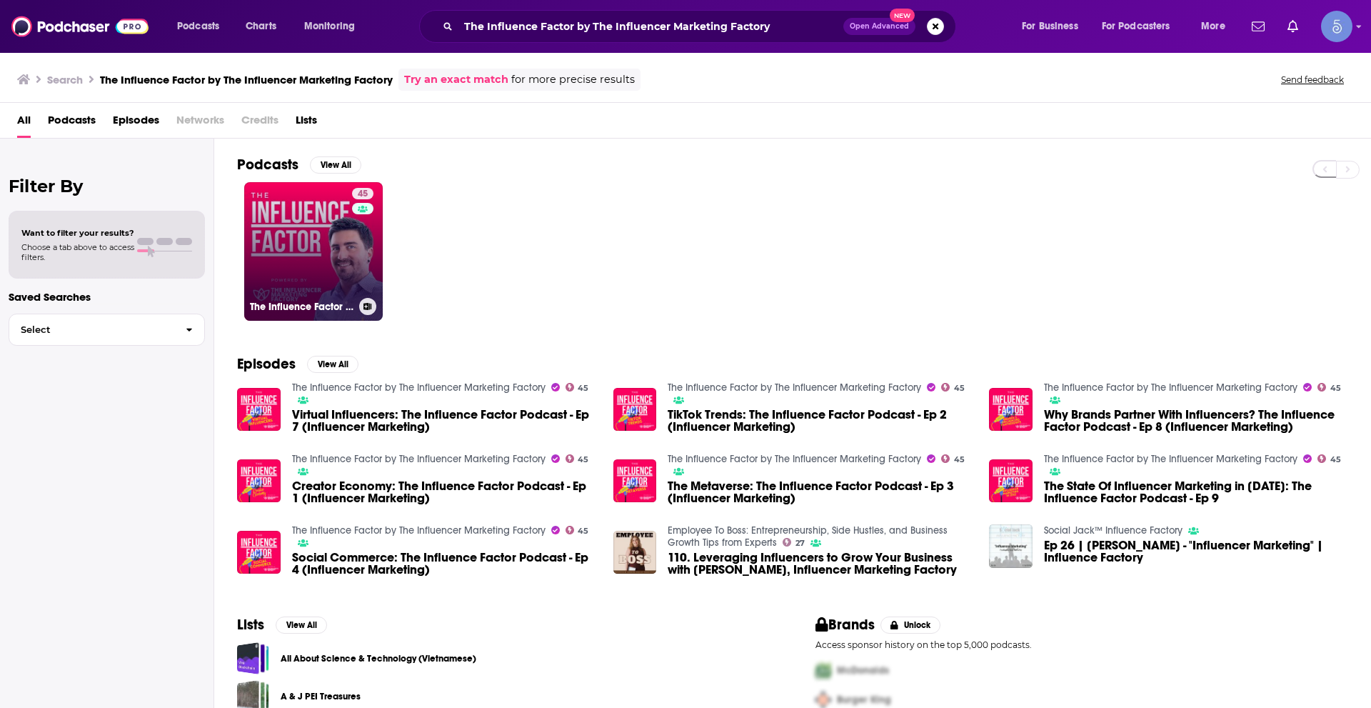
click at [279, 272] on link "45 The Influence Factor by The Influencer Marketing Factory" at bounding box center [313, 251] width 139 height 139
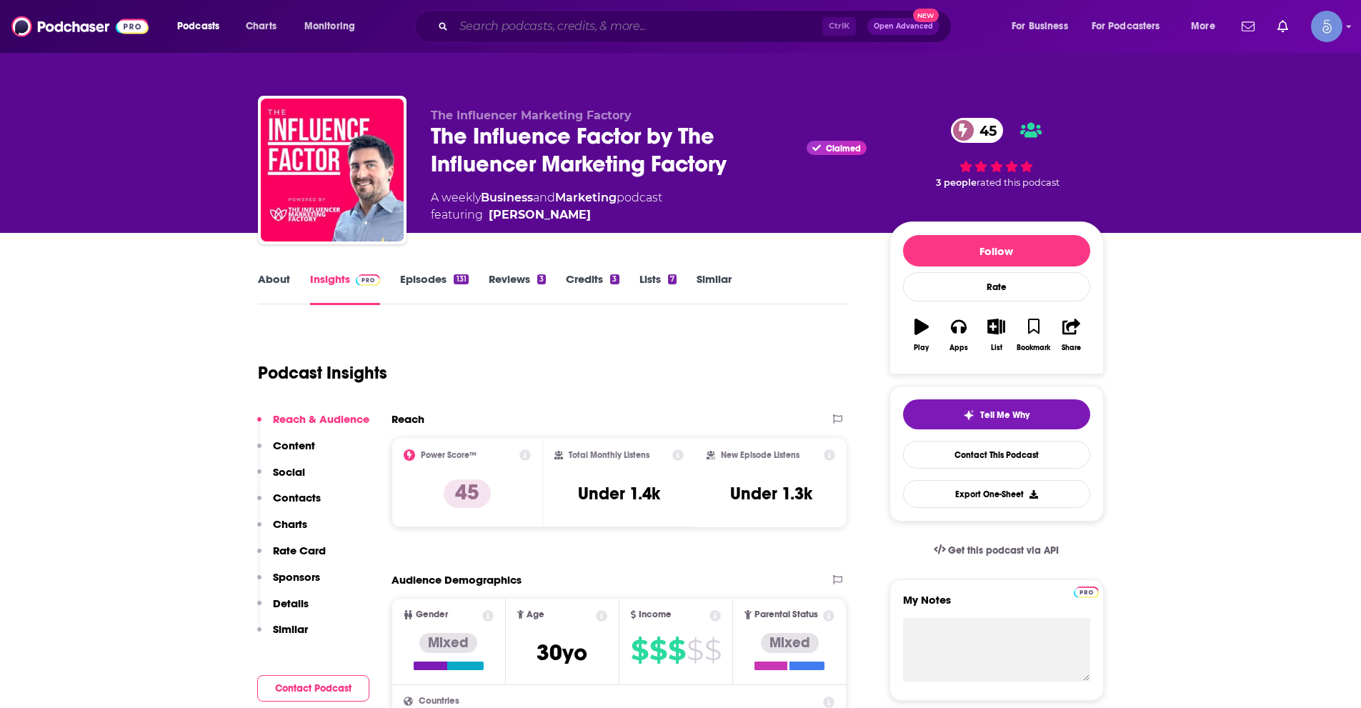
click at [533, 27] on input "Search podcasts, credits, & more..." at bounding box center [638, 26] width 369 height 23
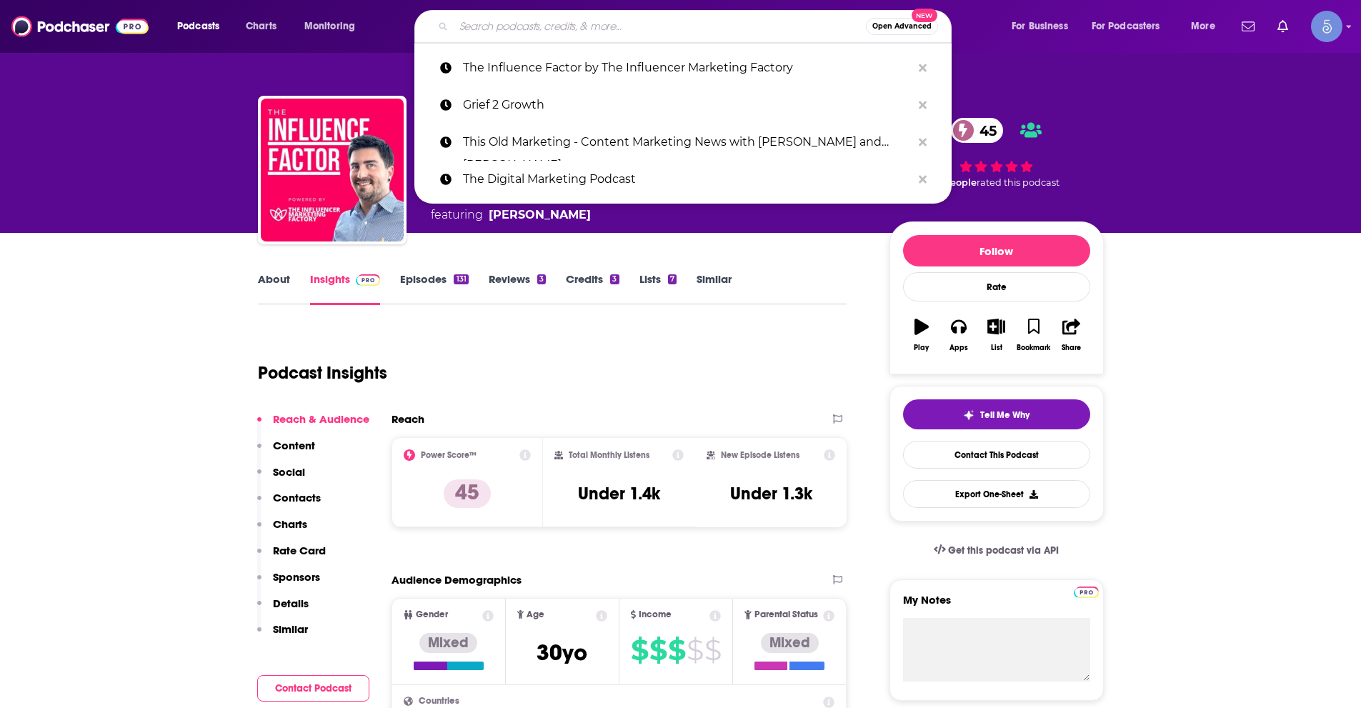
paste input "The Digital Marketing Podcast by Exposure Ninja"
type input "The Digital Marketing Podcast by Exposure Ninja"
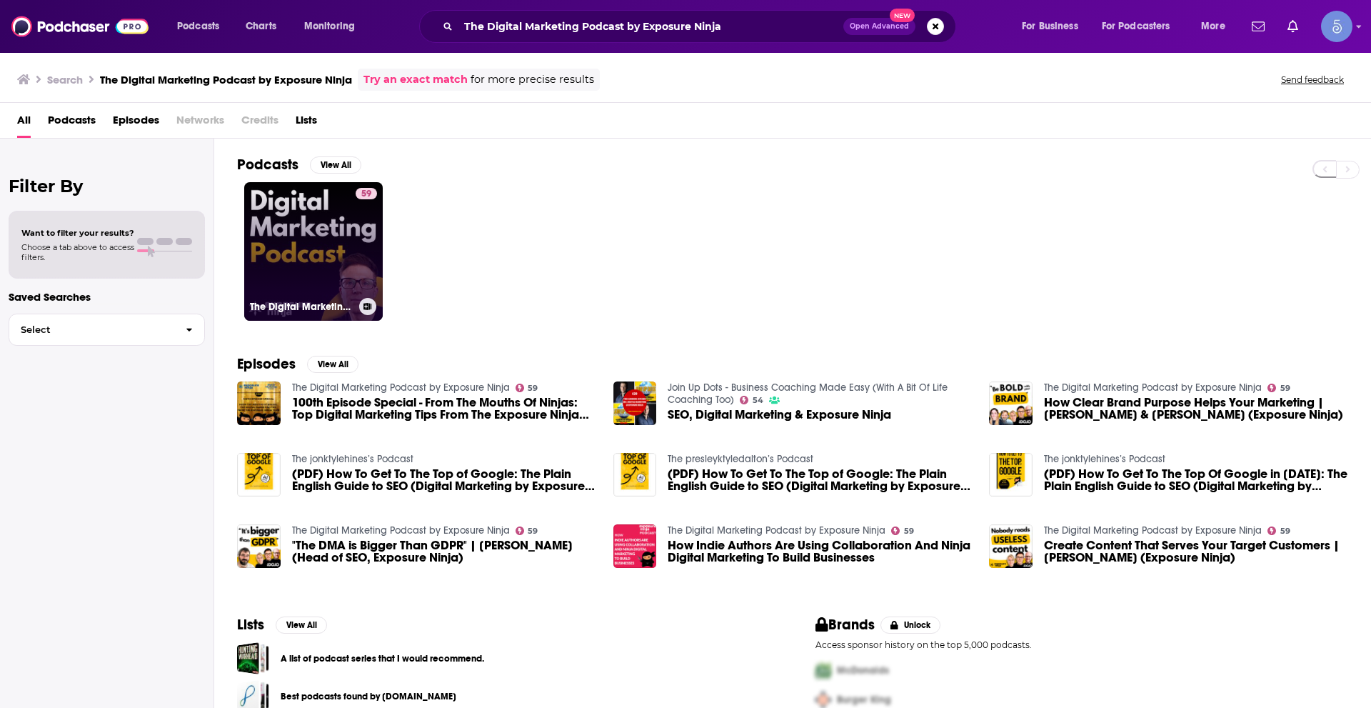
click at [353, 244] on link "59 The Digital Marketing Podcast by Exposure Ninja" at bounding box center [313, 251] width 139 height 139
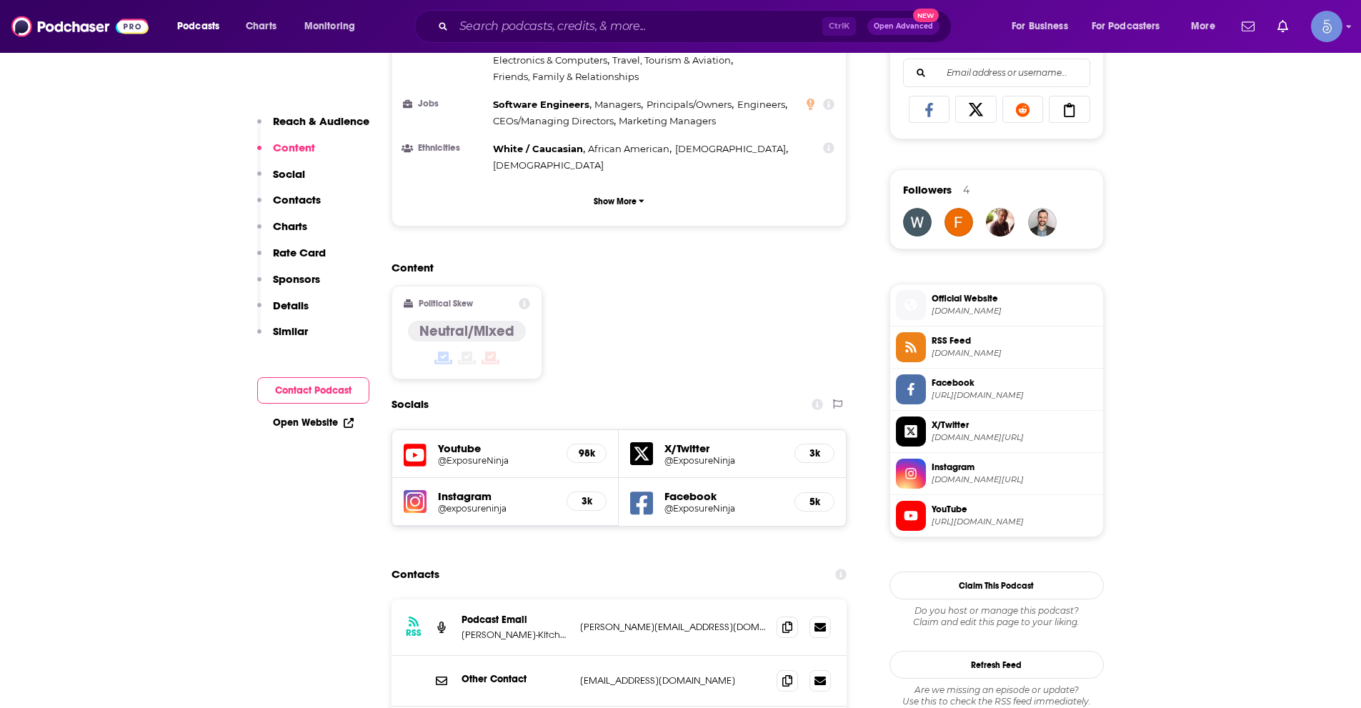
scroll to position [1143, 0]
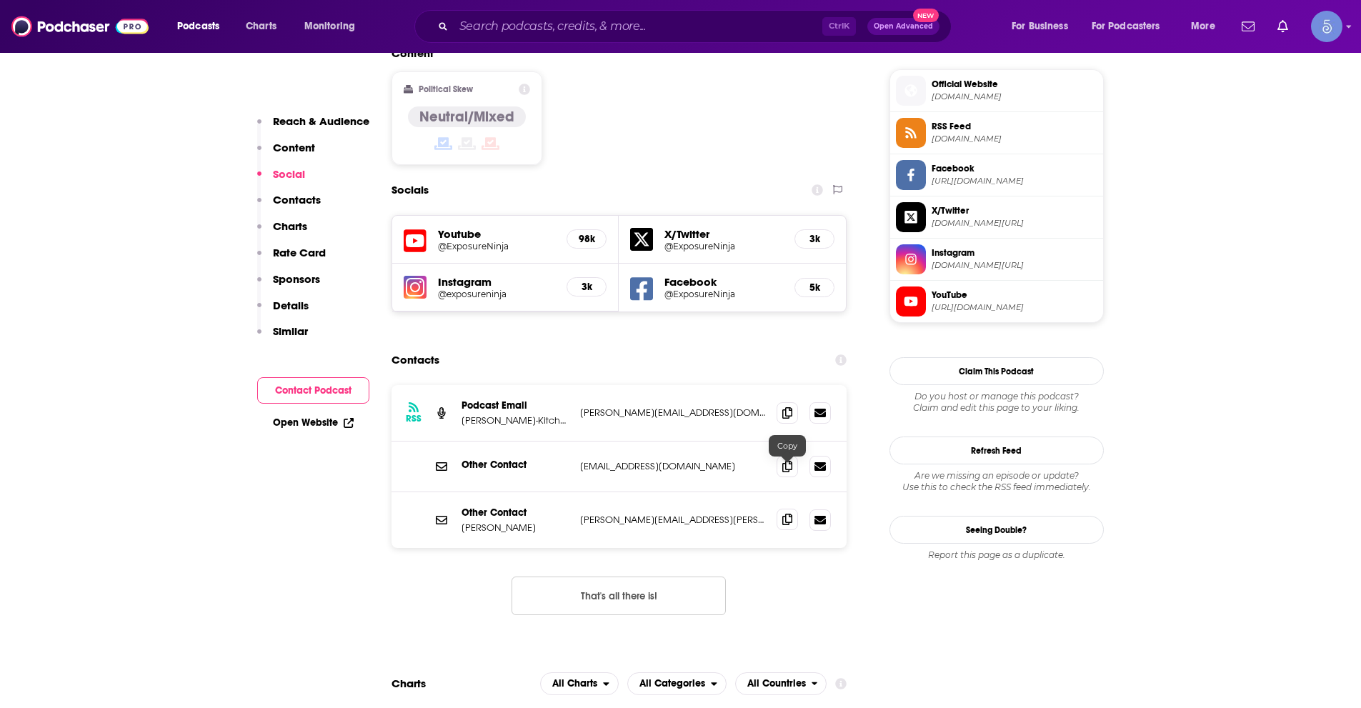
click at [778, 508] on span at bounding box center [786, 518] width 21 height 21
drag, startPoint x: 555, startPoint y: 26, endPoint x: 492, endPoint y: 21, distance: 63.0
click at [555, 26] on input "Search podcasts, credits, & more..." at bounding box center [638, 26] width 369 height 23
paste input "Marketing Vanguard"
type input "Marketing Vanguard"
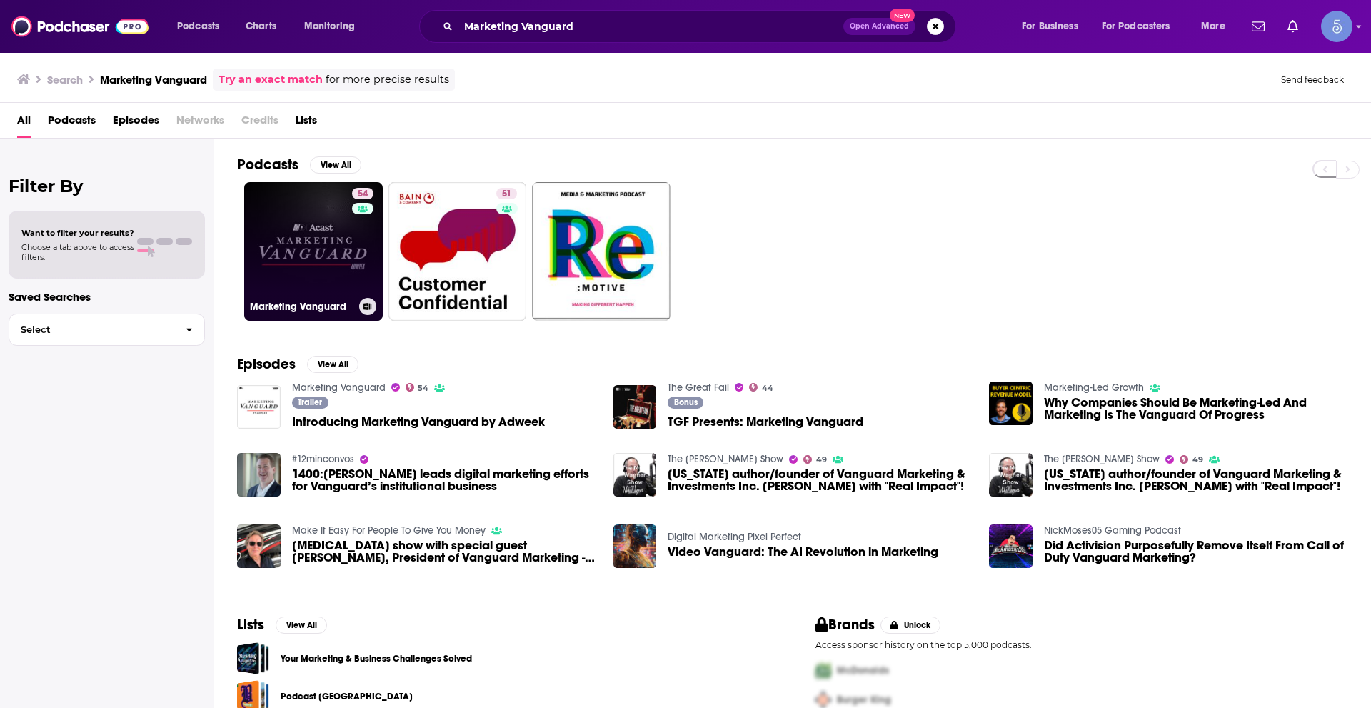
click at [311, 247] on link "54 Marketing Vanguard" at bounding box center [313, 251] width 139 height 139
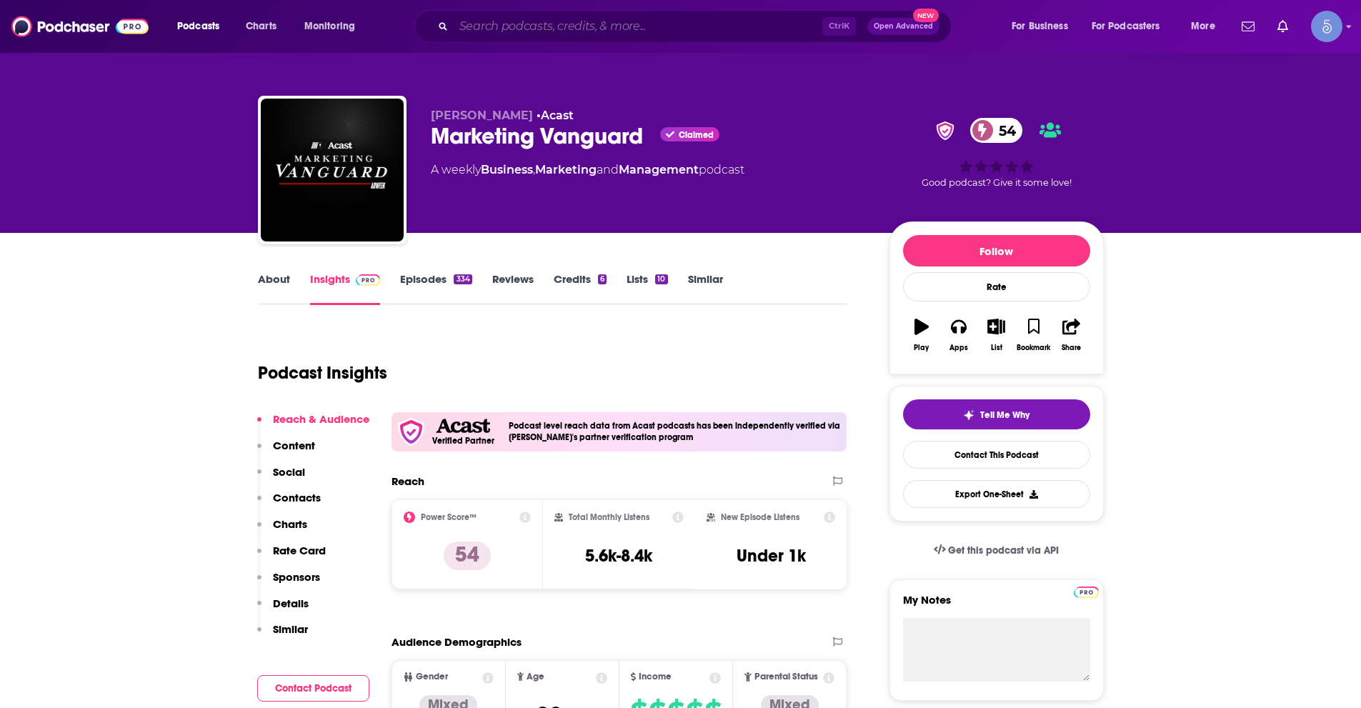
click at [633, 26] on input "Search podcasts, credits, & more..." at bounding box center [638, 26] width 369 height 23
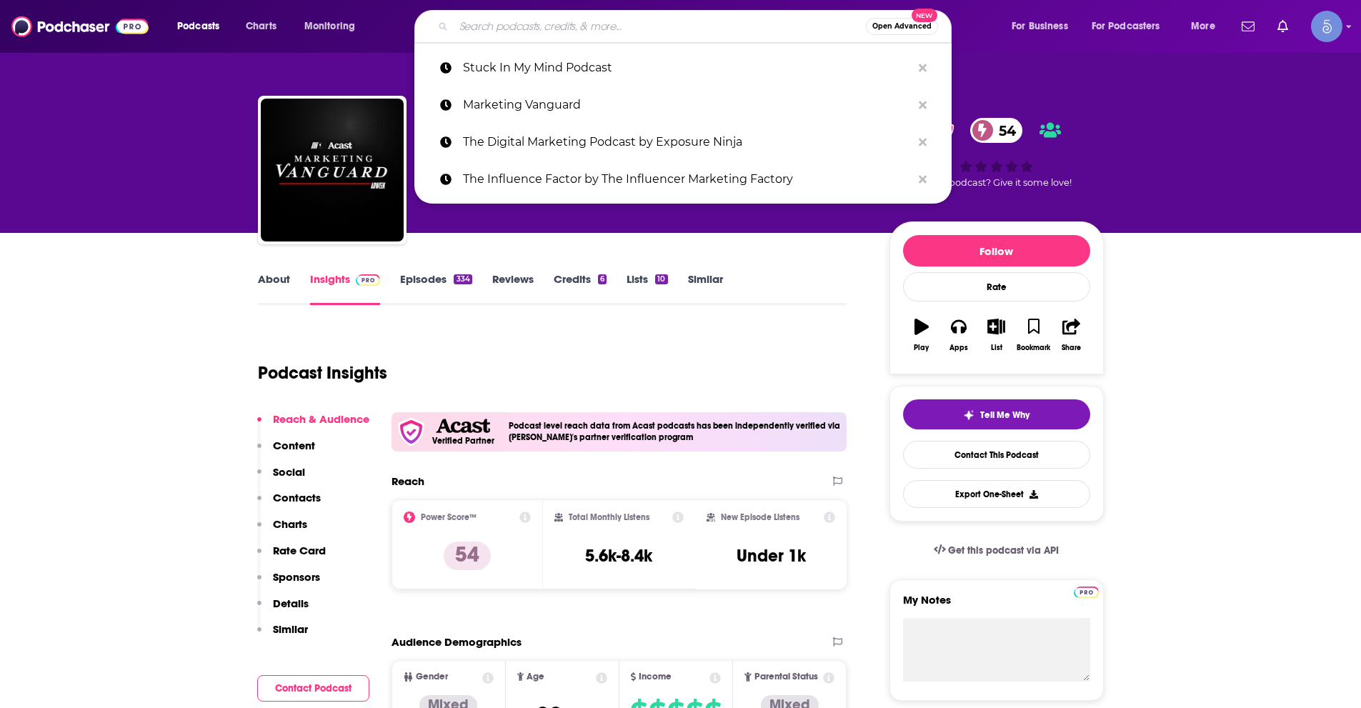
paste input "Strategy Hour | Online Marketing for Business Growth"
type input "Strategy Hour | Online Marketing for Business Growth"
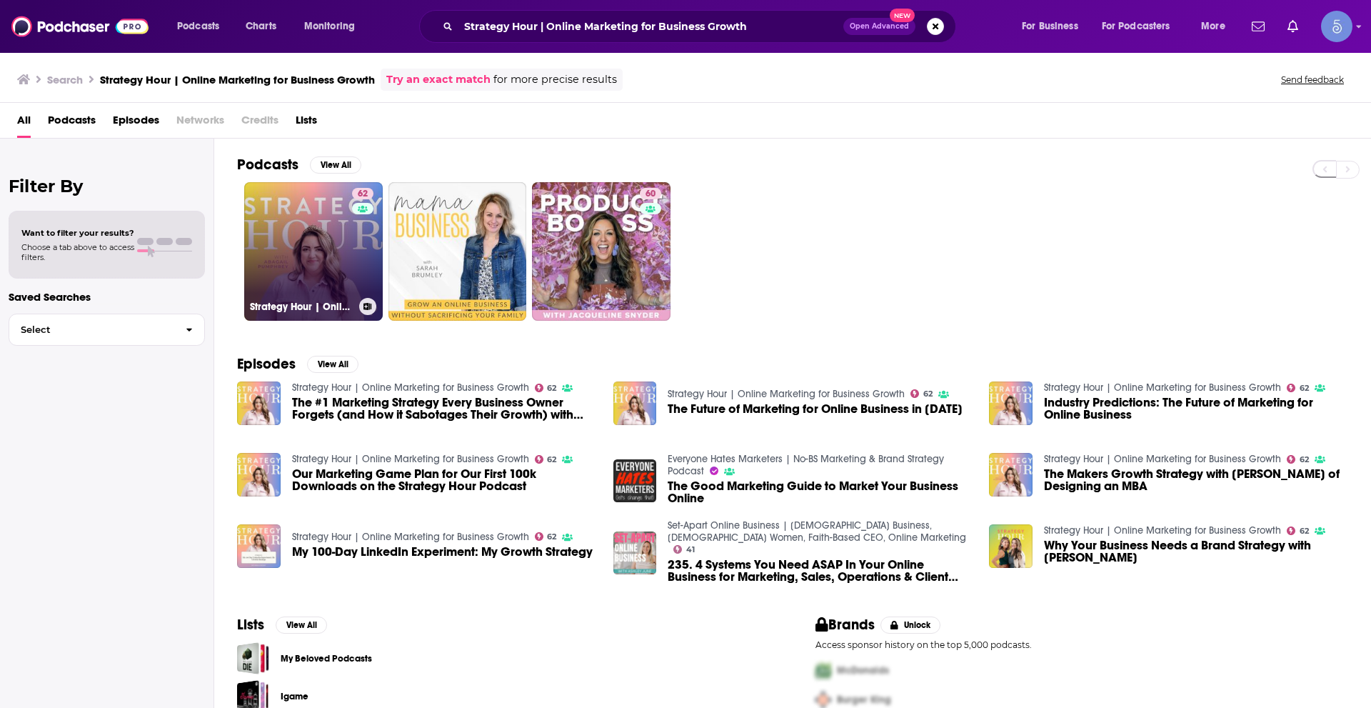
click at [316, 231] on link "62 Strategy Hour | Online Marketing for Business Growth" at bounding box center [313, 251] width 139 height 139
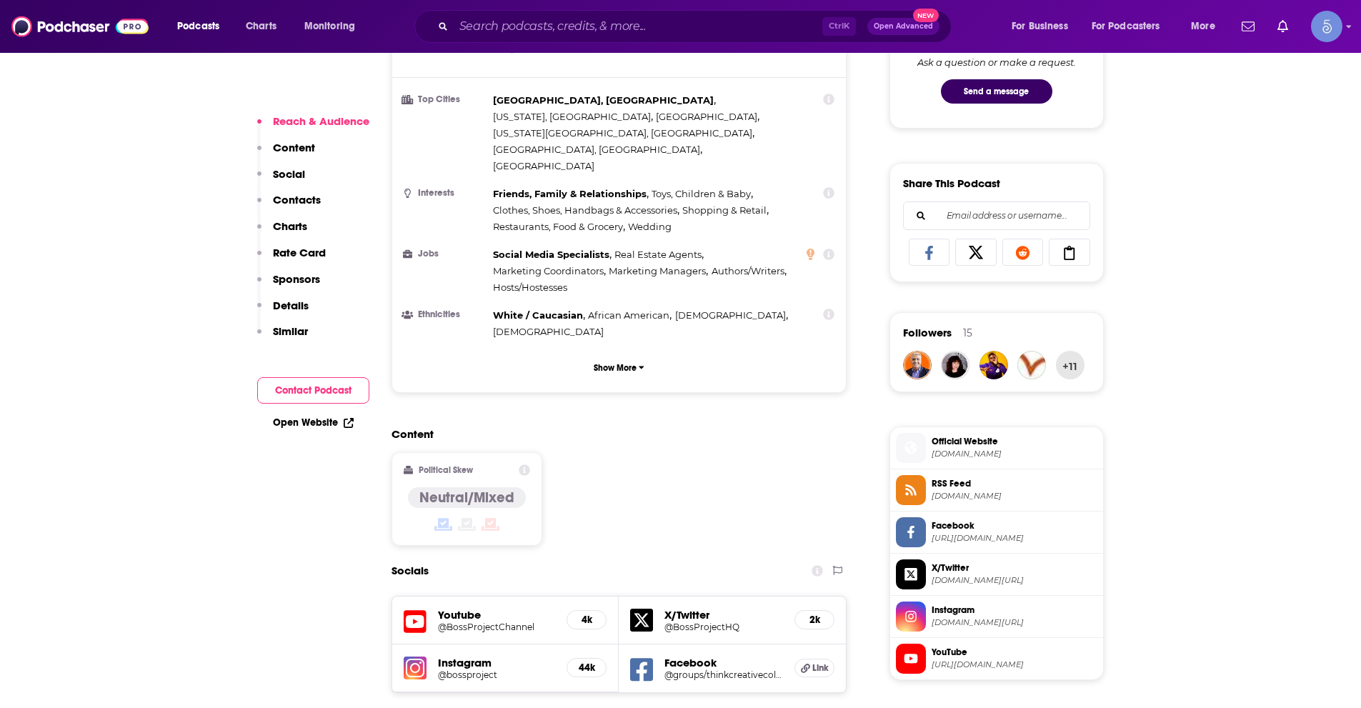
scroll to position [1143, 0]
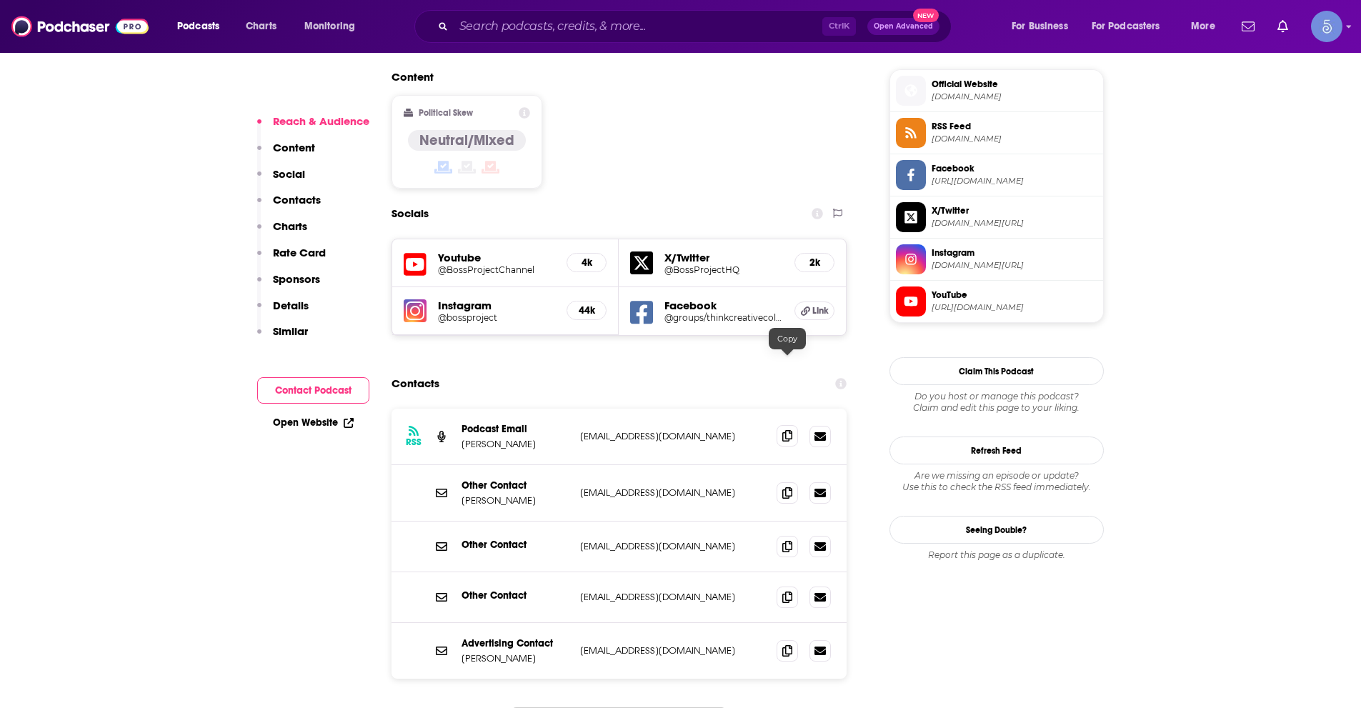
click at [781, 425] on span at bounding box center [786, 435] width 21 height 21
click at [531, 35] on input "Search podcasts, credits, & more..." at bounding box center [638, 26] width 369 height 23
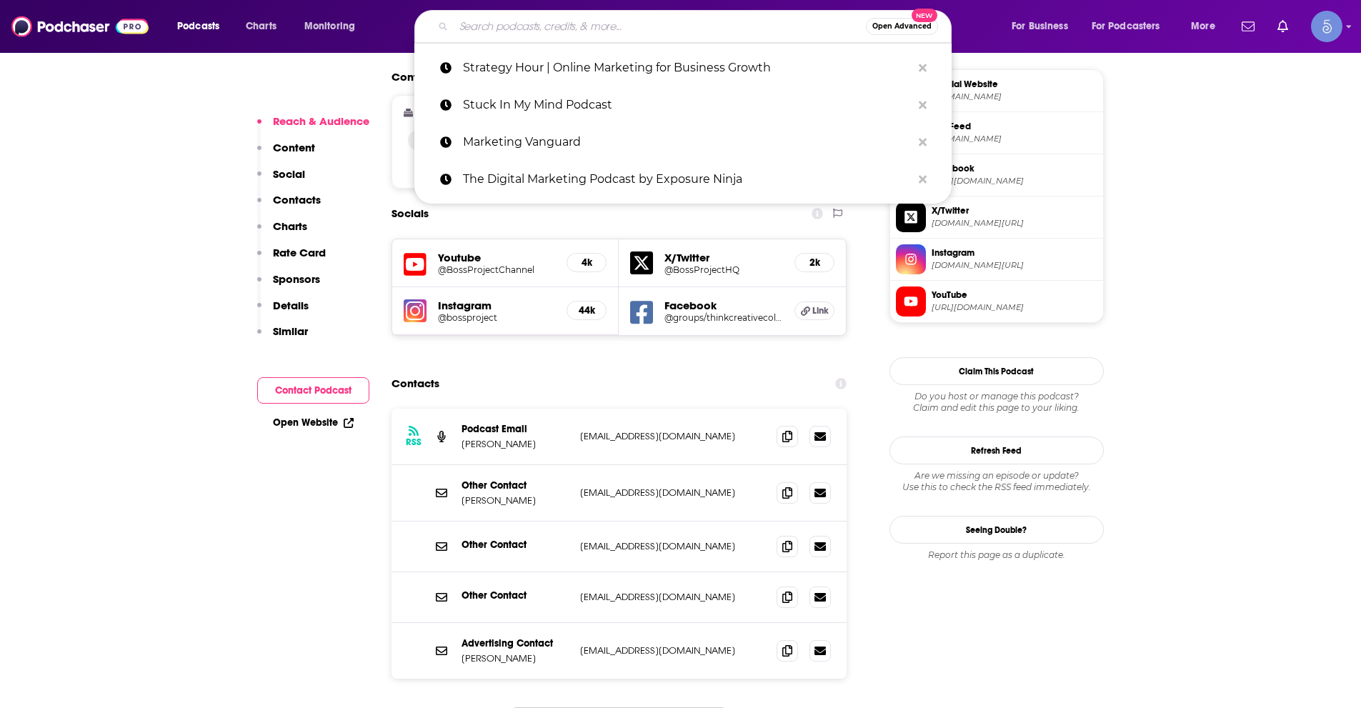
paste input "Rich Dad Radio Show: In-Your-Face Advice on Investing, Personal Finance, & Star…"
type input "Rich Dad Radio Show: In-Your-Face Advice on Investing, Personal Finance, & Star…"
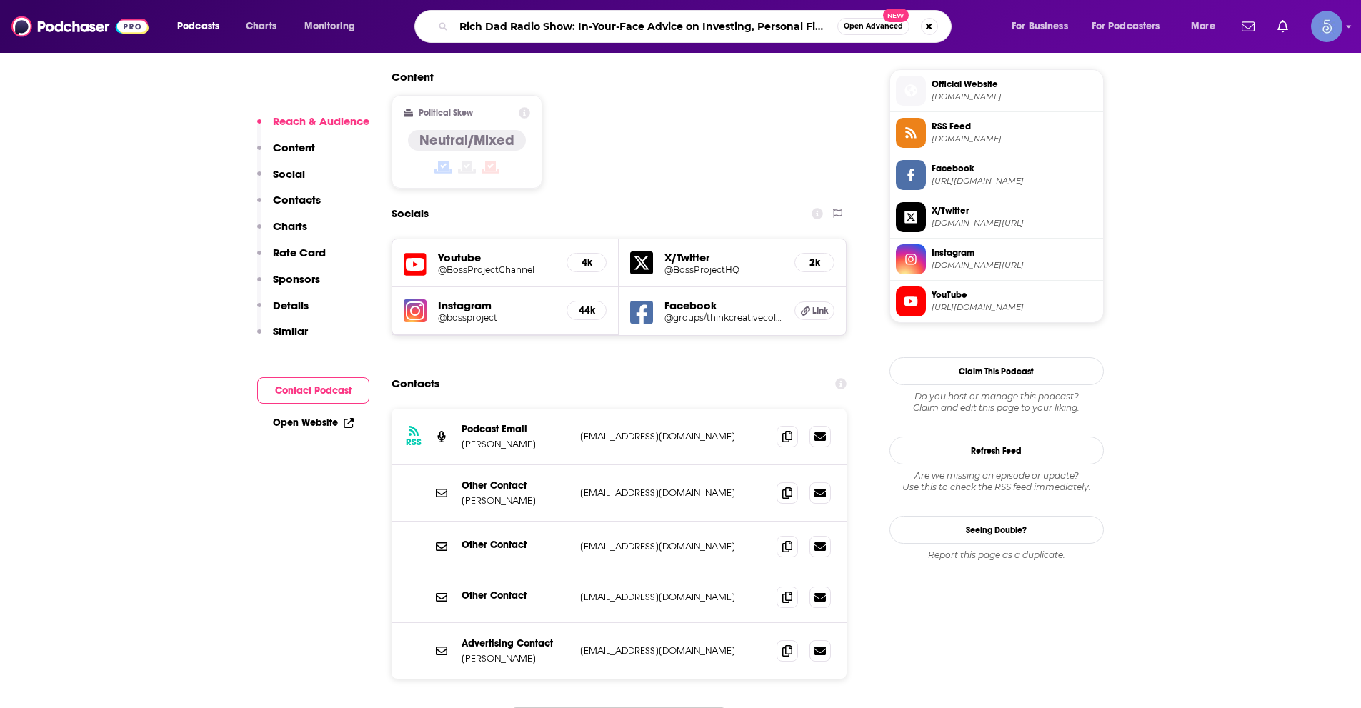
scroll to position [0, 131]
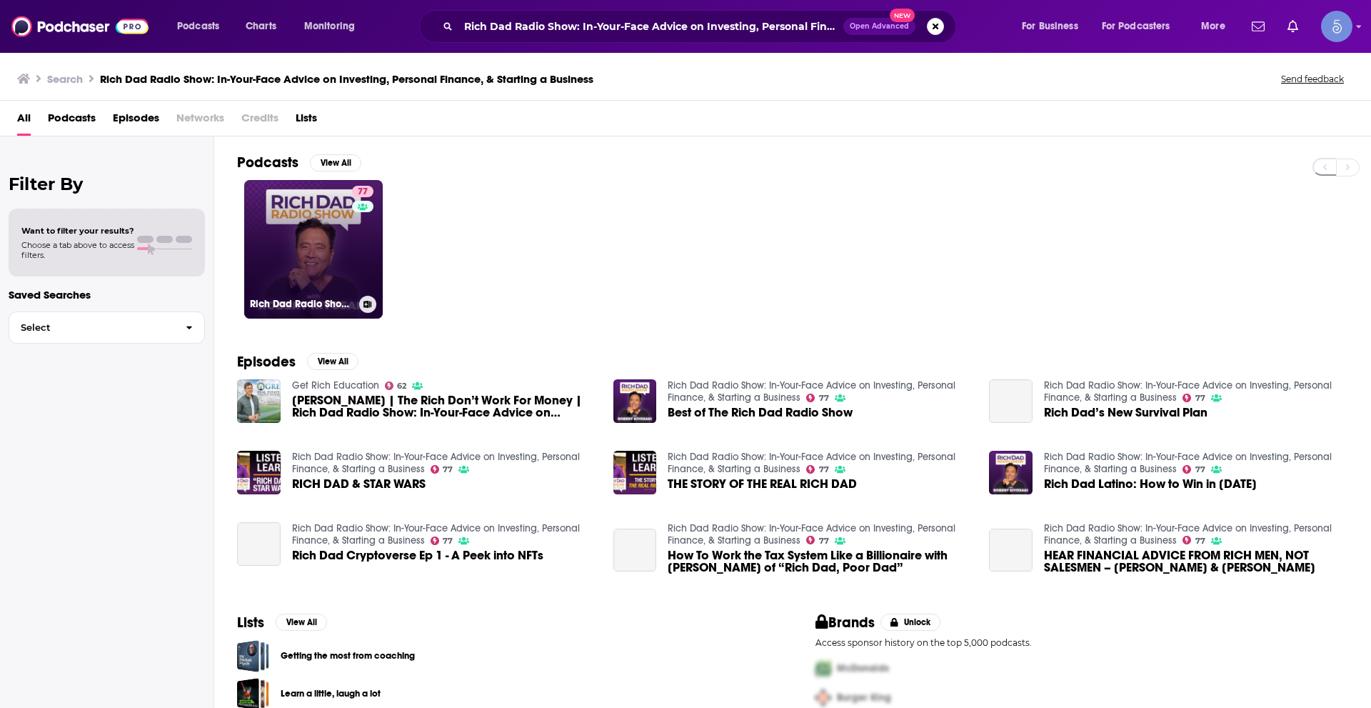
click at [288, 255] on link "77 Rich Dad Radio Show: In-Your-Face Advice on Investing, Personal Finance, & S…" at bounding box center [313, 249] width 139 height 139
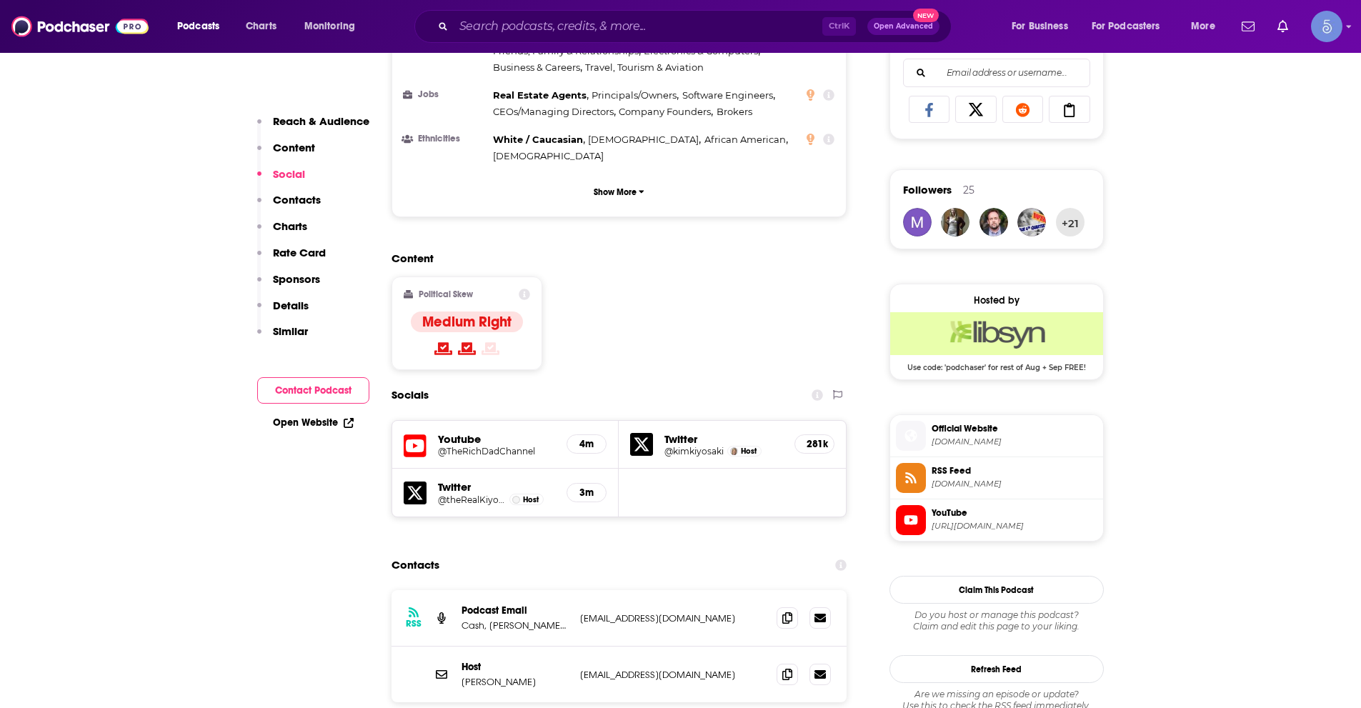
scroll to position [1286, 0]
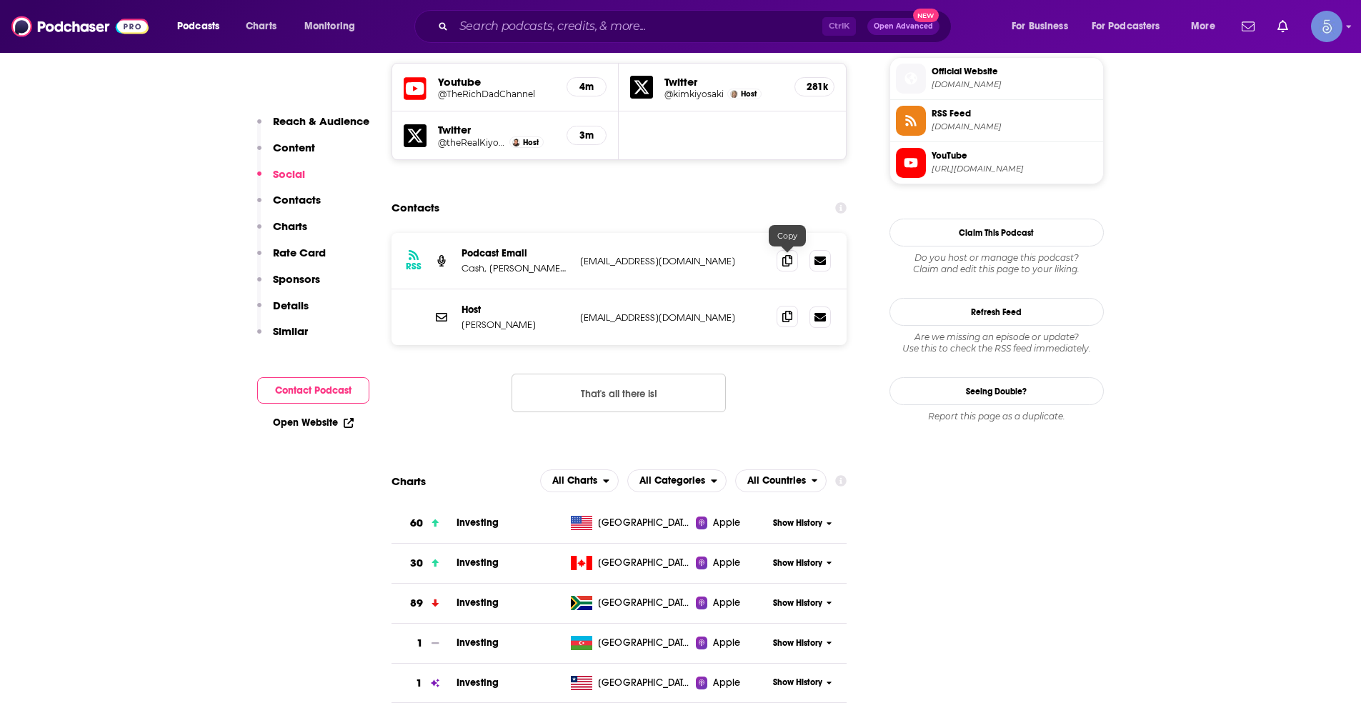
click at [788, 311] on icon at bounding box center [787, 316] width 10 height 11
click at [581, 31] on input "Search podcasts, credits, & more..." at bounding box center [638, 26] width 369 height 23
paste input "Down To Business"
type input "Down To Business"
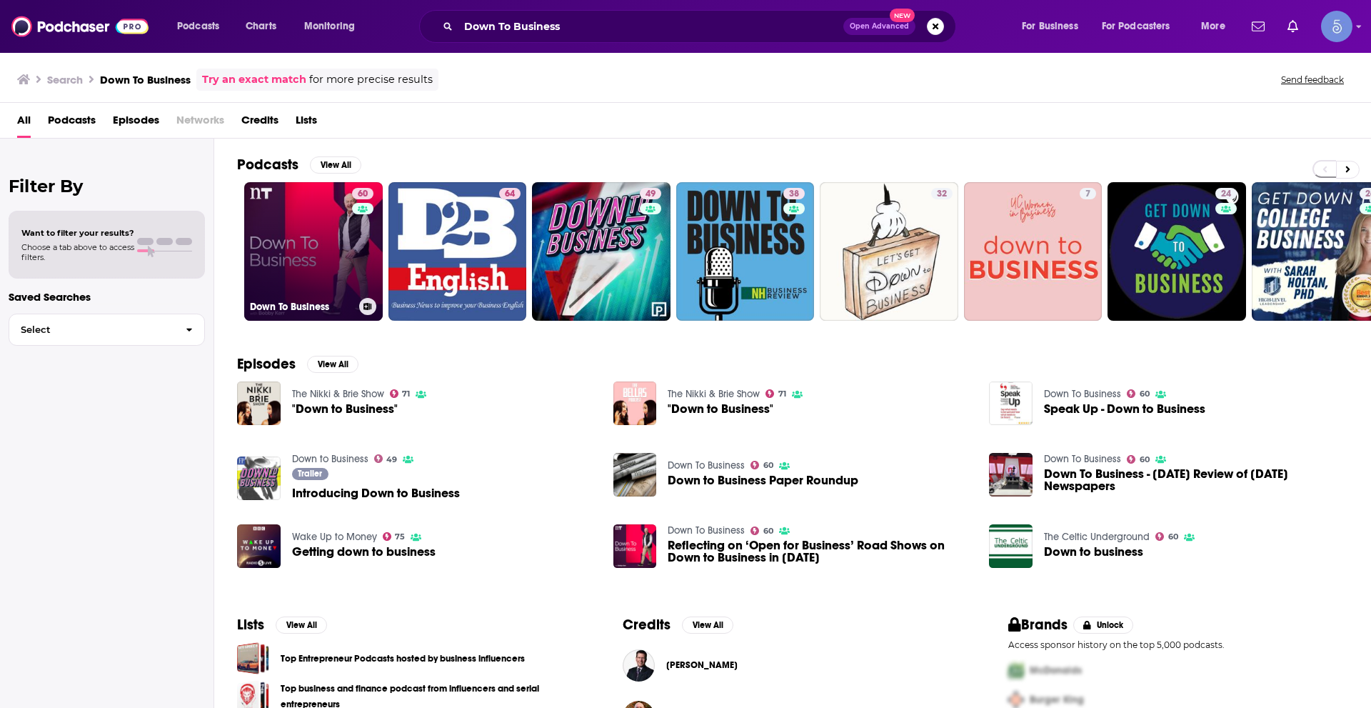
click at [311, 225] on link "60 Down To Business" at bounding box center [313, 251] width 139 height 139
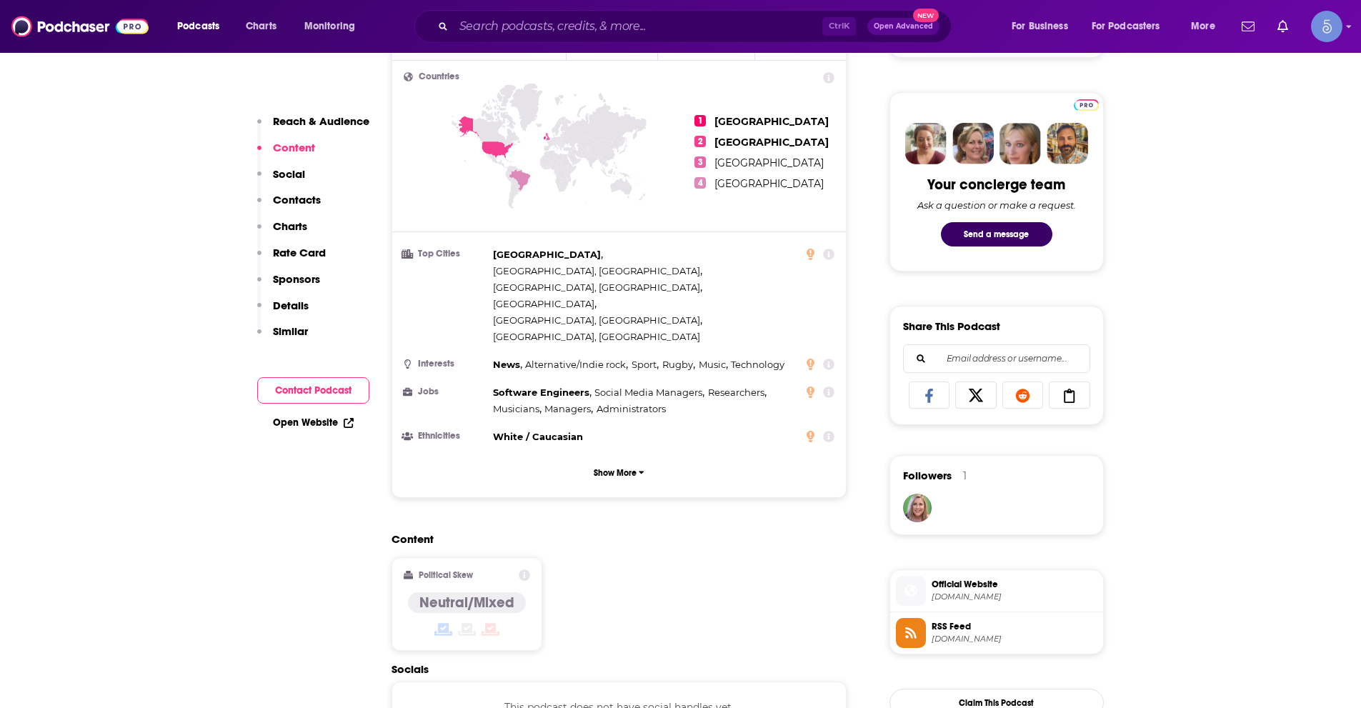
scroll to position [1000, 0]
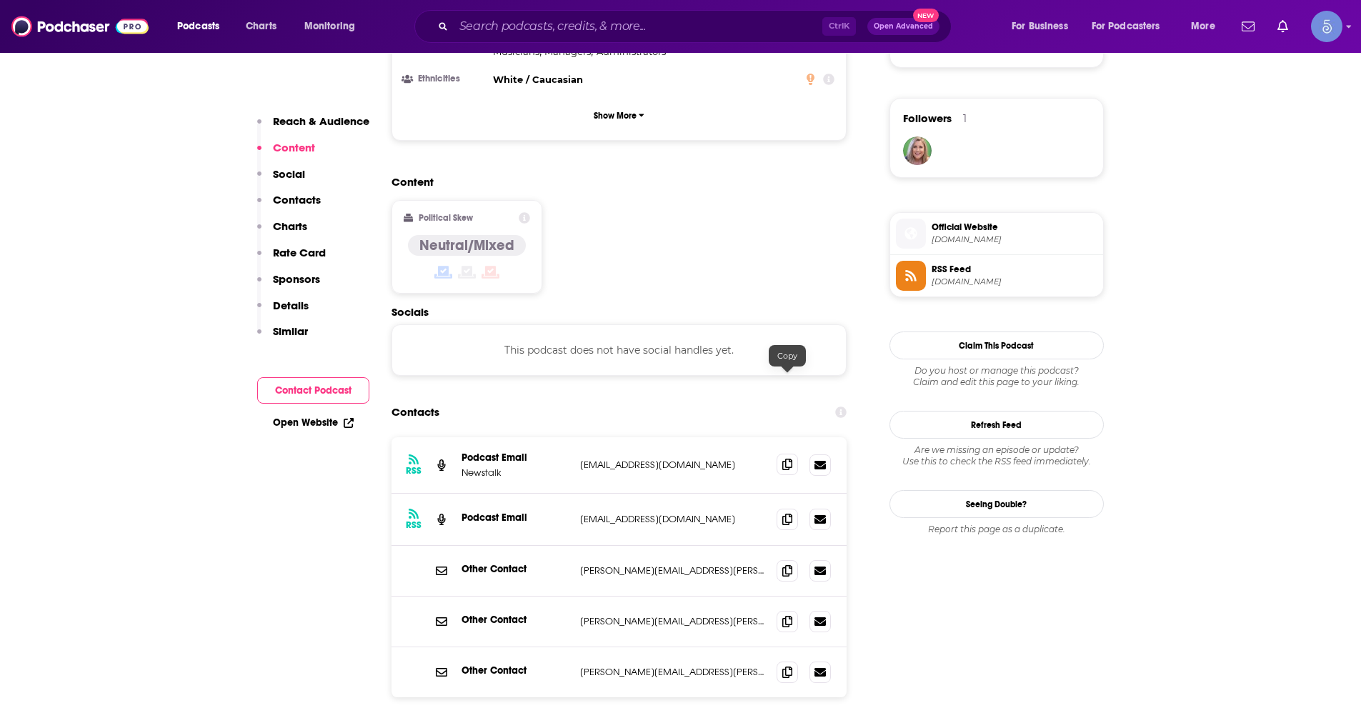
click at [791, 459] on icon at bounding box center [787, 464] width 10 height 11
drag, startPoint x: 690, startPoint y: 47, endPoint x: 689, endPoint y: 39, distance: 7.9
click at [690, 47] on div "Podcasts Charts Monitoring Ctrl K Open Advanced New For Business For Podcasters…" at bounding box center [680, 26] width 1361 height 53
click at [688, 36] on input "Search podcasts, credits, & more..." at bounding box center [638, 26] width 369 height 23
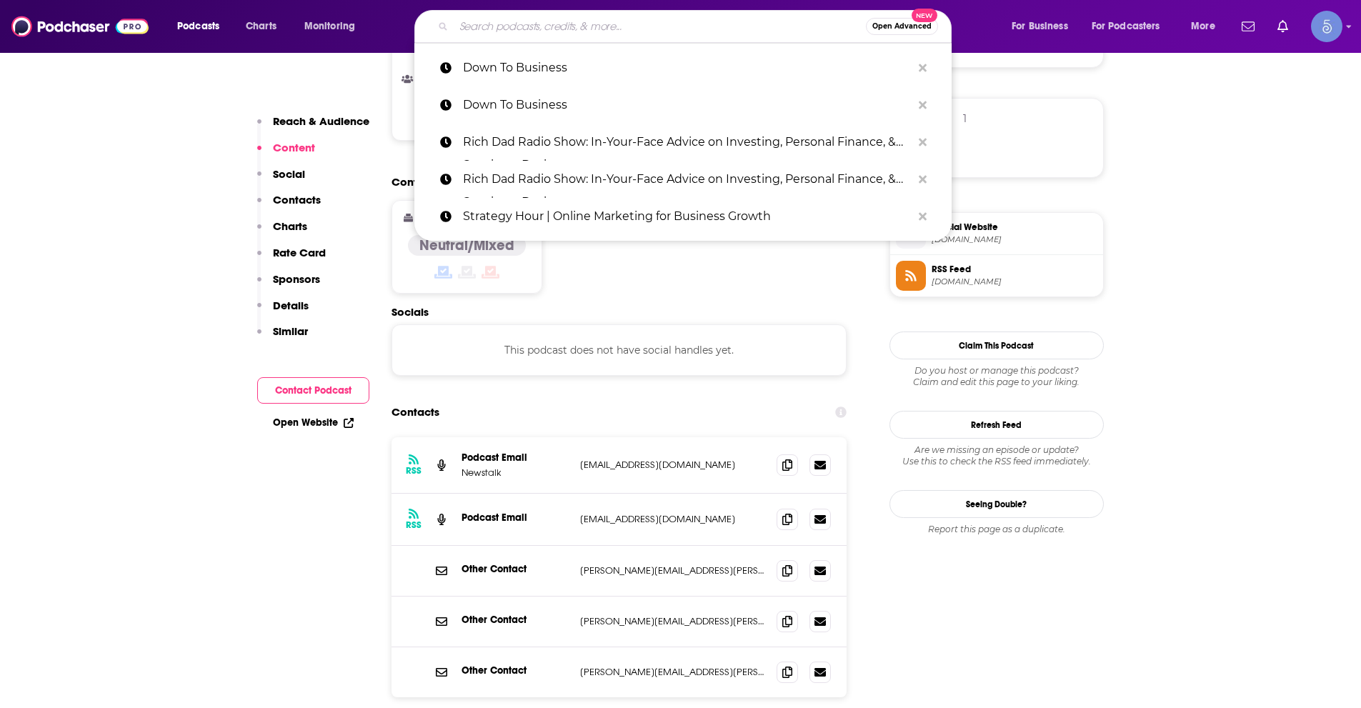
paste input "Risky Business with [PERSON_NAME] and [PERSON_NAME]"
type input "Risky Business with [PERSON_NAME] and [PERSON_NAME]"
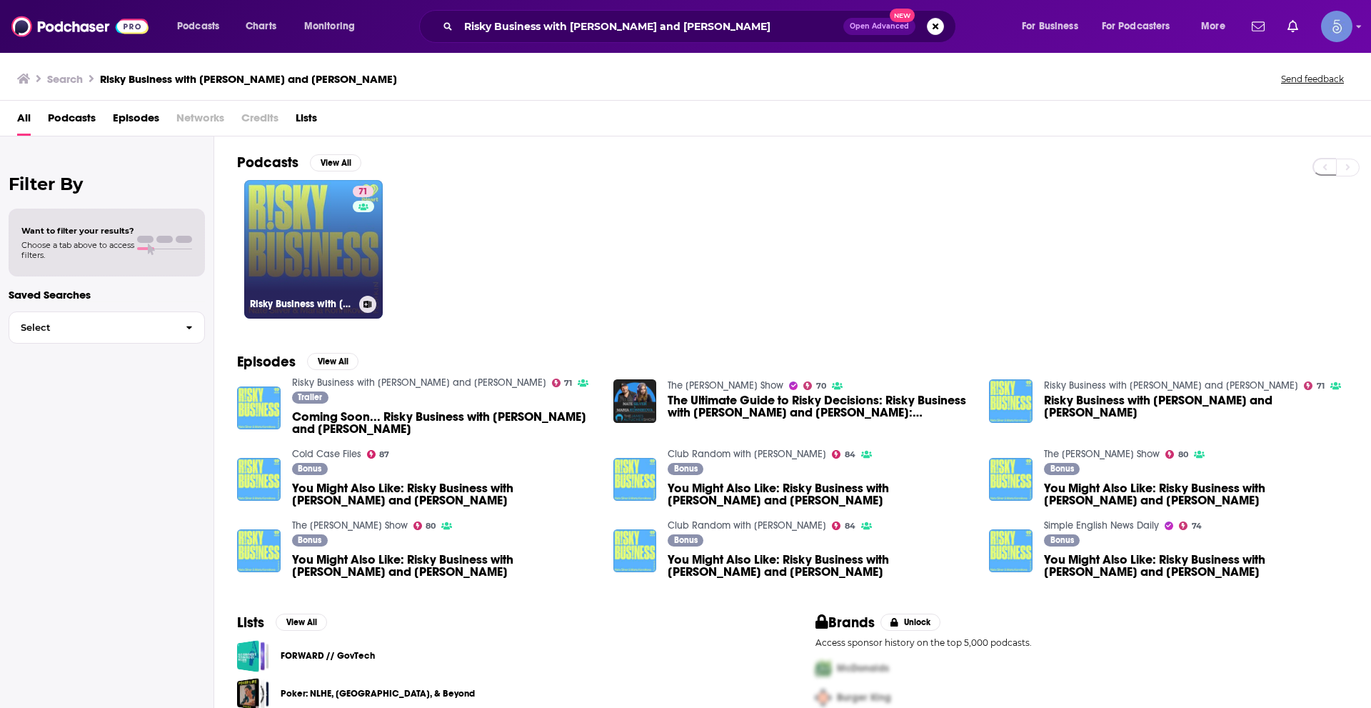
click at [301, 249] on link "71 Risky Business with [PERSON_NAME] and [PERSON_NAME]" at bounding box center [313, 249] width 139 height 139
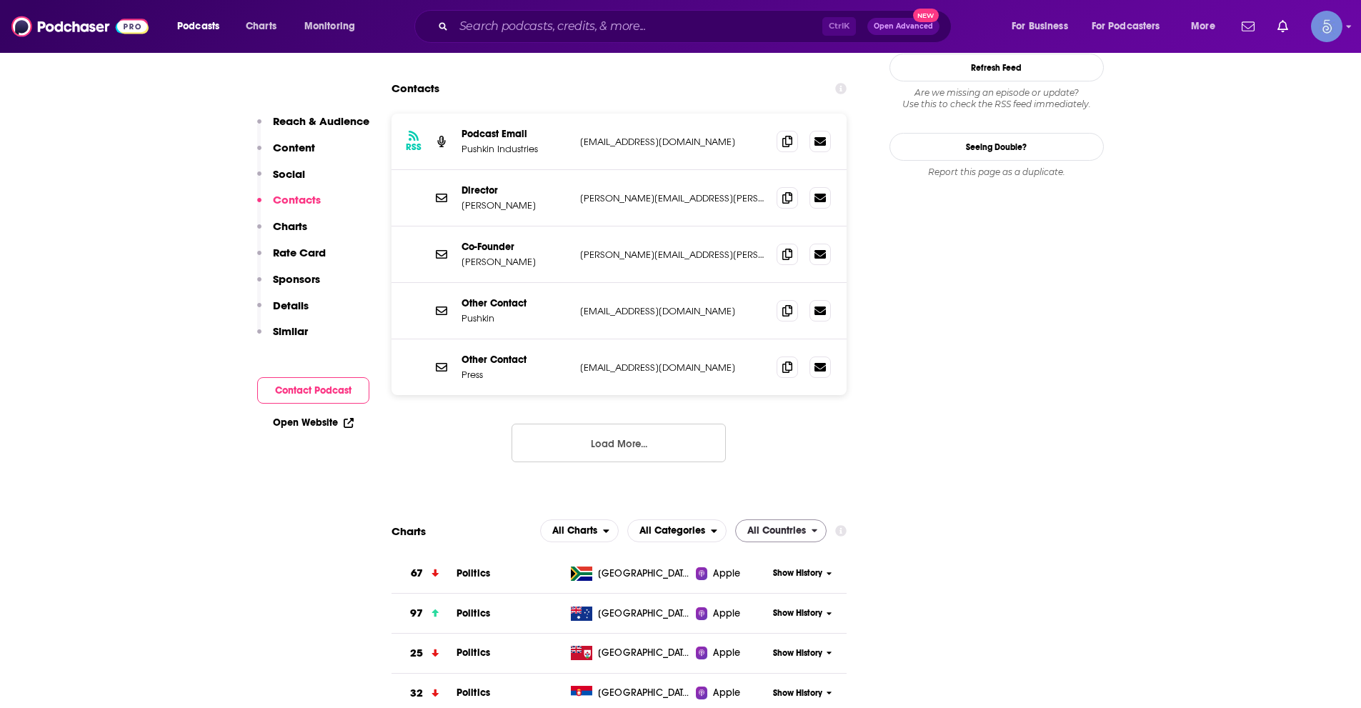
scroll to position [1143, 0]
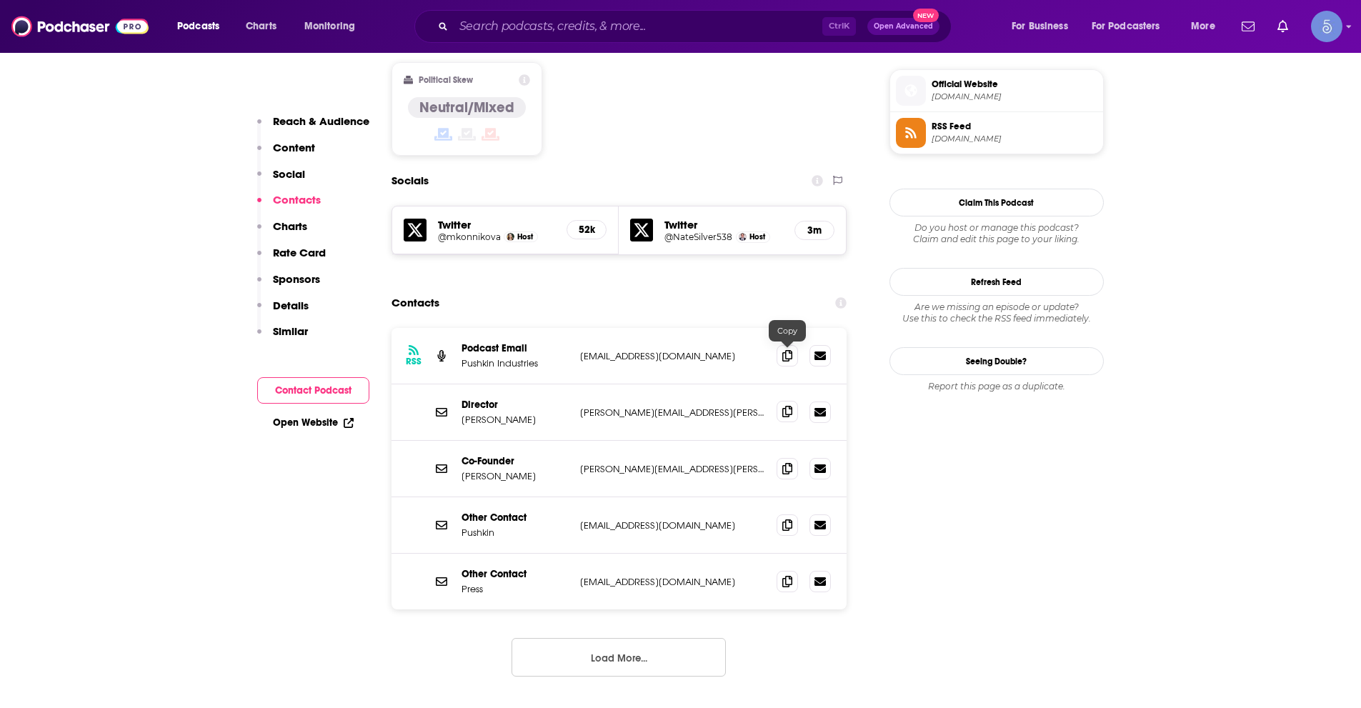
click at [783, 406] on icon at bounding box center [787, 411] width 10 height 11
click at [504, 24] on input "Search podcasts, credits, & more..." at bounding box center [638, 26] width 369 height 23
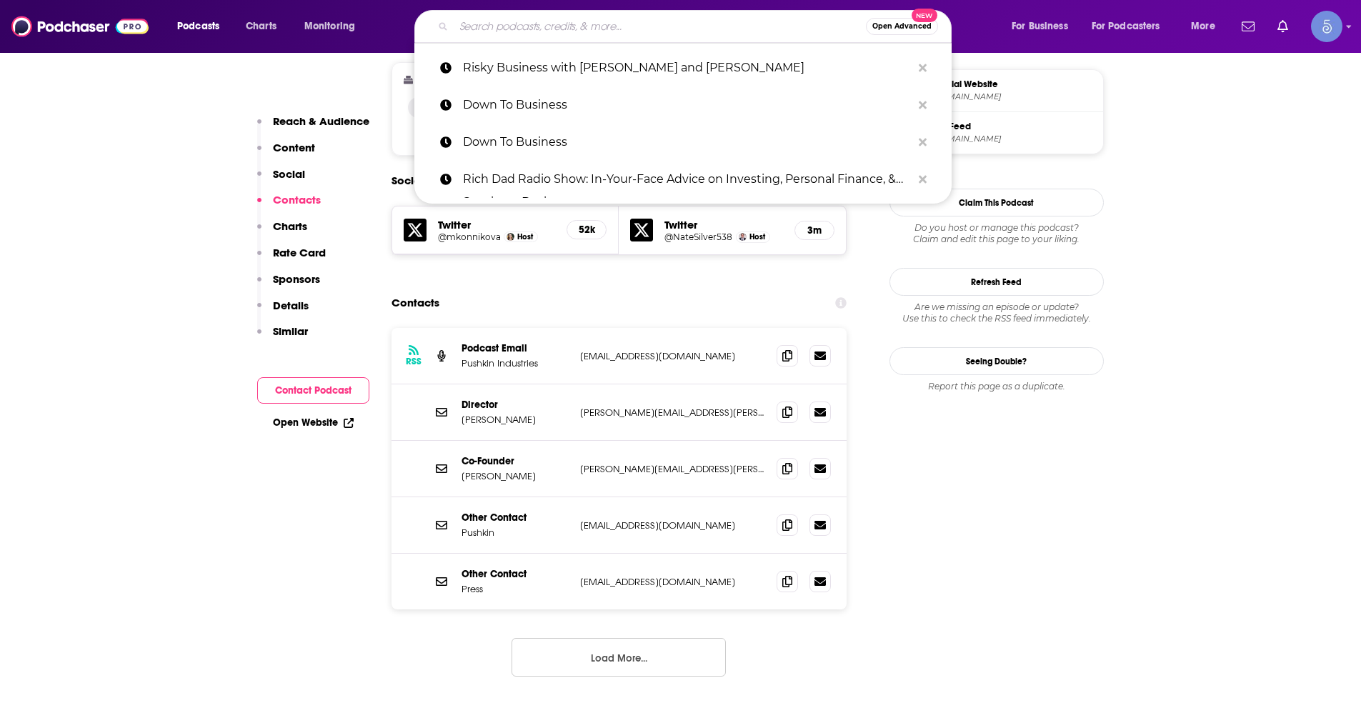
paste input "Stay Paid Podcast"
type input "Stay Paid Podcast"
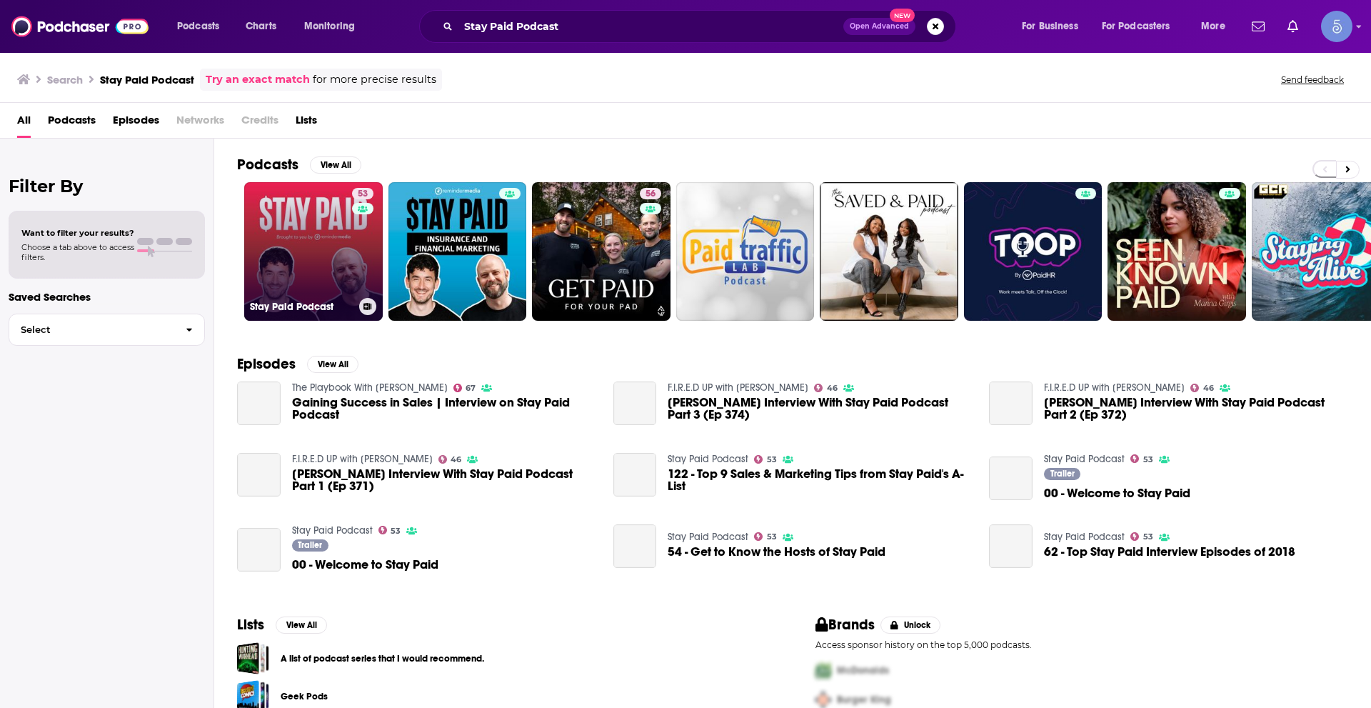
click at [296, 261] on link "53 Stay Paid Podcast" at bounding box center [313, 251] width 139 height 139
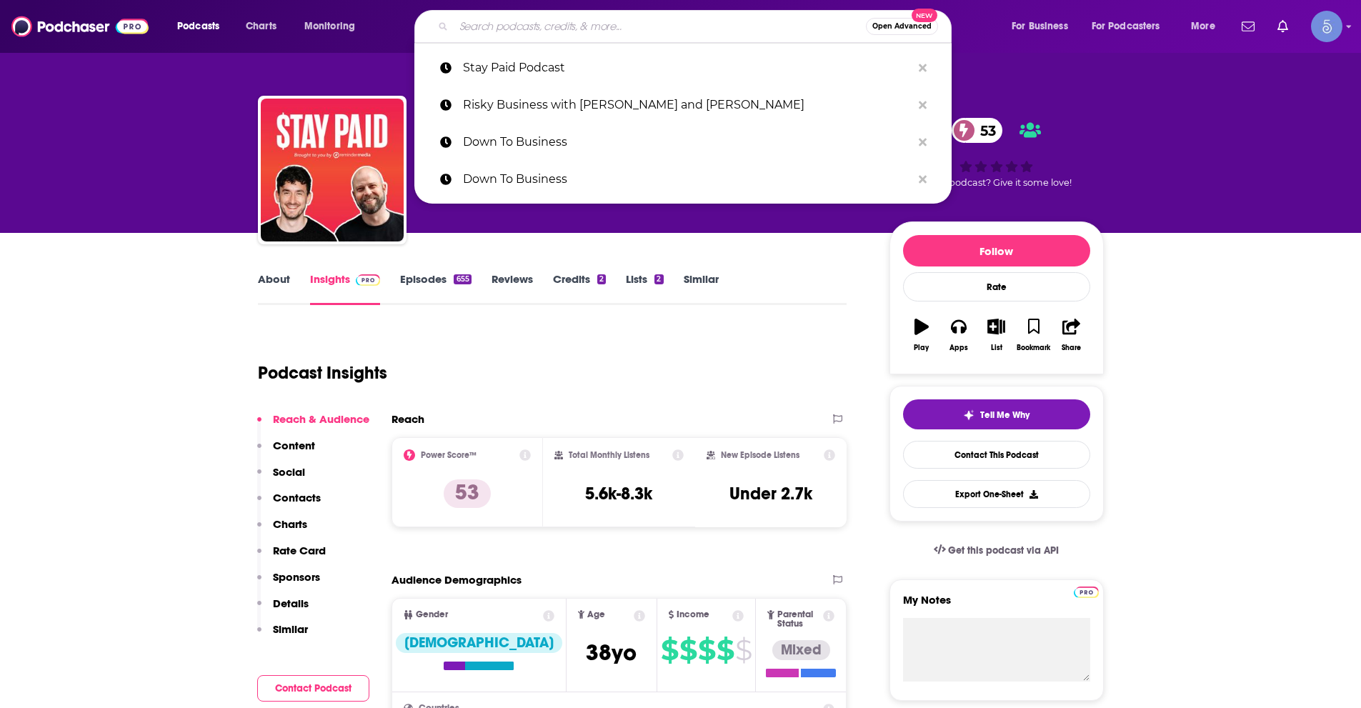
click at [612, 23] on input "Search podcasts, credits, & more..." at bounding box center [660, 26] width 412 height 23
paste input "Vault Empowers Talks"
type input "Vault Empowers Talks"
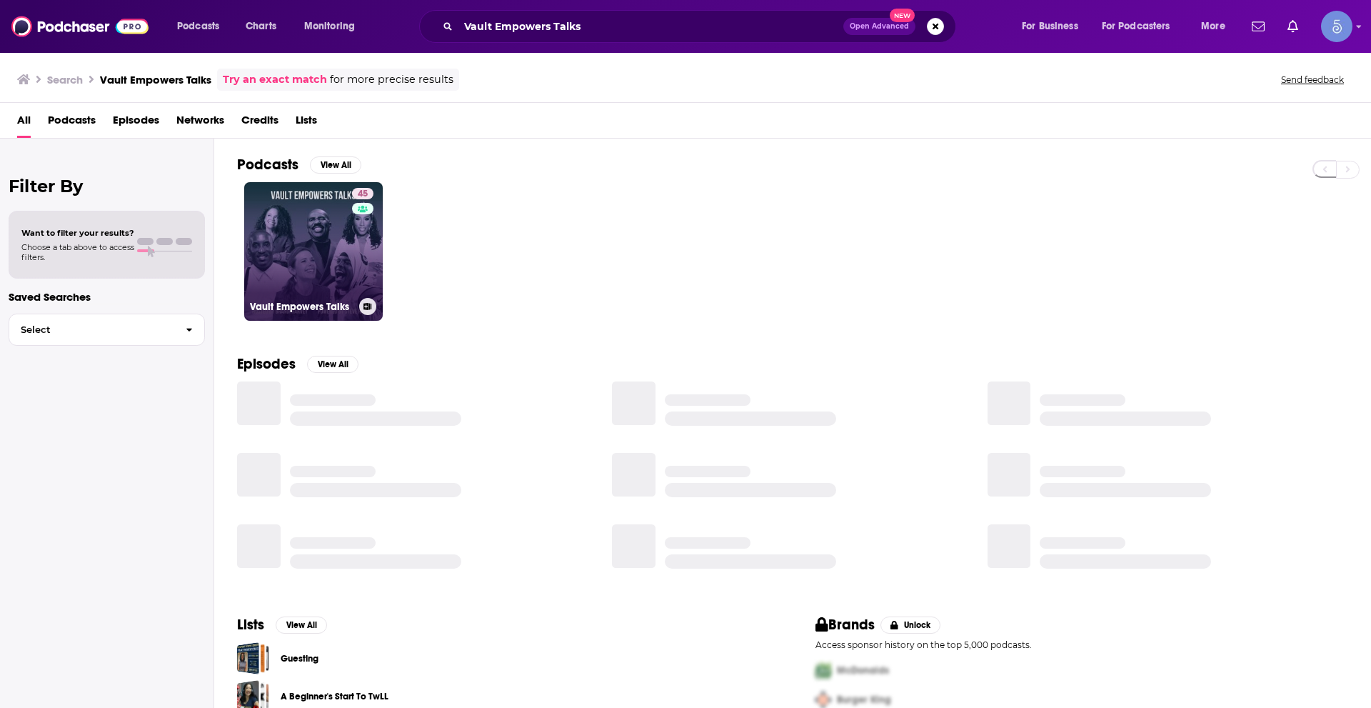
click at [343, 253] on link "45 Vault Empowers Talks" at bounding box center [313, 251] width 139 height 139
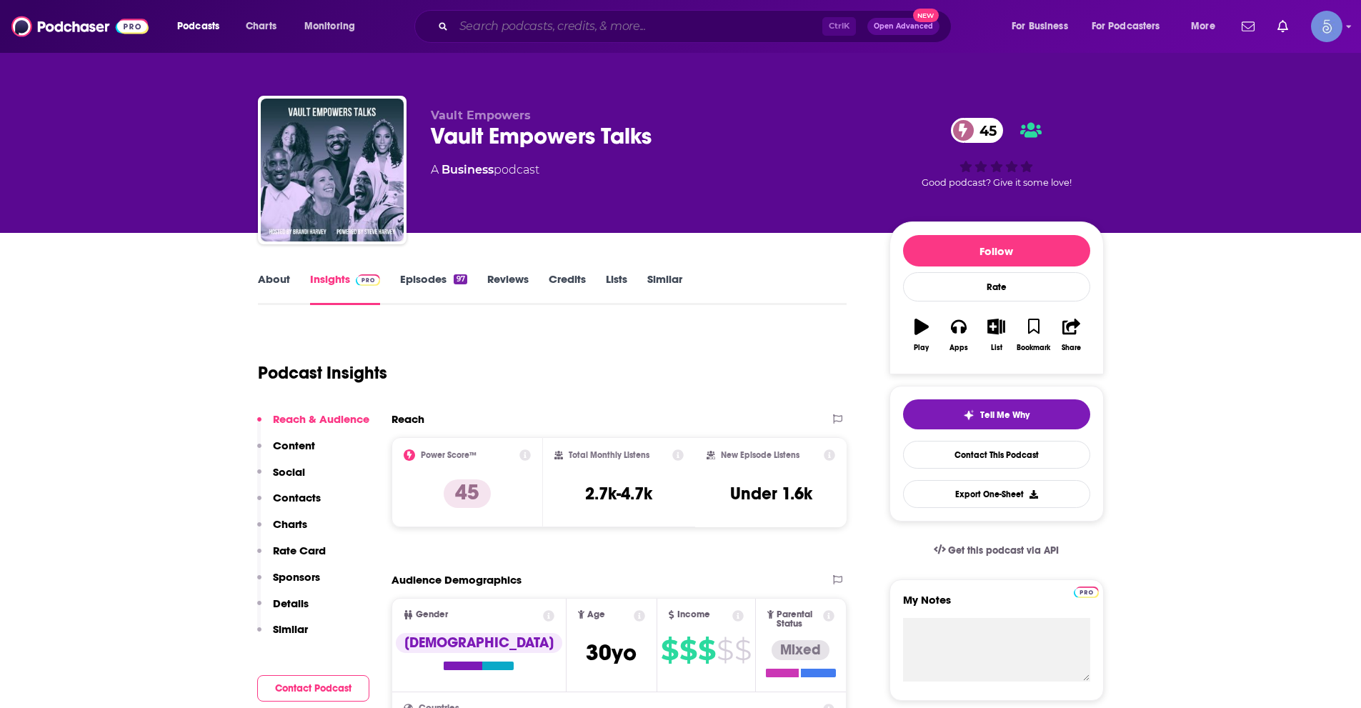
click at [541, 34] on input "Search podcasts, credits, & more..." at bounding box center [638, 26] width 369 height 23
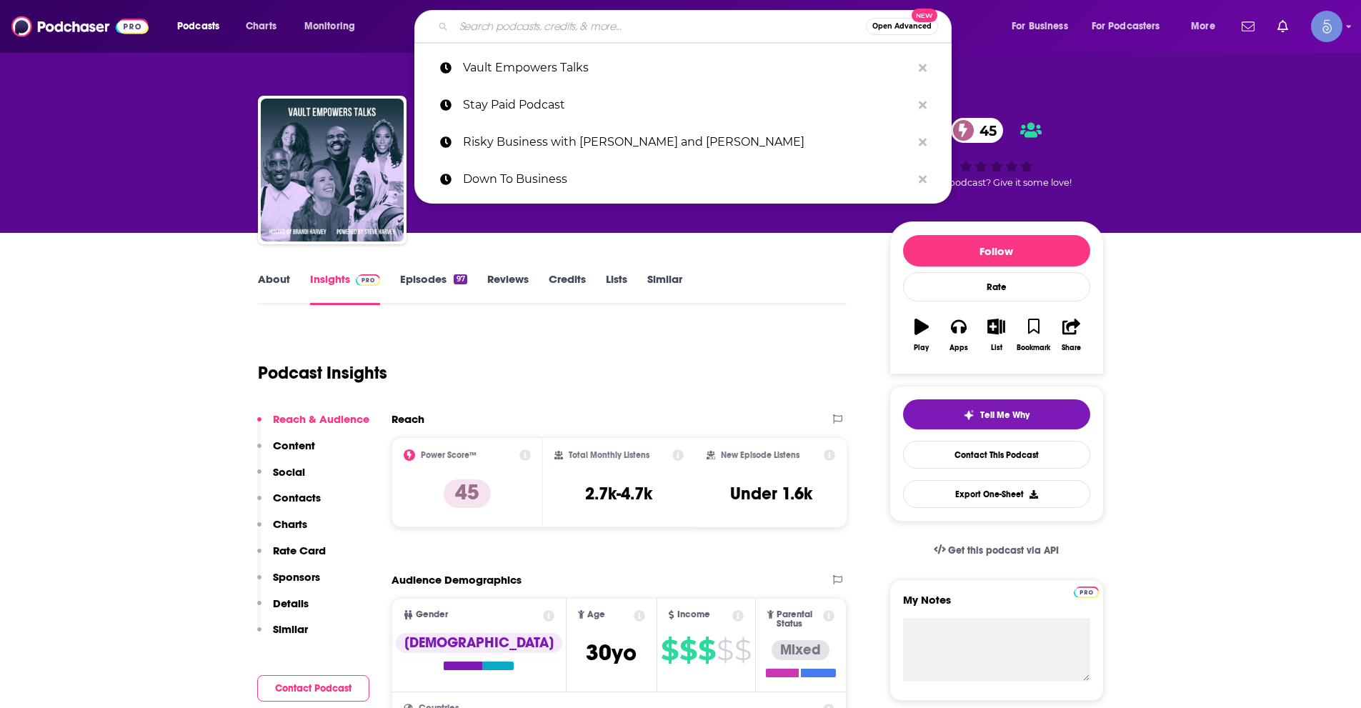
paste input "Scouting for Growth"
type input "Scouting for Growth"
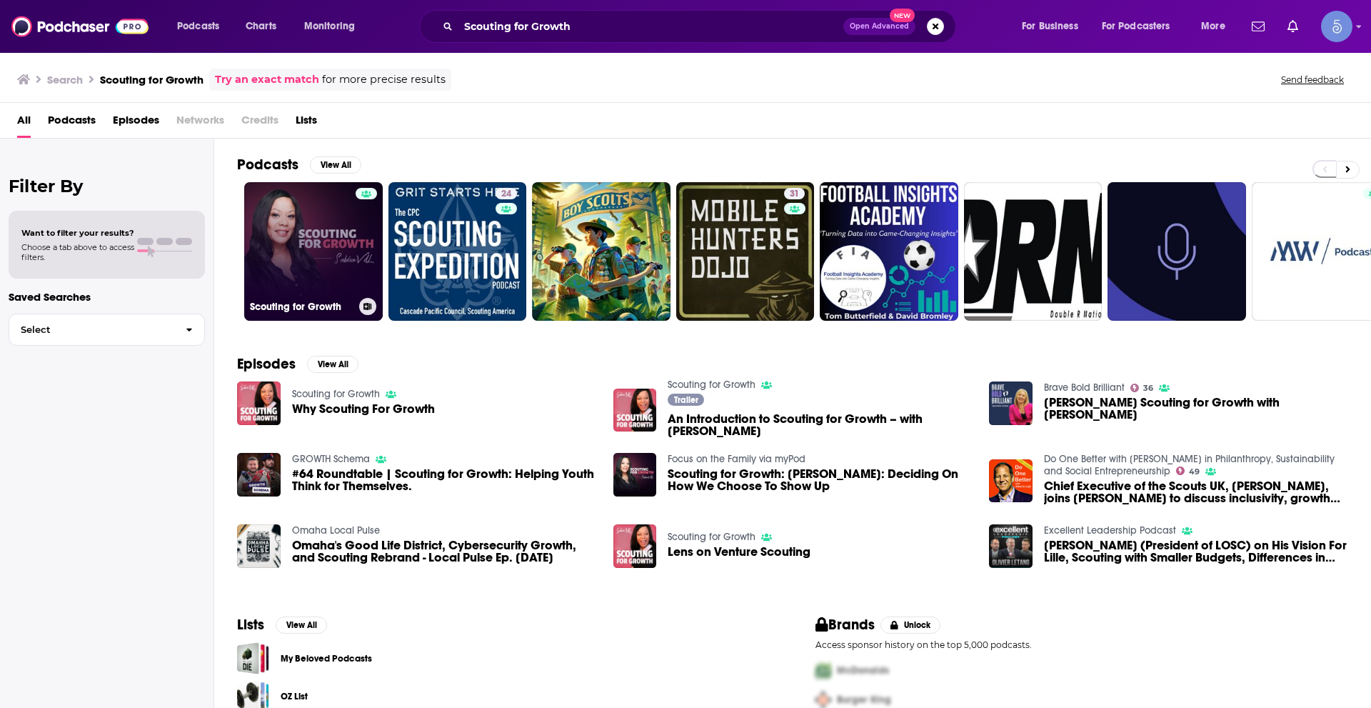
click at [343, 261] on link "Scouting for Growth" at bounding box center [313, 251] width 139 height 139
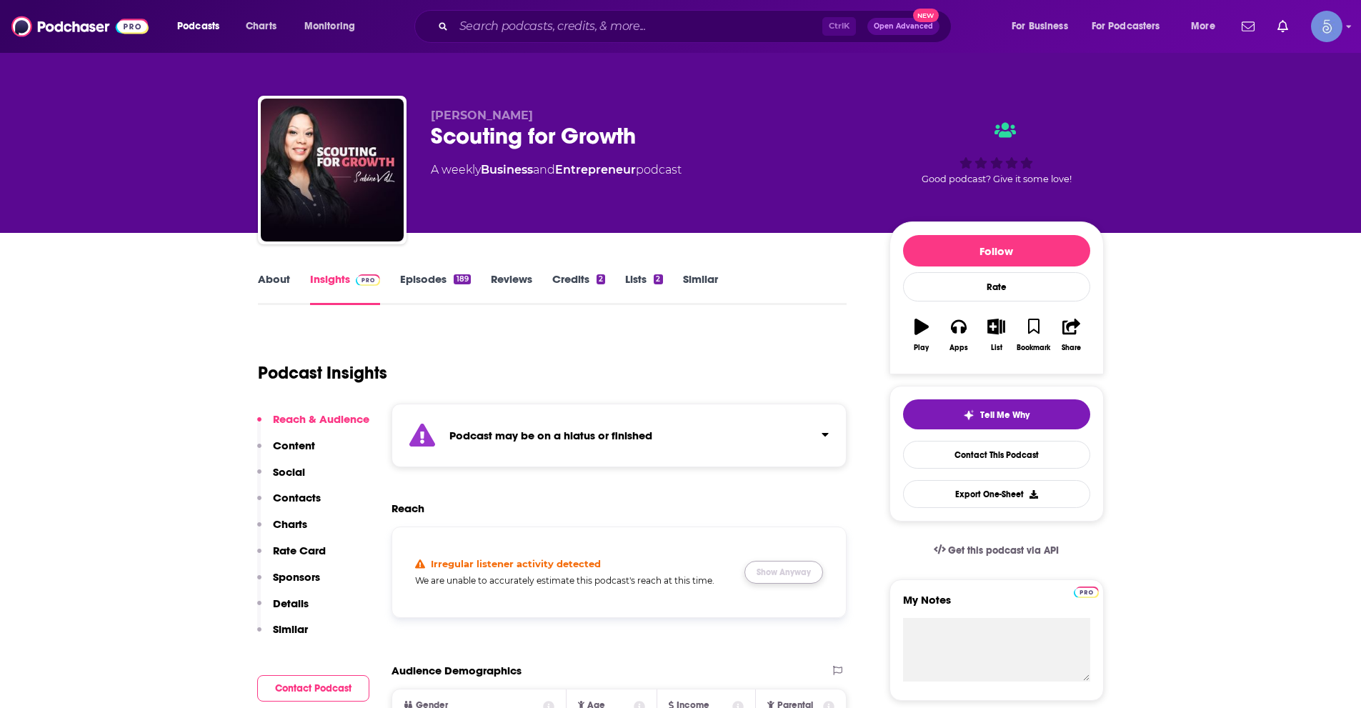
click at [799, 571] on button "Show Anyway" at bounding box center [783, 572] width 79 height 23
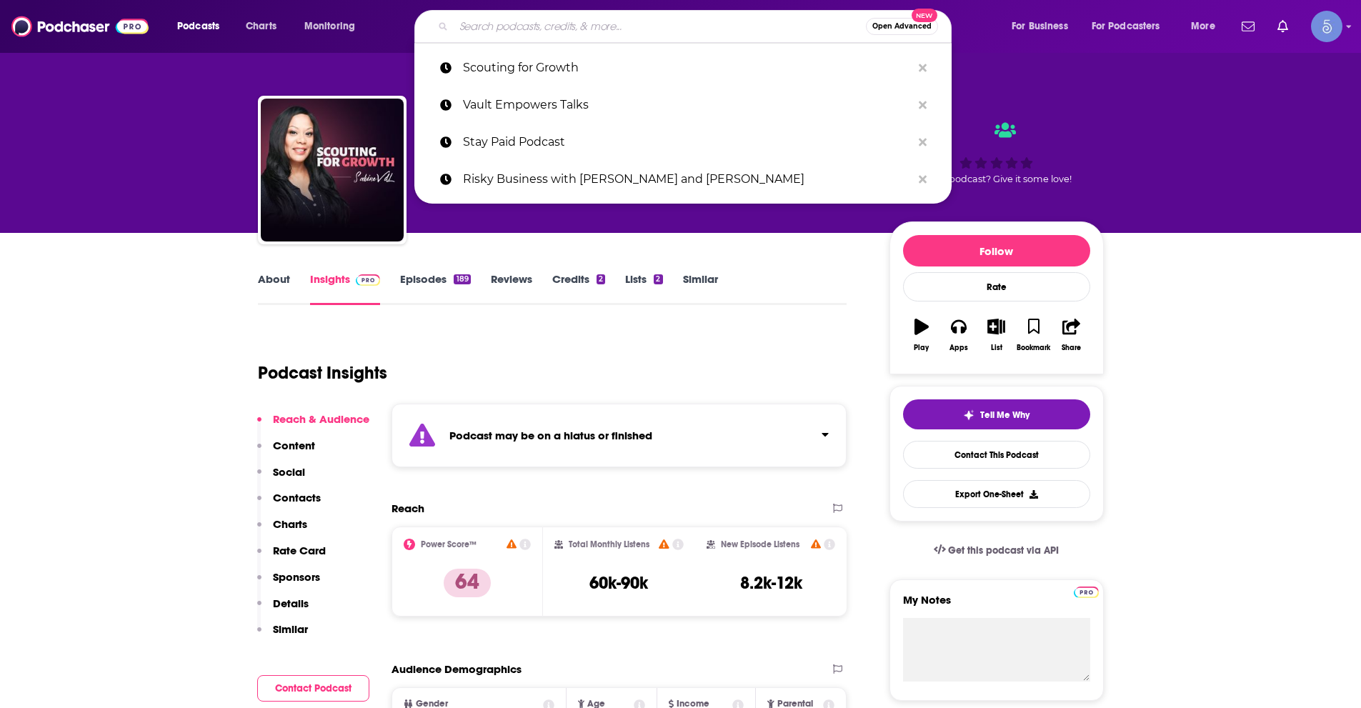
click at [623, 30] on input "Search podcasts, credits, & more..." at bounding box center [660, 26] width 412 height 23
paste input "In the Pit with [PERSON_NAME] | Marketing | Growth | Startups"
type input "In the Pit with [PERSON_NAME] | Marketing | Growth | Startups"
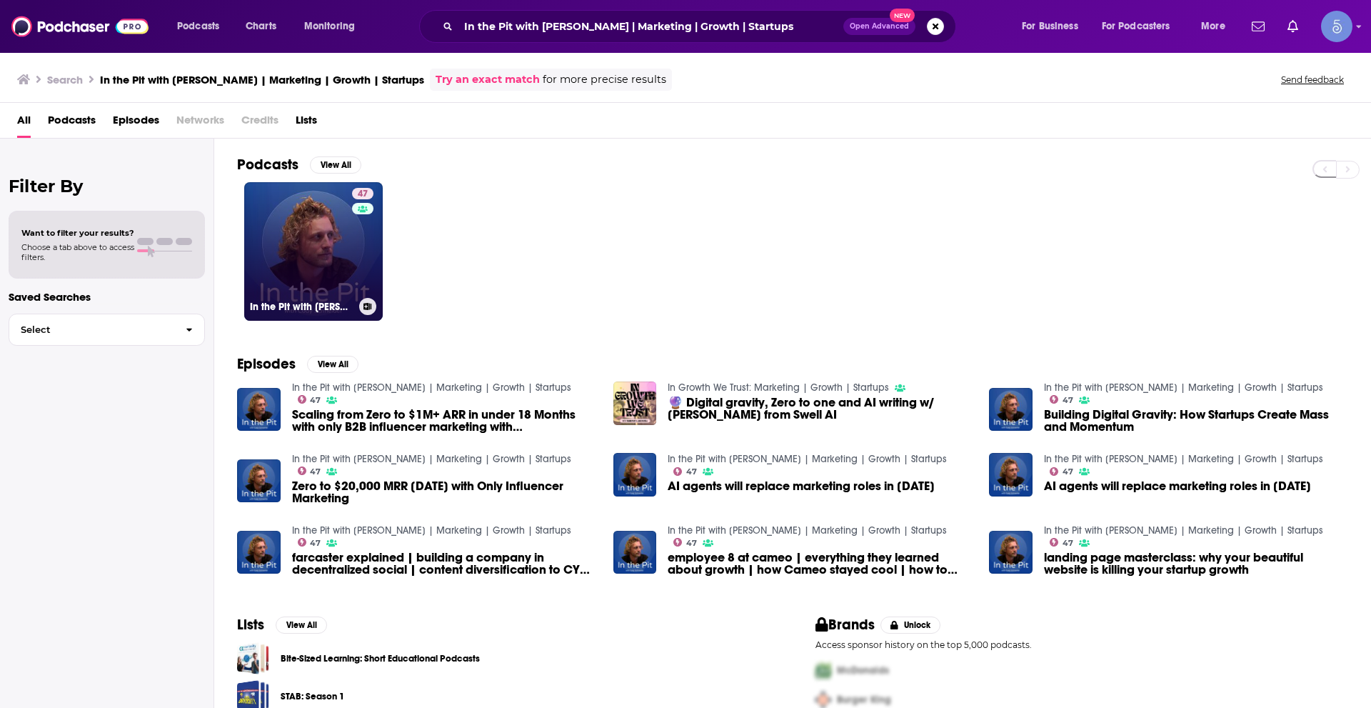
click at [322, 239] on link "47 In the Pit with [PERSON_NAME] | Marketing | Growth | Startups" at bounding box center [313, 251] width 139 height 139
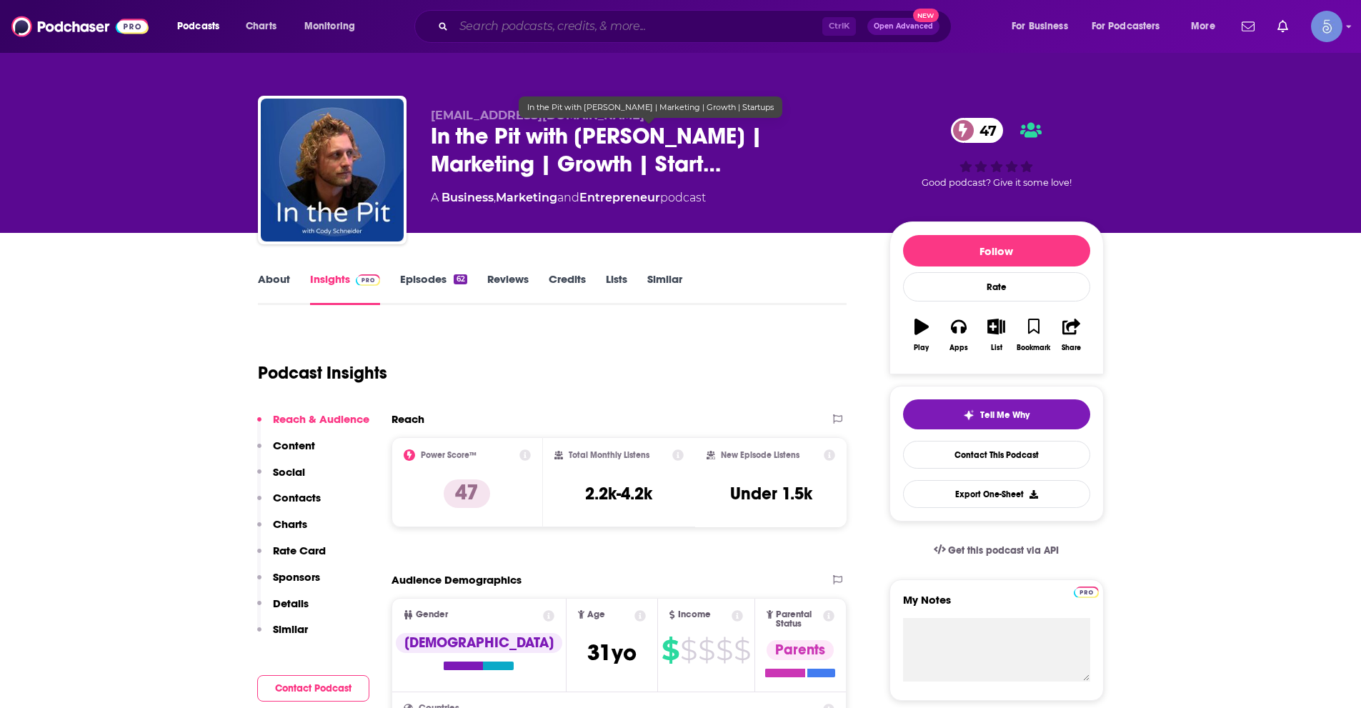
click at [607, 27] on input "Search podcasts, credits, & more..." at bounding box center [638, 26] width 369 height 23
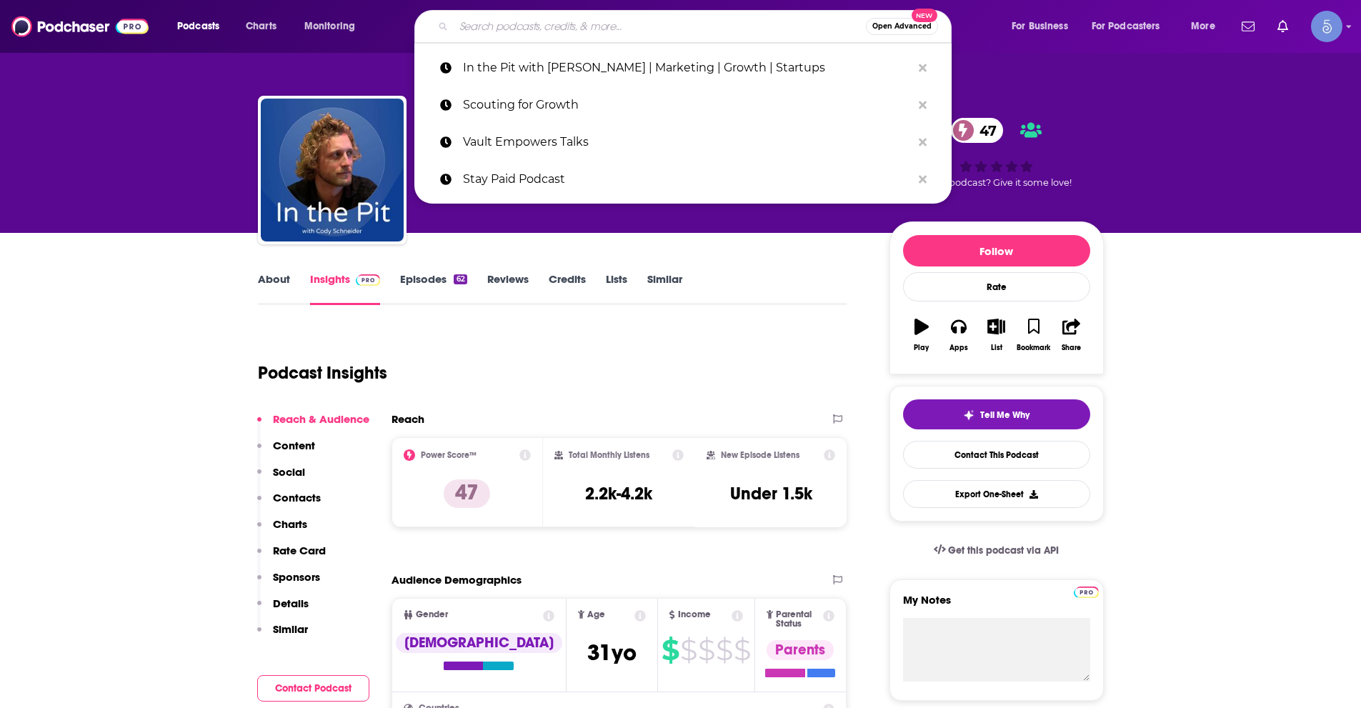
paste input "Other People's Money with [PERSON_NAME]"
type input "Other People's Money with [PERSON_NAME]"
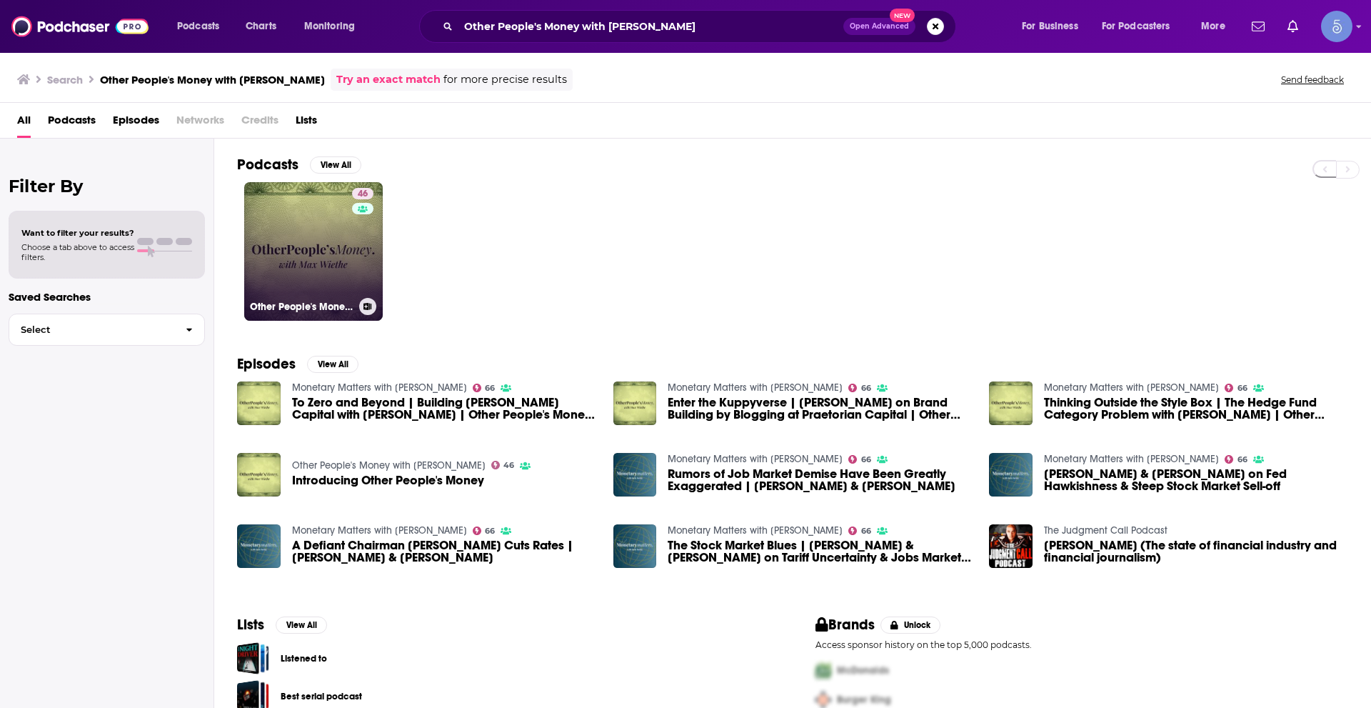
click at [310, 238] on link "46 Other People's Money with [PERSON_NAME]" at bounding box center [313, 251] width 139 height 139
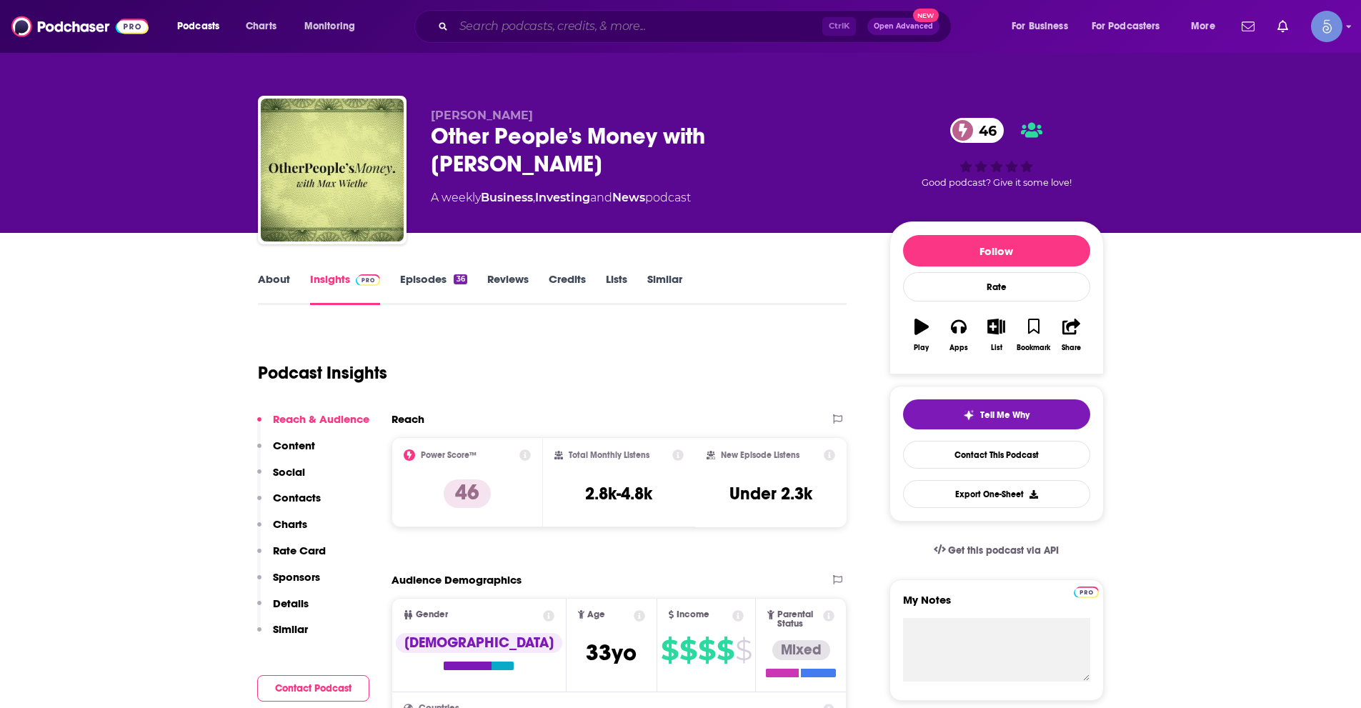
paste input "The [PERSON_NAME] Show"
click at [702, 20] on input "Search podcasts, credits, & more..." at bounding box center [638, 26] width 369 height 23
type input "The [PERSON_NAME] Show"
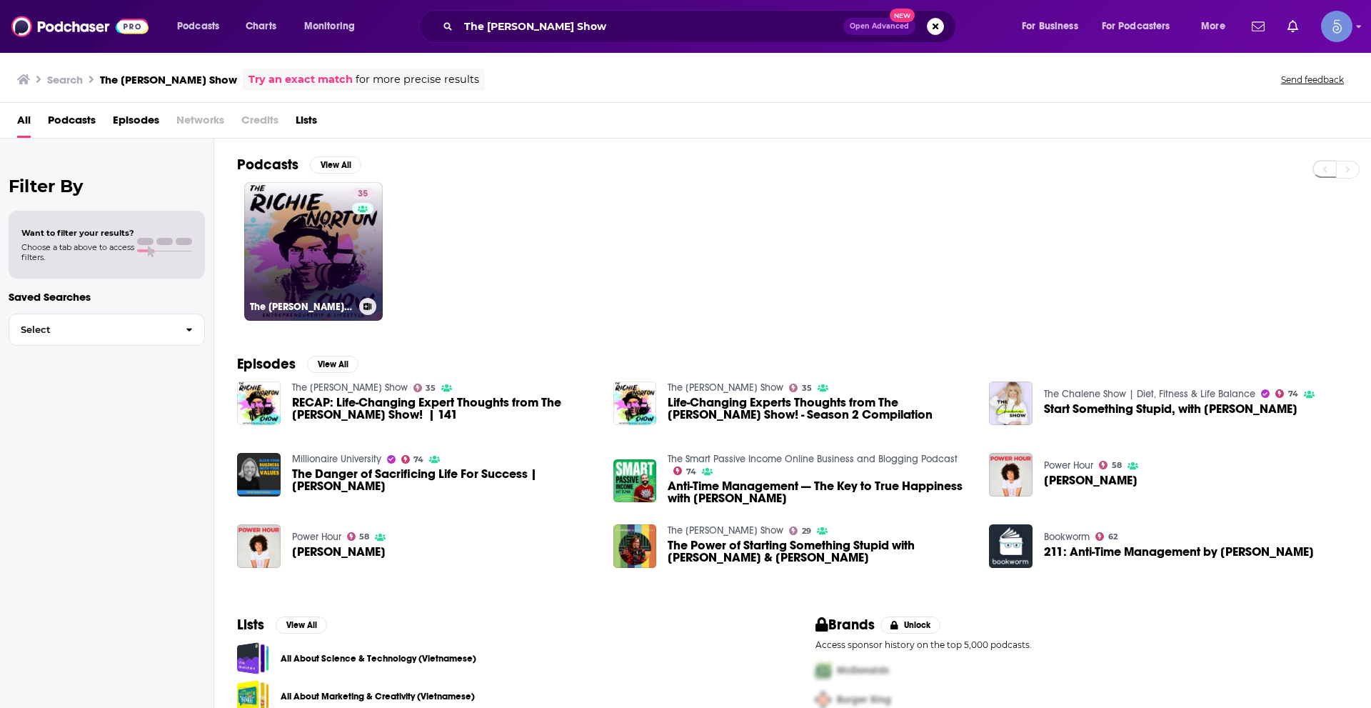
click at [349, 252] on link "35 The [PERSON_NAME] Show" at bounding box center [313, 251] width 139 height 139
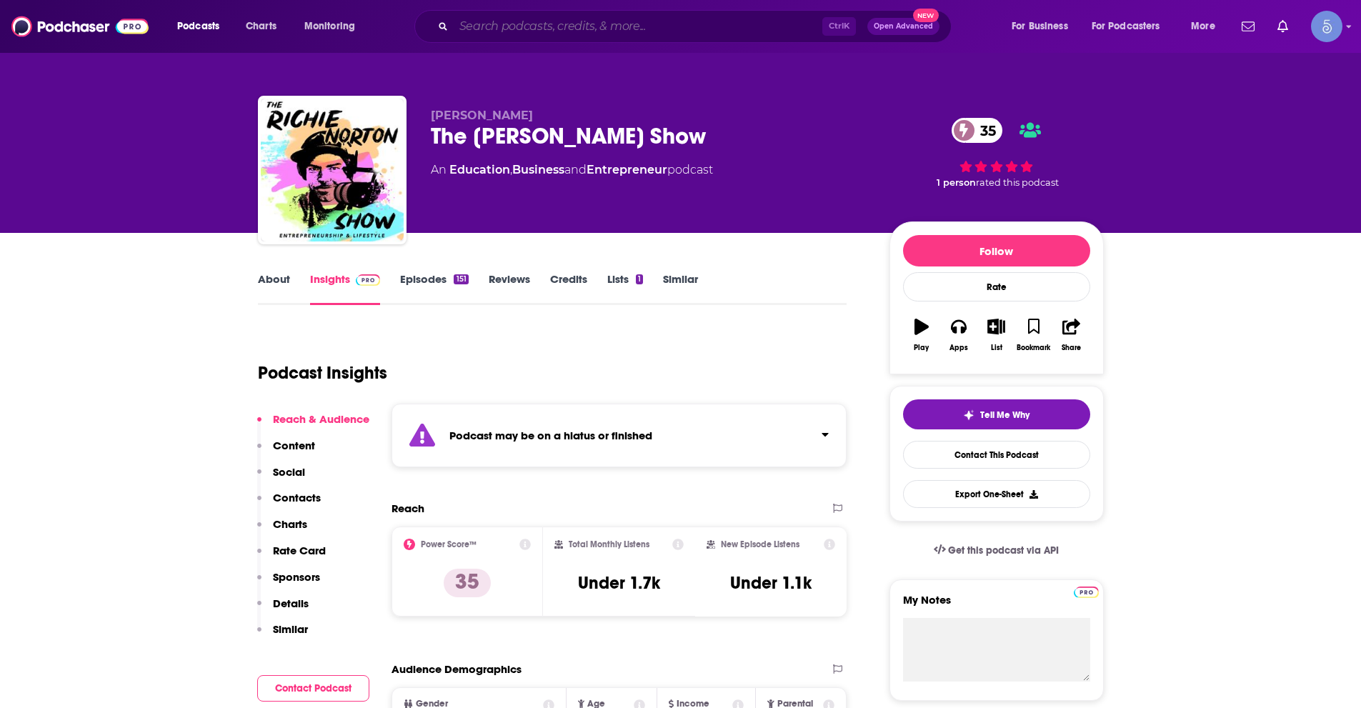
click at [503, 21] on input "Search podcasts, credits, & more..." at bounding box center [638, 26] width 369 height 23
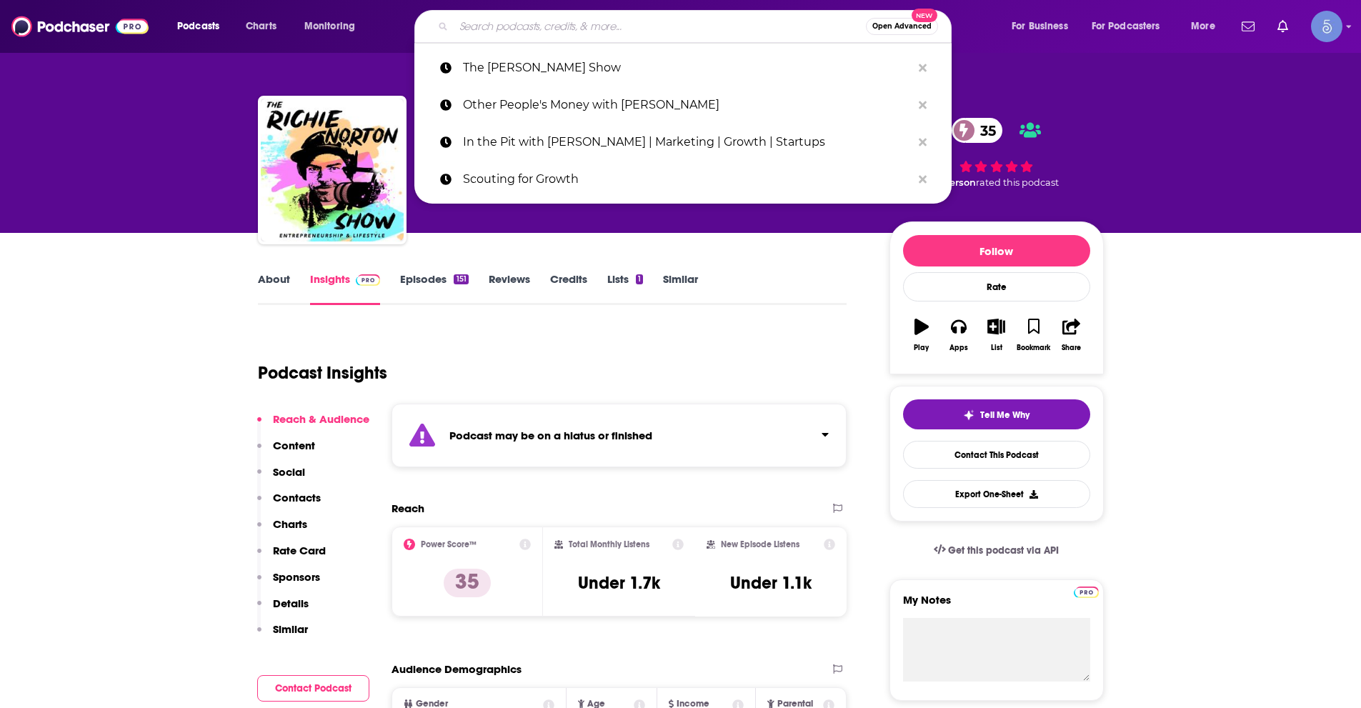
paste input "Positive Leadership"
type input "Positive Leadership"
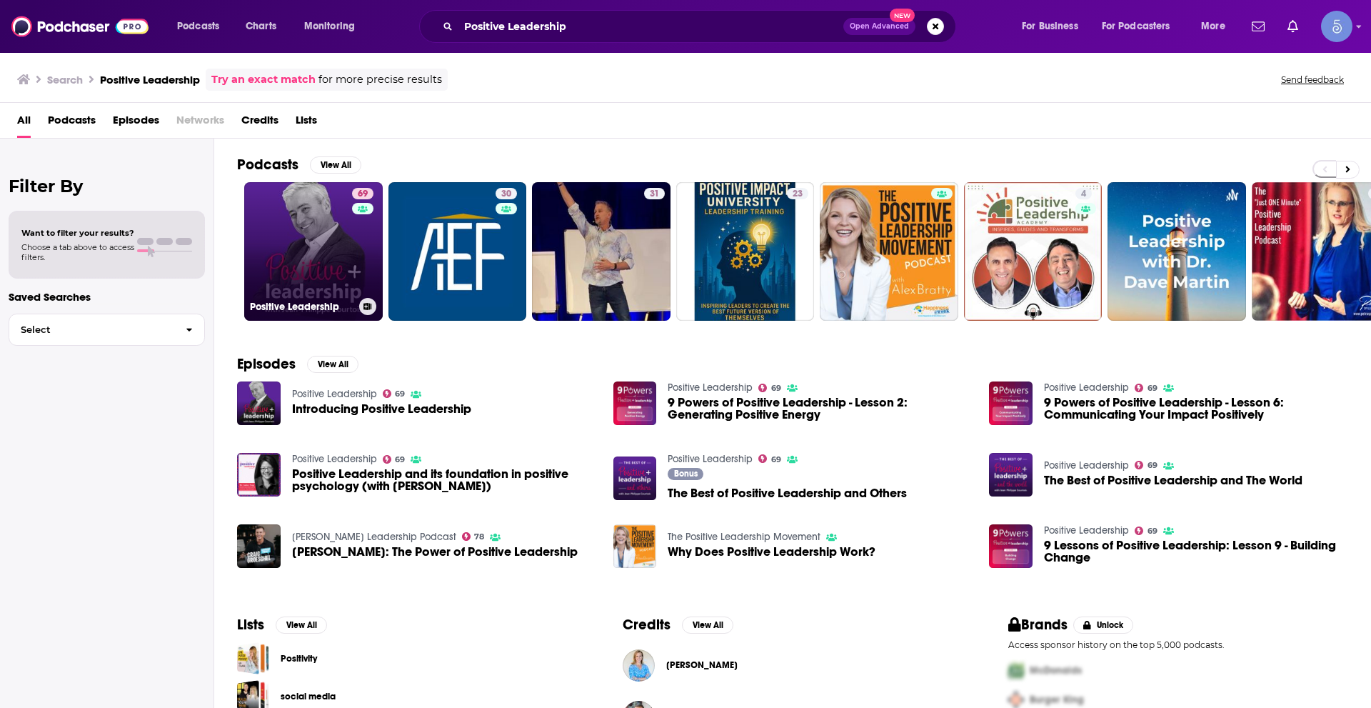
click at [351, 244] on link "69 Positive Leadership" at bounding box center [313, 251] width 139 height 139
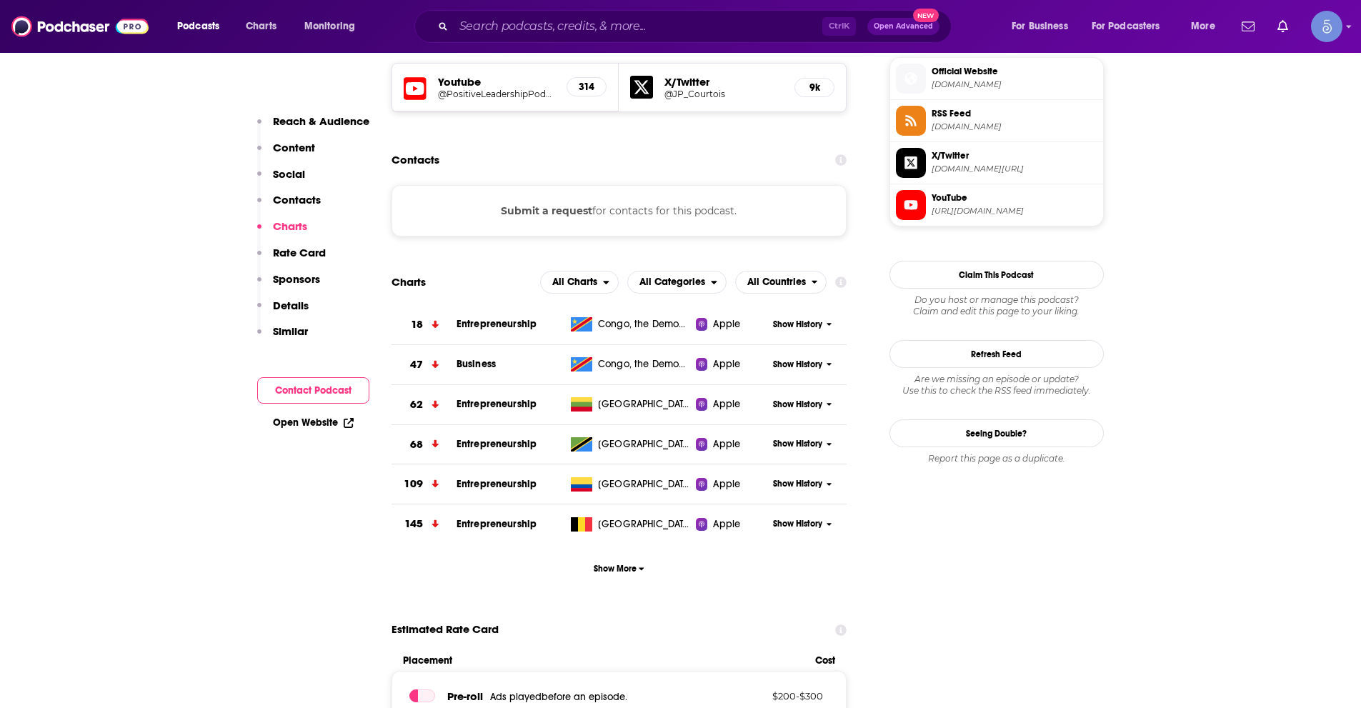
scroll to position [1143, 0]
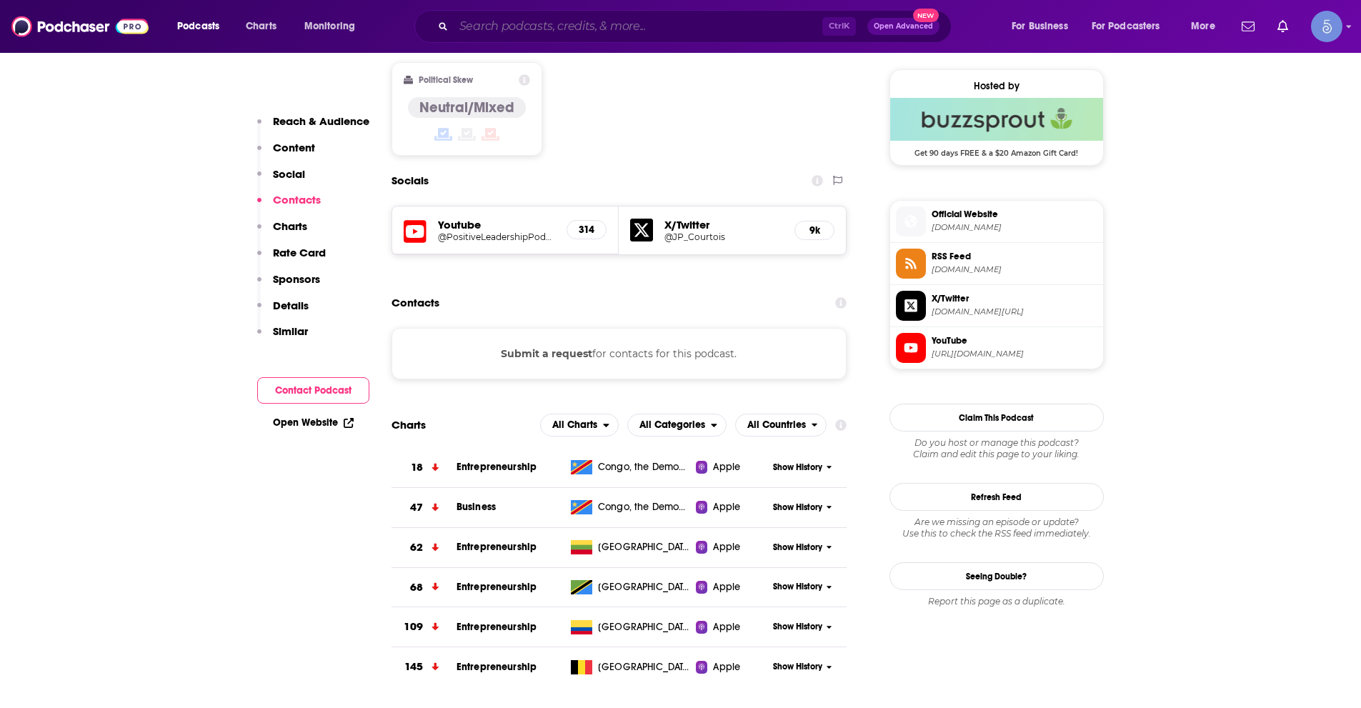
click at [654, 20] on input "Search podcasts, credits, & more..." at bounding box center [638, 26] width 369 height 23
paste input "Take on [DATE]"
type input "Take on [DATE]"
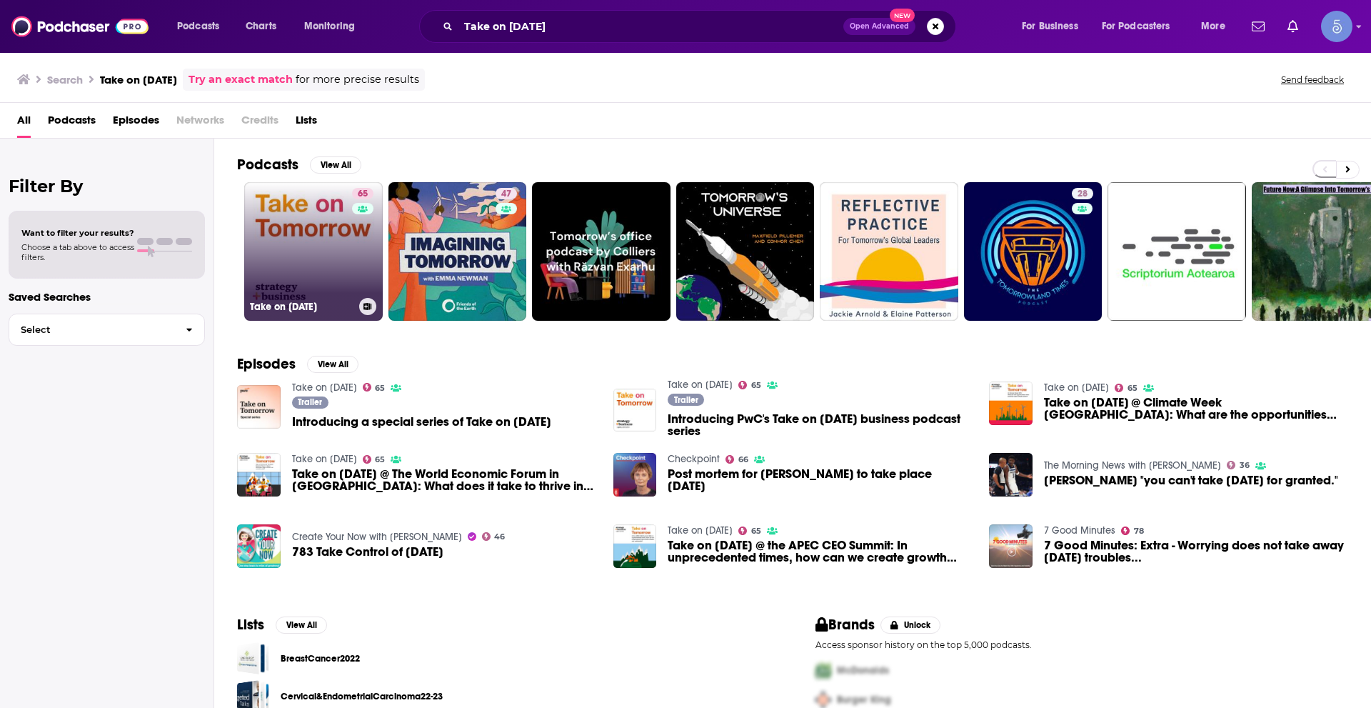
click at [324, 221] on link "65 Take on [DATE]" at bounding box center [313, 251] width 139 height 139
